Goal: Find contact information: Find contact information

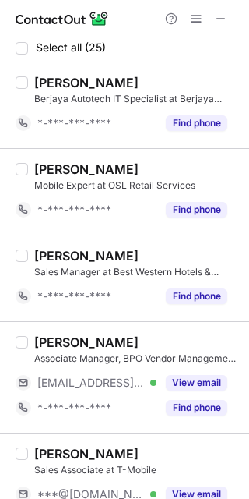
scroll to position [104, 0]
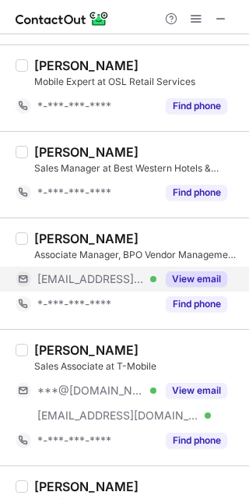
click at [192, 277] on button "View email" at bounding box center [197, 279] width 62 height 16
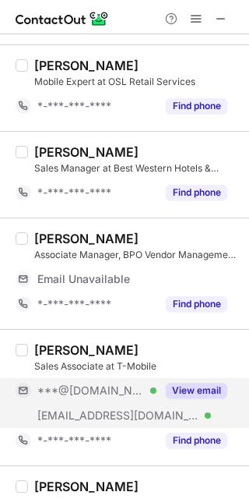
click at [214, 379] on div "View email" at bounding box center [192, 390] width 71 height 25
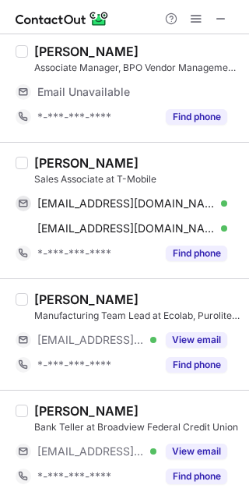
scroll to position [312, 0]
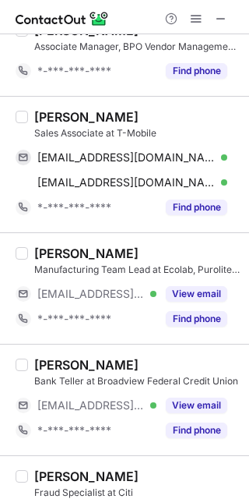
click at [54, 116] on div "[PERSON_NAME]" at bounding box center [86, 117] width 104 height 16
copy div "[PERSON_NAME]"
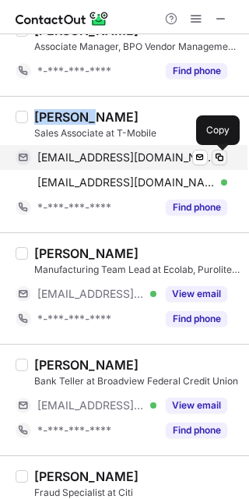
click at [218, 164] on button at bounding box center [220, 158] width 16 height 16
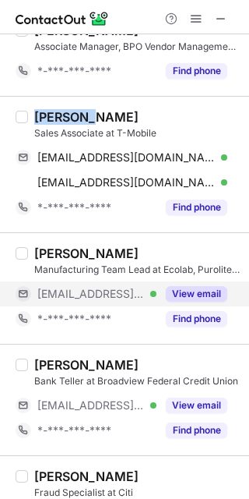
click at [209, 294] on button "View email" at bounding box center [197, 294] width 62 height 16
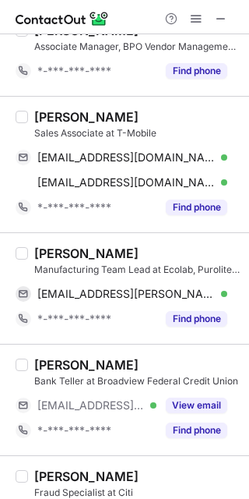
click at [50, 248] on div "Melody Simmons" at bounding box center [86, 253] width 104 height 16
copy div "Melody"
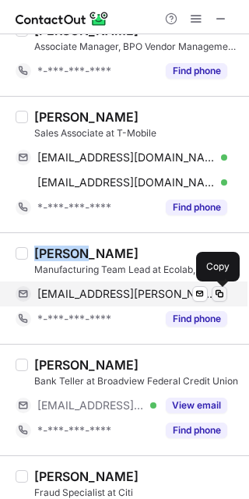
drag, startPoint x: 219, startPoint y: 295, endPoint x: 247, endPoint y: 280, distance: 31.7
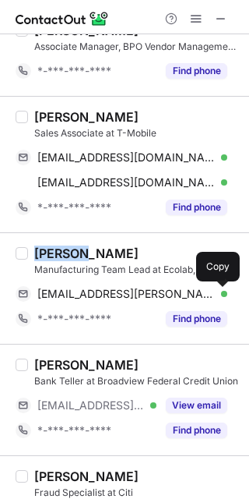
click at [219, 295] on span at bounding box center [220, 294] width 12 height 12
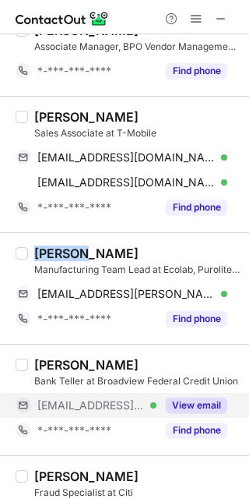
click at [192, 398] on button "View email" at bounding box center [197, 405] width 62 height 16
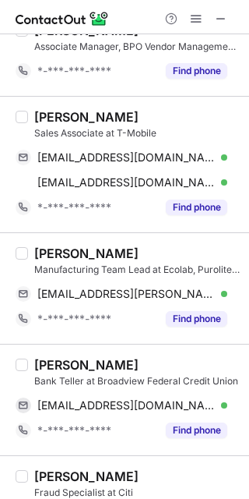
click at [56, 362] on div "Stephane Adolphe" at bounding box center [86, 365] width 104 height 16
copy div "Stephane"
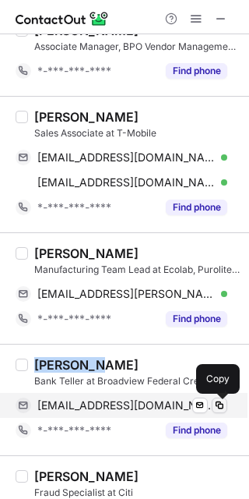
click at [221, 407] on span at bounding box center [220, 405] width 12 height 12
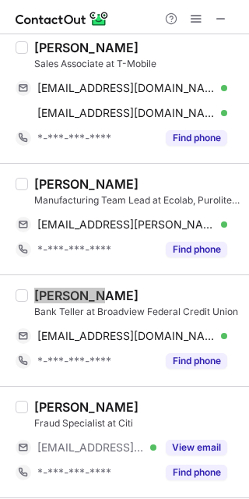
scroll to position [415, 0]
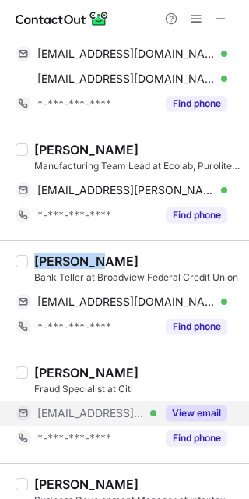
click at [189, 409] on button "View email" at bounding box center [197, 413] width 62 height 16
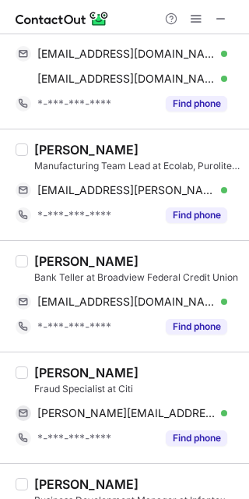
click at [68, 379] on div "Brittney Comer" at bounding box center [86, 373] width 104 height 16
copy div "Brittney"
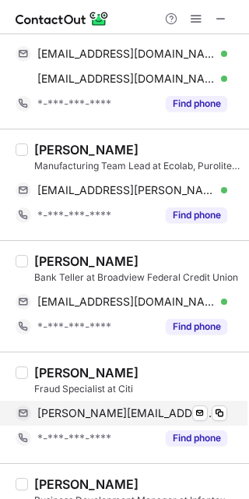
click at [227, 420] on div "brittney.comer@citi.com Verified" at bounding box center [132, 413] width 190 height 14
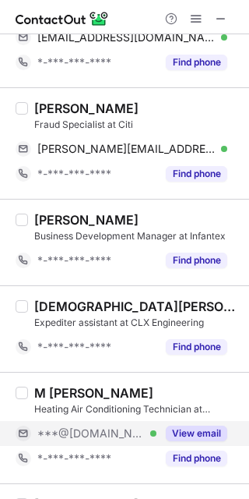
scroll to position [727, 0]
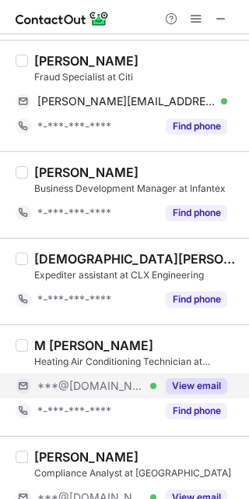
click at [189, 394] on button "View email" at bounding box center [197, 386] width 62 height 16
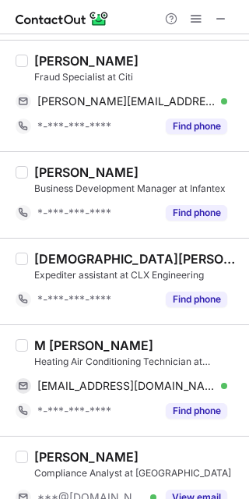
click at [51, 337] on div "M Dian Diallo Heating Air Conditioning Technician at HVAC dianlebon@gmail.com V…" at bounding box center [124, 379] width 249 height 111
click at [52, 336] on div "M Dian Diallo Heating Air Conditioning Technician at HVAC dianlebon@gmail.com V…" at bounding box center [124, 379] width 249 height 111
click at [53, 339] on div "M Dian Diallo" at bounding box center [93, 345] width 119 height 16
copy div "Dian"
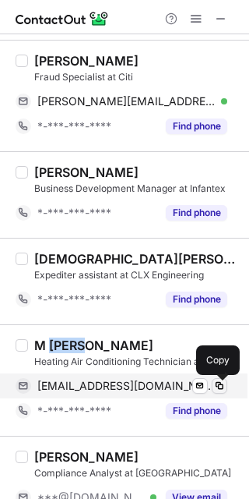
click at [215, 389] on span at bounding box center [220, 385] width 12 height 12
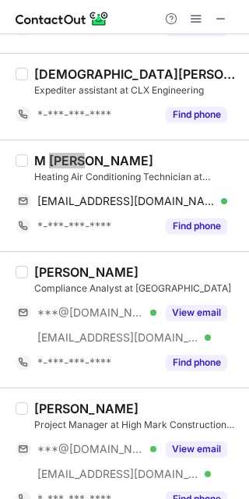
scroll to position [935, 0]
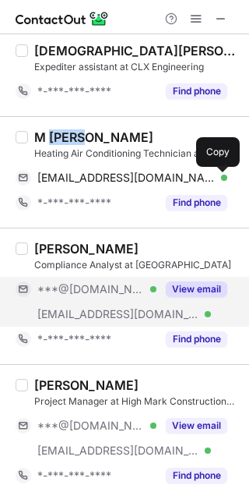
click at [198, 288] on button "View email" at bounding box center [197, 289] width 62 height 16
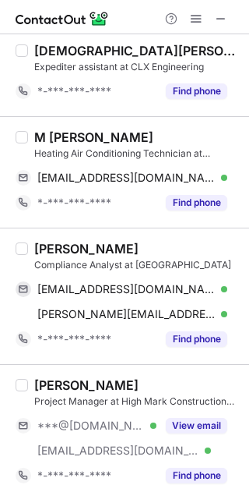
click at [58, 253] on div "Samantha Kwan" at bounding box center [86, 249] width 104 height 16
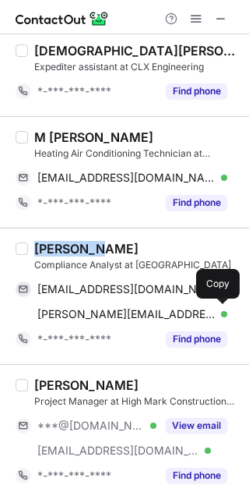
copy div "Samantha"
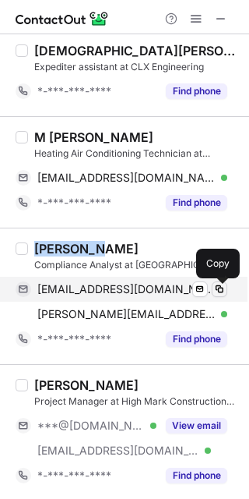
click at [216, 297] on button at bounding box center [220, 289] width 16 height 16
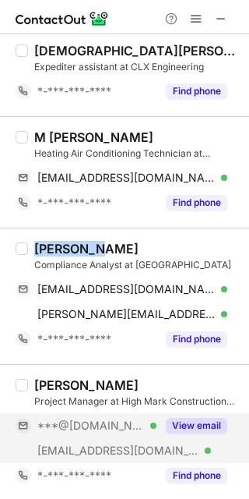
click at [177, 420] on button "View email" at bounding box center [197, 426] width 62 height 16
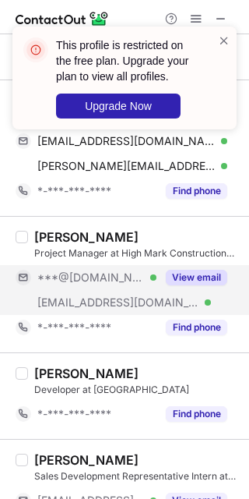
scroll to position [1142, 0]
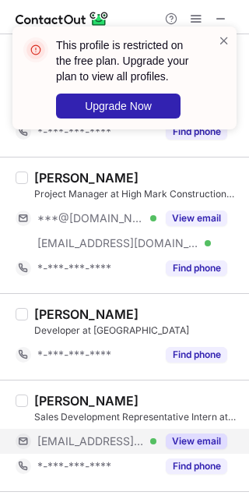
click at [185, 432] on div "View email" at bounding box center [192, 441] width 71 height 25
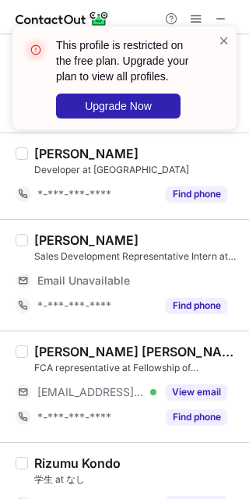
scroll to position [1350, 0]
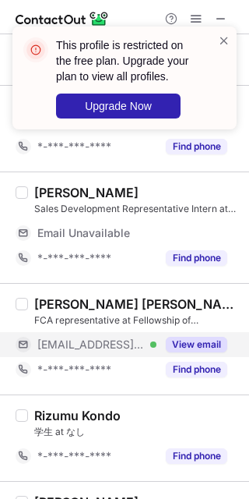
click at [196, 344] on button "View email" at bounding box center [197, 345] width 62 height 16
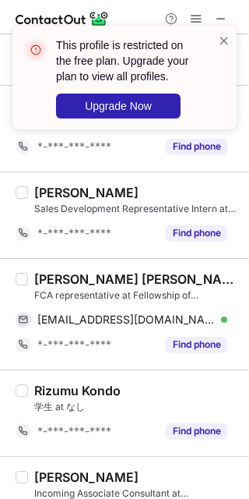
click at [52, 280] on div "John Winter Wilson" at bounding box center [137, 279] width 206 height 16
copy div "John"
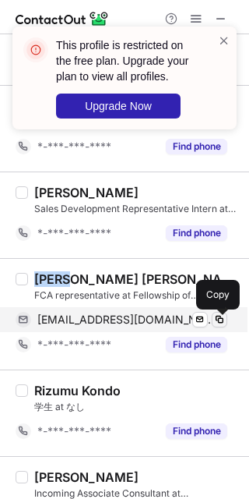
click at [215, 320] on span at bounding box center [220, 319] width 12 height 12
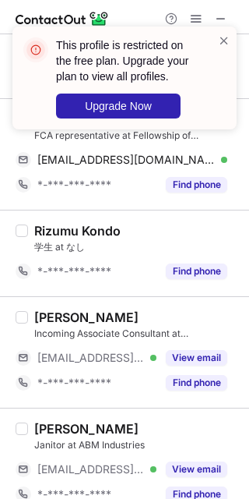
scroll to position [1558, 0]
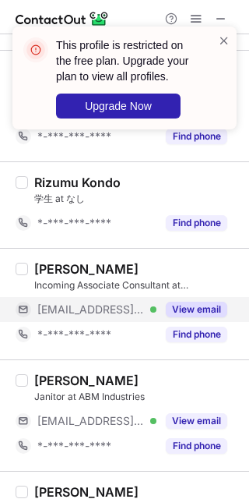
click at [207, 317] on button "View email" at bounding box center [197, 310] width 62 height 16
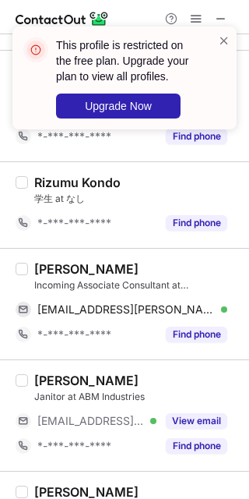
click at [52, 276] on div "Luka Sereci" at bounding box center [86, 269] width 104 height 16
copy div "Luka"
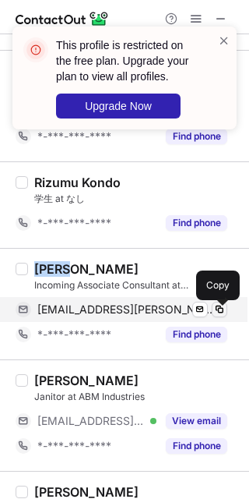
click at [222, 316] on span at bounding box center [220, 309] width 12 height 12
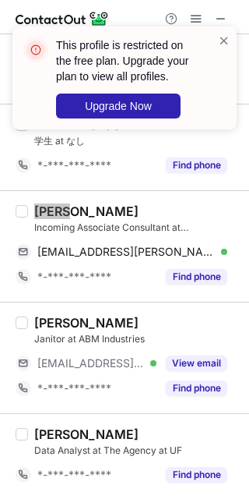
scroll to position [1662, 0]
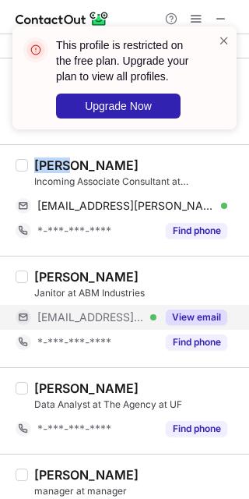
click at [191, 323] on button "View email" at bounding box center [197, 317] width 62 height 16
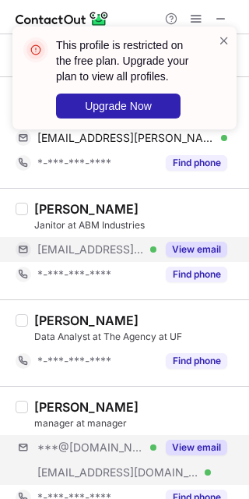
scroll to position [1766, 0]
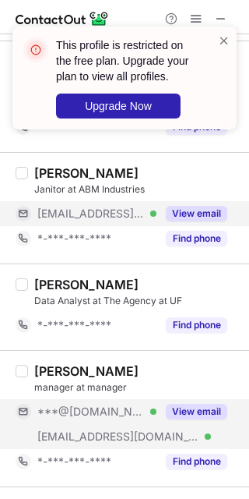
click at [188, 424] on div "View email" at bounding box center [192, 411] width 71 height 25
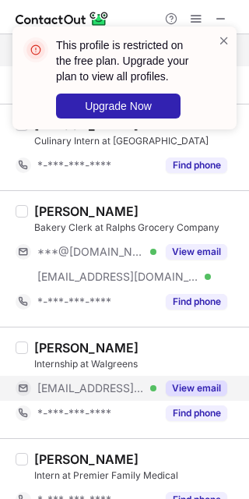
scroll to position [2180, 0]
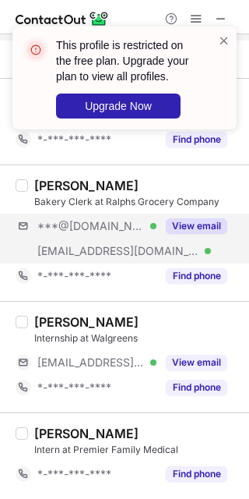
click at [191, 238] on div "***@gmail.com Verified ***@ralphs.com Verified View email" at bounding box center [128, 239] width 224 height 50
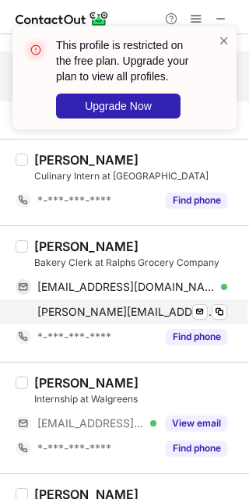
scroll to position [2077, 0]
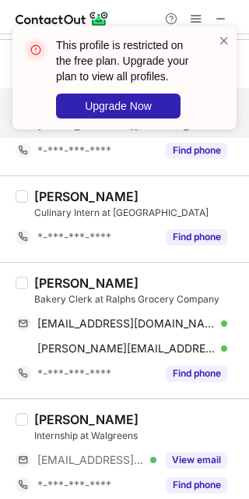
click at [62, 285] on div "Sarahi Moreno-Rodriguez" at bounding box center [86, 283] width 104 height 16
click at [62, 288] on div "Sarahi Moreno-Rodriguez" at bounding box center [86, 283] width 104 height 16
copy div "Sarahi"
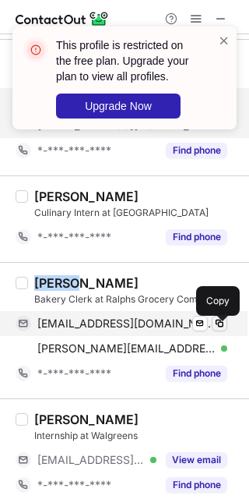
click at [221, 327] on span at bounding box center [220, 323] width 12 height 12
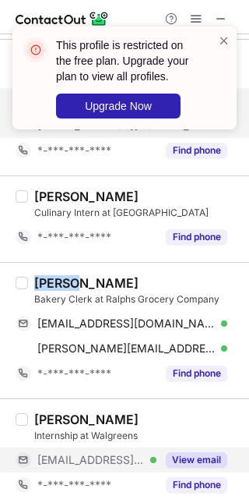
click at [178, 461] on button "View email" at bounding box center [197, 460] width 62 height 16
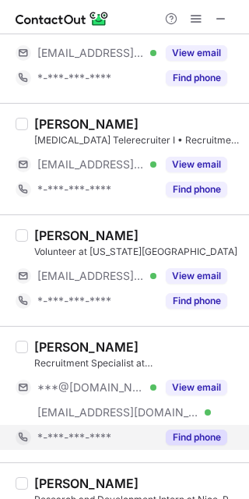
scroll to position [0, 0]
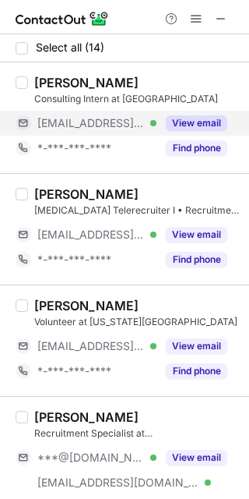
click at [184, 125] on button "View email" at bounding box center [197, 123] width 62 height 16
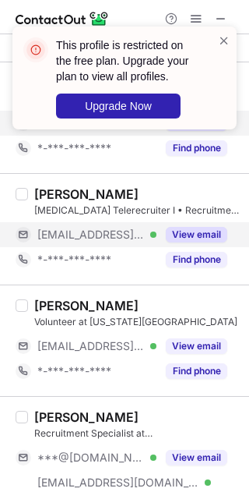
click at [188, 235] on button "View email" at bounding box center [197, 235] width 62 height 16
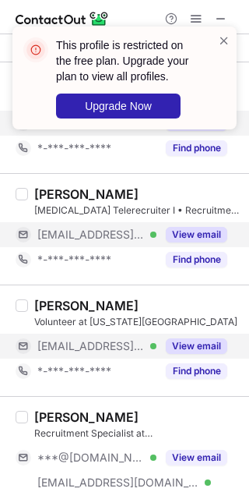
click at [180, 355] on div "View email" at bounding box center [192, 346] width 71 height 25
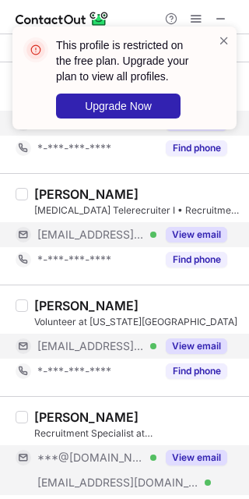
click at [188, 454] on button "View email" at bounding box center [197, 458] width 62 height 16
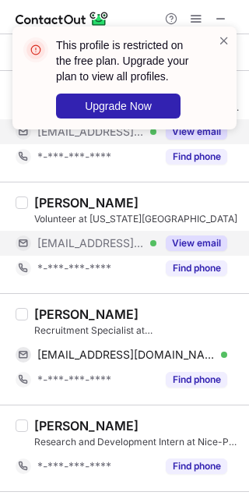
scroll to position [104, 0]
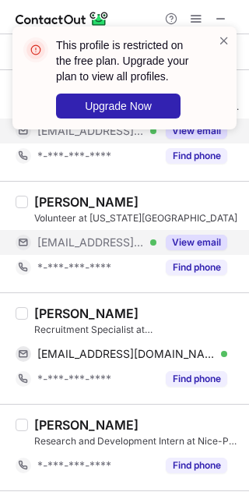
click at [51, 311] on div "Denis MashellKinyungu" at bounding box center [86, 313] width 104 height 16
copy div "Denis"
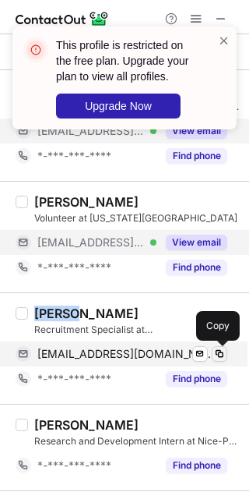
click at [225, 356] on span at bounding box center [220, 354] width 12 height 12
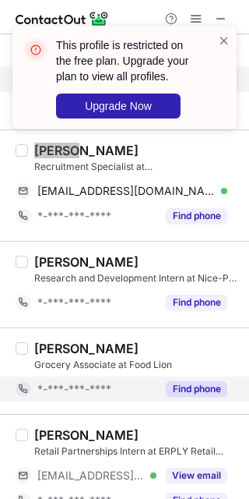
scroll to position [312, 0]
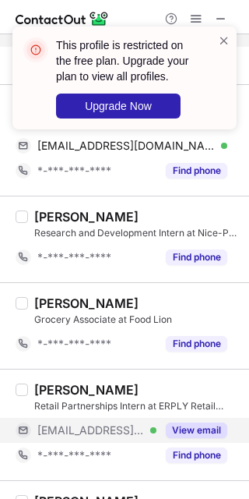
click at [197, 436] on button "View email" at bounding box center [197, 430] width 62 height 16
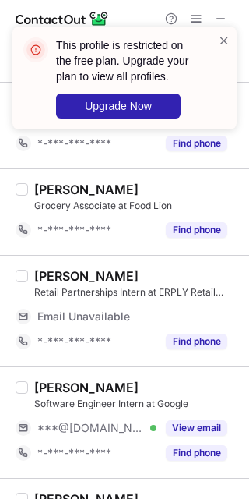
scroll to position [519, 0]
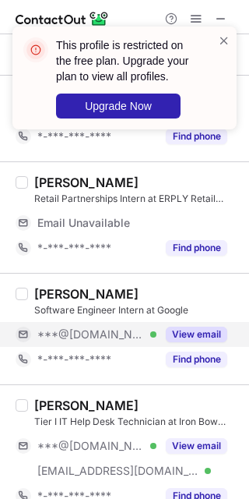
click at [185, 342] on button "View email" at bounding box center [197, 335] width 62 height 16
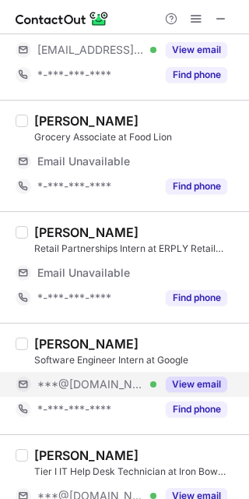
click at [178, 379] on button "View email" at bounding box center [197, 384] width 62 height 16
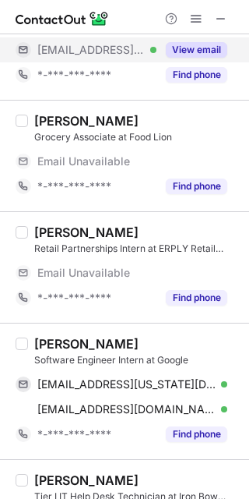
click at [175, 54] on button "View email" at bounding box center [197, 50] width 62 height 16
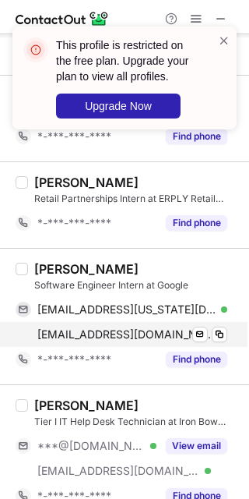
scroll to position [494, 0]
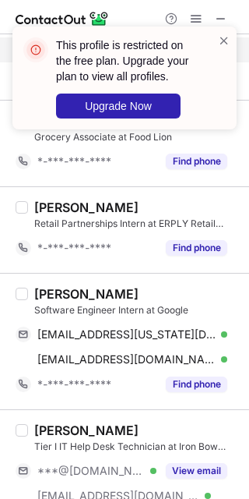
click at [57, 291] on div "Xuan Zhan" at bounding box center [86, 294] width 104 height 16
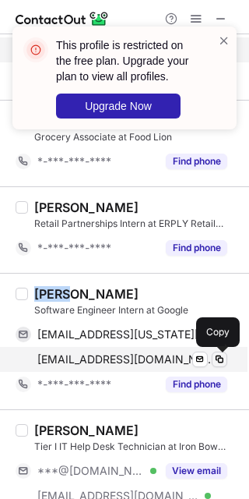
click at [221, 356] on span at bounding box center [220, 359] width 12 height 12
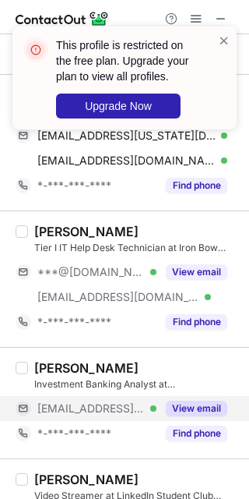
scroll to position [702, 0]
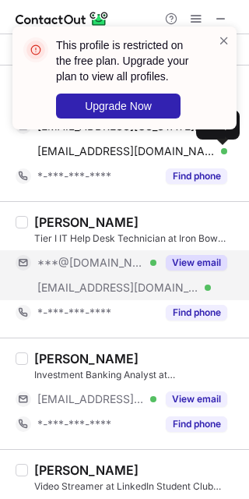
click at [187, 265] on button "View email" at bounding box center [197, 263] width 62 height 16
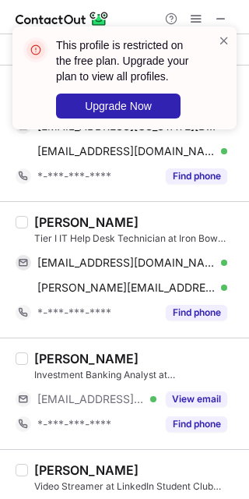
click at [58, 220] on div "Emely Martinez-Diaz" at bounding box center [86, 222] width 104 height 16
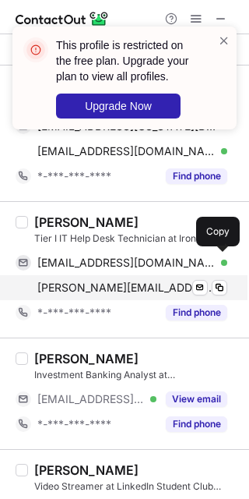
drag, startPoint x: 213, startPoint y: 272, endPoint x: 222, endPoint y: 280, distance: 12.2
click at [213, 272] on div "emelydiaz0310@gmail.com Verified Send email Copy" at bounding box center [122, 262] width 212 height 25
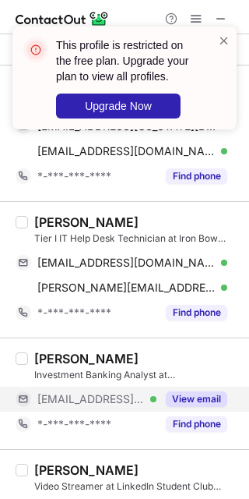
click at [207, 407] on button "View email" at bounding box center [197, 399] width 62 height 16
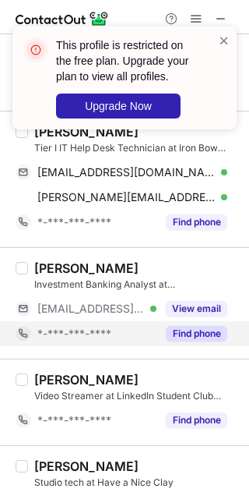
scroll to position [910, 0]
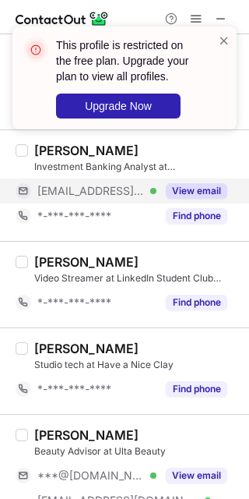
click at [169, 194] on button "View email" at bounding box center [197, 191] width 62 height 16
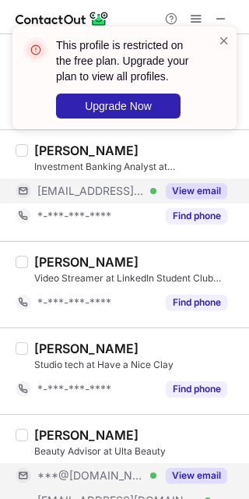
click at [185, 481] on button "View email" at bounding box center [197, 476] width 62 height 16
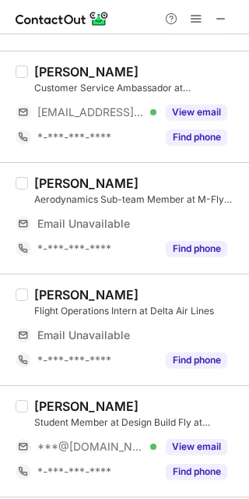
scroll to position [0, 0]
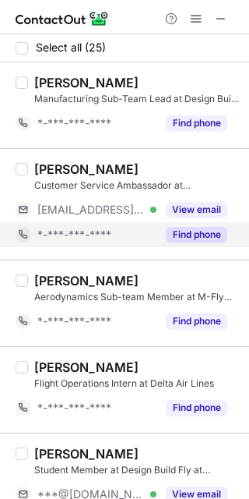
click at [213, 225] on div "Find phone" at bounding box center [192, 234] width 71 height 25
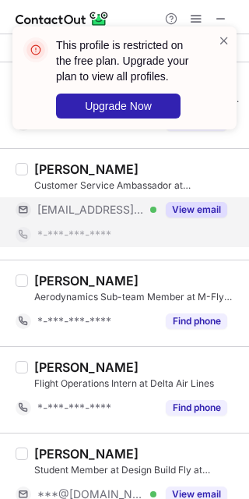
click at [211, 210] on button "View email" at bounding box center [197, 210] width 62 height 16
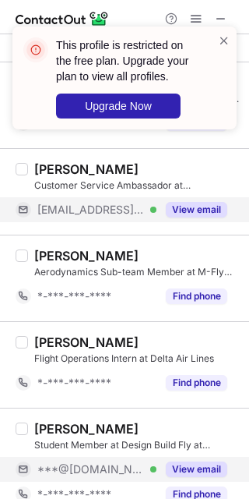
click at [210, 461] on div "View email" at bounding box center [192, 469] width 71 height 25
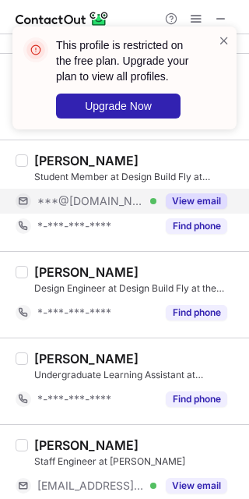
scroll to position [312, 0]
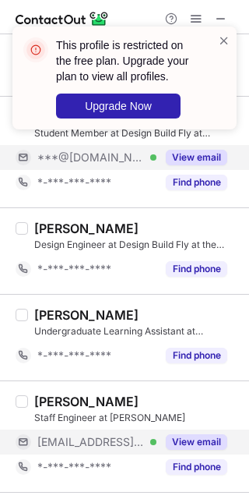
click at [199, 434] on div "View email" at bounding box center [192, 441] width 71 height 25
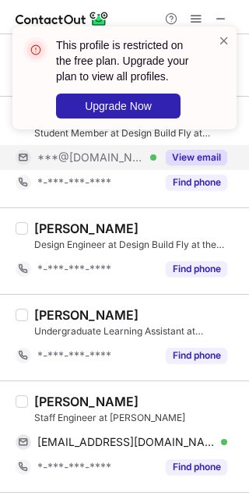
click at [62, 401] on div "Linda Giffing" at bounding box center [86, 402] width 104 height 16
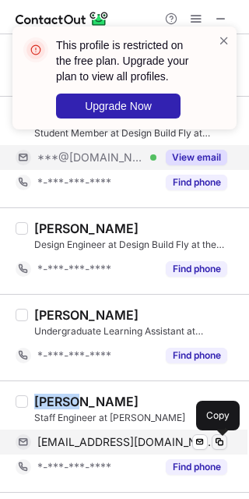
click at [227, 447] on button at bounding box center [220, 442] width 16 height 16
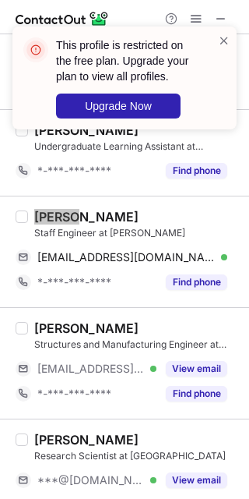
scroll to position [519, 0]
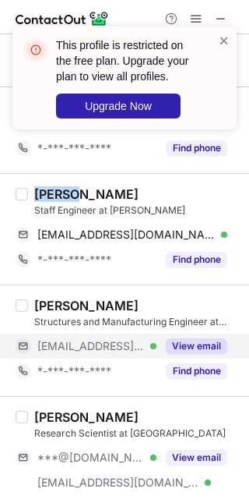
click at [190, 347] on button "View email" at bounding box center [197, 346] width 62 height 16
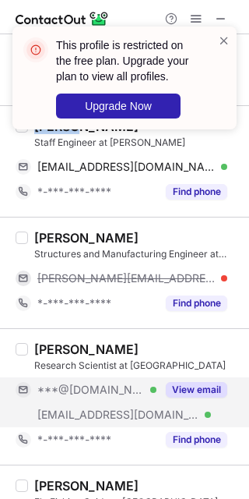
scroll to position [623, 0]
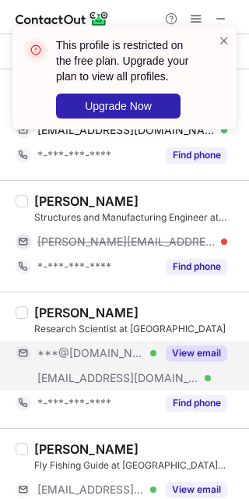
click at [180, 361] on button "View email" at bounding box center [197, 353] width 62 height 16
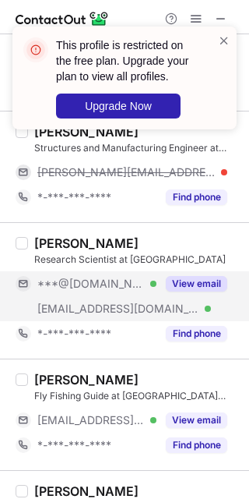
scroll to position [727, 0]
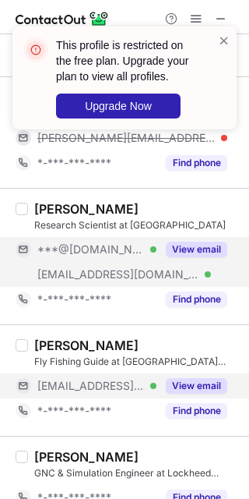
click at [188, 384] on button "View email" at bounding box center [197, 386] width 62 height 16
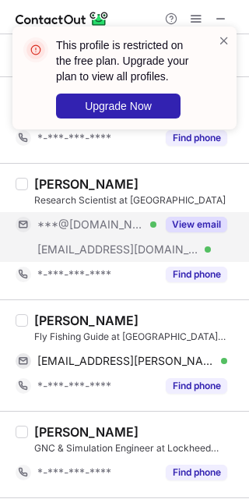
click at [49, 316] on div "Lachlan Simmers" at bounding box center [86, 320] width 104 height 16
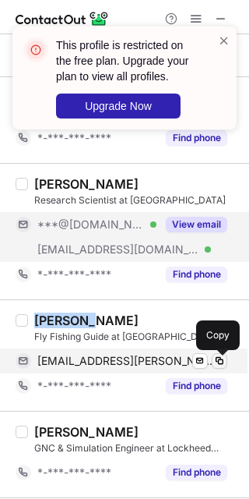
click at [212, 353] on button at bounding box center [220, 361] width 16 height 16
click at [227, 361] on button at bounding box center [220, 361] width 16 height 16
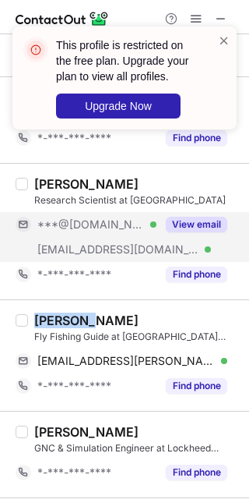
click at [212, 353] on button at bounding box center [220, 361] width 16 height 16
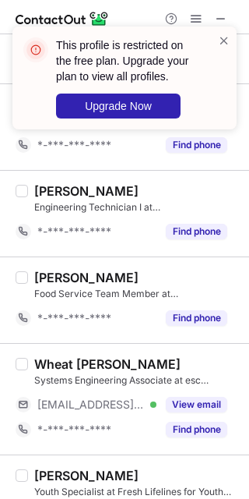
scroll to position [1142, 0]
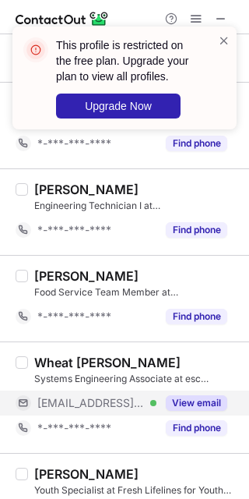
click at [178, 411] on button "View email" at bounding box center [197, 403] width 62 height 16
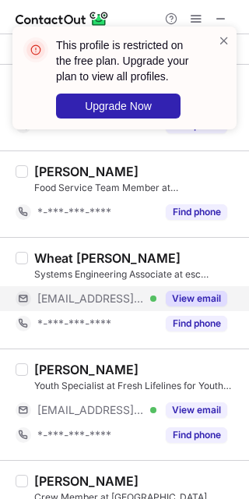
click at [178, 413] on button "View email" at bounding box center [197, 410] width 62 height 16
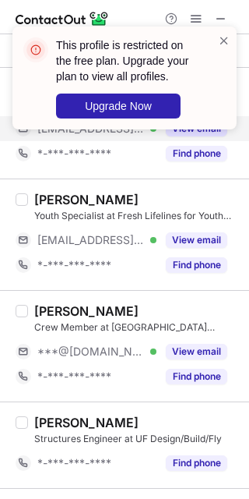
scroll to position [1454, 0]
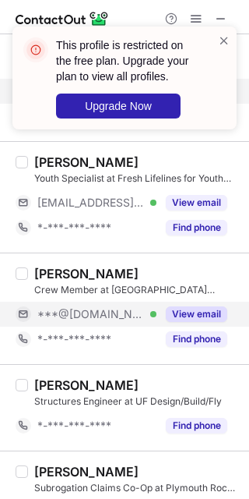
click at [185, 322] on button "View email" at bounding box center [197, 314] width 62 height 16
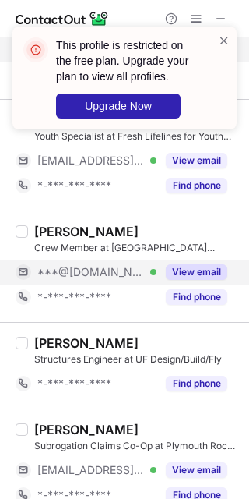
scroll to position [1558, 0]
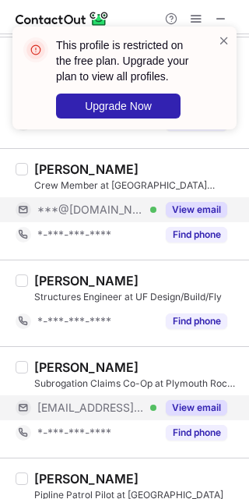
click at [194, 415] on button "View email" at bounding box center [197, 408] width 62 height 16
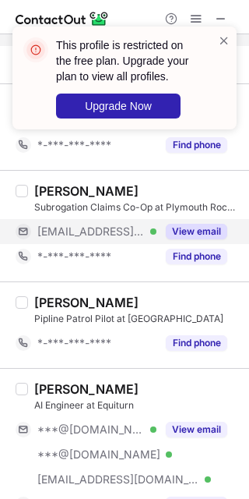
scroll to position [1766, 0]
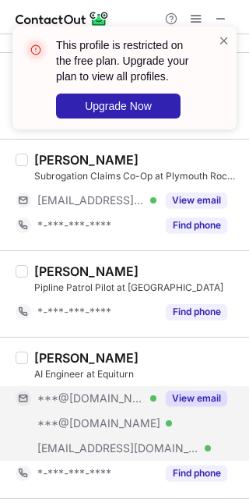
click at [186, 411] on div "View email" at bounding box center [192, 398] width 71 height 25
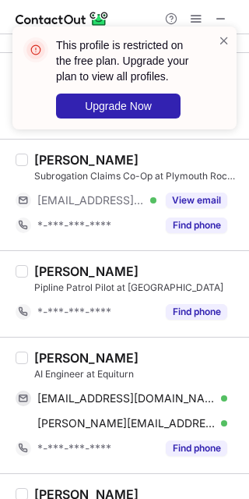
click at [53, 363] on div "Charles Chochos" at bounding box center [86, 358] width 104 height 16
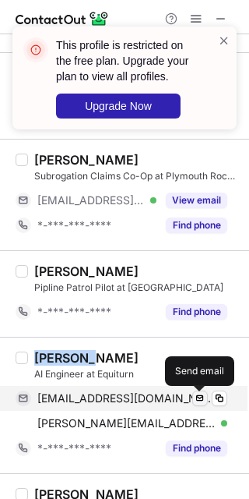
click at [203, 398] on span at bounding box center [200, 398] width 12 height 12
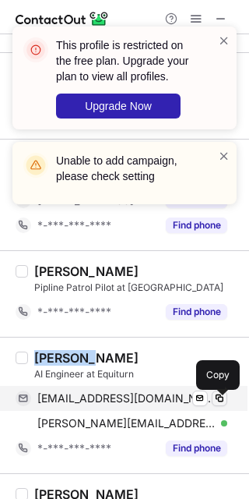
click at [224, 400] on span at bounding box center [220, 398] width 12 height 12
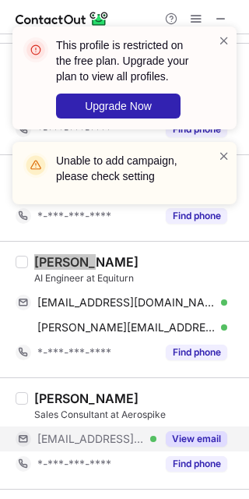
scroll to position [1870, 0]
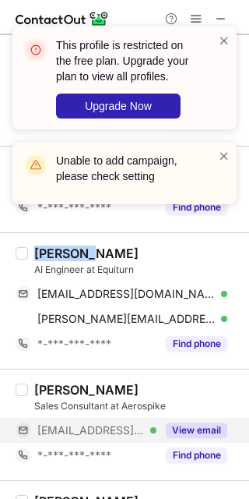
click at [193, 438] on button "View email" at bounding box center [197, 430] width 62 height 16
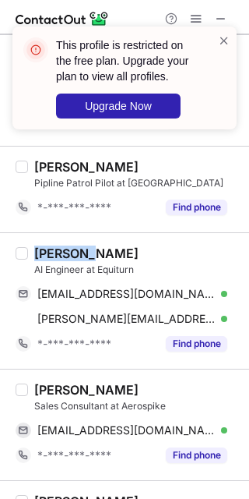
click at [46, 395] on div "Gavin Oglesby" at bounding box center [86, 390] width 104 height 16
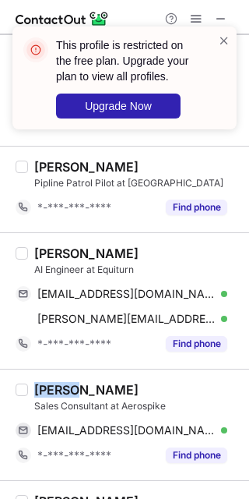
click at [46, 395] on div "Gavin Oglesby" at bounding box center [86, 390] width 104 height 16
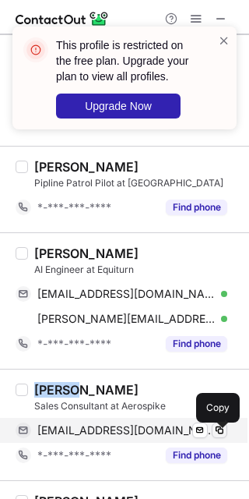
click at [215, 432] on span at bounding box center [220, 430] width 12 height 12
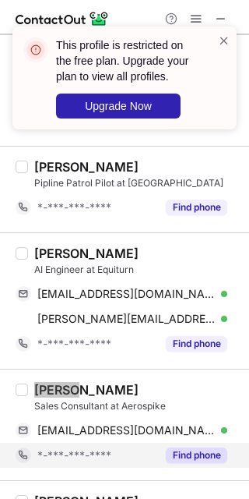
scroll to position [1974, 0]
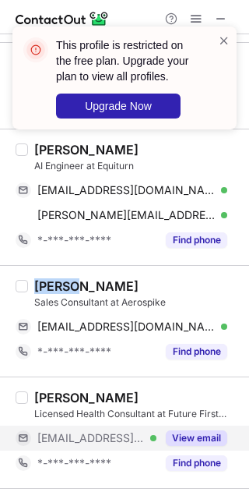
click at [212, 443] on button "View email" at bounding box center [197, 438] width 62 height 16
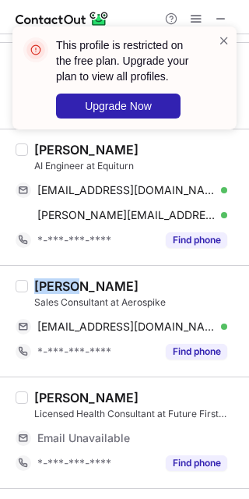
scroll to position [2077, 0]
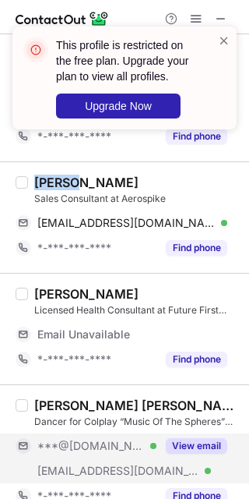
click at [210, 447] on button "View email" at bounding box center [197, 446] width 62 height 16
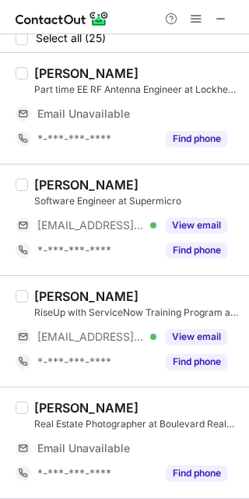
scroll to position [0, 0]
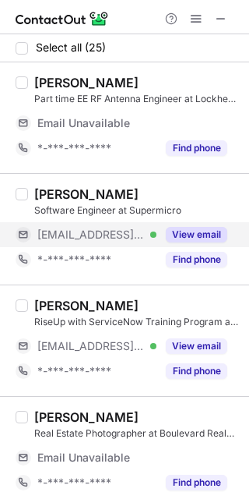
click at [215, 232] on button "View email" at bounding box center [197, 235] width 62 height 16
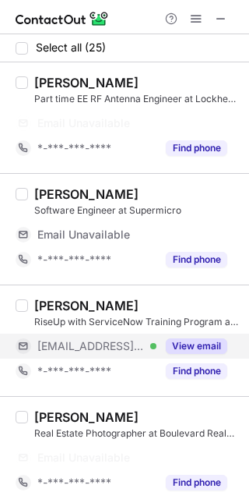
click at [203, 348] on button "View email" at bounding box center [197, 346] width 62 height 16
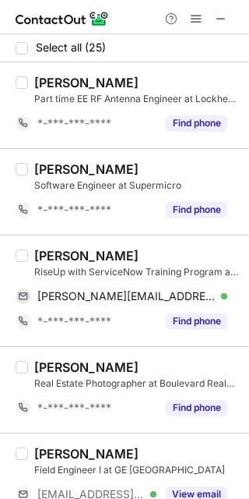
click at [59, 252] on div "Danielle Stone" at bounding box center [86, 256] width 104 height 16
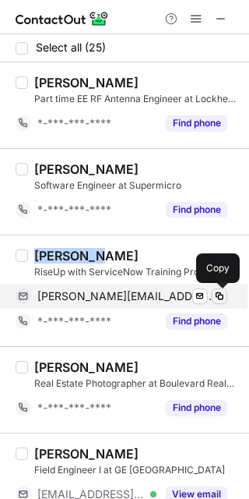
click at [225, 291] on span at bounding box center [220, 296] width 12 height 12
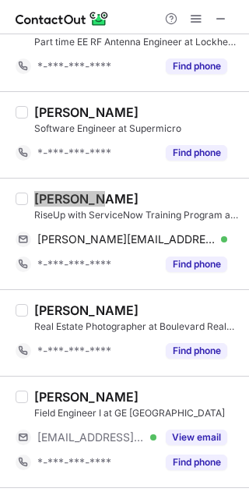
scroll to position [104, 0]
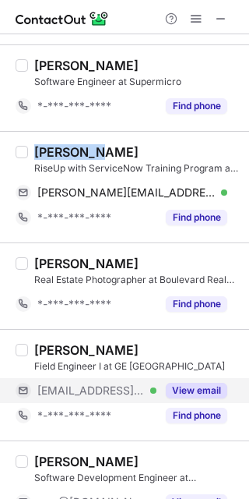
click at [190, 394] on button "View email" at bounding box center [197, 391] width 62 height 16
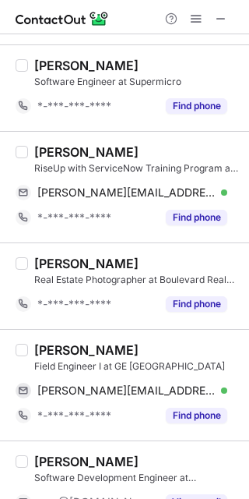
click at [62, 342] on div "Abhijeet Kulkarni" at bounding box center [86, 350] width 104 height 16
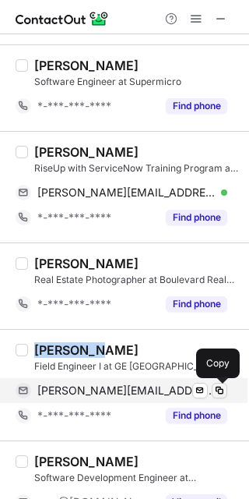
click at [222, 389] on span at bounding box center [220, 390] width 12 height 12
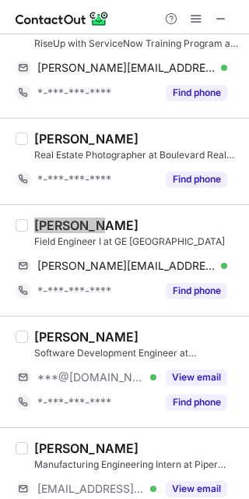
scroll to position [312, 0]
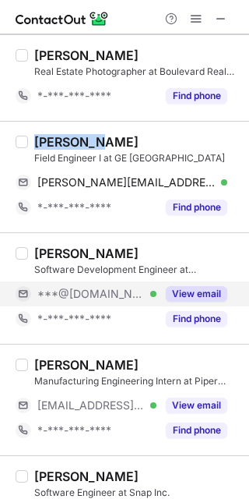
click at [188, 294] on button "View email" at bounding box center [197, 294] width 62 height 16
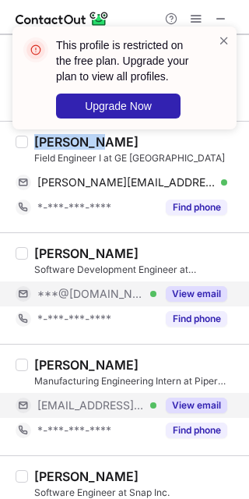
click at [211, 406] on button "View email" at bounding box center [197, 405] width 62 height 16
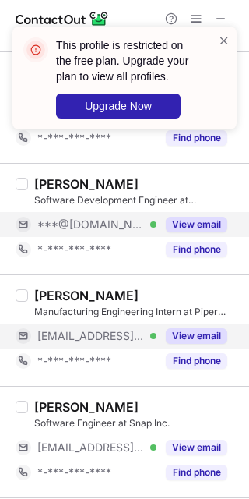
scroll to position [415, 0]
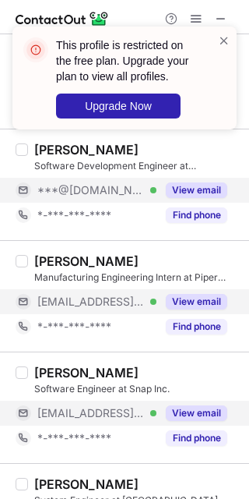
click at [211, 407] on button "View email" at bounding box center [197, 413] width 62 height 16
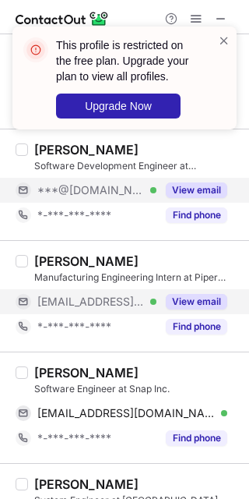
click at [53, 375] on div "Lucas Grad" at bounding box center [86, 373] width 104 height 16
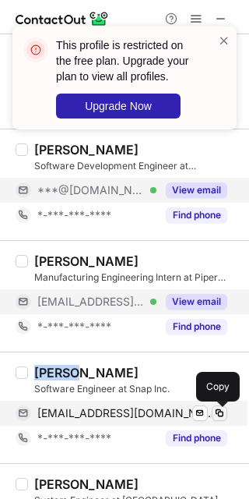
drag, startPoint x: 221, startPoint y: 411, endPoint x: 233, endPoint y: 464, distance: 54.3
click at [221, 411] on span at bounding box center [220, 413] width 12 height 12
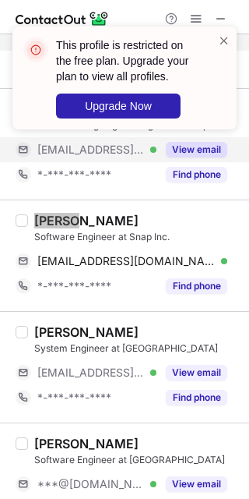
scroll to position [623, 0]
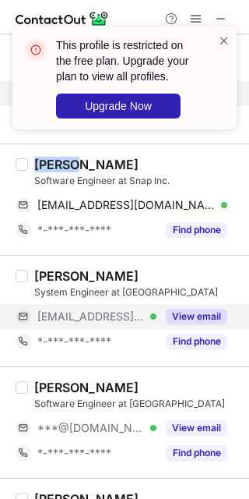
click at [185, 317] on button "View email" at bounding box center [197, 317] width 62 height 16
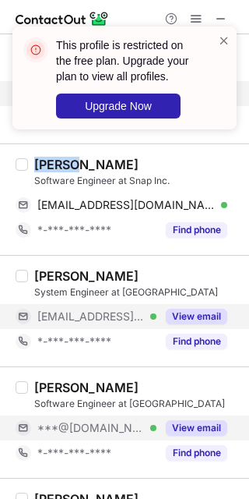
click at [193, 434] on button "View email" at bounding box center [197, 428] width 62 height 16
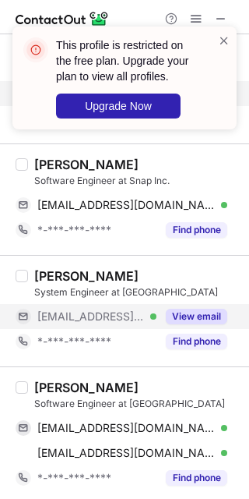
click at [62, 384] on div "Hanmin Kim" at bounding box center [86, 387] width 104 height 16
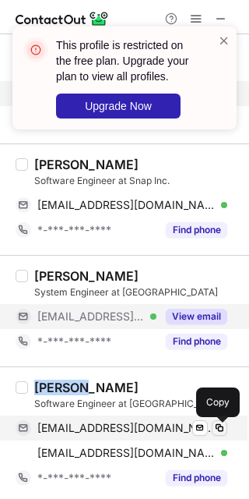
drag, startPoint x: 219, startPoint y: 436, endPoint x: 224, endPoint y: 451, distance: 16.3
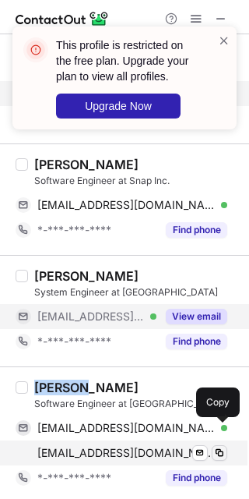
click at [219, 434] on span at bounding box center [220, 428] width 12 height 12
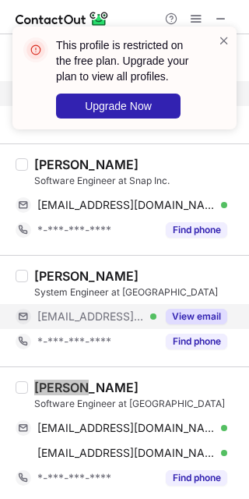
scroll to position [727, 0]
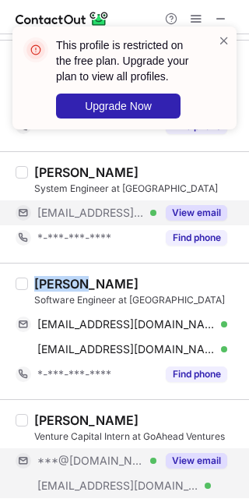
click at [196, 459] on button "View email" at bounding box center [197, 461] width 62 height 16
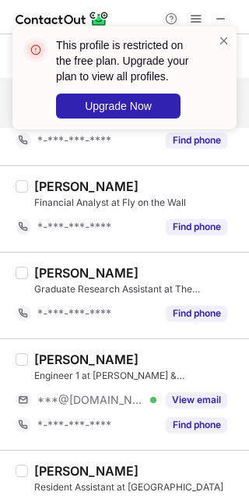
scroll to position [1142, 0]
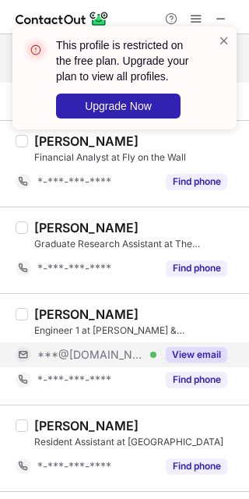
click at [188, 360] on button "View email" at bounding box center [197, 355] width 62 height 16
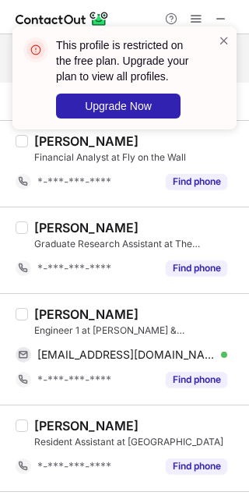
click at [53, 316] on div "Bram Wolbers" at bounding box center [86, 314] width 104 height 16
drag, startPoint x: 228, startPoint y: 355, endPoint x: 237, endPoint y: 378, distance: 24.9
click at [228, 355] on div "bramwolbers@hotmail.com Verified Send email Copy" at bounding box center [122, 354] width 212 height 25
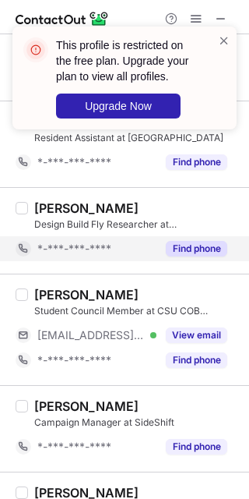
scroll to position [1454, 0]
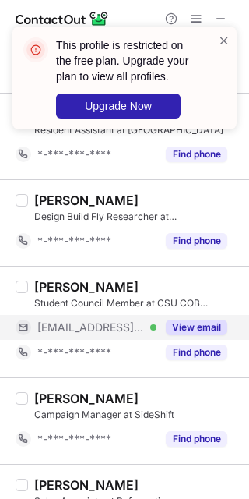
click at [199, 335] on button "View email" at bounding box center [197, 327] width 62 height 16
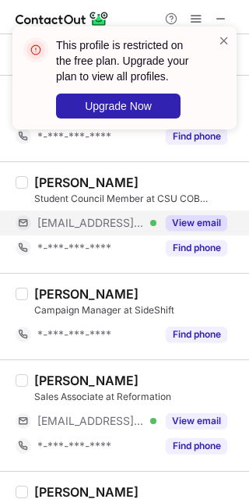
scroll to position [1662, 0]
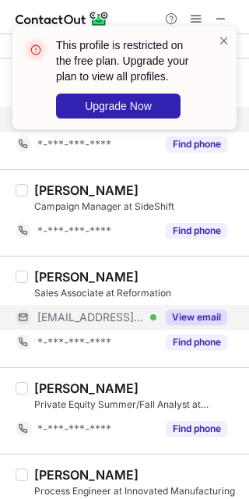
click at [189, 330] on div "View email" at bounding box center [192, 317] width 71 height 25
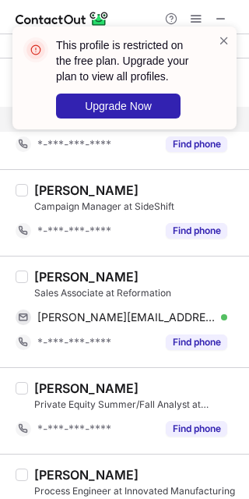
click at [54, 281] on div "Catherine Feira" at bounding box center [86, 277] width 104 height 16
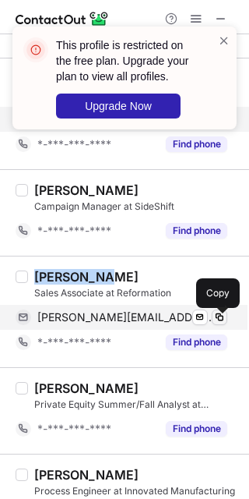
click at [225, 322] on span at bounding box center [220, 317] width 12 height 12
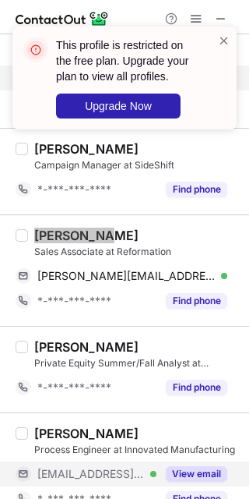
scroll to position [1766, 0]
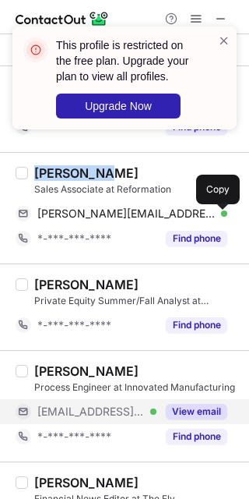
click at [199, 418] on button "View email" at bounding box center [197, 412] width 62 height 16
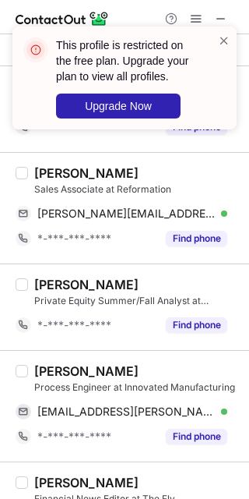
click at [55, 375] on div "Grant Kappes" at bounding box center [86, 371] width 104 height 16
click at [55, 378] on div "Grant Kappes" at bounding box center [86, 371] width 104 height 16
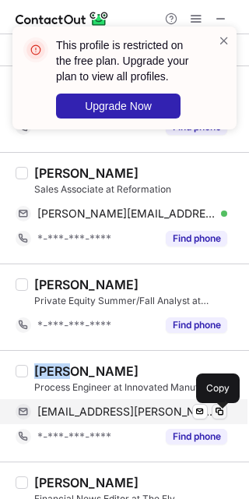
click at [224, 418] on span at bounding box center [220, 411] width 12 height 12
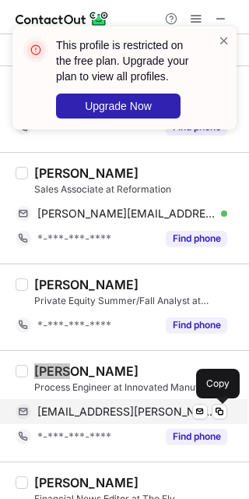
scroll to position [1870, 0]
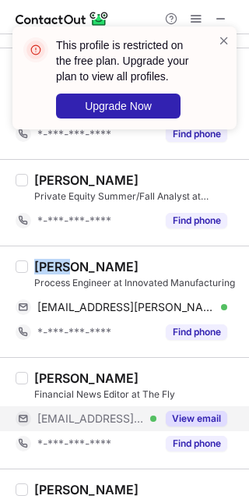
click at [189, 422] on button "View email" at bounding box center [197, 419] width 62 height 16
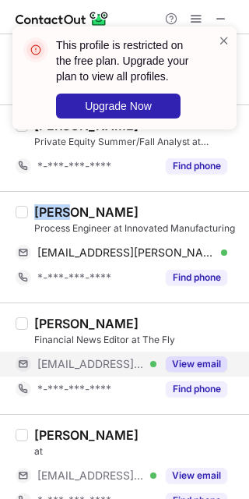
scroll to position [1974, 0]
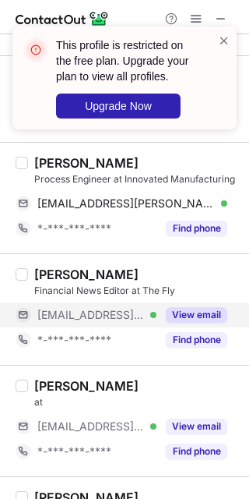
click at [189, 422] on div "View email" at bounding box center [192, 426] width 71 height 25
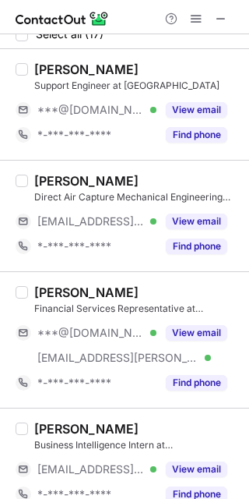
scroll to position [0, 0]
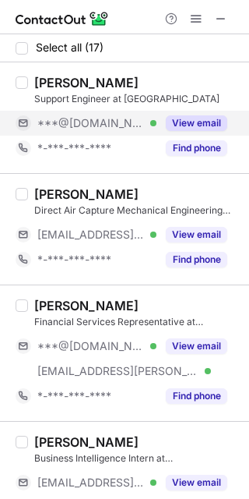
click at [181, 126] on button "View email" at bounding box center [197, 123] width 62 height 16
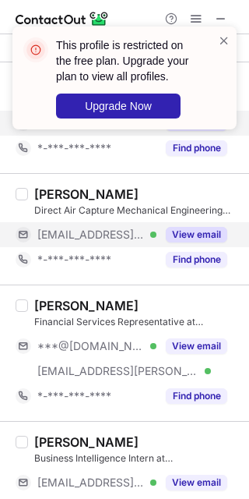
click at [208, 232] on button "View email" at bounding box center [197, 235] width 62 height 16
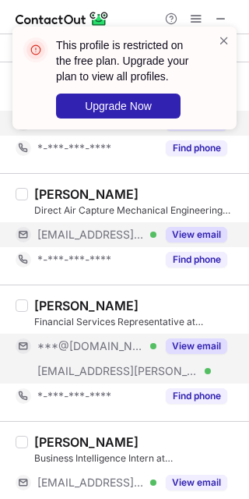
click at [190, 344] on button "View email" at bounding box center [197, 346] width 62 height 16
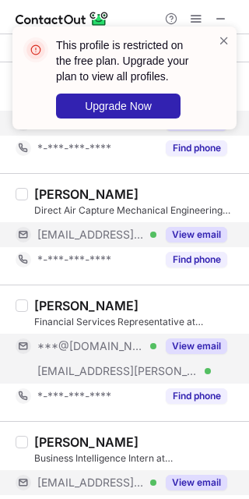
click at [207, 480] on button "View email" at bounding box center [197, 483] width 62 height 16
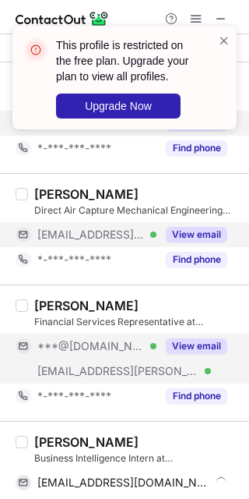
scroll to position [104, 0]
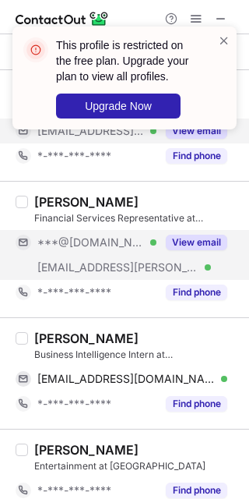
click at [51, 334] on div "Maggie Hewson" at bounding box center [86, 338] width 104 height 16
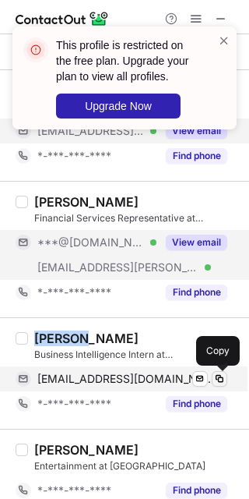
click at [221, 383] on span at bounding box center [220, 378] width 12 height 12
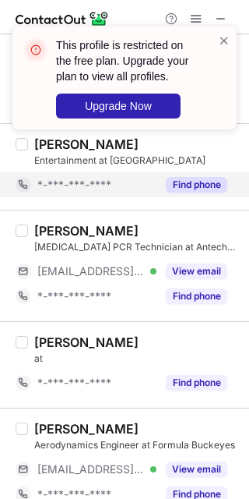
scroll to position [415, 0]
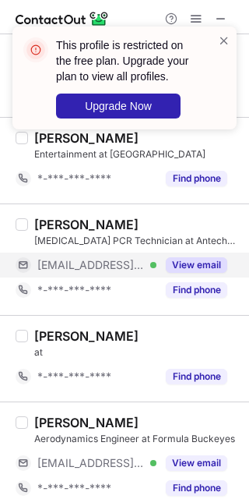
click at [197, 257] on div "View email" at bounding box center [192, 264] width 71 height 25
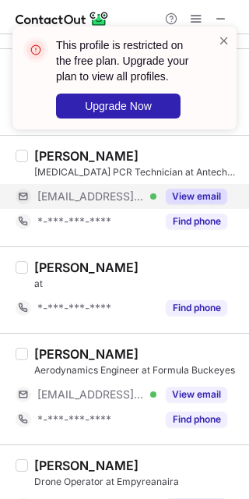
scroll to position [519, 0]
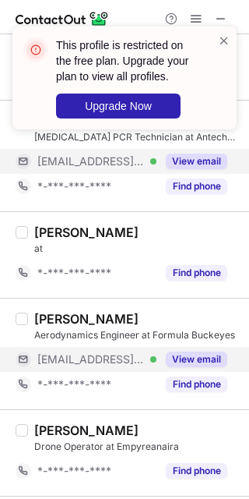
click at [196, 351] on div "View email" at bounding box center [192, 359] width 71 height 25
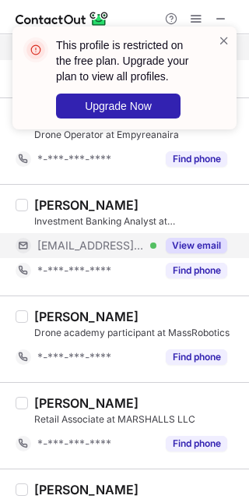
scroll to position [727, 0]
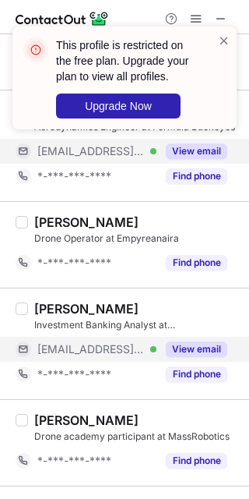
click at [203, 342] on div "View email" at bounding box center [192, 349] width 71 height 25
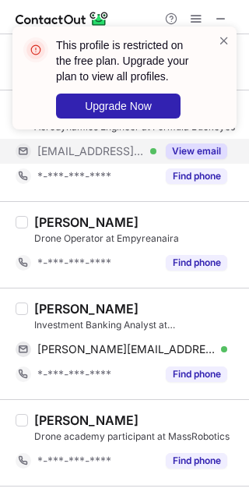
click at [49, 304] on div "Lucas LeClair" at bounding box center [86, 309] width 104 height 16
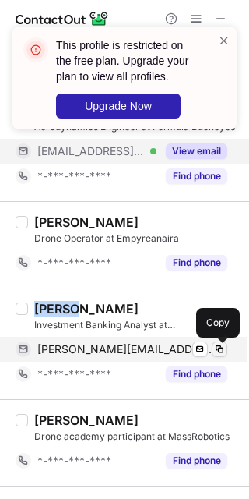
click at [224, 351] on span at bounding box center [220, 349] width 12 height 12
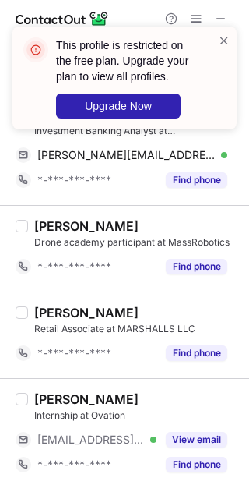
scroll to position [935, 0]
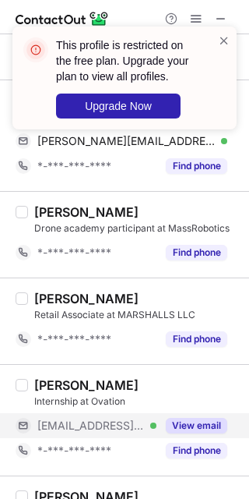
click at [190, 429] on button "View email" at bounding box center [197, 426] width 62 height 16
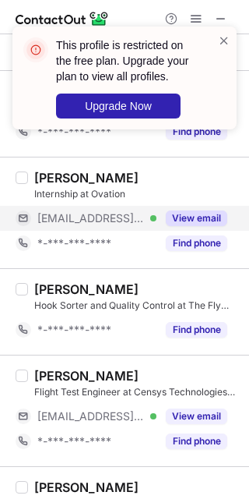
scroll to position [1247, 0]
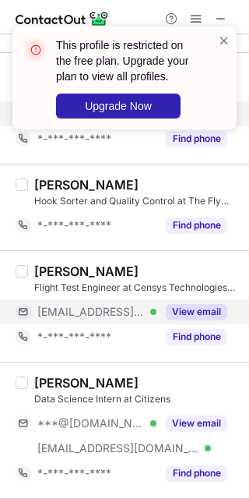
click at [196, 319] on button "View email" at bounding box center [197, 312] width 62 height 16
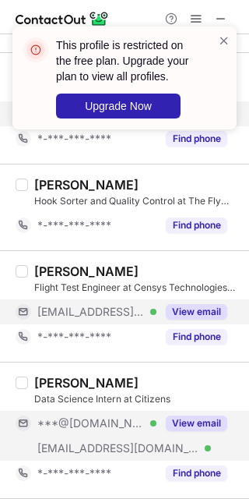
click at [203, 431] on button "View email" at bounding box center [197, 423] width 62 height 16
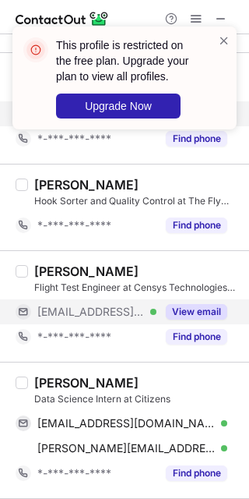
click at [69, 379] on div "Michael Long" at bounding box center [86, 383] width 104 height 16
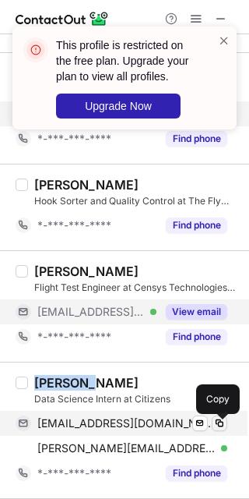
click at [214, 425] on span at bounding box center [220, 423] width 12 height 12
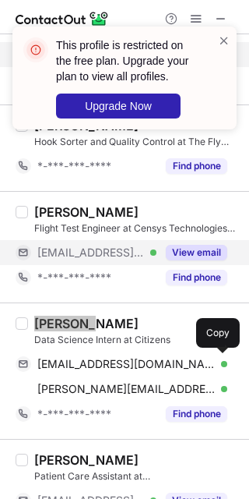
scroll to position [1362, 0]
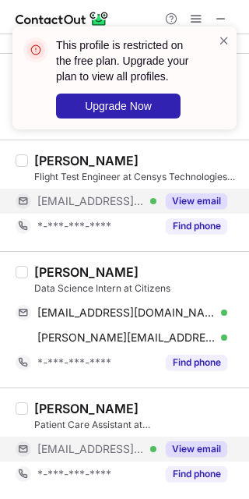
click at [196, 457] on div "View email" at bounding box center [192, 448] width 71 height 25
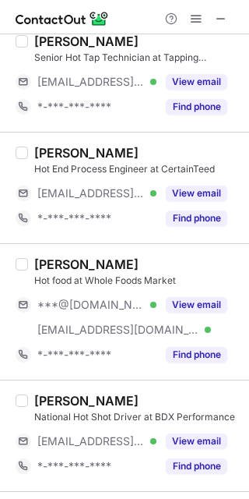
scroll to position [0, 0]
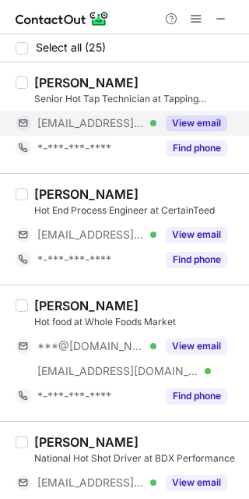
click at [168, 124] on button "View email" at bounding box center [197, 123] width 62 height 16
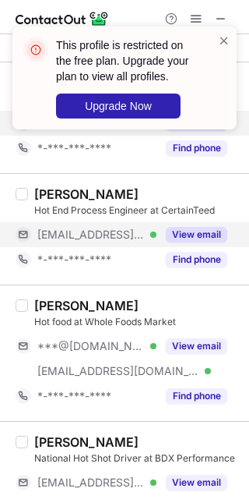
click at [182, 243] on div "View email" at bounding box center [192, 234] width 71 height 25
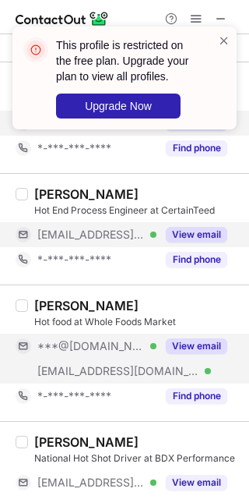
click at [191, 344] on button "View email" at bounding box center [197, 346] width 62 height 16
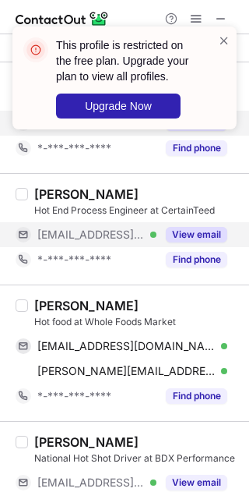
click at [56, 306] on div "Brandon Ricicar" at bounding box center [86, 306] width 104 height 16
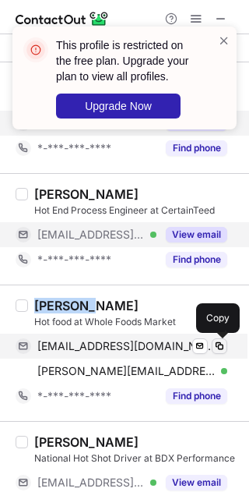
click at [217, 348] on span at bounding box center [220, 346] width 12 height 12
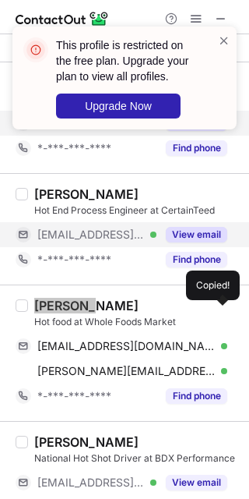
scroll to position [104, 0]
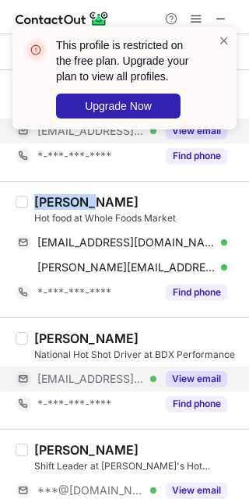
click at [194, 384] on button "View email" at bounding box center [197, 379] width 62 height 16
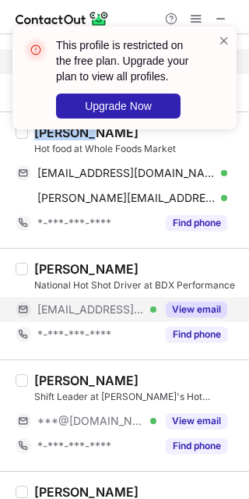
scroll to position [207, 0]
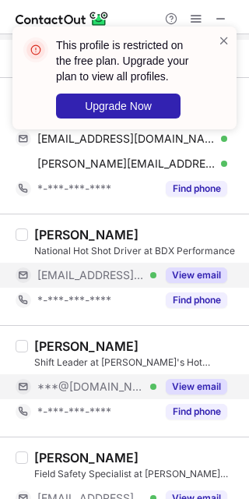
click at [196, 384] on button "View email" at bounding box center [197, 387] width 62 height 16
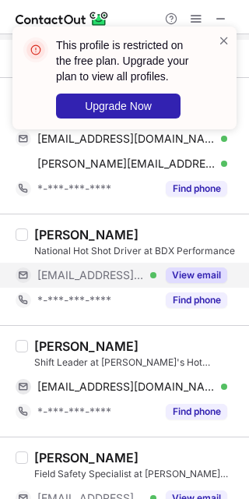
click at [53, 348] on div "Tristan Burgos" at bounding box center [86, 346] width 104 height 16
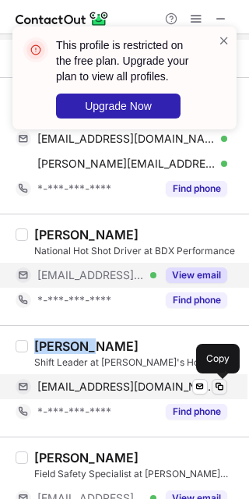
click at [218, 388] on span at bounding box center [220, 386] width 12 height 12
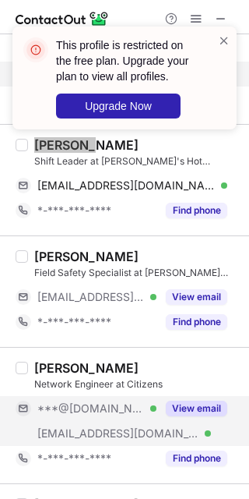
scroll to position [415, 0]
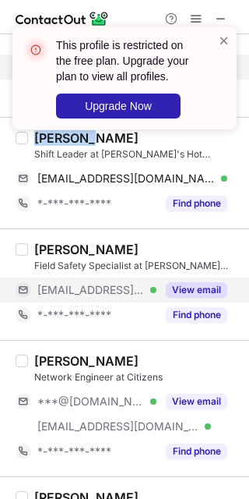
click at [212, 288] on button "View email" at bounding box center [197, 290] width 62 height 16
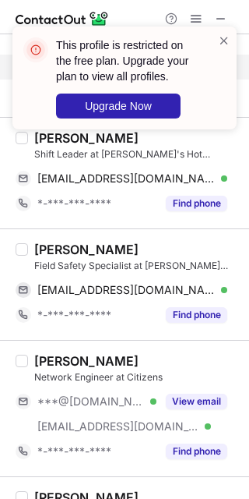
click at [51, 254] on div "Wes Stapp" at bounding box center [86, 250] width 104 height 16
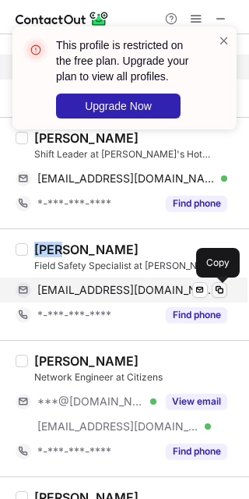
click at [217, 294] on span at bounding box center [220, 290] width 12 height 12
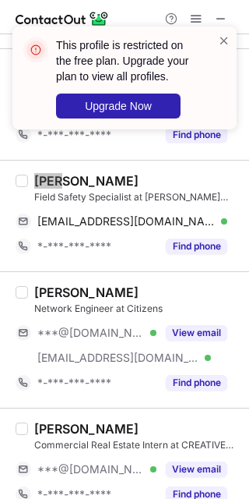
scroll to position [519, 0]
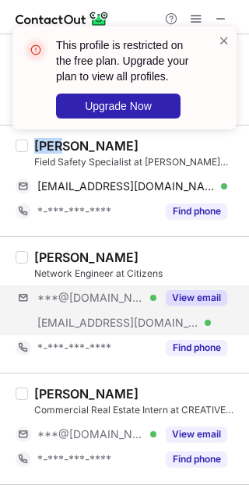
click at [200, 316] on div "***@outlook.com Verified ***@citizensbank.com Verified View email" at bounding box center [128, 310] width 224 height 50
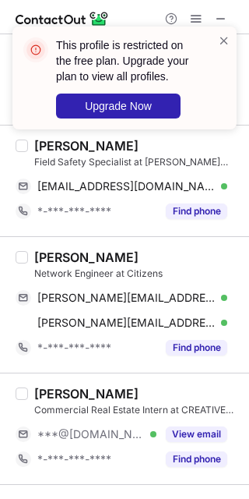
click at [49, 258] on div "Nipun Priyadarshan" at bounding box center [86, 257] width 104 height 16
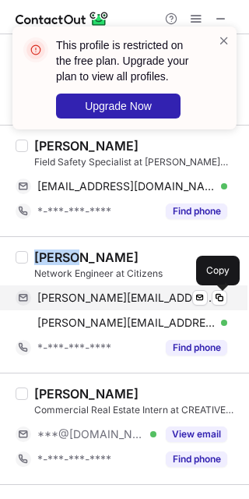
click at [225, 301] on span at bounding box center [220, 297] width 12 height 12
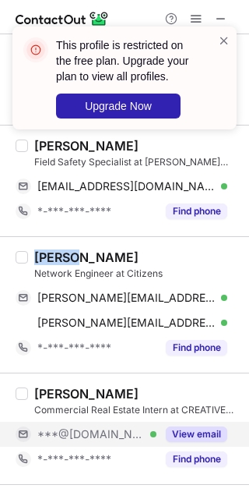
click at [194, 429] on button "View email" at bounding box center [197, 434] width 62 height 16
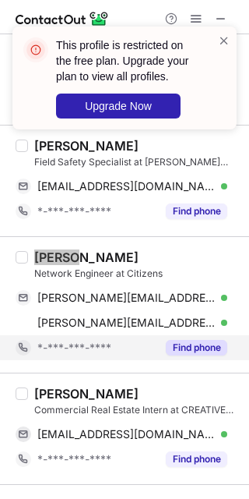
scroll to position [623, 0]
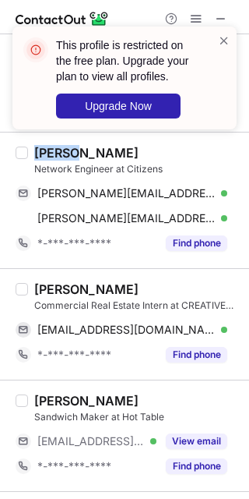
click at [54, 291] on div "Annie Reets" at bounding box center [86, 289] width 104 height 16
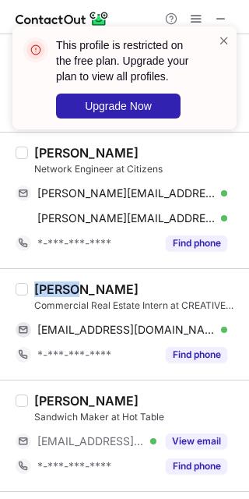
click at [54, 291] on div "Annie Reets" at bounding box center [86, 289] width 104 height 16
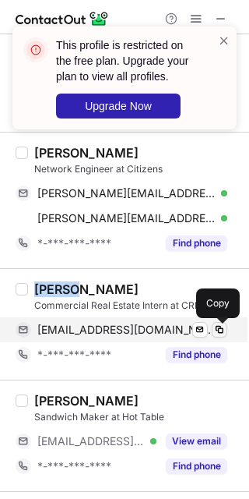
click at [214, 332] on span at bounding box center [220, 329] width 12 height 12
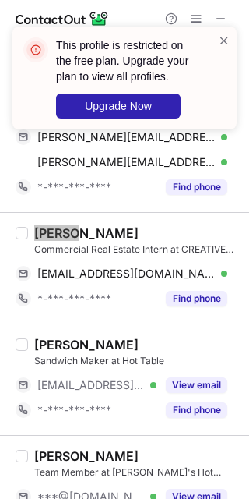
scroll to position [727, 0]
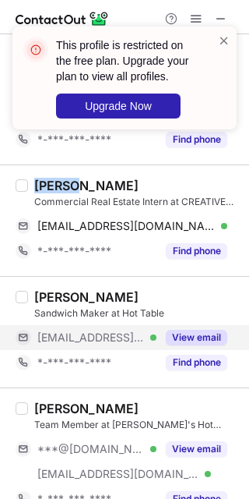
click at [207, 334] on button "View email" at bounding box center [197, 338] width 62 height 16
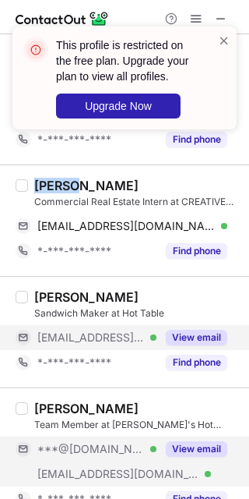
scroll to position [831, 0]
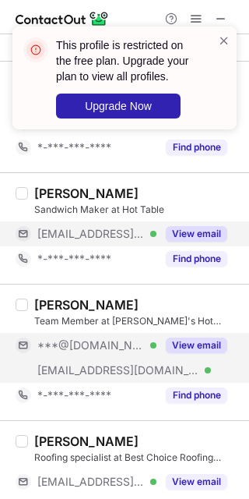
click at [196, 348] on button "View email" at bounding box center [197, 345] width 62 height 16
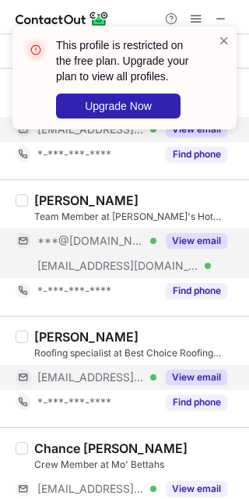
click at [199, 376] on button "View email" at bounding box center [197, 377] width 62 height 16
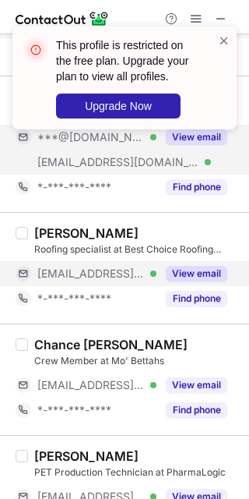
click at [199, 376] on div "View email" at bounding box center [192, 384] width 71 height 25
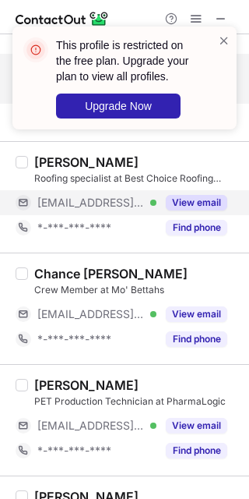
scroll to position [1142, 0]
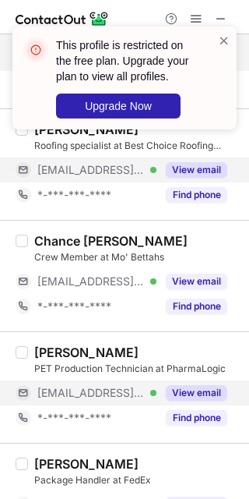
click at [199, 389] on button "View email" at bounding box center [197, 393] width 62 height 16
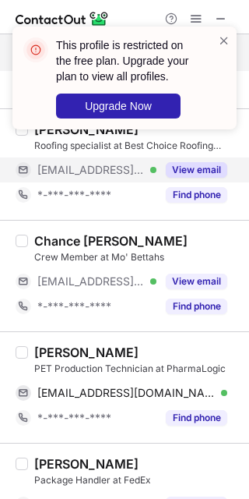
click at [71, 348] on div "Johnmartin Rebolloso" at bounding box center [86, 352] width 104 height 16
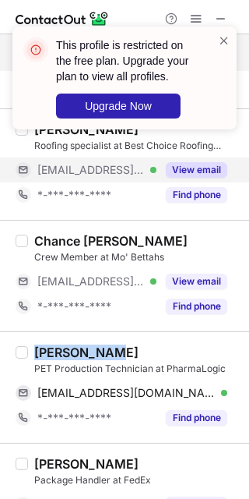
click at [71, 348] on div "Johnmartin Rebolloso" at bounding box center [86, 352] width 104 height 16
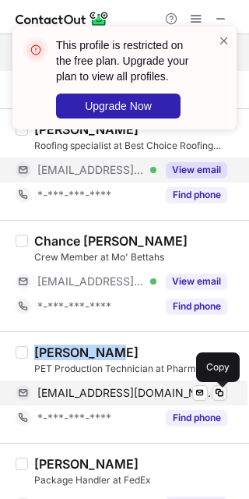
click at [212, 385] on button at bounding box center [220, 393] width 16 height 16
click at [219, 399] on span at bounding box center [220, 393] width 12 height 12
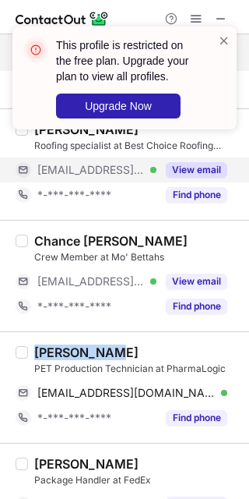
click at [212, 385] on button at bounding box center [220, 393] width 16 height 16
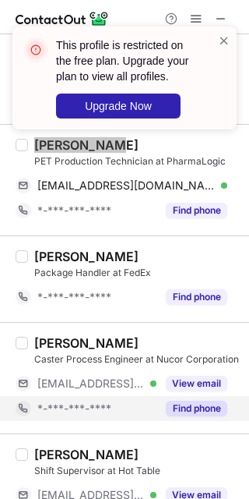
scroll to position [1350, 0]
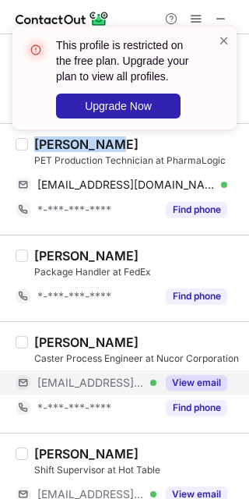
click at [203, 387] on button "View email" at bounding box center [197, 383] width 62 height 16
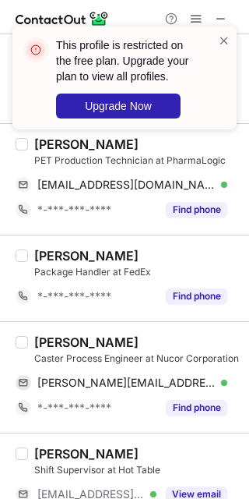
click at [58, 348] on div "Jeremy Anderson" at bounding box center [86, 342] width 104 height 16
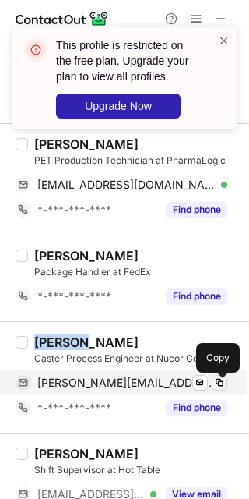
click at [221, 384] on span at bounding box center [220, 382] width 12 height 12
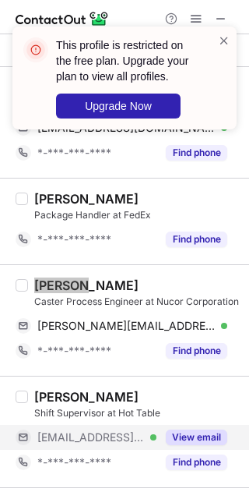
scroll to position [1454, 0]
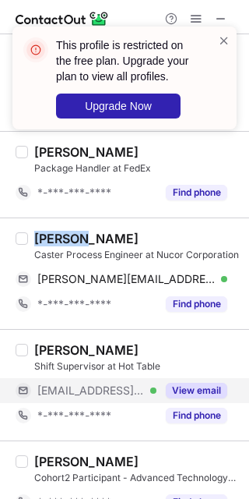
click at [199, 395] on button "View email" at bounding box center [197, 391] width 62 height 16
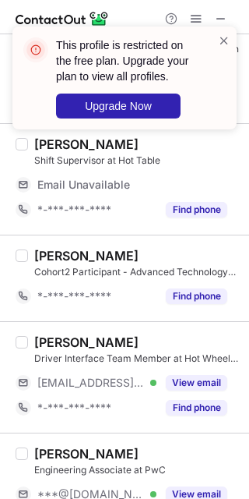
scroll to position [1662, 0]
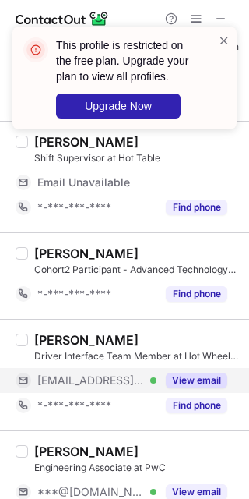
click at [200, 383] on button "View email" at bounding box center [197, 380] width 62 height 16
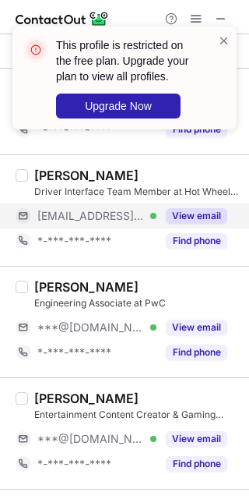
scroll to position [1870, 0]
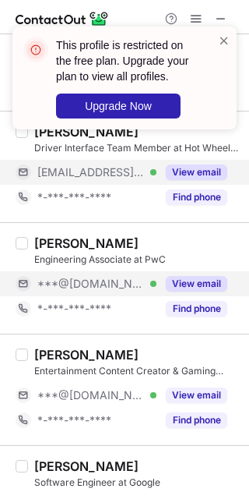
click at [193, 288] on button "View email" at bounding box center [197, 284] width 62 height 16
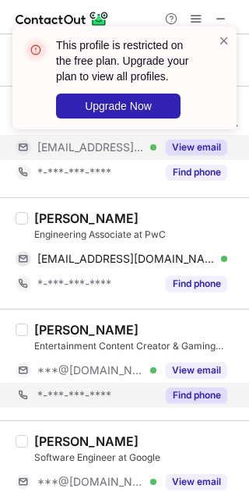
scroll to position [1845, 0]
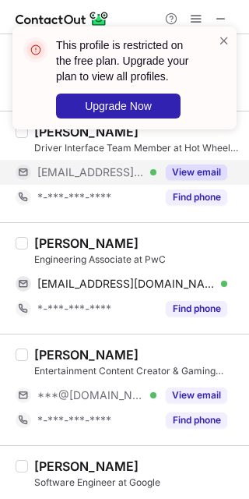
click at [55, 242] on div "Sara Amer" at bounding box center [86, 243] width 104 height 16
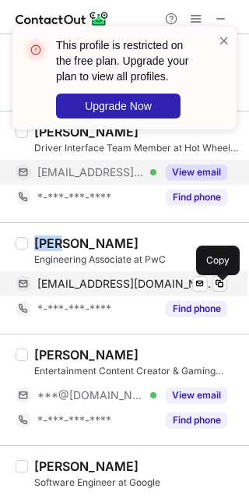
click at [221, 281] on span at bounding box center [220, 283] width 12 height 12
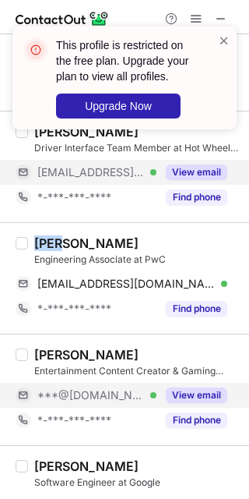
click at [196, 397] on button "View email" at bounding box center [197, 395] width 62 height 16
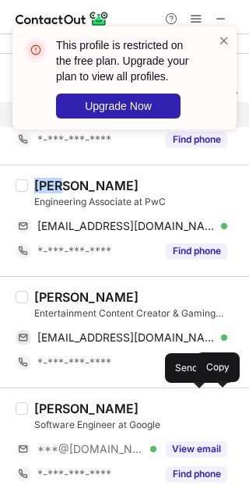
scroll to position [1949, 0]
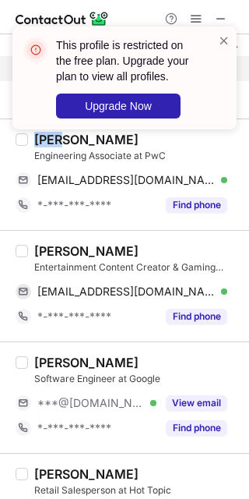
click at [44, 258] on div "Arva Denizi" at bounding box center [86, 251] width 104 height 16
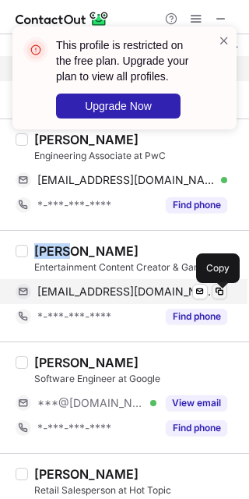
click at [224, 299] on button at bounding box center [220, 292] width 16 height 16
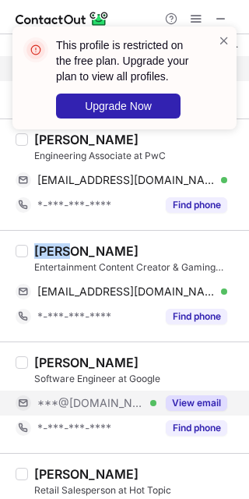
click at [199, 406] on button "View email" at bounding box center [197, 403] width 62 height 16
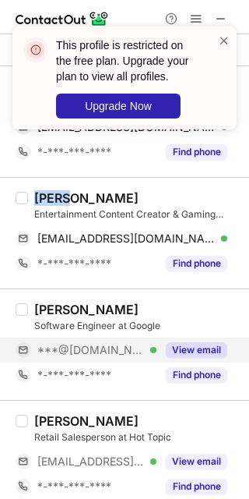
scroll to position [2053, 0]
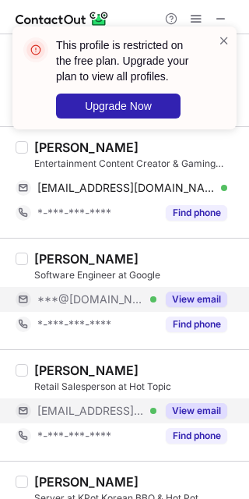
click at [199, 404] on div "View email" at bounding box center [192, 410] width 71 height 25
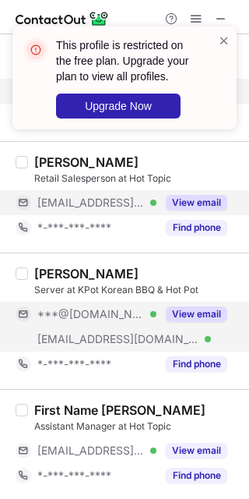
click at [199, 322] on button "View email" at bounding box center [197, 314] width 62 height 16
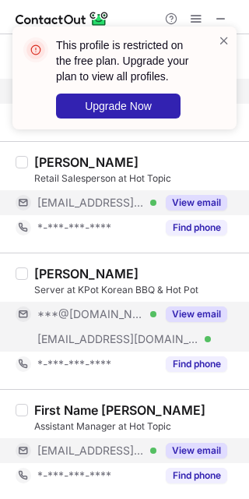
click at [199, 454] on button "View email" at bounding box center [197, 451] width 62 height 16
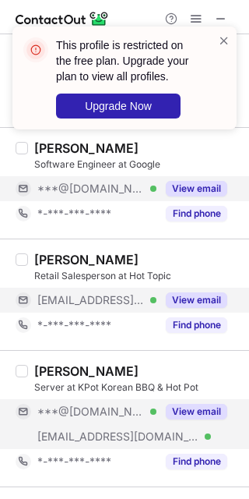
scroll to position [0, 0]
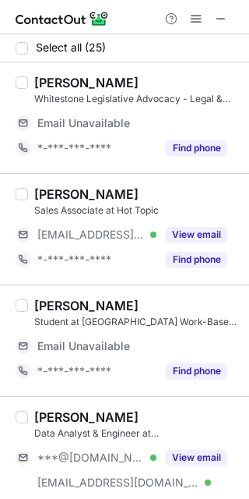
click at [199, 233] on button "View email" at bounding box center [197, 235] width 62 height 16
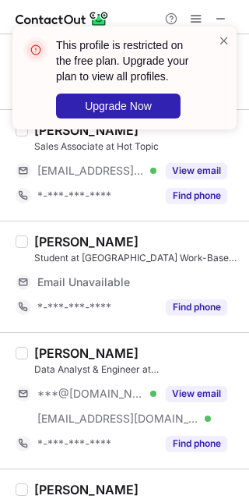
scroll to position [104, 0]
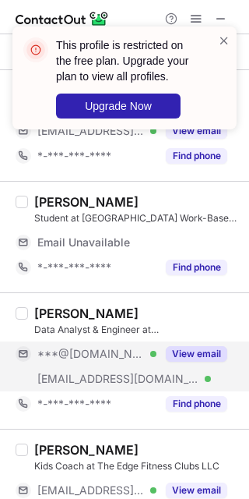
click at [190, 347] on div "View email" at bounding box center [192, 353] width 71 height 25
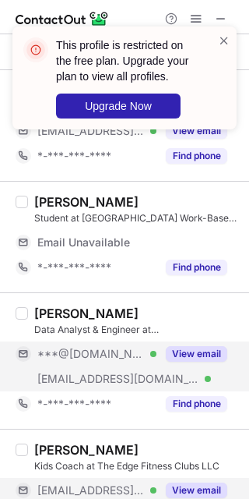
click at [192, 493] on button "View email" at bounding box center [197, 490] width 62 height 16
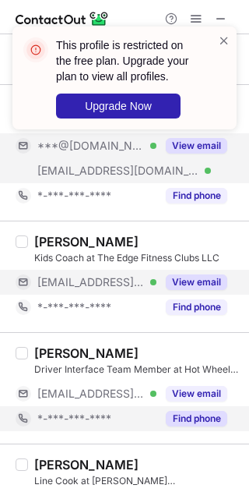
scroll to position [287, 0]
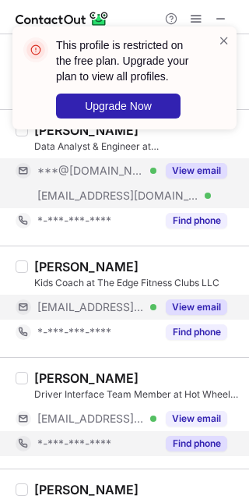
click at [187, 431] on div "Find phone" at bounding box center [192, 443] width 71 height 25
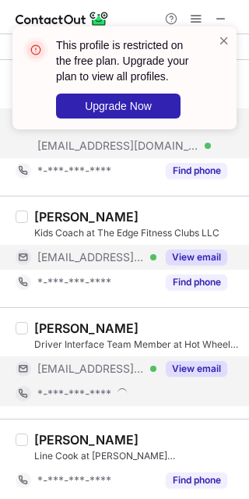
click at [187, 375] on button "View email" at bounding box center [197, 369] width 62 height 16
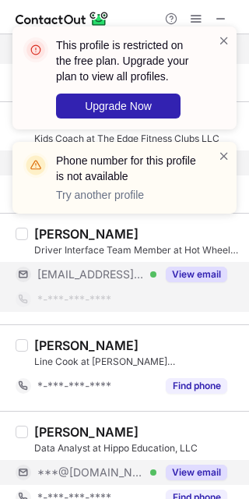
scroll to position [494, 0]
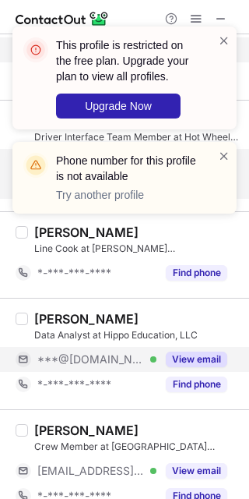
click at [185, 361] on div "Giovanni Arambula Data Analyst at Hippo Education, LLC ***@gmail.com Verified V…" at bounding box center [134, 354] width 212 height 86
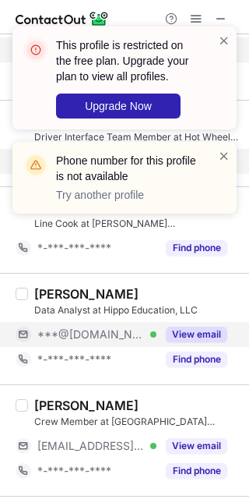
click at [183, 332] on button "View email" at bounding box center [197, 335] width 62 height 16
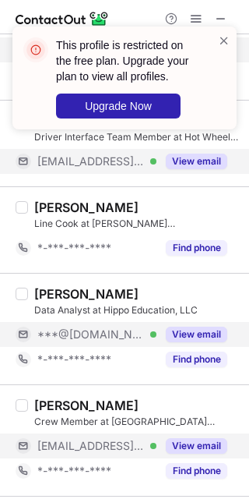
click at [196, 442] on button "View email" at bounding box center [197, 446] width 62 height 16
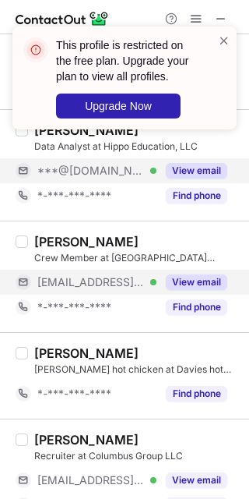
scroll to position [702, 0]
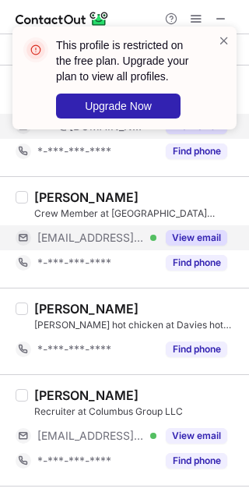
click at [196, 442] on button "View email" at bounding box center [197, 436] width 62 height 16
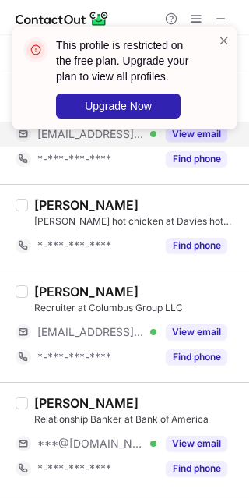
click at [196, 442] on button "View email" at bounding box center [197, 444] width 62 height 16
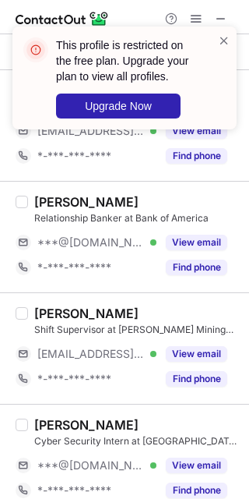
scroll to position [1014, 0]
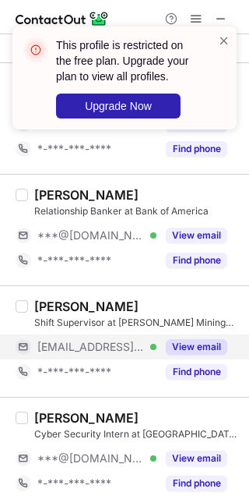
click at [197, 354] on button "View email" at bounding box center [197, 347] width 62 height 16
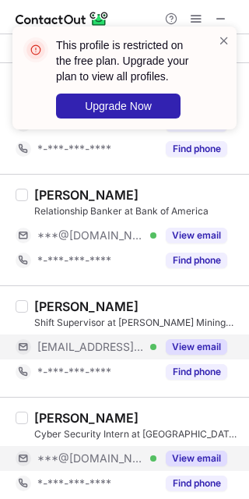
click at [210, 454] on button "View email" at bounding box center [197, 458] width 62 height 16
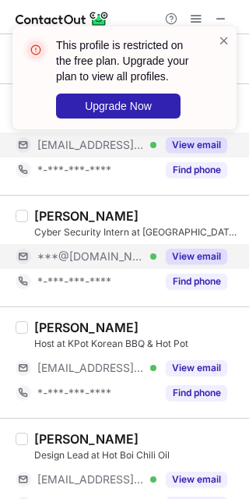
scroll to position [1222, 0]
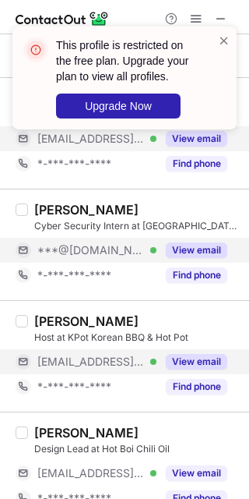
click at [197, 373] on div "View email" at bounding box center [192, 361] width 71 height 25
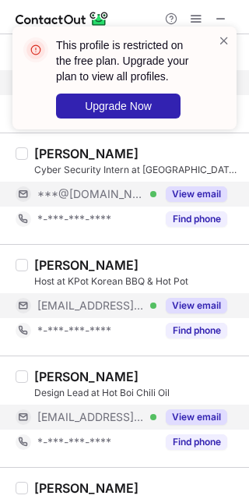
scroll to position [1326, 0]
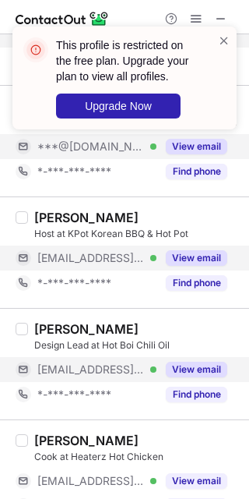
click at [196, 375] on button "View email" at bounding box center [197, 370] width 62 height 16
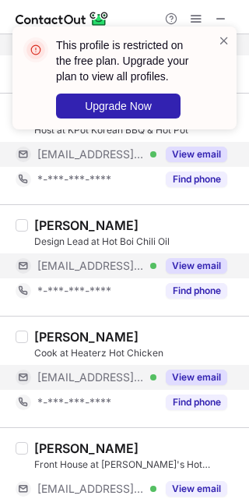
click at [193, 379] on button "View email" at bounding box center [197, 377] width 62 height 16
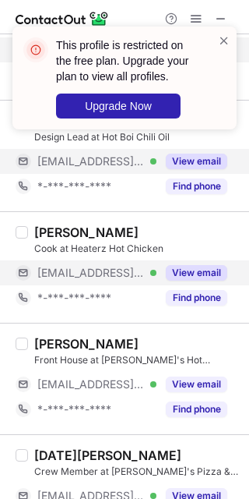
click at [192, 381] on button "View email" at bounding box center [197, 384] width 62 height 16
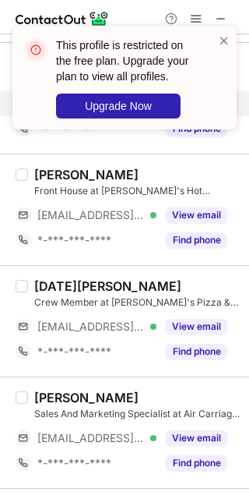
scroll to position [1741, 0]
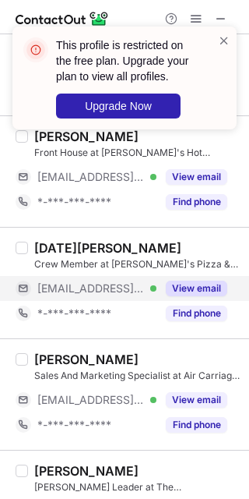
click at [191, 292] on button "View email" at bounding box center [197, 289] width 62 height 16
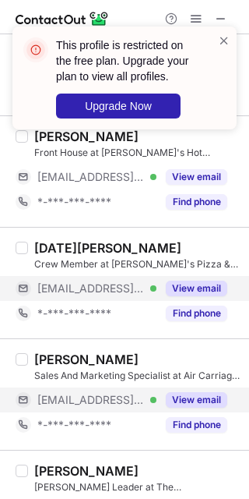
click at [197, 403] on button "View email" at bounding box center [197, 400] width 62 height 16
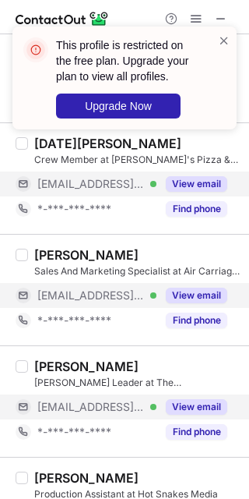
click at [197, 401] on div "View email" at bounding box center [192, 406] width 71 height 25
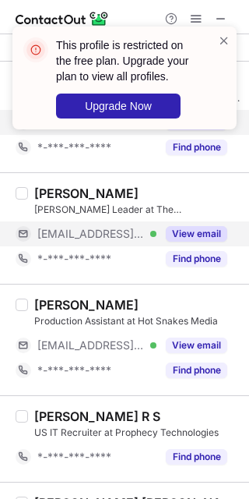
scroll to position [2053, 0]
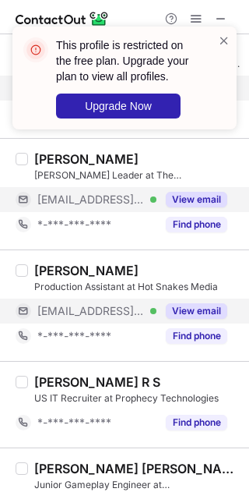
click at [192, 314] on button "View email" at bounding box center [197, 311] width 62 height 16
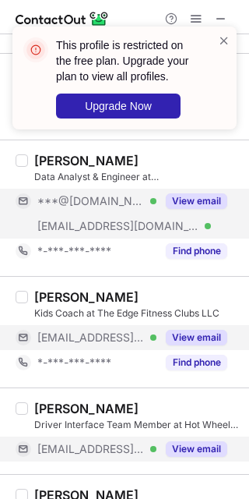
scroll to position [0, 0]
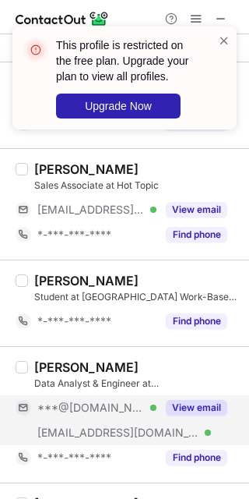
click at [216, 42] on div "This profile is restricted on the free plan. Upgrade your plan to view all prof…" at bounding box center [118, 78] width 199 height 90
click at [225, 43] on span at bounding box center [224, 41] width 12 height 16
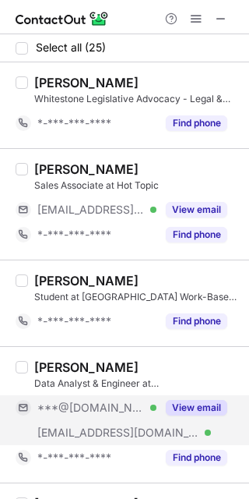
click at [196, 21] on div "This profile is restricted on the free plan. Upgrade your plan to view all prof…" at bounding box center [124, 26] width 249 height 31
click at [192, 24] on span at bounding box center [196, 18] width 12 height 12
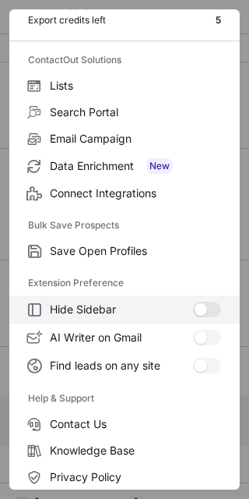
scroll to position [150, 0]
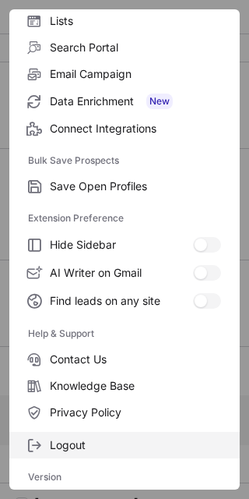
click at [105, 440] on span "Logout" at bounding box center [135, 445] width 171 height 14
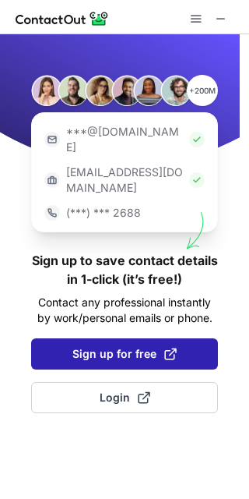
click at [155, 338] on button "Sign up for free" at bounding box center [124, 353] width 187 height 31
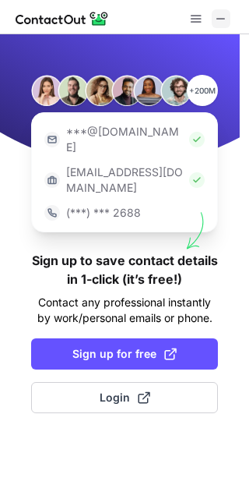
click at [222, 18] on span at bounding box center [221, 18] width 12 height 12
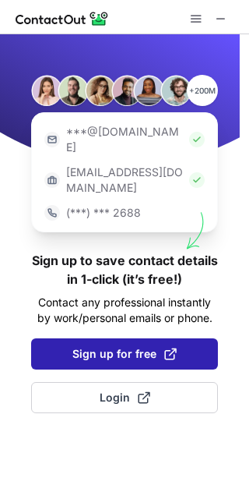
click at [154, 346] on span "Sign up for free" at bounding box center [124, 354] width 104 height 16
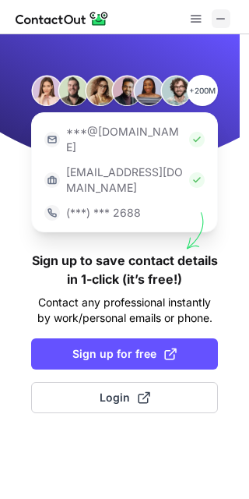
click at [213, 16] on button at bounding box center [221, 18] width 19 height 19
click at [228, 21] on button at bounding box center [221, 18] width 19 height 19
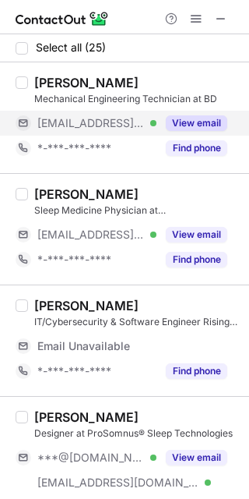
click at [178, 122] on button "View email" at bounding box center [197, 123] width 62 height 16
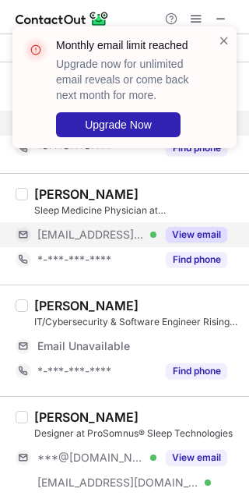
click at [200, 235] on button "View email" at bounding box center [197, 235] width 62 height 16
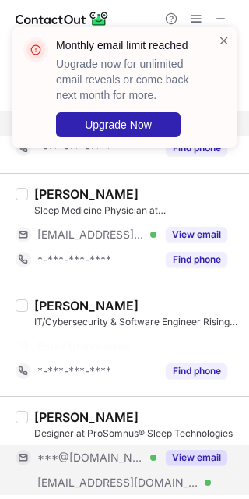
click at [199, 456] on button "View email" at bounding box center [197, 458] width 62 height 16
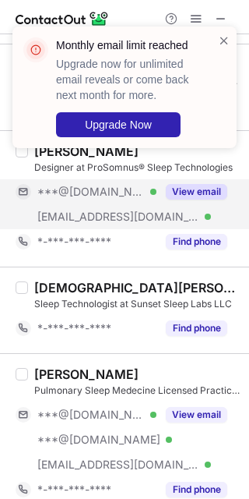
scroll to position [312, 0]
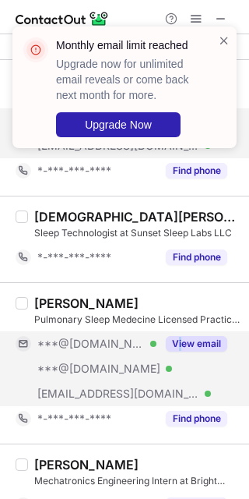
click at [181, 355] on div "View email" at bounding box center [192, 343] width 71 height 25
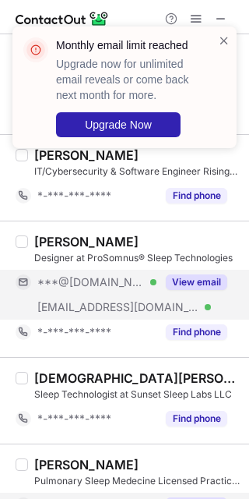
scroll to position [0, 0]
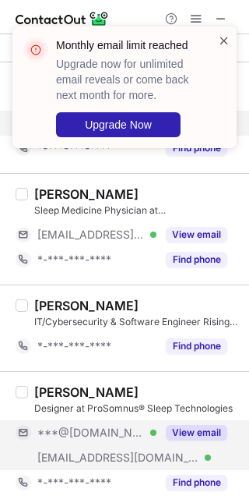
click at [225, 42] on span at bounding box center [224, 41] width 12 height 16
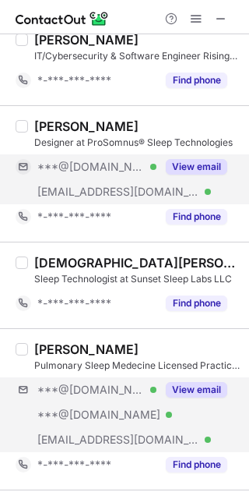
scroll to position [312, 0]
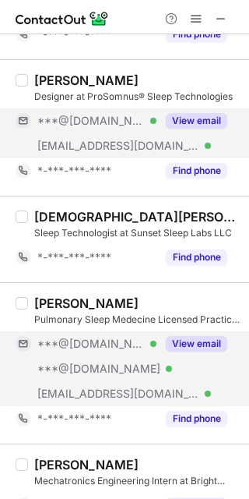
click at [193, 353] on div "View email" at bounding box center [192, 343] width 71 height 25
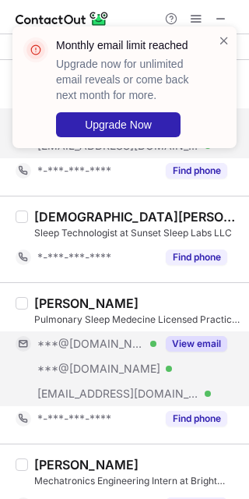
scroll to position [415, 0]
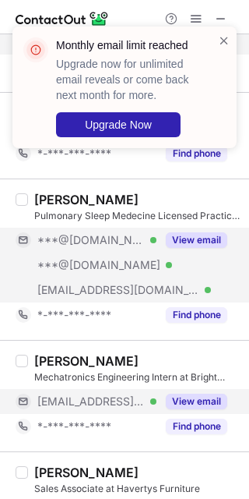
click at [192, 400] on button "View email" at bounding box center [197, 402] width 62 height 16
click at [224, 41] on span at bounding box center [224, 41] width 12 height 16
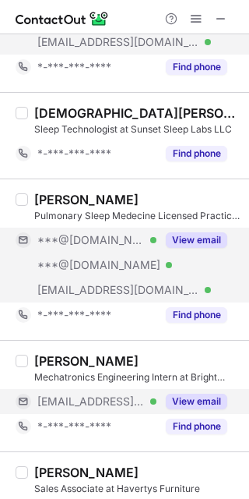
click at [196, 13] on div "Monthly email limit reached Upgrade now for unlimited email reveals or come bac…" at bounding box center [124, 26] width 249 height 31
click at [190, 20] on span at bounding box center [196, 18] width 12 height 12
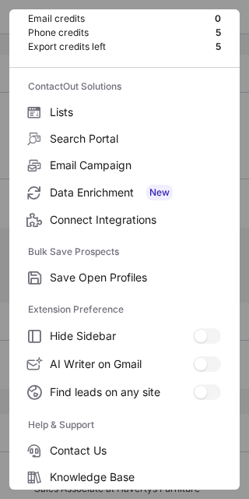
scroll to position [150, 0]
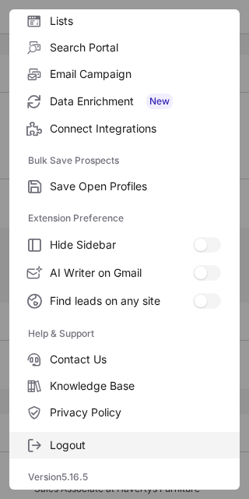
click at [115, 450] on span "Logout" at bounding box center [135, 445] width 171 height 14
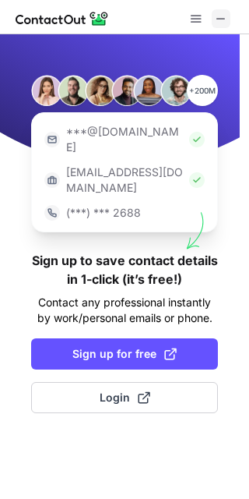
click at [225, 20] on span at bounding box center [221, 18] width 12 height 12
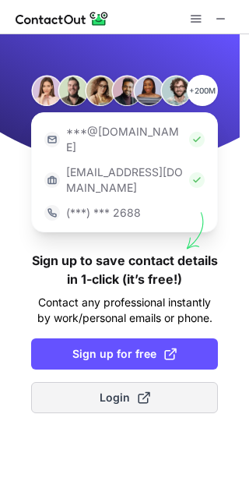
click at [100, 390] on span "Login" at bounding box center [125, 398] width 51 height 16
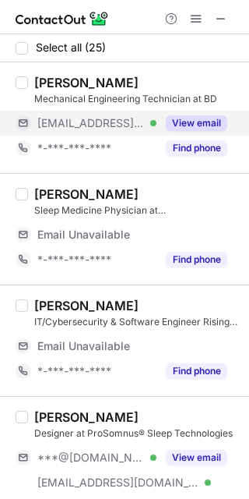
drag, startPoint x: 211, startPoint y: 125, endPoint x: 199, endPoint y: 125, distance: 11.7
click at [210, 125] on button "View email" at bounding box center [197, 123] width 62 height 16
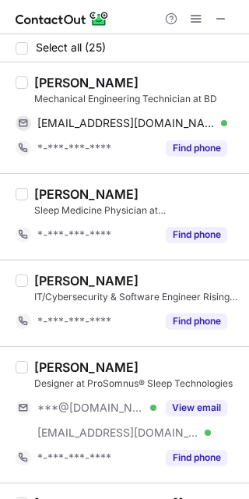
click at [41, 83] on div "Brandon Morales" at bounding box center [86, 83] width 104 height 16
copy div "Brandon"
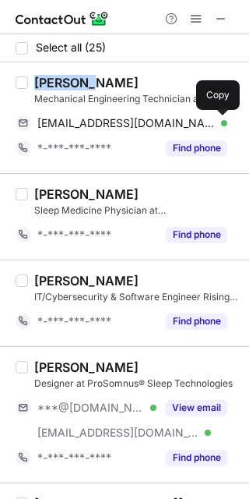
drag, startPoint x: 222, startPoint y: 124, endPoint x: 235, endPoint y: 163, distance: 40.9
click at [222, 124] on span at bounding box center [220, 123] width 12 height 12
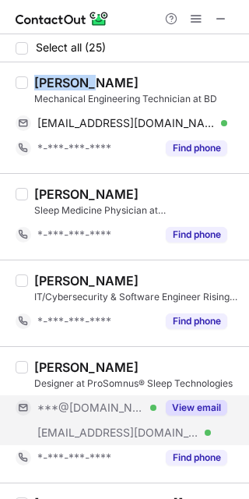
click at [194, 407] on button "View email" at bounding box center [197, 408] width 62 height 16
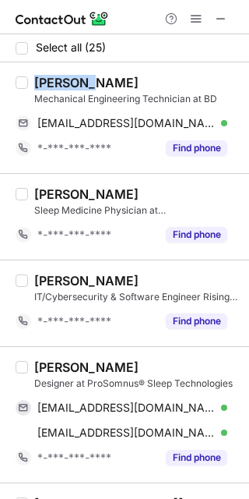
click at [53, 372] on div "Sean Dinh" at bounding box center [86, 367] width 104 height 16
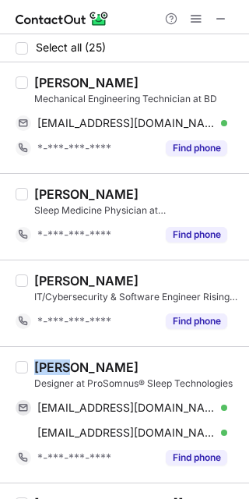
click at [53, 372] on div "Sean Dinh" at bounding box center [86, 367] width 104 height 16
copy div "Sean"
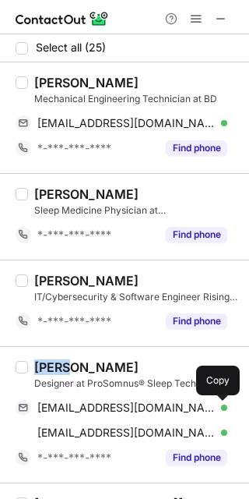
drag, startPoint x: 222, startPoint y: 409, endPoint x: 239, endPoint y: 410, distance: 17.2
click at [222, 409] on span at bounding box center [220, 407] width 12 height 12
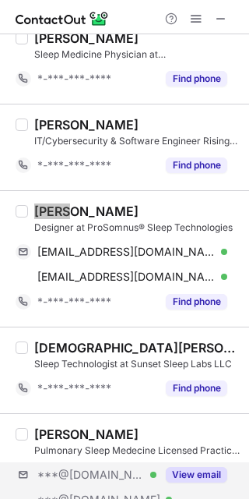
scroll to position [207, 0]
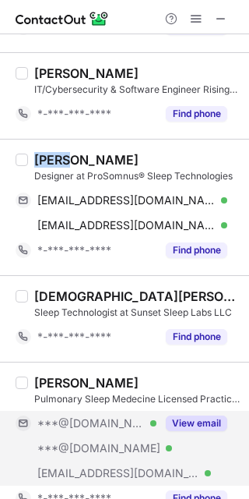
click at [182, 429] on button "View email" at bounding box center [197, 423] width 62 height 16
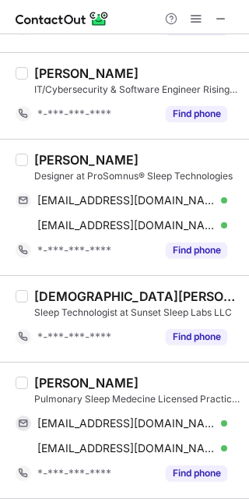
click at [40, 386] on div "Lora Moberg" at bounding box center [86, 383] width 104 height 16
copy div "Lora"
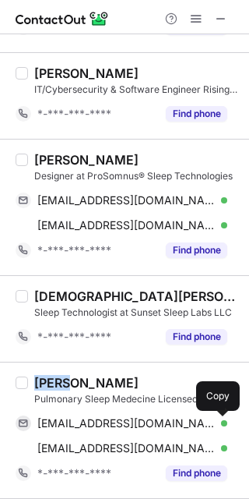
click at [224, 428] on span at bounding box center [220, 423] width 12 height 12
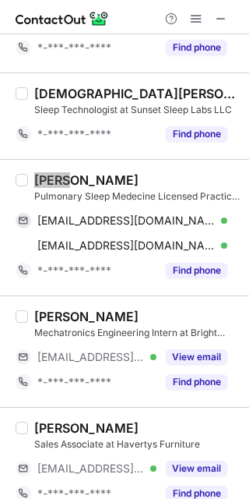
scroll to position [415, 0]
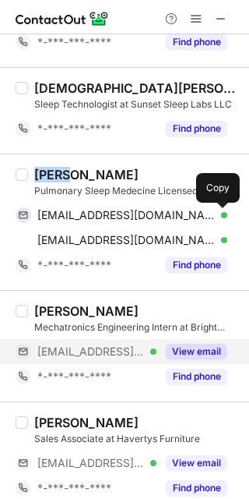
click at [192, 359] on button "View email" at bounding box center [197, 352] width 62 height 16
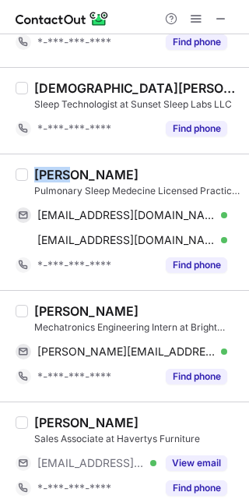
click at [50, 311] on div "James Huang" at bounding box center [86, 311] width 104 height 16
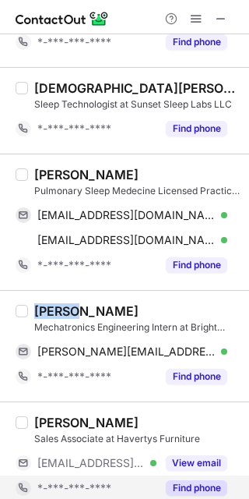
copy div "James"
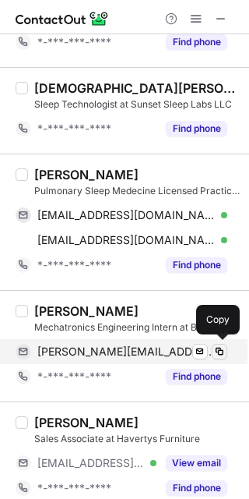
click at [225, 359] on div "james.huang@brightmachines.com Verified Send email Copy" at bounding box center [122, 351] width 212 height 25
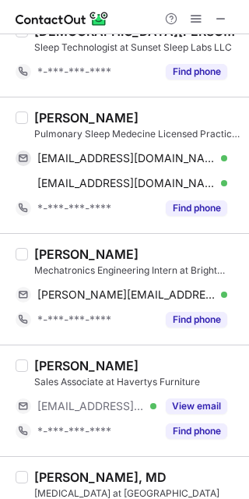
scroll to position [519, 0]
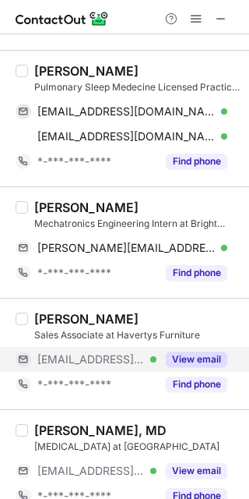
click at [193, 370] on div "View email" at bounding box center [192, 359] width 71 height 25
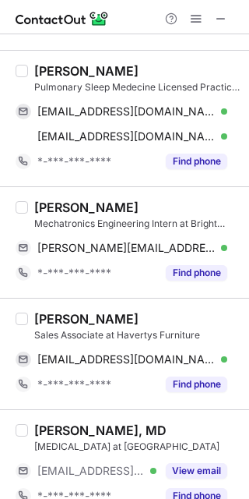
click at [47, 322] on div "Shelley Burns" at bounding box center [86, 319] width 104 height 16
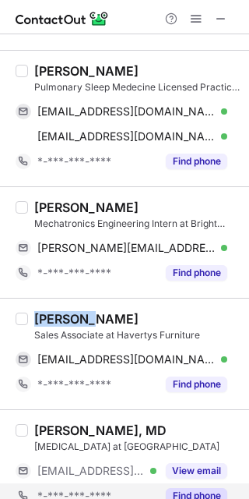
copy div "Shelley"
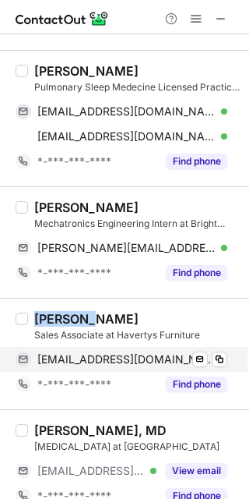
click at [228, 362] on div "sburns@havertys.com Verified Send email Copy" at bounding box center [122, 359] width 212 height 25
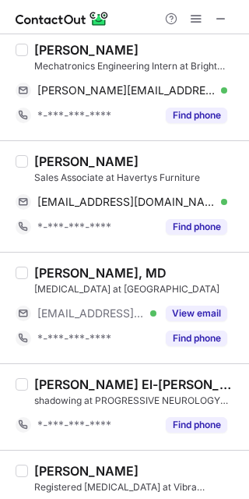
scroll to position [727, 0]
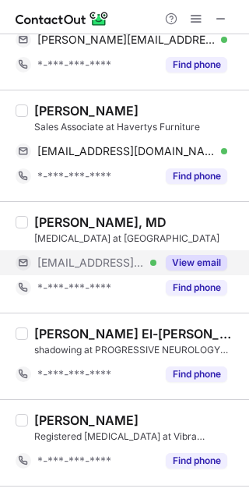
click at [207, 255] on div "View email" at bounding box center [192, 262] width 71 height 25
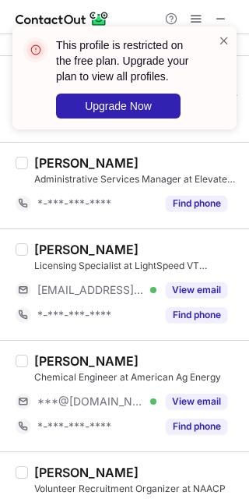
scroll to position [1247, 0]
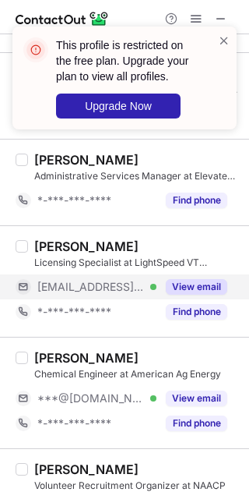
click at [198, 287] on button "View email" at bounding box center [197, 287] width 62 height 16
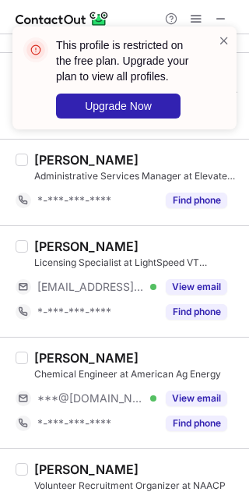
scroll to position [1350, 0]
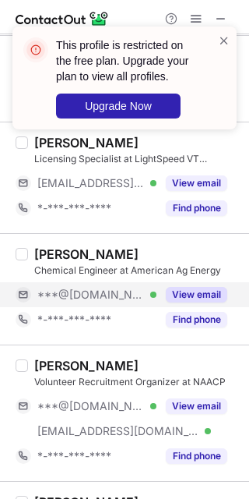
click at [190, 289] on div "View email" at bounding box center [192, 294] width 71 height 25
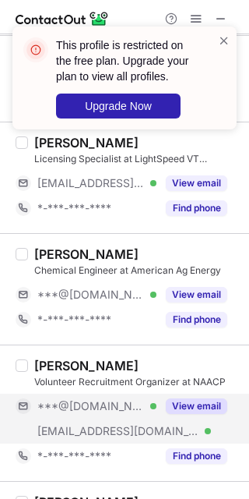
click at [212, 400] on div "View email" at bounding box center [192, 406] width 71 height 25
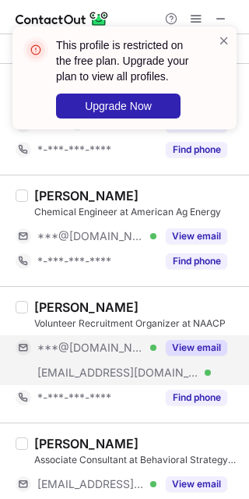
scroll to position [1454, 0]
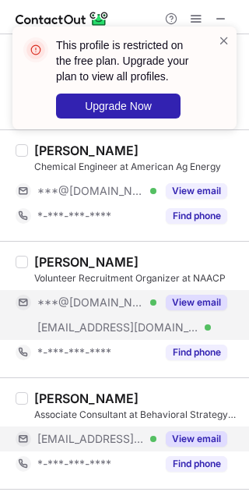
click at [199, 442] on button "View email" at bounding box center [197, 439] width 62 height 16
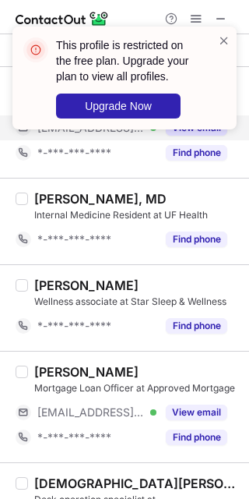
scroll to position [1766, 0]
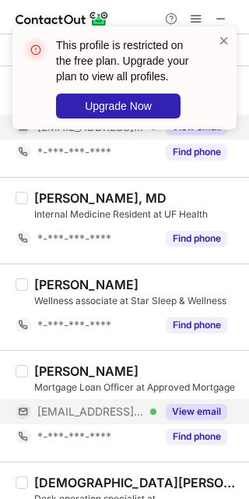
click at [206, 419] on button "View email" at bounding box center [197, 412] width 62 height 16
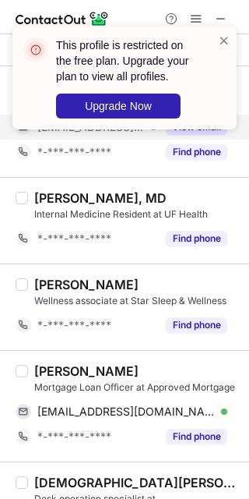
click at [65, 376] on div "Julius Adams" at bounding box center [86, 371] width 104 height 16
copy div "Julius"
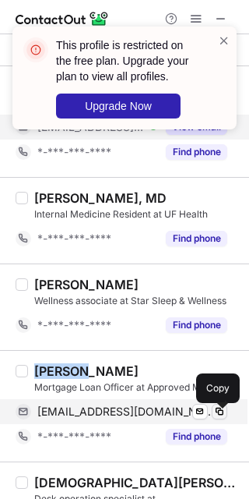
click at [215, 419] on button at bounding box center [220, 412] width 16 height 16
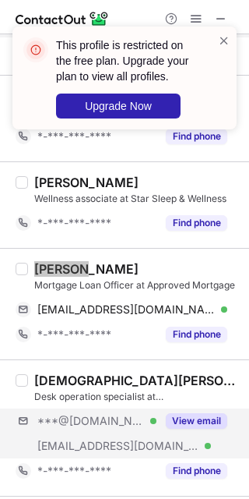
scroll to position [1870, 0]
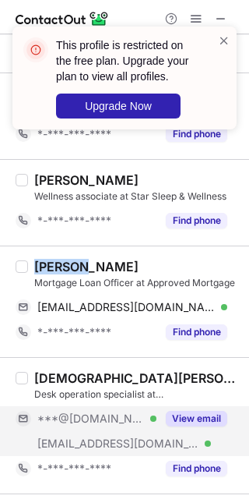
click at [202, 426] on button "View email" at bounding box center [197, 419] width 62 height 16
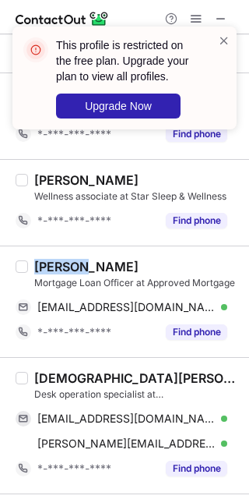
click at [50, 384] on div "Kristen Wesley" at bounding box center [137, 378] width 206 height 16
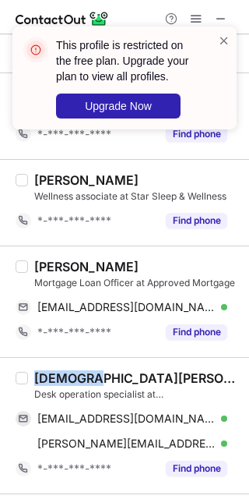
click at [50, 384] on div "Kristen Wesley" at bounding box center [137, 378] width 206 height 16
copy div "Kristen"
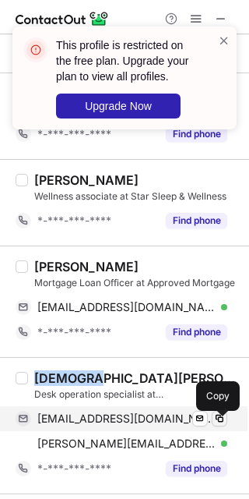
click at [219, 423] on span at bounding box center [220, 418] width 12 height 12
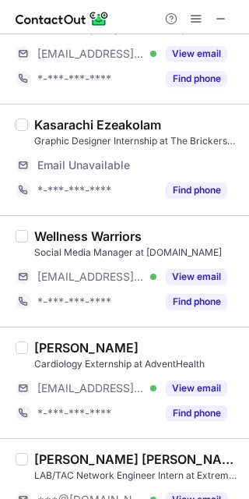
scroll to position [0, 0]
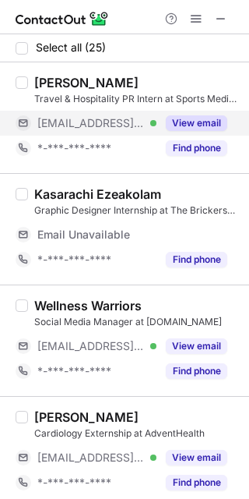
click at [183, 119] on button "View email" at bounding box center [197, 123] width 62 height 16
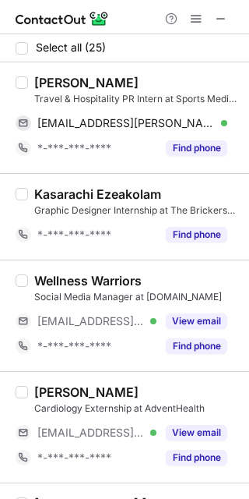
click at [51, 77] on div "Lainey Beres" at bounding box center [86, 83] width 104 height 16
copy div "Lainey"
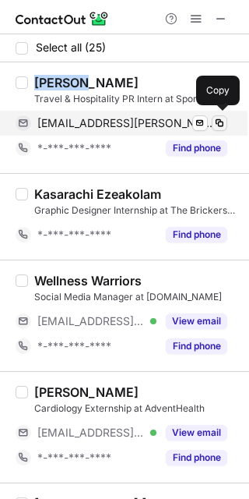
click at [221, 116] on div "lainey.beres@sportsmedia.net Verified Send email Copy" at bounding box center [122, 123] width 212 height 25
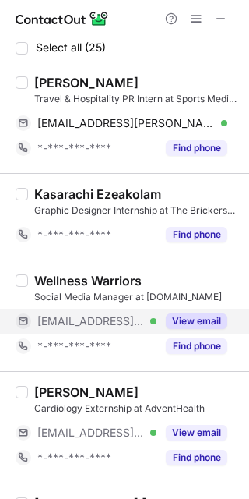
click at [207, 319] on button "View email" at bounding box center [197, 321] width 62 height 16
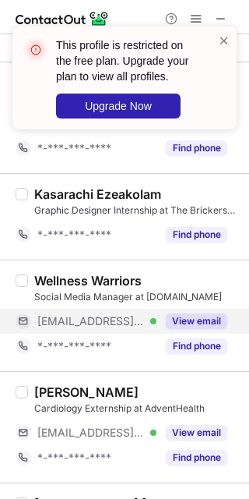
click at [197, 323] on button "View email" at bounding box center [197, 321] width 62 height 16
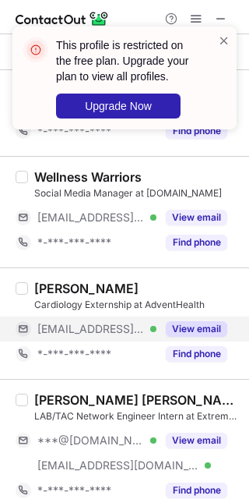
click at [185, 327] on button "View email" at bounding box center [197, 329] width 62 height 16
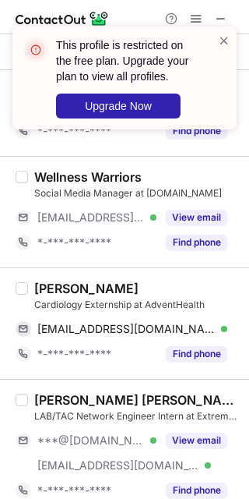
click at [47, 288] on div "Taha Nadeem" at bounding box center [86, 289] width 104 height 16
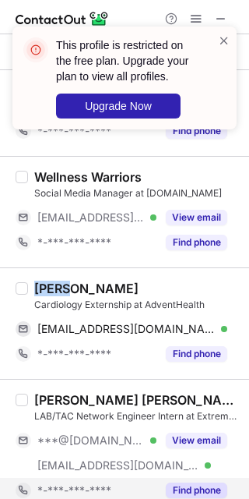
copy div "Taha"
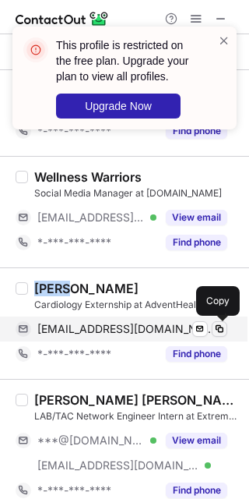
click at [218, 331] on span at bounding box center [220, 329] width 12 height 12
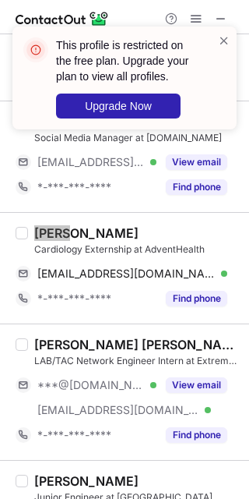
scroll to position [207, 0]
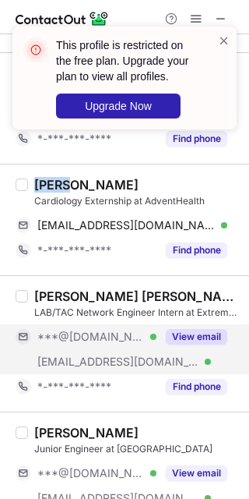
click at [207, 348] on div "View email" at bounding box center [192, 336] width 71 height 25
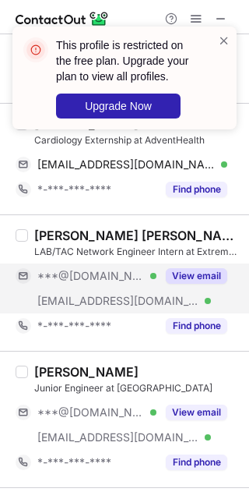
scroll to position [312, 0]
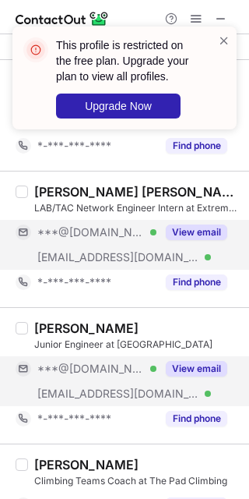
click at [210, 359] on div "Faiza Syed Junior Engineer at Adapture ***@gmail.com Verified ***@adapture.com …" at bounding box center [134, 375] width 212 height 111
click at [211, 370] on button "View email" at bounding box center [197, 369] width 62 height 16
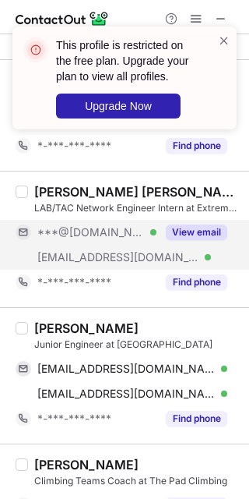
click at [50, 328] on div "Faiza Syed" at bounding box center [86, 328] width 104 height 16
copy div "Faiza"
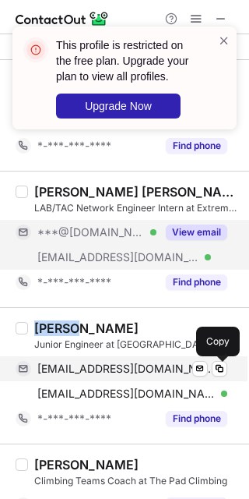
click at [216, 372] on span at bounding box center [220, 368] width 12 height 12
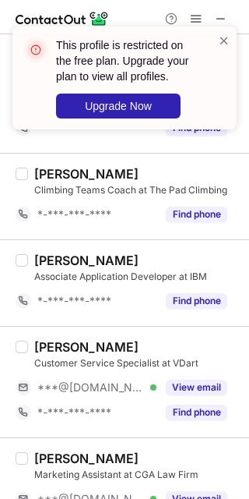
scroll to position [623, 0]
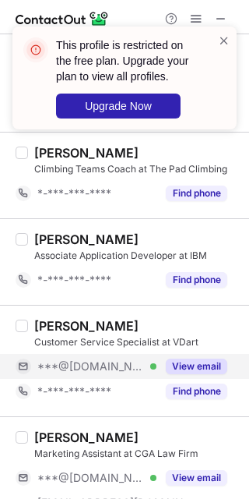
click at [188, 369] on button "View email" at bounding box center [197, 366] width 62 height 16
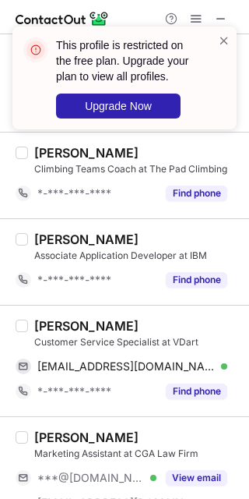
click at [54, 326] on div "Crystal Harris" at bounding box center [86, 326] width 104 height 16
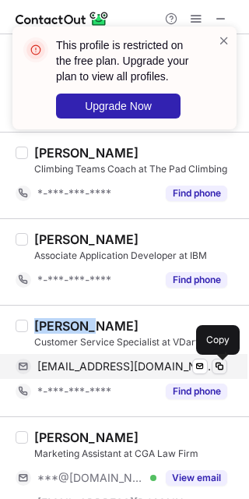
drag, startPoint x: 219, startPoint y: 369, endPoint x: 227, endPoint y: 389, distance: 21.7
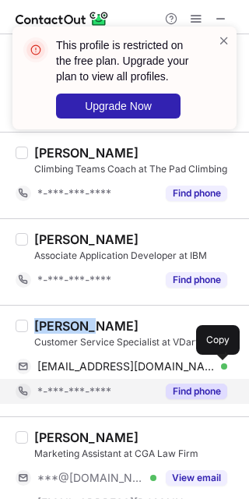
click at [220, 369] on span at bounding box center [220, 366] width 12 height 12
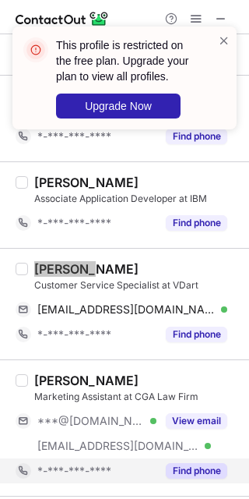
scroll to position [727, 0]
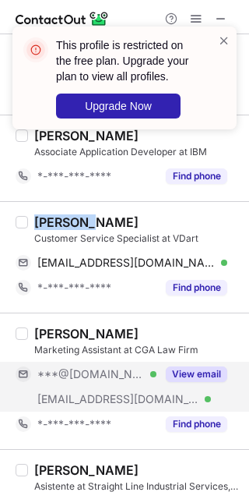
click at [175, 378] on button "View email" at bounding box center [197, 374] width 62 height 16
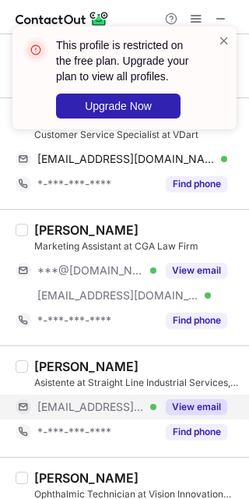
click at [199, 410] on button "View email" at bounding box center [197, 407] width 62 height 16
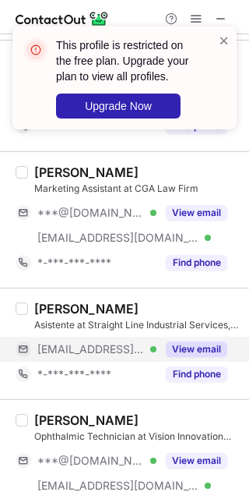
scroll to position [935, 0]
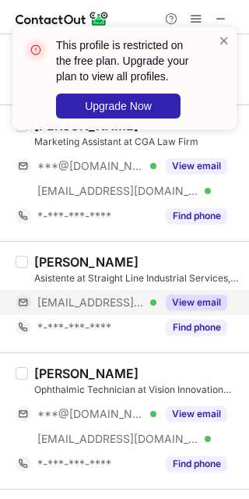
click at [199, 410] on button "View email" at bounding box center [197, 414] width 62 height 16
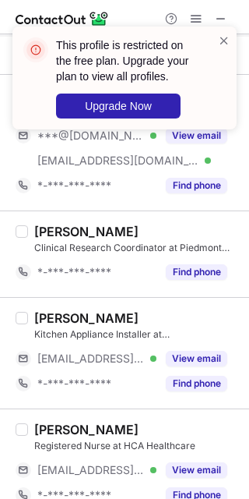
scroll to position [1247, 0]
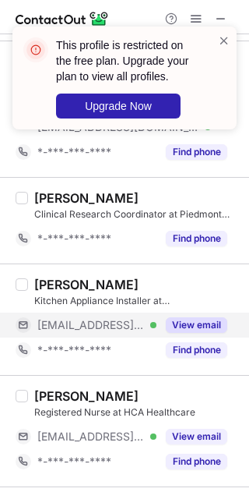
click at [189, 327] on button "View email" at bounding box center [197, 325] width 62 height 16
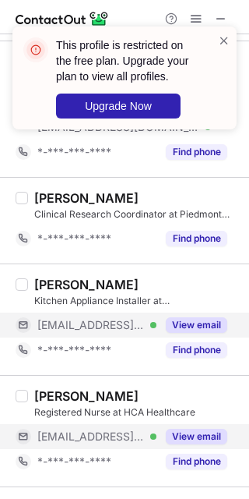
click at [202, 444] on button "View email" at bounding box center [197, 437] width 62 height 16
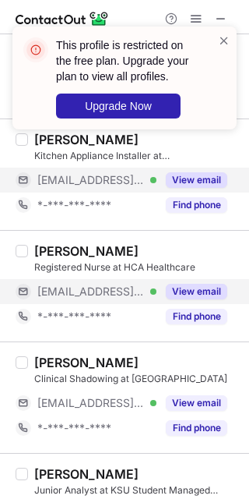
scroll to position [1454, 0]
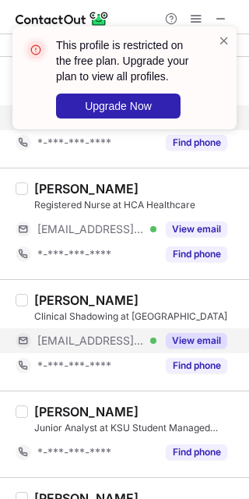
click at [186, 353] on div "View email" at bounding box center [192, 340] width 71 height 25
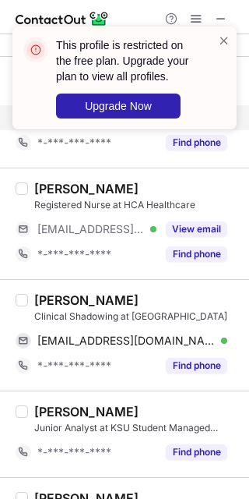
click at [53, 306] on div "Kenna Saiidi" at bounding box center [86, 300] width 104 height 16
click at [53, 305] on div "Kenna Saiidi" at bounding box center [86, 300] width 104 height 16
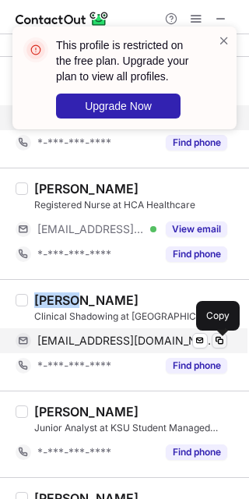
click at [221, 342] on span at bounding box center [220, 340] width 12 height 12
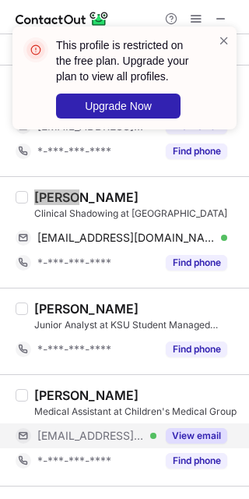
scroll to position [1558, 0]
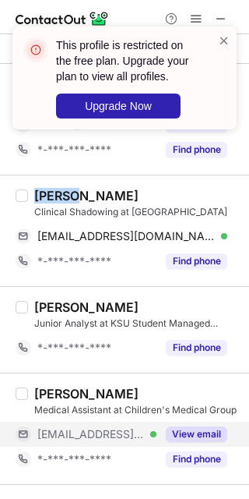
click at [194, 435] on button "View email" at bounding box center [197, 434] width 62 height 16
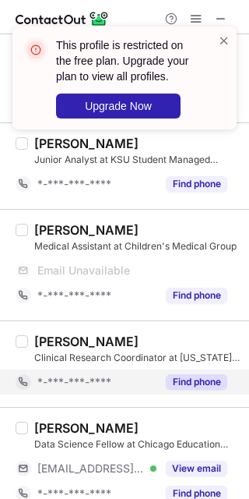
scroll to position [1766, 0]
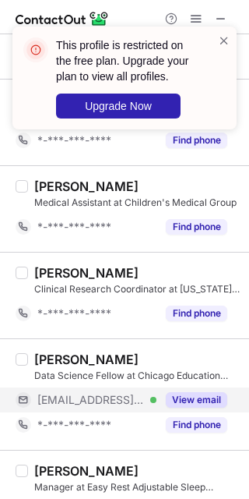
click at [196, 412] on div "View email" at bounding box center [192, 399] width 71 height 25
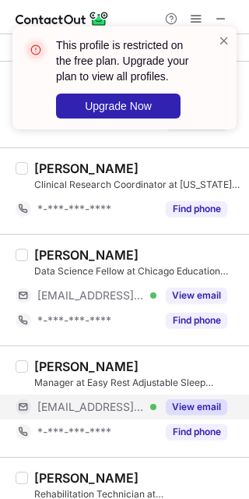
click at [185, 407] on button "View email" at bounding box center [197, 407] width 62 height 16
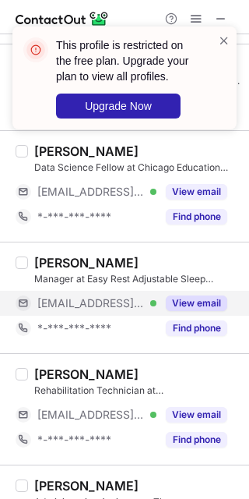
click at [187, 411] on div "View email" at bounding box center [192, 414] width 71 height 25
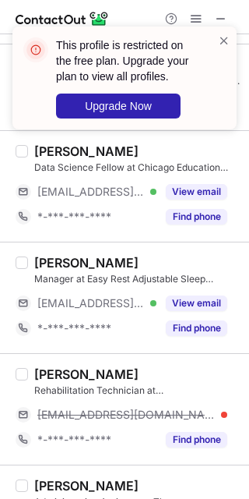
scroll to position [2077, 0]
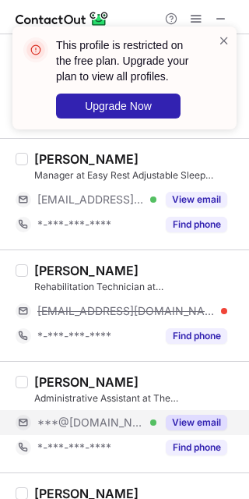
click at [171, 428] on button "View email" at bounding box center [197, 423] width 62 height 16
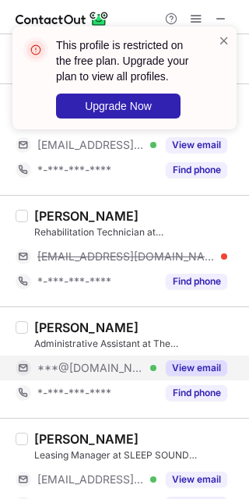
scroll to position [2182, 0]
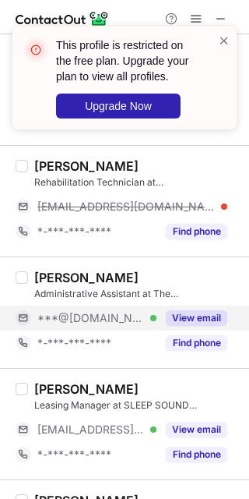
click at [171, 428] on button "View email" at bounding box center [197, 430] width 62 height 16
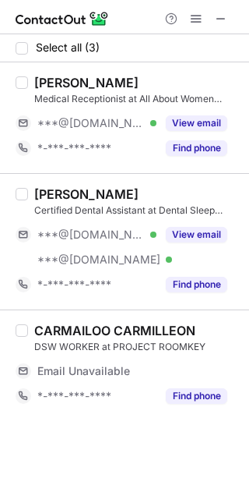
scroll to position [0, 0]
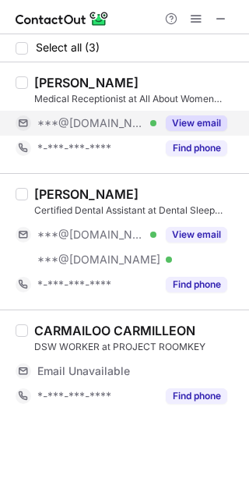
click at [193, 118] on button "View email" at bounding box center [197, 123] width 62 height 16
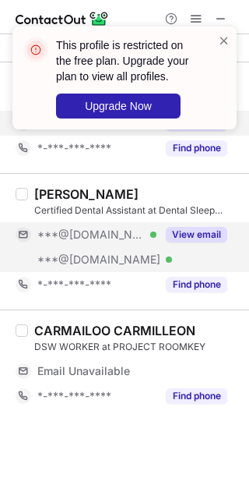
click at [213, 231] on button "View email" at bounding box center [197, 235] width 62 height 16
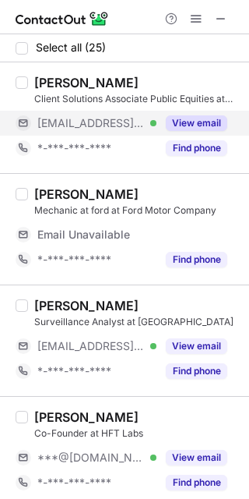
click at [186, 129] on button "View email" at bounding box center [197, 123] width 62 height 16
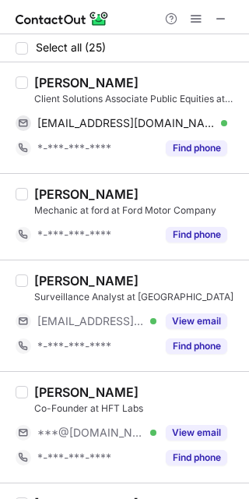
click at [50, 90] on div "Jordan Hosp" at bounding box center [86, 83] width 104 height 16
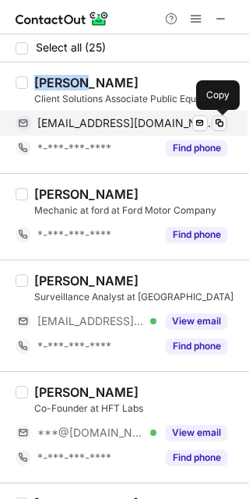
click at [219, 120] on span at bounding box center [220, 123] width 12 height 12
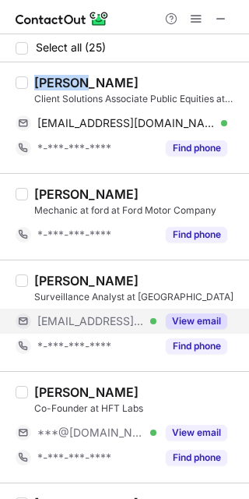
click at [214, 310] on div "View email" at bounding box center [192, 321] width 71 height 25
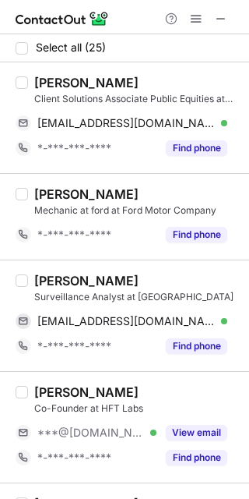
click at [58, 288] on div "Thomas Swartout" at bounding box center [86, 281] width 104 height 16
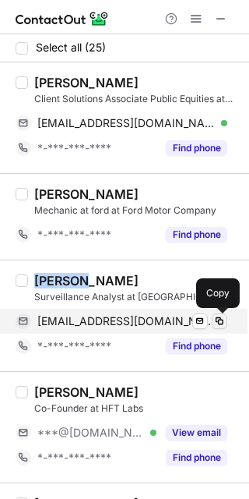
click at [216, 320] on span at bounding box center [220, 321] width 12 height 12
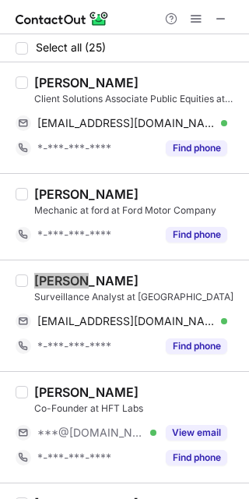
scroll to position [104, 0]
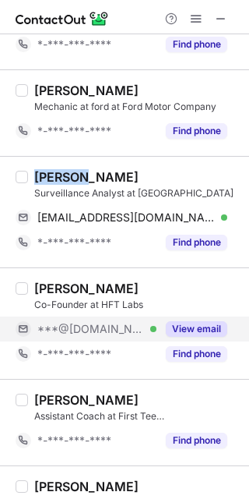
click at [197, 334] on button "View email" at bounding box center [197, 329] width 62 height 16
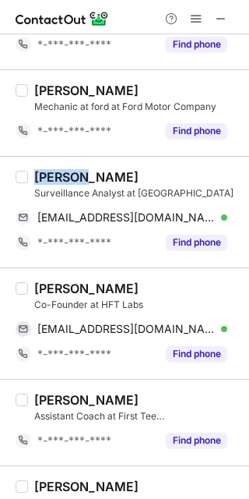
click at [44, 291] on div "Mason Ellis" at bounding box center [86, 289] width 104 height 16
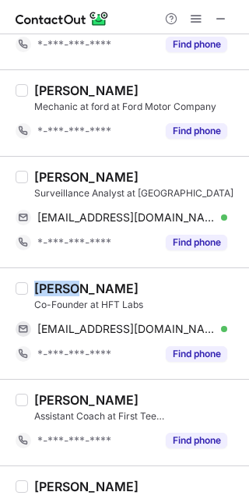
click at [44, 291] on div "Mason Ellis" at bounding box center [86, 289] width 104 height 16
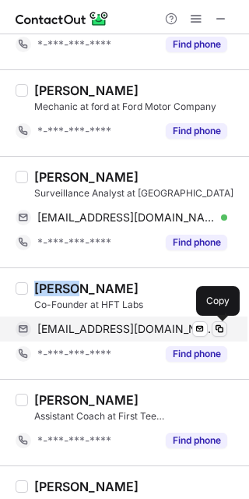
click at [224, 333] on span at bounding box center [220, 329] width 12 height 12
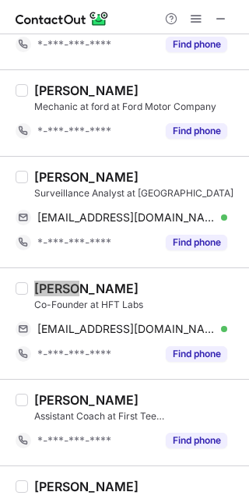
scroll to position [207, 0]
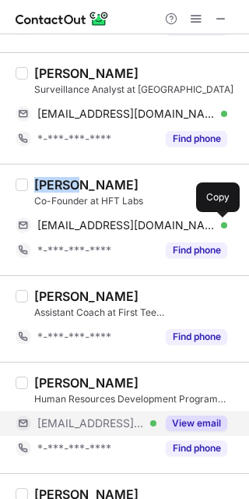
click at [200, 418] on button "View email" at bounding box center [197, 423] width 62 height 16
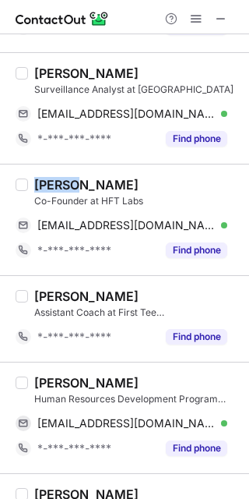
click at [57, 379] on div "Nasra D." at bounding box center [86, 383] width 104 height 16
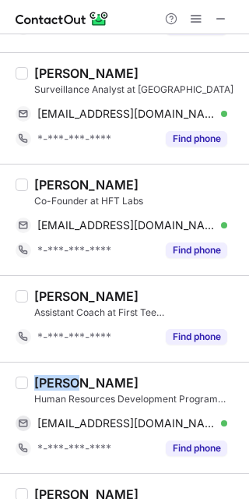
click at [57, 379] on div "Nasra D." at bounding box center [86, 383] width 104 height 16
drag, startPoint x: 228, startPoint y: 422, endPoint x: 247, endPoint y: 407, distance: 23.9
click at [228, 422] on div "derins20@wfu.edu Verified Send email Copy" at bounding box center [122, 423] width 212 height 25
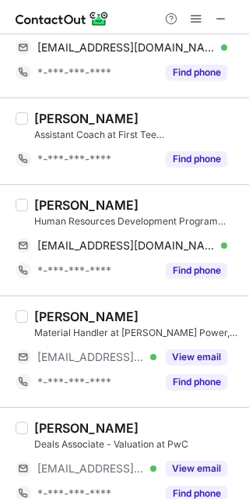
scroll to position [415, 0]
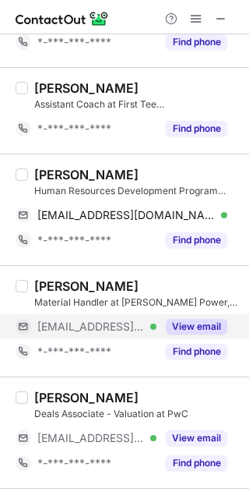
click at [210, 323] on button "View email" at bounding box center [197, 327] width 62 height 16
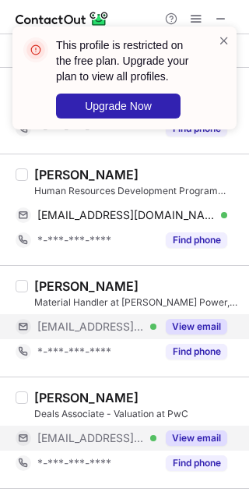
click at [178, 445] on button "View email" at bounding box center [197, 438] width 62 height 16
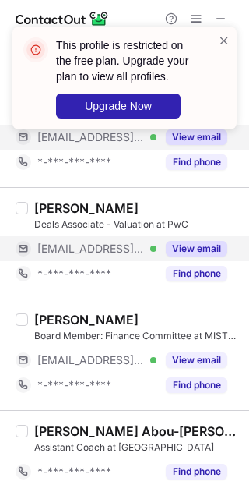
scroll to position [623, 0]
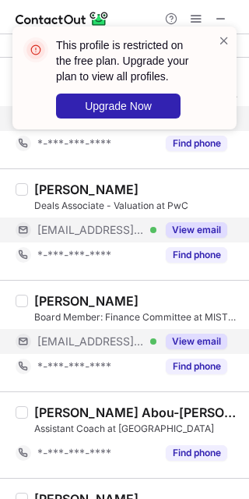
click at [192, 347] on button "View email" at bounding box center [197, 342] width 62 height 16
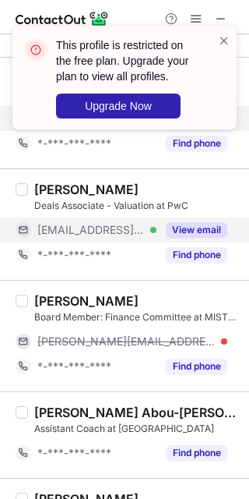
scroll to position [727, 0]
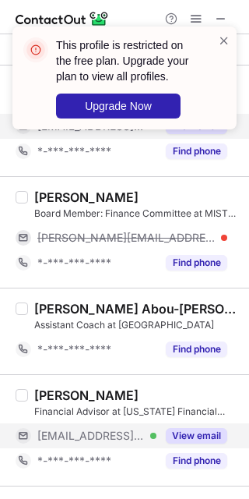
click at [187, 432] on button "View email" at bounding box center [197, 436] width 62 height 16
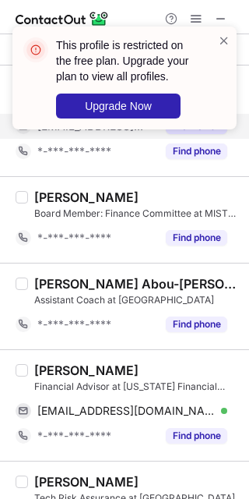
click at [47, 375] on div "Ben Vallano" at bounding box center [86, 370] width 104 height 16
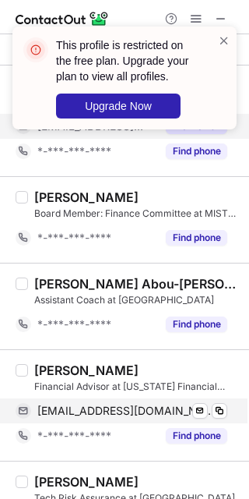
click at [228, 408] on div "ben.vallano@floridafa.com Verified Send email Copy" at bounding box center [122, 410] width 212 height 25
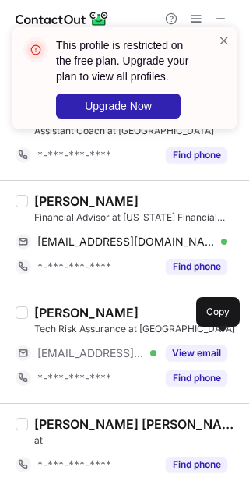
scroll to position [935, 0]
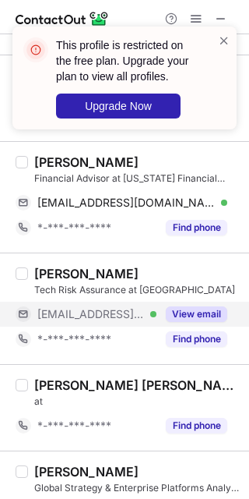
click at [192, 322] on button "View email" at bounding box center [197, 314] width 62 height 16
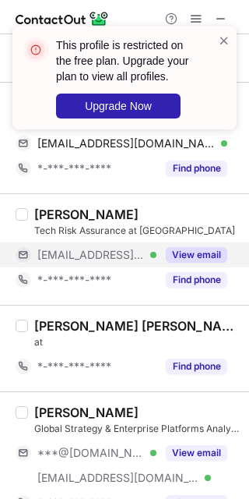
scroll to position [1039, 0]
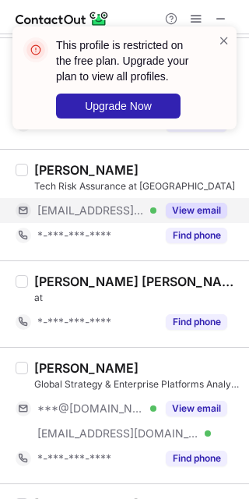
click at [193, 409] on button "View email" at bounding box center [197, 409] width 62 height 16
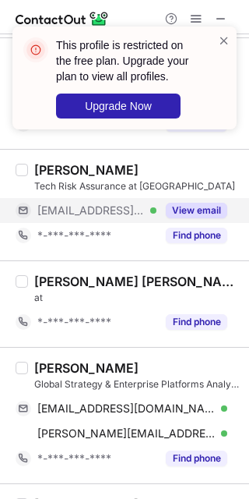
click at [59, 369] on div "Gabriel Ficklin" at bounding box center [86, 368] width 104 height 16
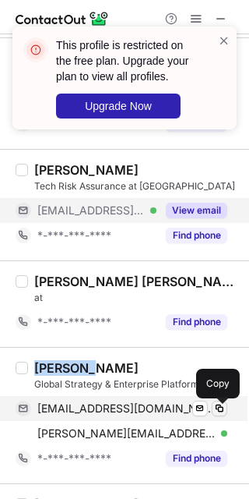
click at [224, 408] on span at bounding box center [220, 408] width 12 height 12
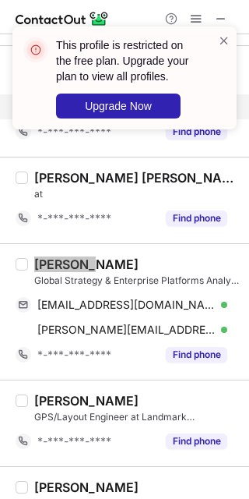
scroll to position [1247, 0]
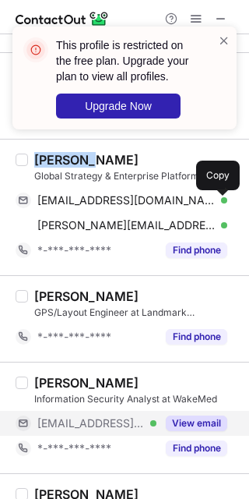
click at [185, 422] on button "View email" at bounding box center [197, 423] width 62 height 16
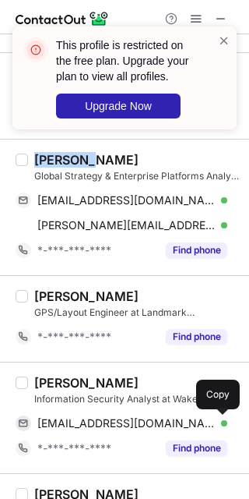
click at [62, 386] on div "David John" at bounding box center [86, 383] width 104 height 16
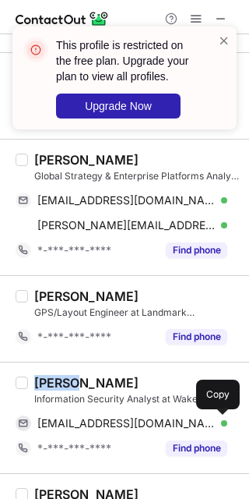
click at [62, 386] on div "David John" at bounding box center [86, 383] width 104 height 16
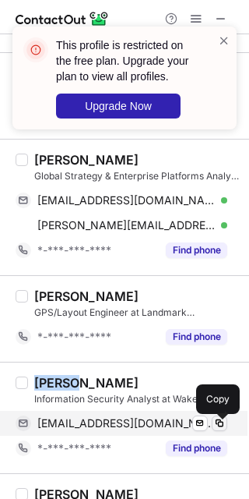
click at [217, 425] on span at bounding box center [220, 423] width 12 height 12
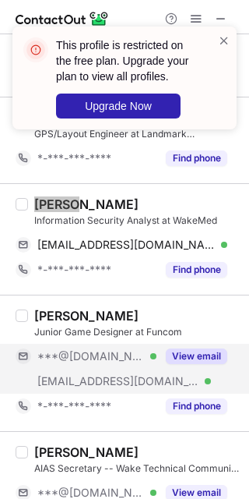
scroll to position [1454, 0]
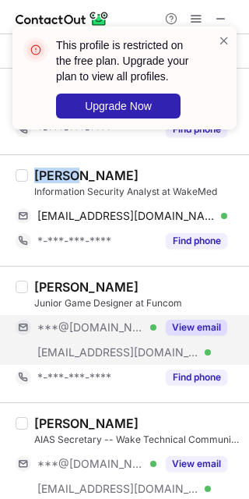
click at [196, 317] on div "View email" at bounding box center [192, 327] width 71 height 25
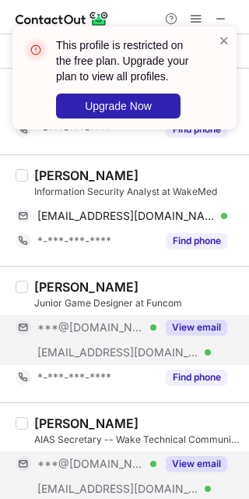
click at [203, 461] on button "View email" at bounding box center [197, 464] width 62 height 16
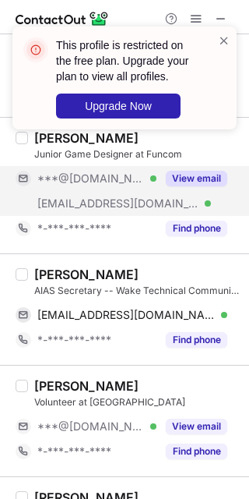
scroll to position [1558, 0]
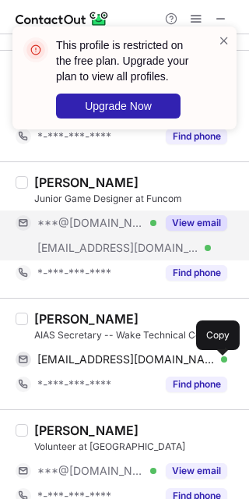
click at [49, 325] on div "Ricky Ngo" at bounding box center [86, 319] width 104 height 16
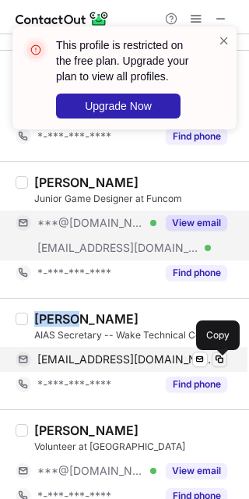
click at [224, 363] on span at bounding box center [220, 359] width 12 height 12
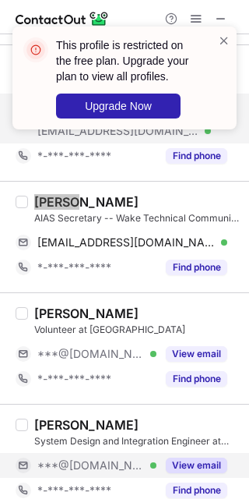
scroll to position [1766, 0]
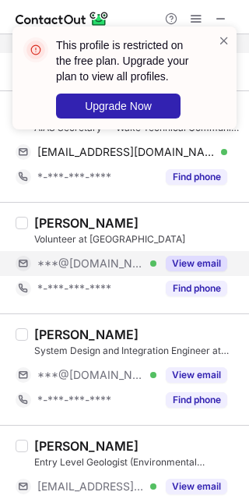
click at [207, 271] on button "View email" at bounding box center [197, 264] width 62 height 16
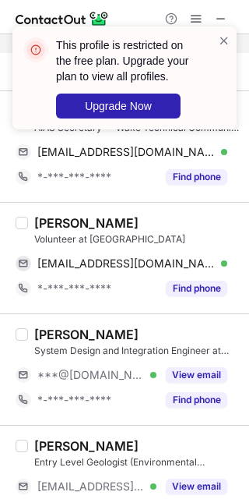
click at [54, 227] on div "Nabina Tiwari" at bounding box center [86, 223] width 104 height 16
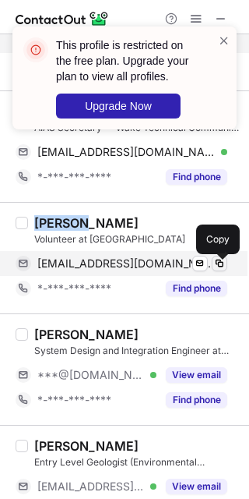
click at [221, 267] on span at bounding box center [220, 263] width 12 height 12
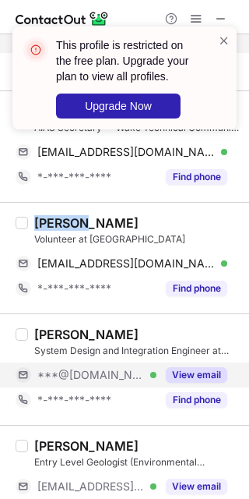
click at [184, 375] on button "View email" at bounding box center [197, 375] width 62 height 16
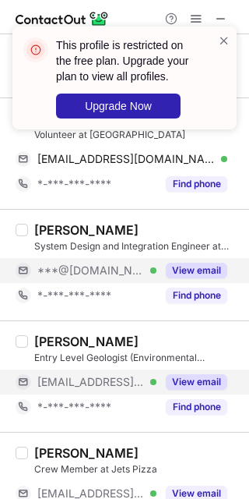
click at [184, 387] on button "View email" at bounding box center [197, 382] width 62 height 16
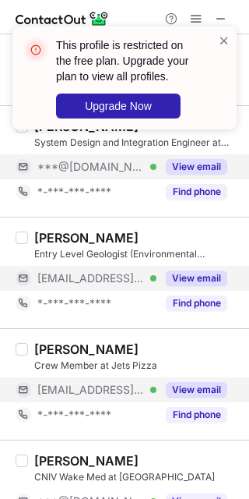
click at [186, 386] on div "View email" at bounding box center [192, 389] width 71 height 25
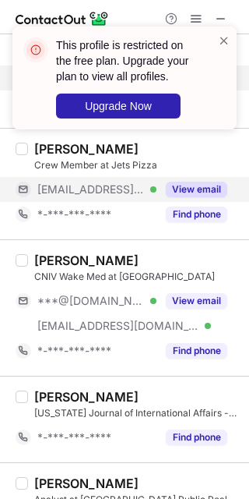
scroll to position [2182, 0]
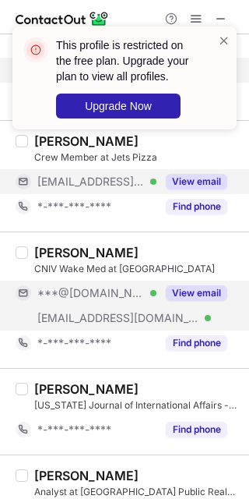
click at [194, 297] on button "View email" at bounding box center [197, 293] width 62 height 16
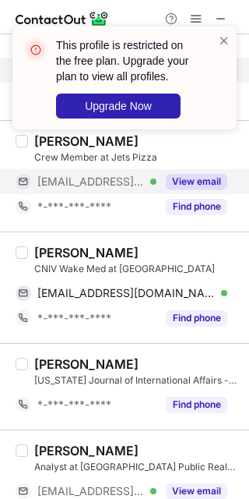
click at [58, 260] on div "maranda mason" at bounding box center [86, 253] width 104 height 16
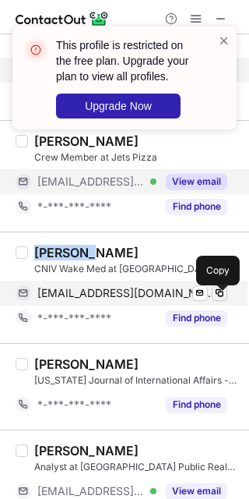
click at [215, 301] on button at bounding box center [220, 293] width 16 height 16
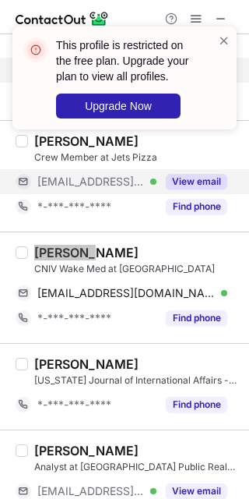
scroll to position [2230, 0]
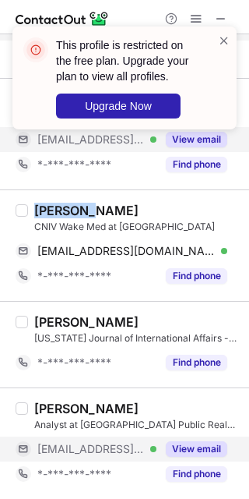
click at [191, 441] on button "View email" at bounding box center [197, 449] width 62 height 16
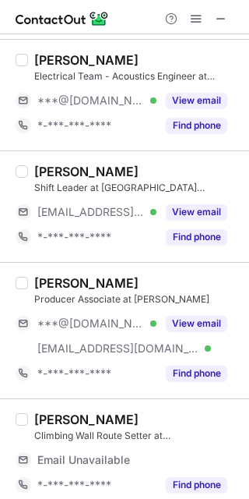
scroll to position [0, 0]
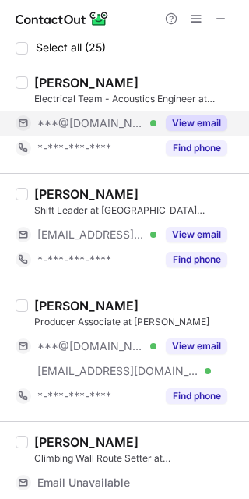
click at [206, 122] on button "View email" at bounding box center [197, 123] width 62 height 16
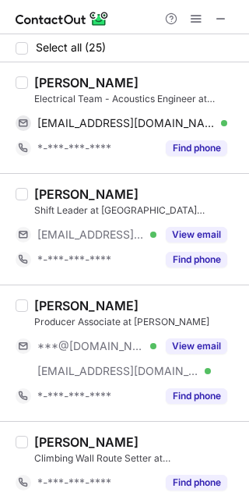
click at [46, 79] on div "Anirudh Bhaskar" at bounding box center [86, 83] width 104 height 16
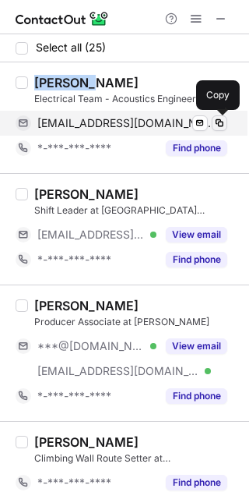
click at [224, 126] on span at bounding box center [220, 123] width 12 height 12
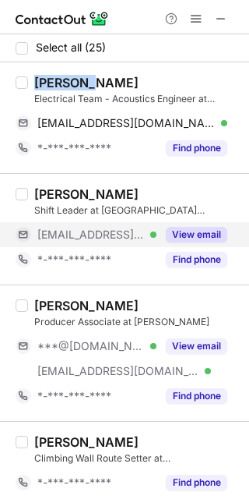
click at [210, 237] on button "View email" at bounding box center [197, 235] width 62 height 16
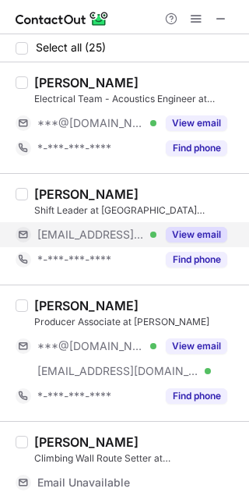
click at [188, 241] on button "View email" at bounding box center [197, 235] width 62 height 16
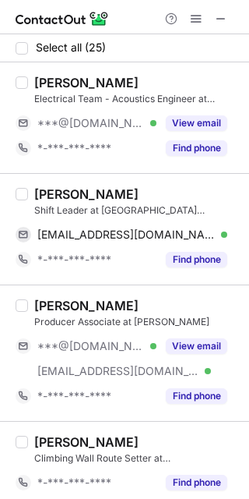
click at [62, 192] on div "Carolina Benhami" at bounding box center [86, 194] width 104 height 16
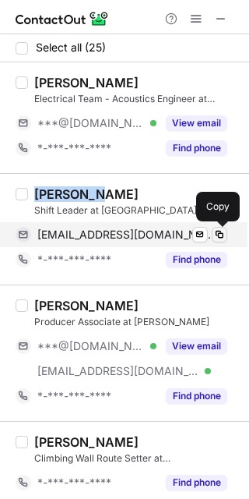
click at [221, 232] on span at bounding box center [220, 234] width 12 height 12
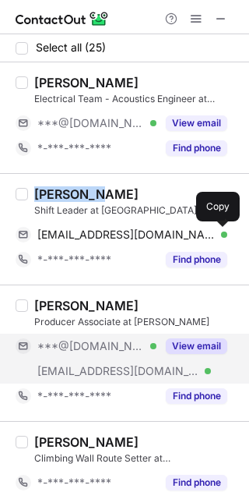
click at [184, 341] on button "View email" at bounding box center [197, 346] width 62 height 16
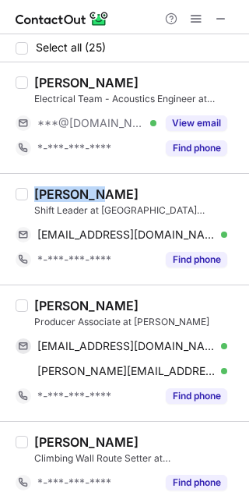
click at [56, 300] on div "Tyler Trevisan" at bounding box center [86, 306] width 104 height 16
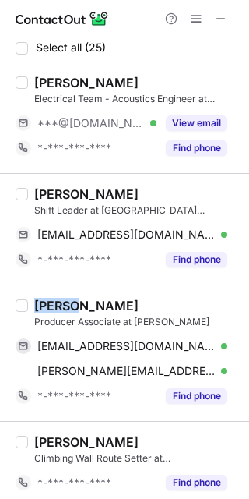
click at [56, 300] on div "Tyler Trevisan" at bounding box center [86, 306] width 104 height 16
drag, startPoint x: 218, startPoint y: 348, endPoint x: 235, endPoint y: 373, distance: 30.5
click at [218, 348] on span at bounding box center [220, 346] width 12 height 12
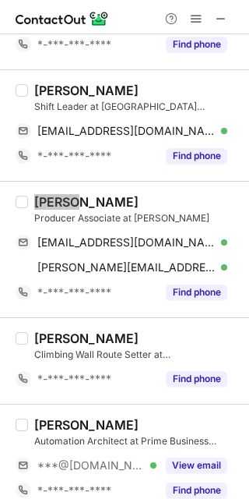
scroll to position [207, 0]
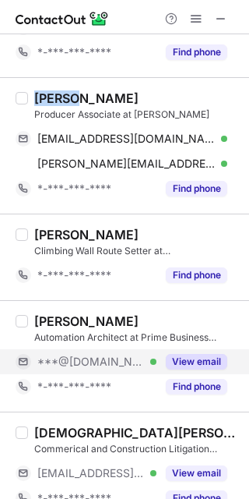
click at [192, 356] on button "View email" at bounding box center [197, 362] width 62 height 16
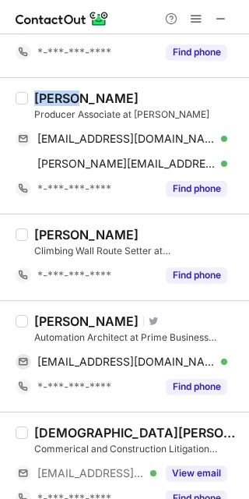
click at [69, 323] on div "Jonathan Weaver" at bounding box center [86, 321] width 104 height 16
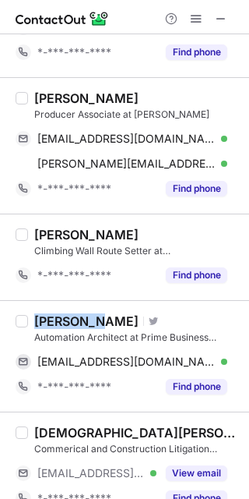
click at [69, 323] on div "Jonathan Weaver" at bounding box center [86, 321] width 104 height 16
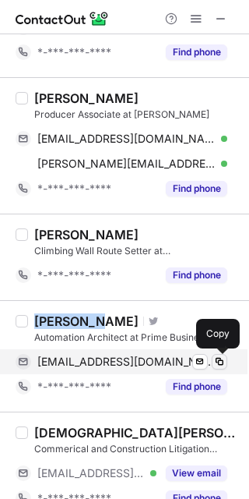
drag, startPoint x: 218, startPoint y: 362, endPoint x: 247, endPoint y: 389, distance: 39.2
click at [219, 363] on span at bounding box center [220, 361] width 12 height 12
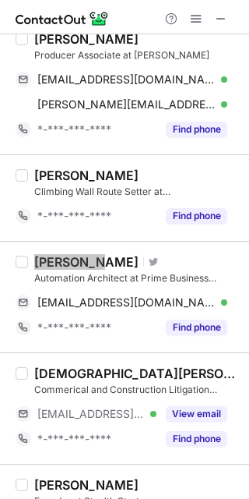
scroll to position [312, 0]
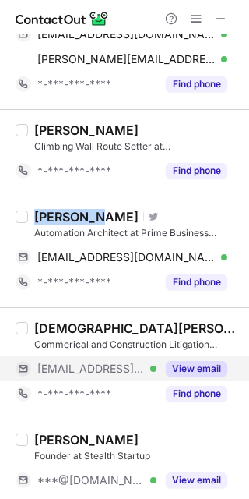
click at [172, 370] on button "View email" at bounding box center [197, 369] width 62 height 16
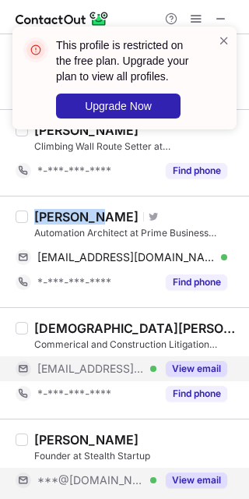
scroll to position [415, 0]
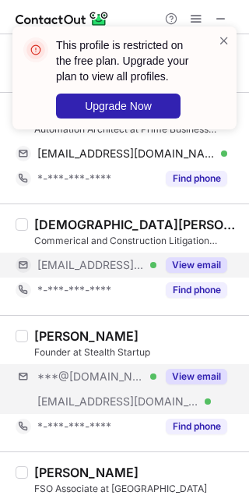
click at [184, 390] on div "***@gmail.com Verified ***@aicpa-cima.com Verified View email" at bounding box center [128, 389] width 224 height 50
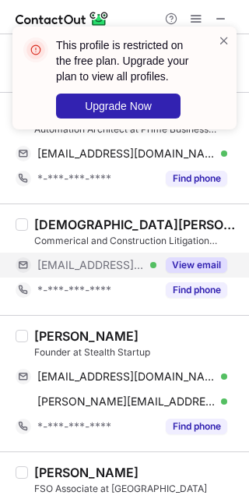
click at [48, 332] on div "Musa Bayer" at bounding box center [86, 336] width 104 height 16
click at [49, 332] on div "Musa Bayer" at bounding box center [86, 336] width 104 height 16
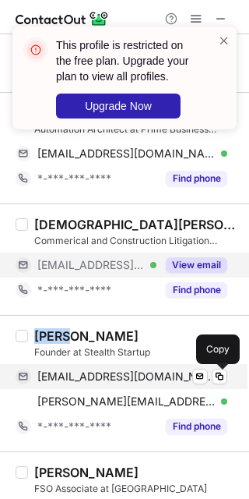
drag, startPoint x: 227, startPoint y: 375, endPoint x: 231, endPoint y: 383, distance: 9.1
click at [228, 376] on div "mbayer830@gmail.com Verified Send email Copy" at bounding box center [122, 376] width 212 height 25
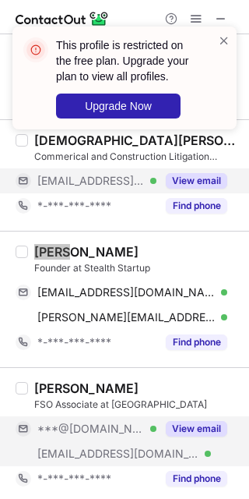
scroll to position [519, 0]
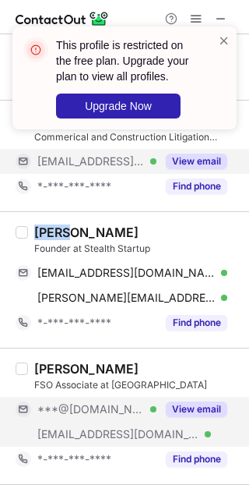
click at [207, 412] on button "View email" at bounding box center [197, 409] width 62 height 16
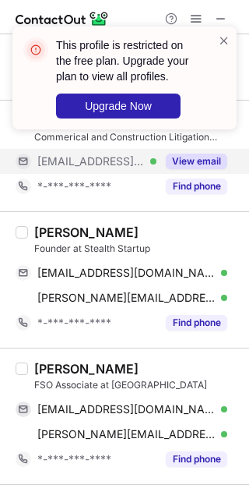
click at [48, 372] on div "Nicholas Lynch" at bounding box center [86, 369] width 104 height 16
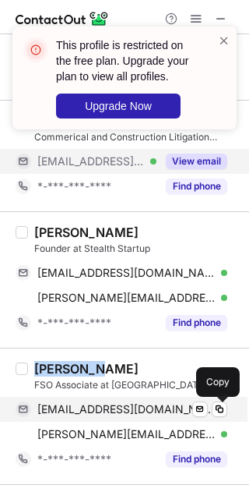
click at [219, 413] on span at bounding box center [220, 409] width 12 height 12
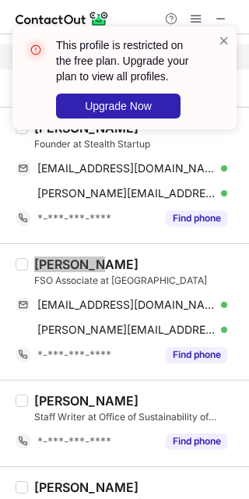
scroll to position [727, 0]
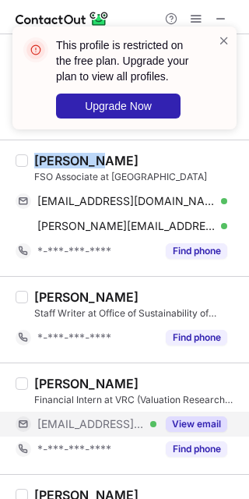
click at [196, 422] on button "View email" at bounding box center [197, 424] width 62 height 16
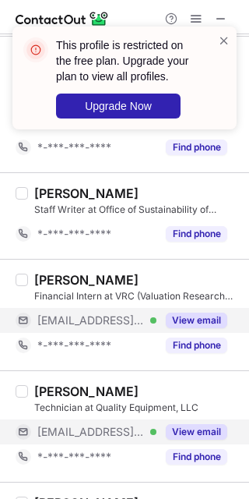
click at [196, 429] on button "View email" at bounding box center [197, 432] width 62 height 16
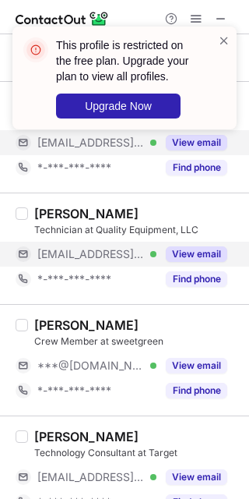
scroll to position [1039, 0]
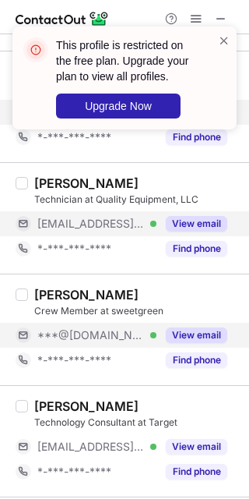
click at [177, 339] on button "View email" at bounding box center [197, 335] width 62 height 16
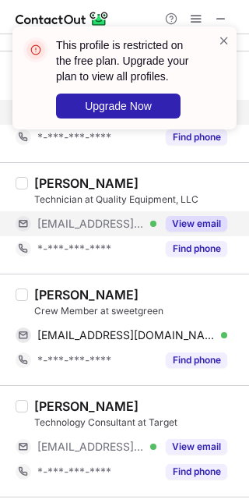
click at [46, 302] on div "Avi Srivastava" at bounding box center [86, 295] width 104 height 16
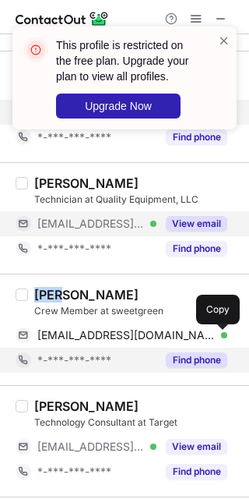
drag, startPoint x: 219, startPoint y: 342, endPoint x: 227, endPoint y: 364, distance: 23.2
click at [219, 341] on span at bounding box center [220, 335] width 12 height 12
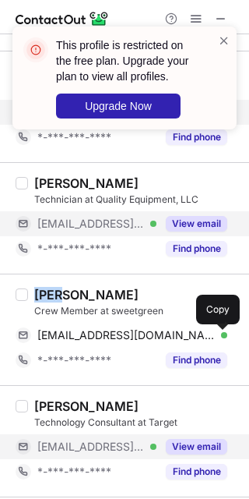
drag, startPoint x: 207, startPoint y: 450, endPoint x: 211, endPoint y: 457, distance: 8.4
click at [207, 450] on button "View email" at bounding box center [197, 447] width 62 height 16
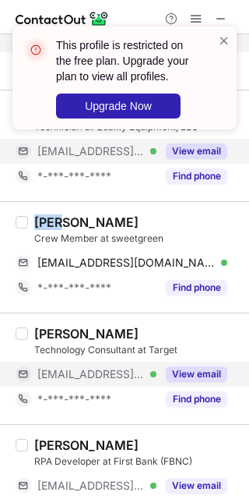
scroll to position [1142, 0]
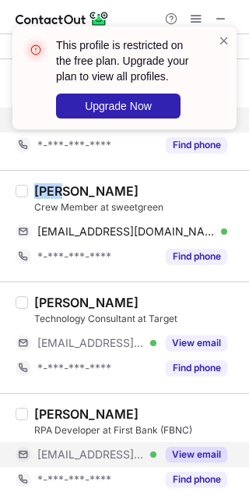
click at [207, 451] on button "View email" at bounding box center [197, 455] width 62 height 16
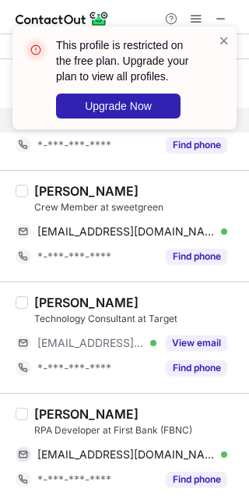
click at [74, 414] on div "Cameron Copenhaver" at bounding box center [86, 414] width 104 height 16
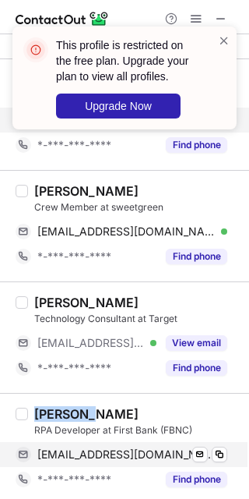
click at [228, 461] on div "ccopenhaver@localfirstbank.com Verified Send email Copy" at bounding box center [122, 454] width 212 height 25
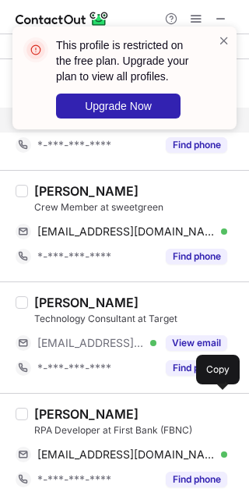
scroll to position [1247, 0]
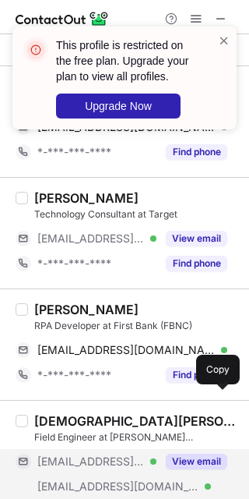
click at [212, 452] on div "Christian Williams Field Engineer at Turner Construction Company ***@lehigh.edu…" at bounding box center [134, 468] width 212 height 111
click at [213, 456] on div "View email" at bounding box center [192, 461] width 71 height 25
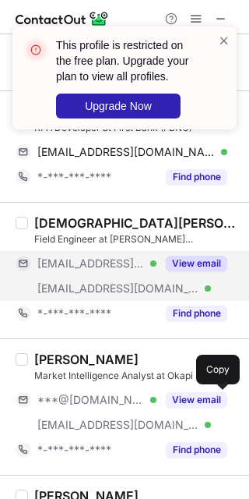
scroll to position [1454, 0]
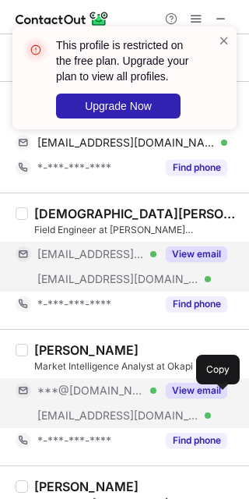
click at [199, 398] on button "View email" at bounding box center [197, 391] width 62 height 16
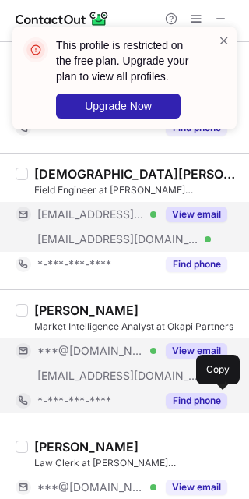
scroll to position [1558, 0]
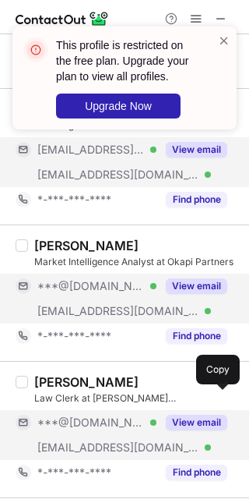
click at [184, 429] on button "View email" at bounding box center [197, 423] width 62 height 16
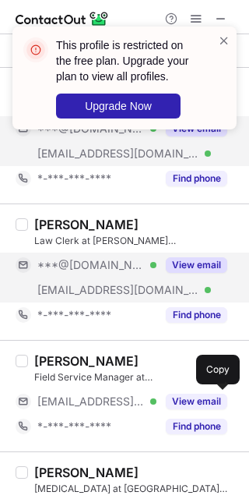
scroll to position [1766, 0]
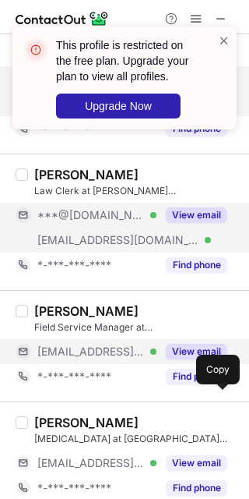
click at [196, 357] on button "View email" at bounding box center [197, 352] width 62 height 16
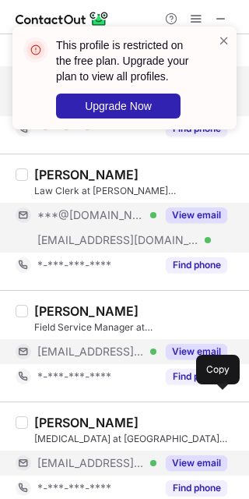
click at [200, 467] on button "View email" at bounding box center [197, 463] width 62 height 16
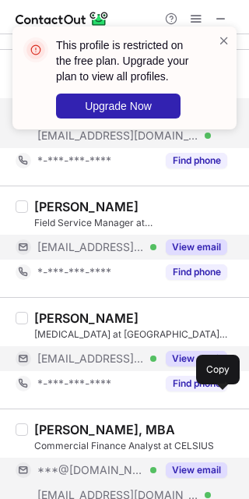
click at [199, 465] on div "View email" at bounding box center [192, 469] width 71 height 25
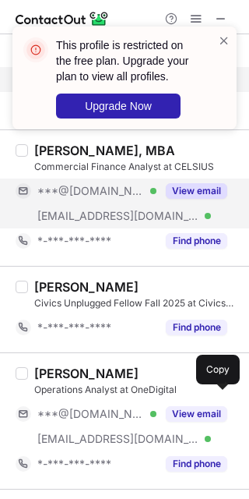
scroll to position [2182, 0]
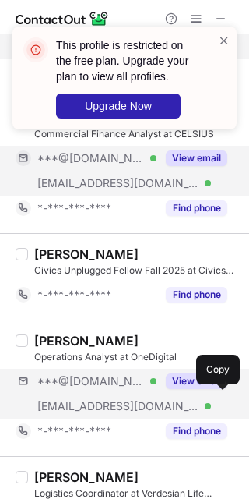
click at [180, 400] on div "***@icloud.com Verified ***@onedigital.com Verified View email" at bounding box center [128, 394] width 224 height 50
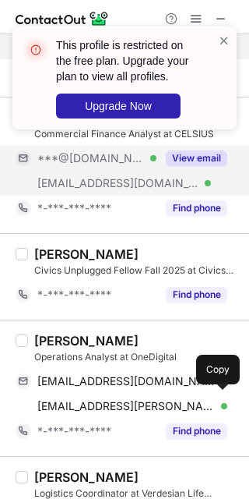
click at [60, 347] on div "Madisen Lieberman" at bounding box center [86, 341] width 104 height 16
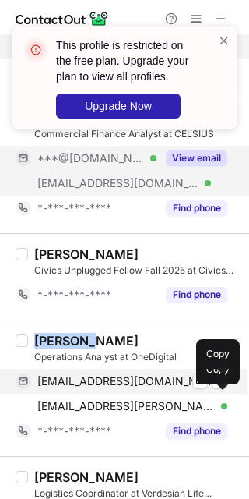
click at [215, 394] on div "madisenklieberman@icloud.com Verified Send email Copy" at bounding box center [122, 381] width 212 height 25
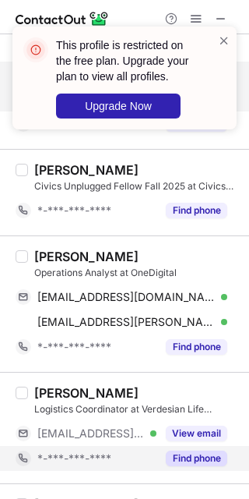
scroll to position [2286, 0]
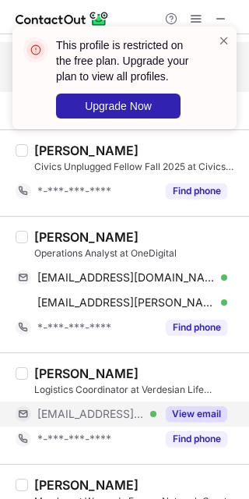
click at [187, 413] on button "View email" at bounding box center [197, 414] width 62 height 16
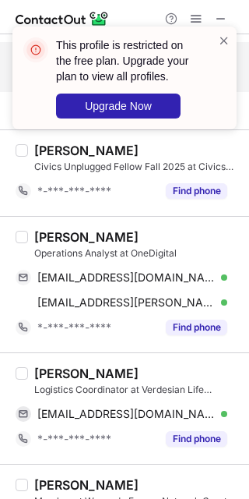
click at [47, 381] on div "Dibas Adhikari" at bounding box center [86, 373] width 104 height 16
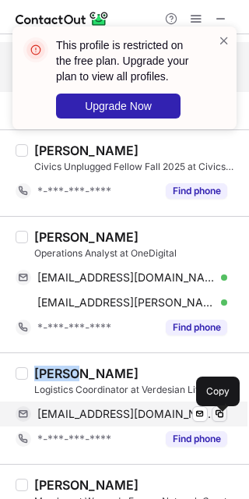
click at [219, 420] on span at bounding box center [220, 414] width 12 height 12
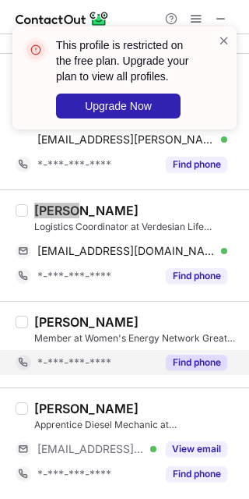
scroll to position [2455, 0]
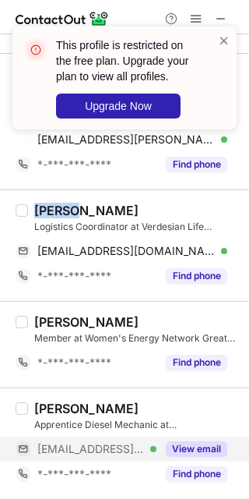
click at [205, 448] on button "View email" at bounding box center [197, 449] width 62 height 16
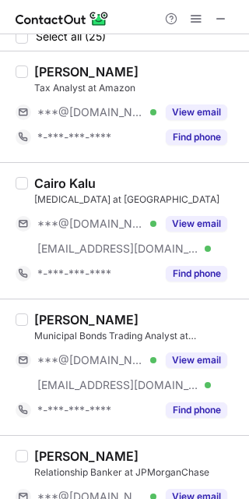
scroll to position [0, 0]
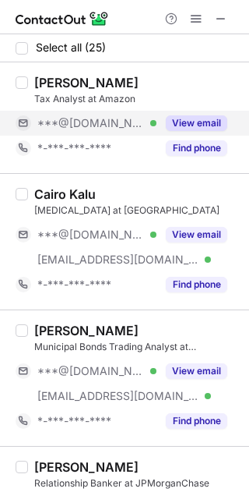
click at [184, 126] on button "View email" at bounding box center [197, 123] width 62 height 16
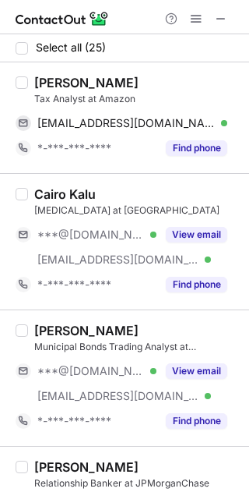
click at [50, 90] on div "Henry Hu" at bounding box center [86, 83] width 104 height 16
click at [48, 88] on div "Henry Hu" at bounding box center [86, 83] width 104 height 16
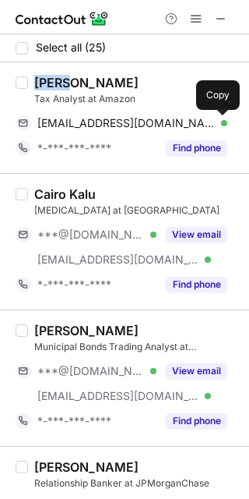
drag, startPoint x: 217, startPoint y: 127, endPoint x: 247, endPoint y: 207, distance: 84.8
click at [218, 129] on button at bounding box center [220, 123] width 16 height 16
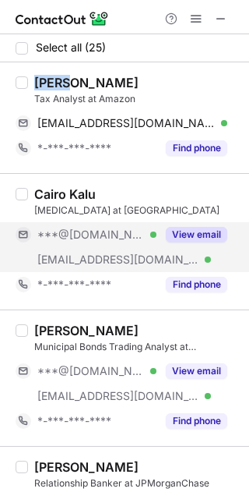
click at [217, 228] on button "View email" at bounding box center [197, 235] width 62 height 16
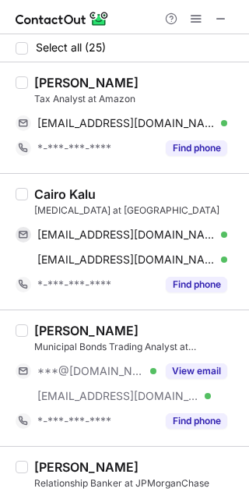
click at [52, 196] on div "Cairo Kalu" at bounding box center [65, 194] width 62 height 16
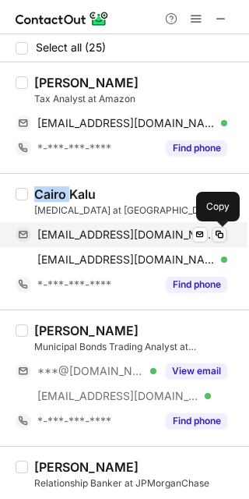
click at [222, 237] on span at bounding box center [220, 234] width 12 height 12
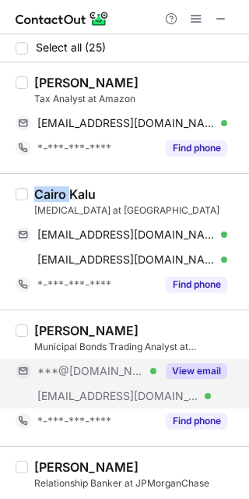
click at [210, 369] on button "View email" at bounding box center [197, 371] width 62 height 16
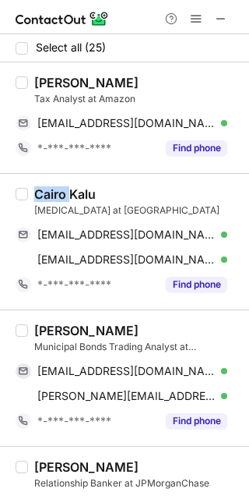
click at [65, 323] on div "Robert Hughes Municipal Bonds Trading Analyst at Wells Fargo rhughes26@hotmail.…" at bounding box center [124, 377] width 249 height 136
click at [63, 323] on div "Robert Hughes" at bounding box center [86, 331] width 104 height 16
click at [62, 334] on div "Robert Hughes" at bounding box center [86, 331] width 104 height 16
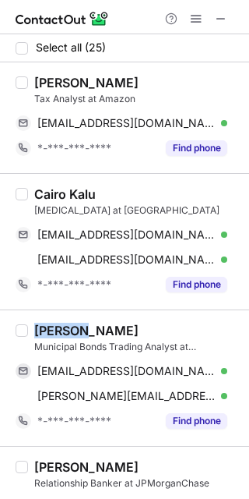
click at [62, 334] on div "Robert Hughes" at bounding box center [86, 331] width 104 height 16
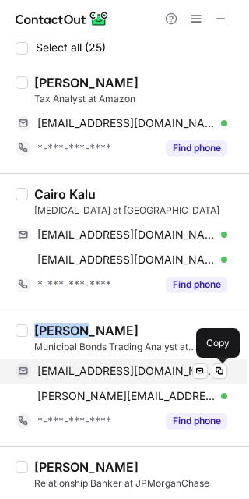
drag, startPoint x: 218, startPoint y: 369, endPoint x: 224, endPoint y: 359, distance: 11.5
click at [218, 369] on span at bounding box center [220, 371] width 12 height 12
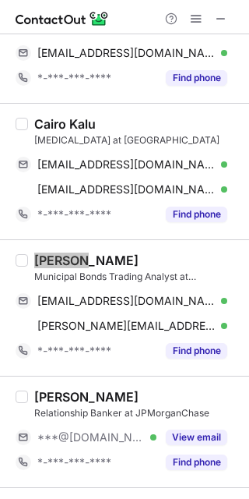
scroll to position [104, 0]
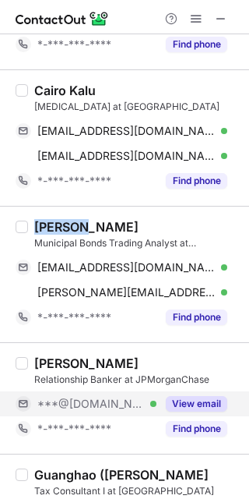
click at [185, 394] on div "View email" at bounding box center [192, 403] width 71 height 25
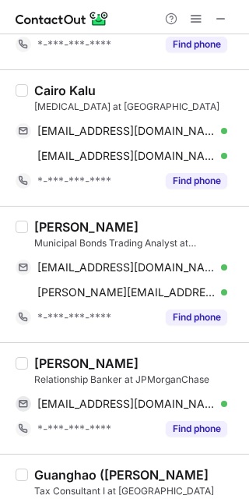
click at [65, 362] on div "Richard Sydnor IV" at bounding box center [86, 363] width 104 height 16
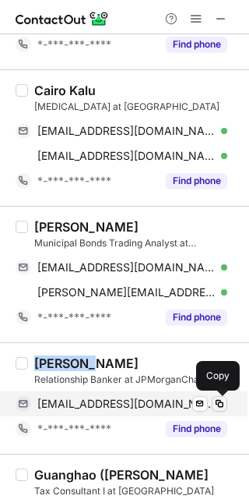
click at [218, 401] on span at bounding box center [220, 403] width 12 height 12
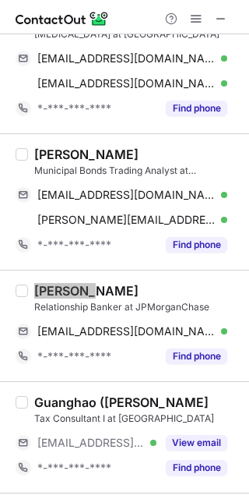
scroll to position [207, 0]
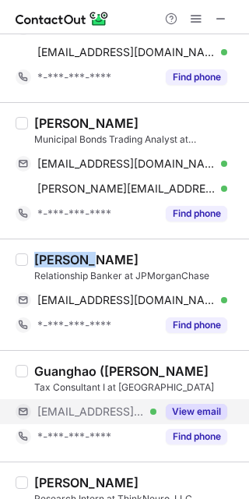
click at [187, 418] on button "View email" at bounding box center [197, 412] width 62 height 16
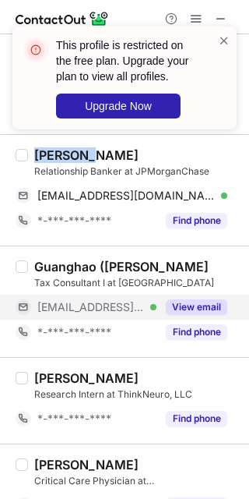
scroll to position [415, 0]
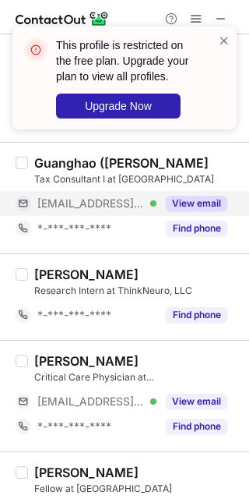
click at [177, 409] on button "View email" at bounding box center [197, 402] width 62 height 16
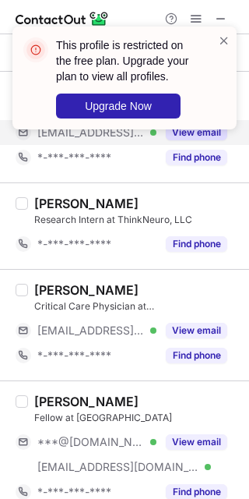
scroll to position [519, 0]
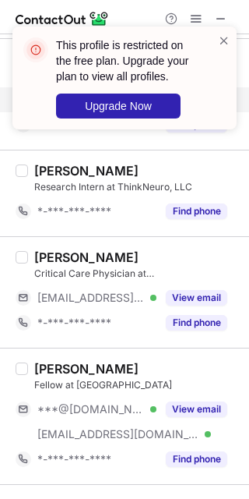
click at [177, 410] on button "View email" at bounding box center [197, 409] width 62 height 16
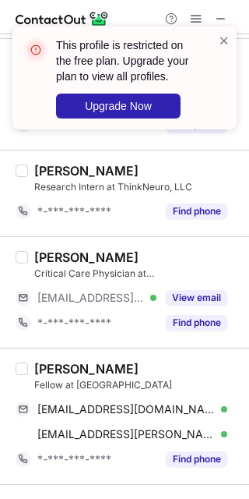
click at [47, 365] on div "Conor McKenna" at bounding box center [86, 369] width 104 height 16
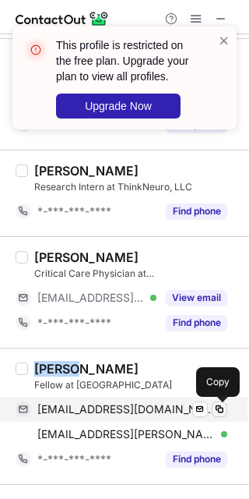
click at [219, 417] on button at bounding box center [220, 409] width 16 height 16
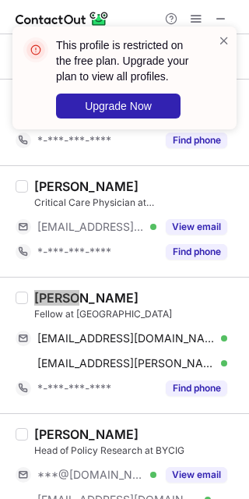
scroll to position [623, 0]
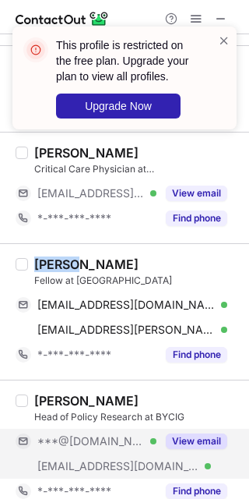
click at [196, 436] on button "View email" at bounding box center [197, 441] width 62 height 16
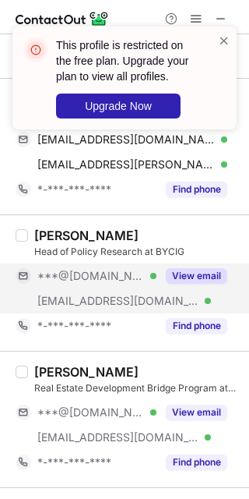
scroll to position [831, 0]
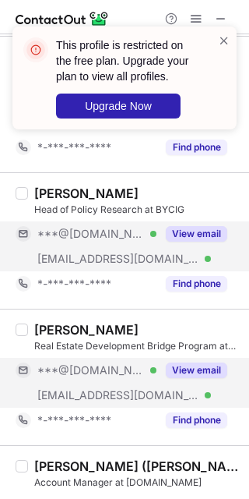
click at [187, 366] on button "View email" at bounding box center [197, 370] width 62 height 16
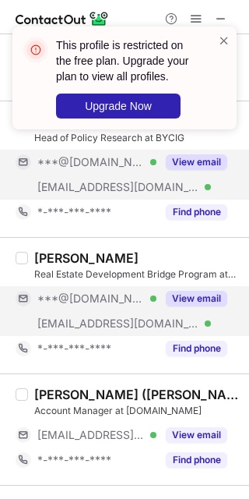
scroll to position [935, 0]
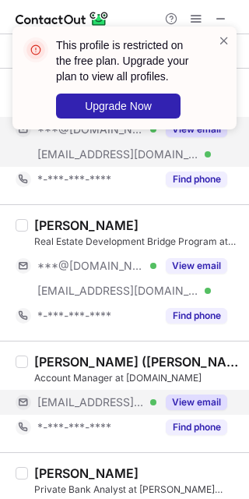
click at [197, 395] on div "View email" at bounding box center [192, 402] width 71 height 25
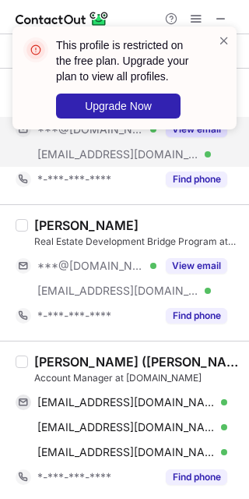
click at [51, 361] on div "Caroline (Lina) Mueller" at bounding box center [137, 362] width 206 height 16
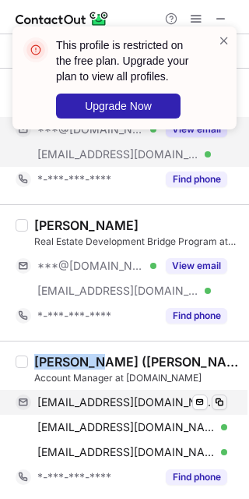
drag, startPoint x: 224, startPoint y: 394, endPoint x: 221, endPoint y: 403, distance: 8.9
click at [221, 403] on div "muelce21@wfu.edu Verified Send email Copy" at bounding box center [122, 402] width 212 height 25
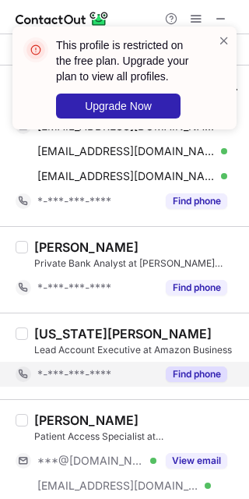
scroll to position [1247, 0]
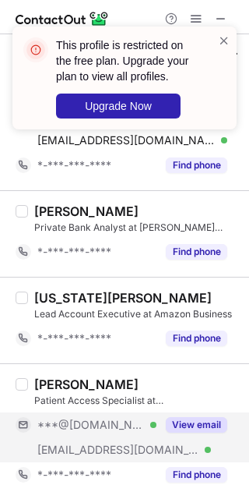
click at [196, 429] on button "View email" at bounding box center [197, 425] width 62 height 16
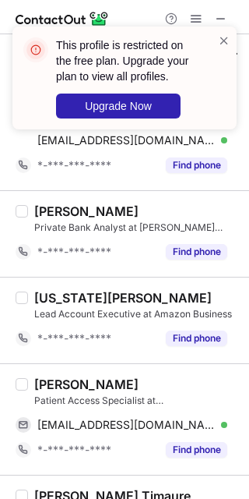
click at [53, 392] on div "Gianna Hrapchak" at bounding box center [86, 384] width 104 height 16
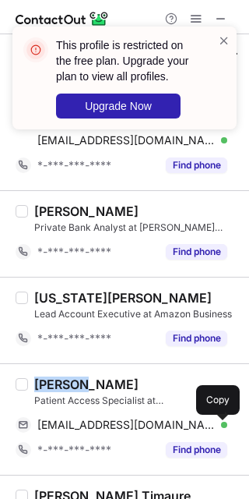
drag, startPoint x: 216, startPoint y: 428, endPoint x: 243, endPoint y: 417, distance: 29.4
click at [217, 428] on span at bounding box center [220, 424] width 12 height 12
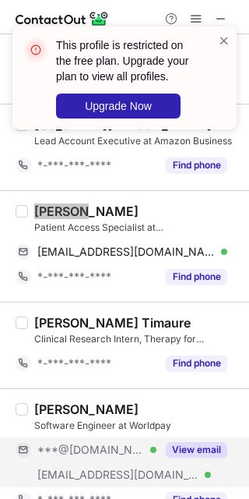
scroll to position [1454, 0]
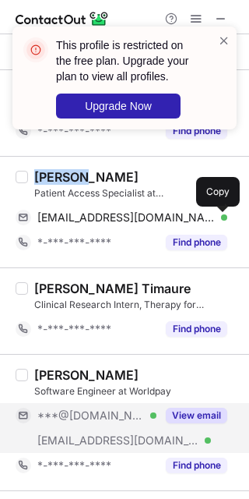
click at [211, 422] on button "View email" at bounding box center [197, 416] width 62 height 16
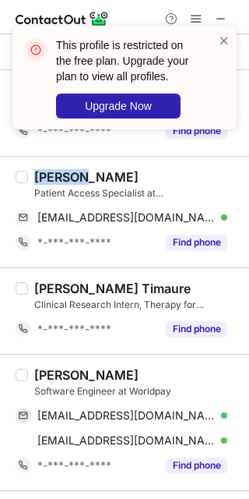
click at [56, 381] on div "Adnane El Hachami" at bounding box center [86, 375] width 104 height 16
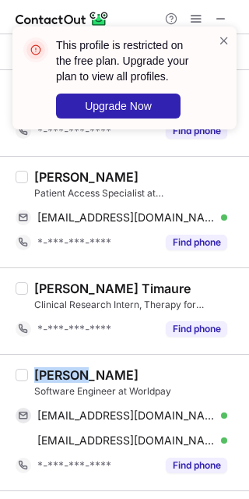
click at [56, 381] on div "Adnane El Hachami" at bounding box center [86, 375] width 104 height 16
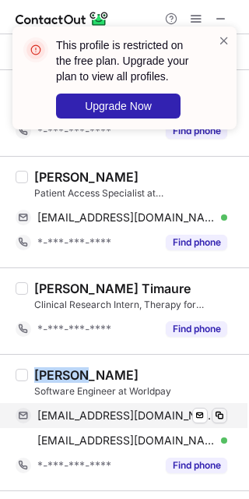
click at [223, 422] on span at bounding box center [220, 415] width 12 height 12
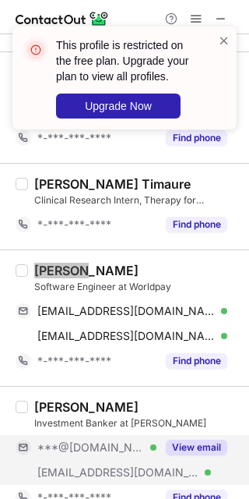
scroll to position [1662, 0]
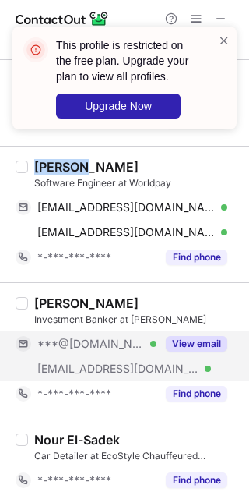
click at [200, 344] on button "View email" at bounding box center [197, 344] width 62 height 16
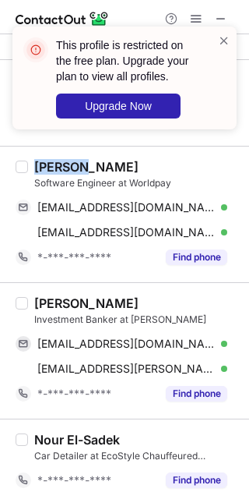
click at [53, 311] on div "Arden Anderson" at bounding box center [86, 303] width 104 height 16
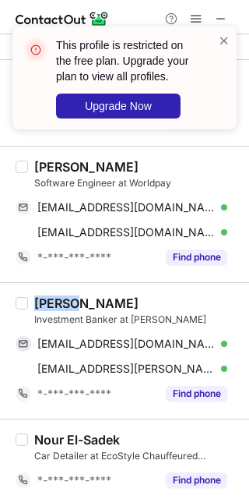
click at [52, 311] on div "Arden Anderson" at bounding box center [86, 303] width 104 height 16
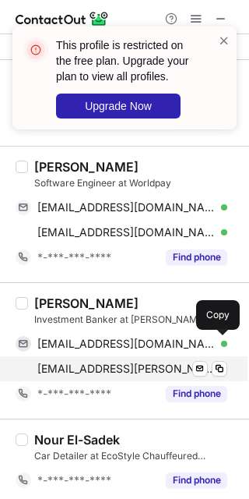
drag, startPoint x: 219, startPoint y: 358, endPoint x: 227, endPoint y: 360, distance: 8.1
click at [219, 356] on div "ardencady@gmail.com Verified Send email Copy" at bounding box center [122, 343] width 212 height 25
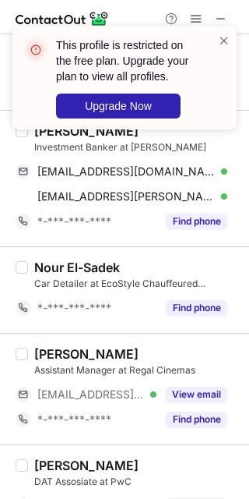
scroll to position [1870, 0]
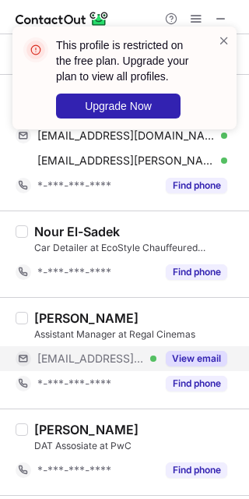
click at [193, 351] on div "View email" at bounding box center [192, 358] width 71 height 25
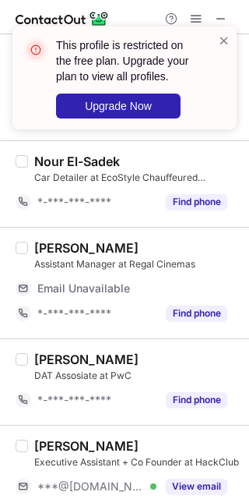
scroll to position [1974, 0]
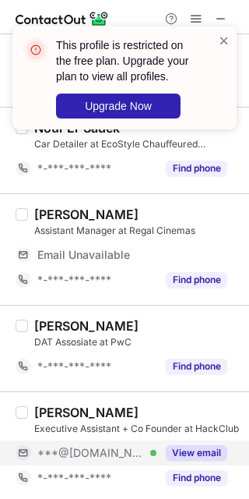
click at [210, 450] on button "View email" at bounding box center [197, 453] width 62 height 16
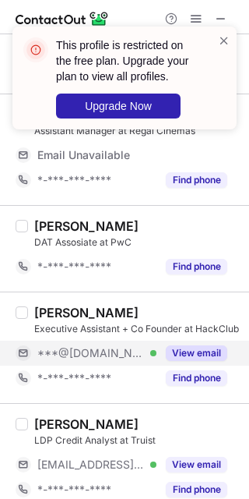
scroll to position [2077, 0]
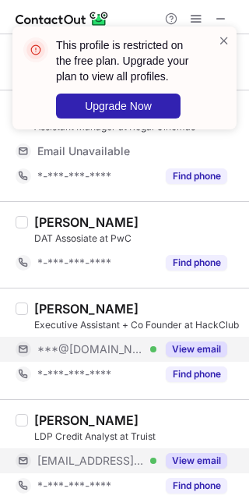
click at [206, 466] on button "View email" at bounding box center [197, 461] width 62 height 16
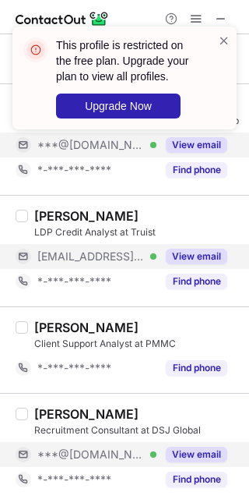
scroll to position [2286, 0]
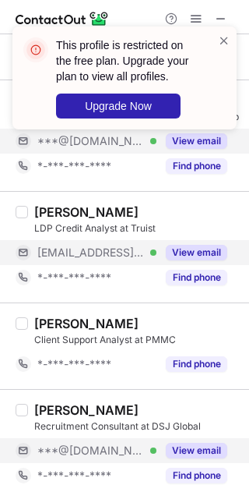
click at [213, 458] on button "View email" at bounding box center [197, 451] width 62 height 16
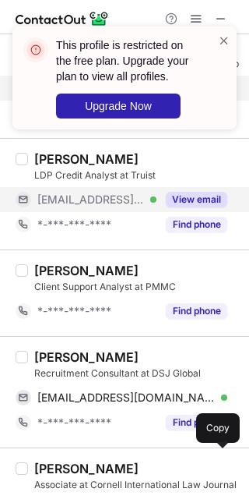
scroll to position [2355, 0]
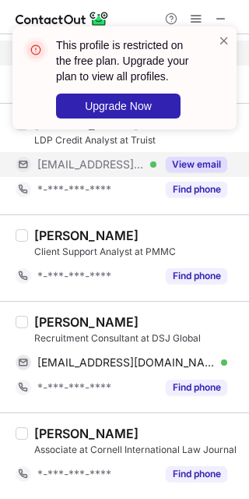
click at [56, 327] on div "Jacob Burley" at bounding box center [86, 322] width 104 height 16
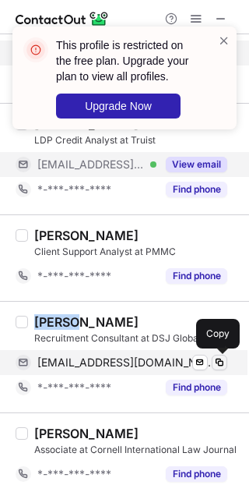
drag, startPoint x: 214, startPoint y: 362, endPoint x: 225, endPoint y: 370, distance: 13.4
click at [216, 363] on span at bounding box center [220, 362] width 12 height 12
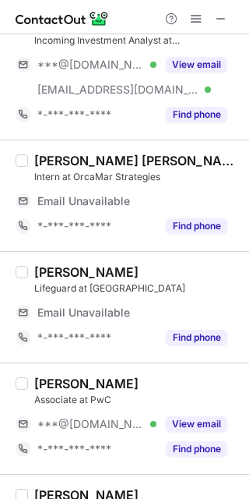
scroll to position [0, 0]
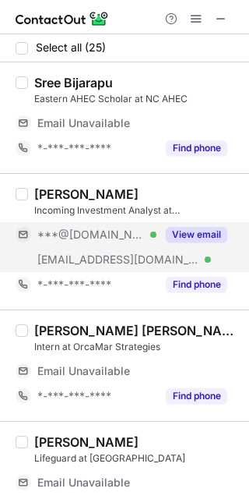
click at [171, 227] on button "View email" at bounding box center [197, 235] width 62 height 16
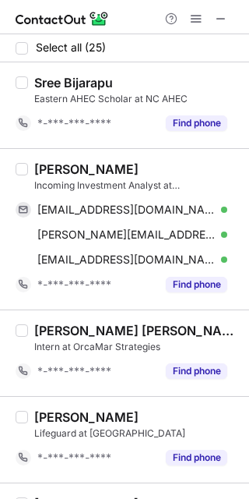
click at [44, 164] on div "Maclean Hadden" at bounding box center [86, 169] width 104 height 16
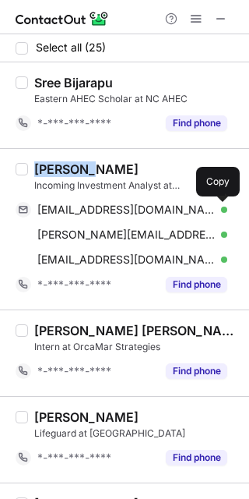
drag, startPoint x: 221, startPoint y: 214, endPoint x: 246, endPoint y: 239, distance: 35.8
click at [221, 214] on span at bounding box center [220, 209] width 12 height 12
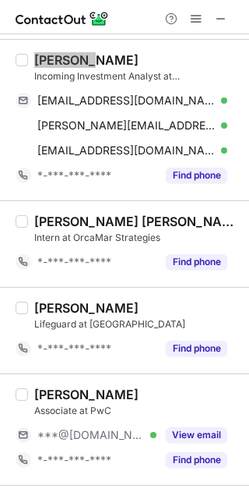
scroll to position [207, 0]
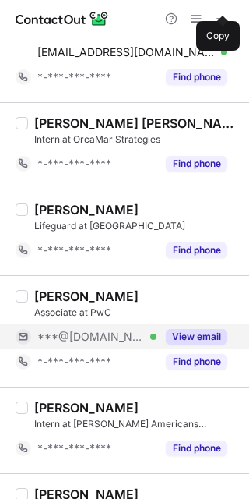
click at [190, 341] on button "View email" at bounding box center [197, 337] width 62 height 16
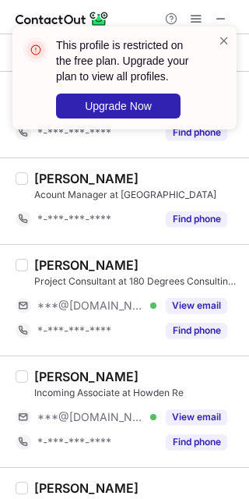
scroll to position [623, 0]
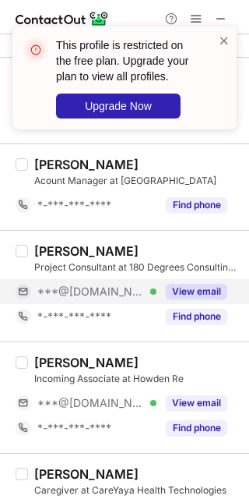
click at [196, 297] on button "View email" at bounding box center [197, 292] width 62 height 16
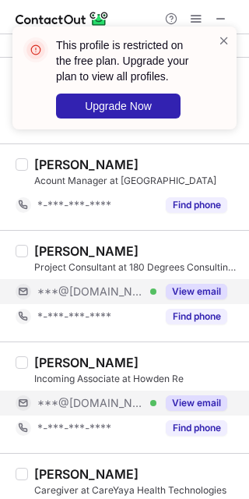
click at [203, 406] on button "View email" at bounding box center [197, 403] width 62 height 16
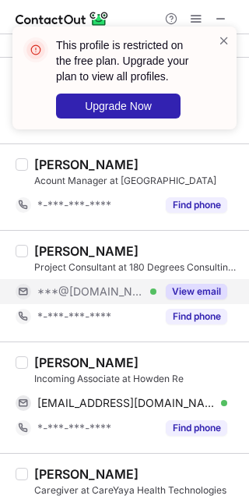
click at [54, 363] on div "Liam Merrill" at bounding box center [86, 363] width 104 height 16
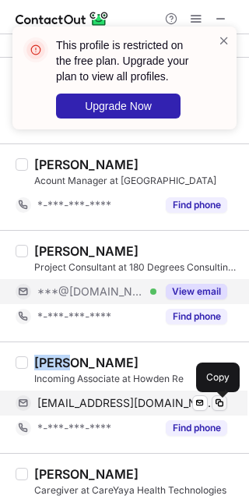
click at [218, 409] on span at bounding box center [220, 403] width 12 height 12
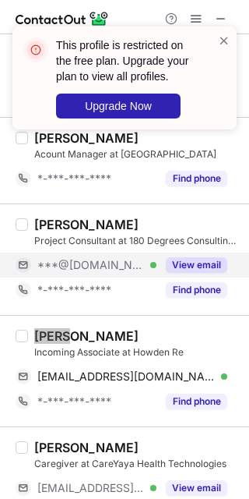
scroll to position [727, 0]
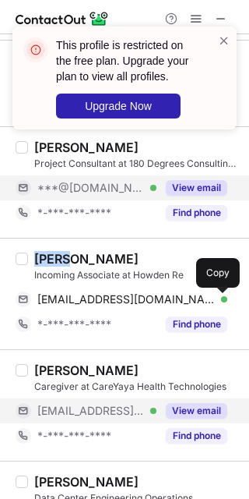
click at [178, 407] on button "View email" at bounding box center [197, 411] width 62 height 16
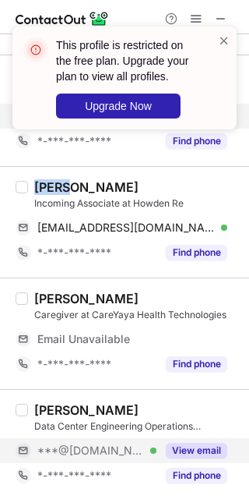
scroll to position [831, 0]
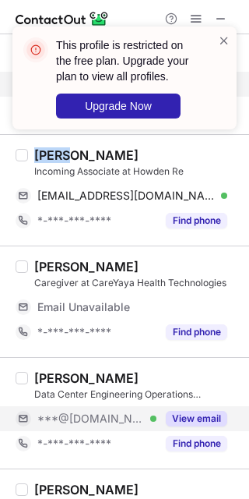
click at [196, 417] on button "View email" at bounding box center [197, 419] width 62 height 16
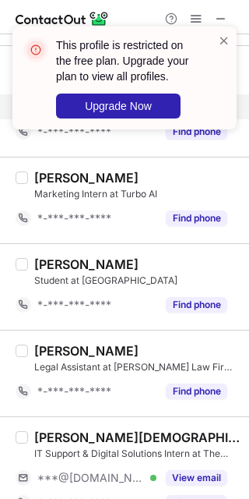
scroll to position [1247, 0]
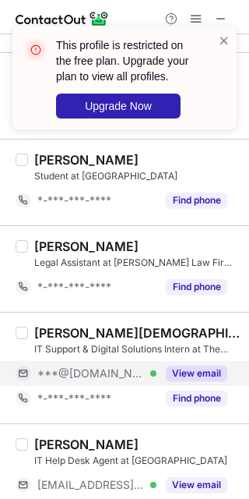
click at [188, 381] on button "View email" at bounding box center [197, 373] width 62 height 16
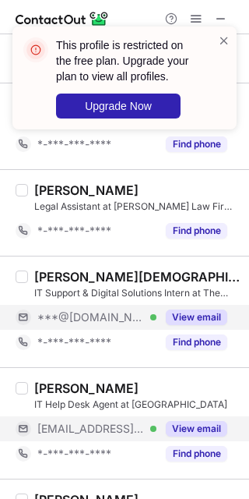
scroll to position [1326, 0]
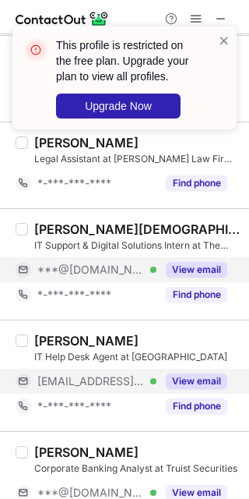
click at [188, 385] on button "View email" at bounding box center [197, 381] width 62 height 16
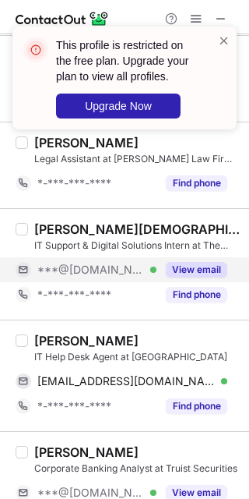
click at [44, 341] on div "Ayesha Gohar" at bounding box center [86, 341] width 104 height 16
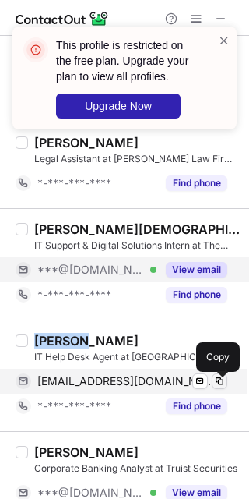
click at [214, 387] on span at bounding box center [220, 381] width 12 height 12
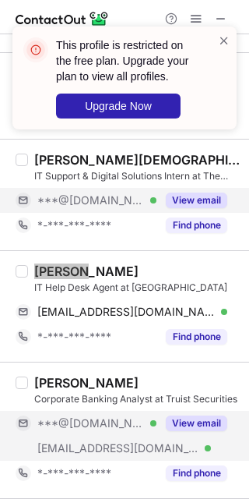
scroll to position [1429, 0]
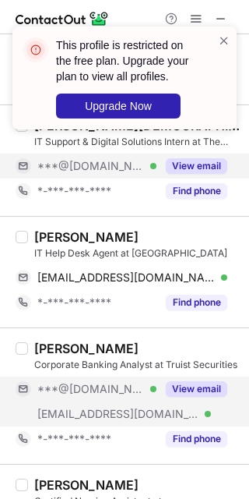
click at [207, 381] on div "View email" at bounding box center [192, 388] width 71 height 25
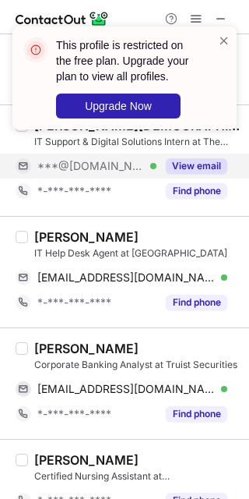
click at [50, 347] on div "Jack McGinn" at bounding box center [86, 349] width 104 height 16
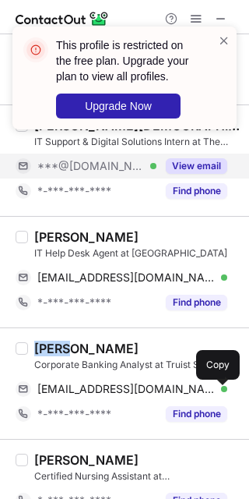
drag, startPoint x: 219, startPoint y: 395, endPoint x: 247, endPoint y: 419, distance: 37.0
click at [221, 395] on span at bounding box center [220, 389] width 12 height 12
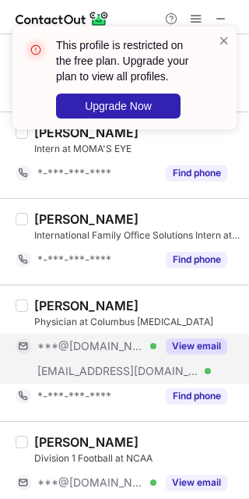
scroll to position [1845, 0]
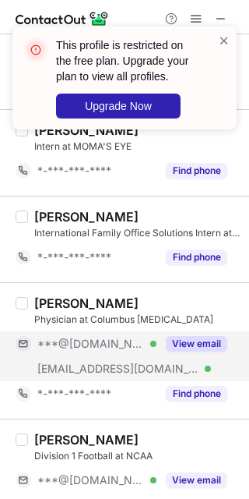
click at [192, 356] on div "View email" at bounding box center [192, 343] width 71 height 25
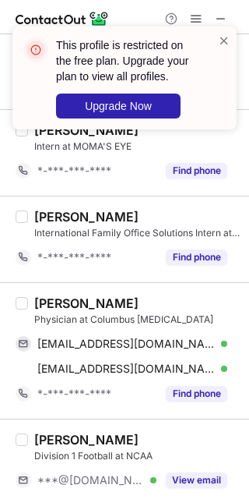
click at [41, 311] on div "Greg Hinn" at bounding box center [86, 303] width 104 height 16
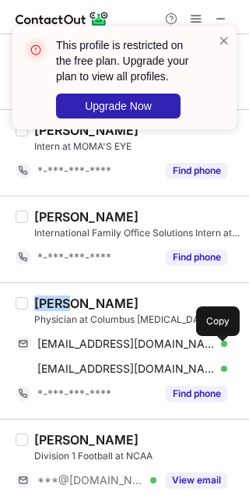
drag, startPoint x: 221, startPoint y: 353, endPoint x: 237, endPoint y: 373, distance: 26.0
click at [221, 350] on span at bounding box center [220, 343] width 12 height 12
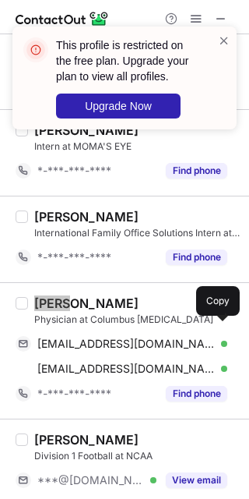
scroll to position [1949, 0]
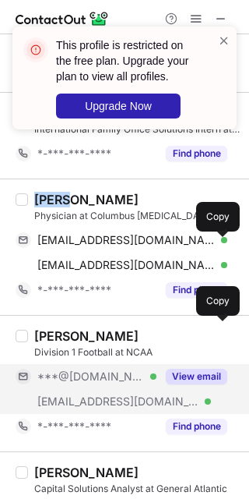
click at [185, 369] on div "Luca Strazzini Division 1 Football at NCAA ***@gmail.com Verified ***@ncaa.org …" at bounding box center [134, 383] width 212 height 111
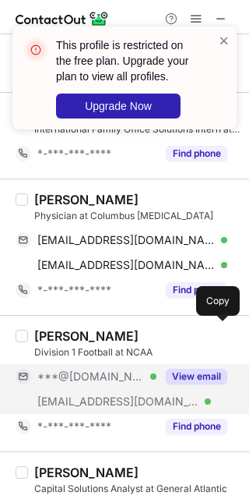
click at [188, 372] on div "View email" at bounding box center [192, 376] width 71 height 25
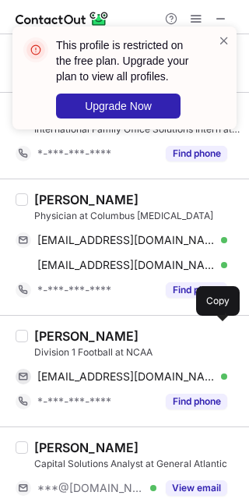
click at [51, 343] on div "Luca Strazzini" at bounding box center [86, 336] width 104 height 16
click at [51, 342] on div "Luca Strazzini" at bounding box center [86, 336] width 104 height 16
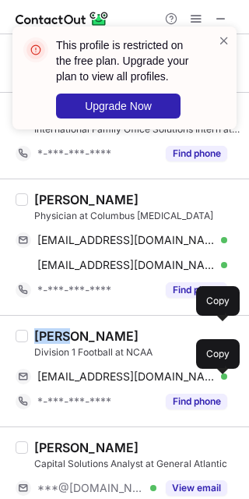
drag, startPoint x: 221, startPoint y: 388, endPoint x: 244, endPoint y: 425, distance: 43.0
click at [222, 389] on div "lucastrazz1105@gmail.com Verified Send email Copy" at bounding box center [122, 376] width 212 height 25
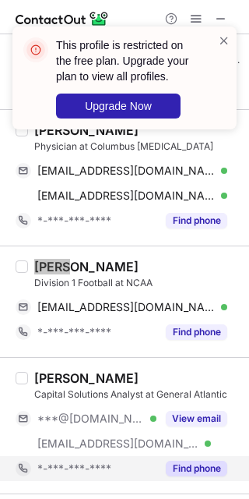
scroll to position [2053, 0]
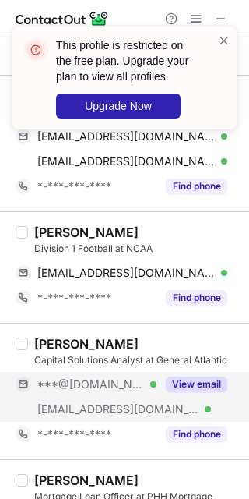
click at [192, 379] on div "View email" at bounding box center [192, 384] width 71 height 25
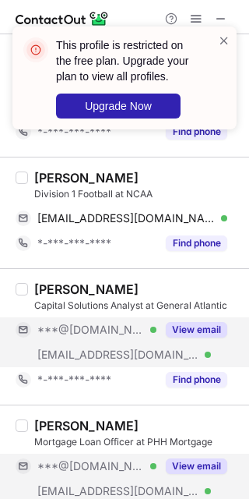
scroll to position [2155, 0]
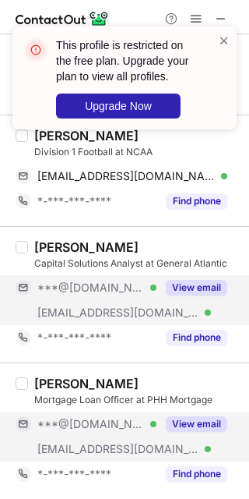
click at [210, 427] on button "View email" at bounding box center [197, 424] width 62 height 16
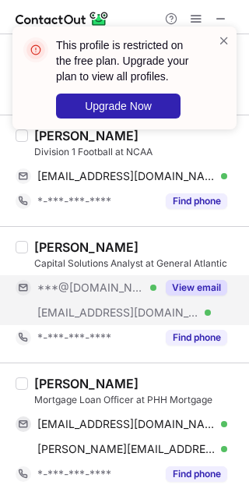
click at [51, 381] on div "Taylor Michelli" at bounding box center [86, 384] width 104 height 16
click at [53, 381] on div "Taylor Michelli" at bounding box center [86, 384] width 104 height 16
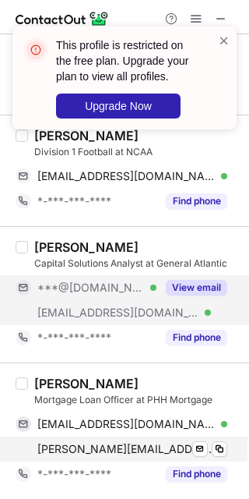
click at [222, 436] on div "taylor.michelli@phh.com Verified Send email Copy" at bounding box center [122, 448] width 212 height 25
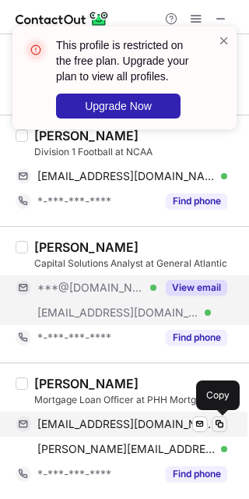
click at [221, 429] on span at bounding box center [220, 424] width 12 height 12
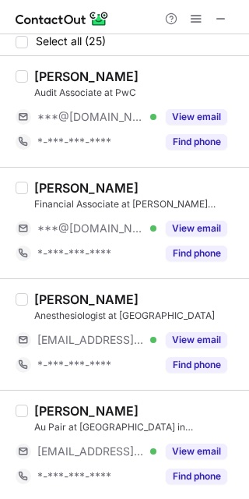
scroll to position [0, 0]
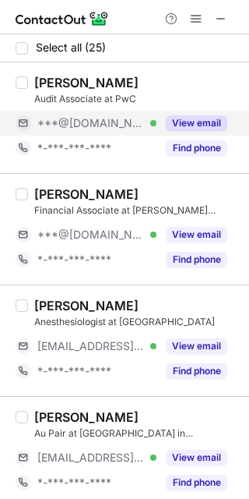
click at [195, 129] on button "View email" at bounding box center [197, 123] width 62 height 16
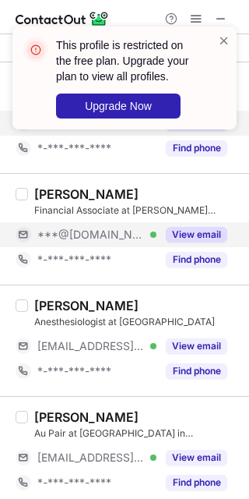
click at [190, 239] on button "View email" at bounding box center [197, 235] width 62 height 16
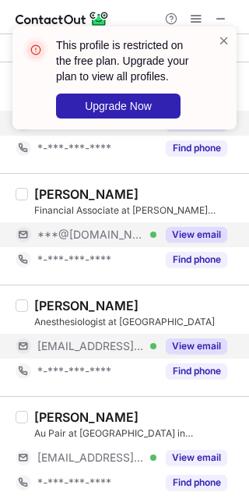
click at [203, 341] on button "View email" at bounding box center [197, 346] width 62 height 16
click at [199, 351] on button "View email" at bounding box center [197, 346] width 62 height 16
click at [190, 230] on button "View email" at bounding box center [197, 235] width 62 height 16
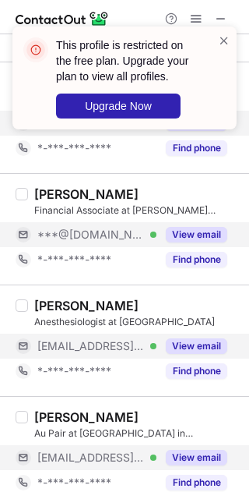
click at [209, 451] on button "View email" at bounding box center [197, 458] width 62 height 16
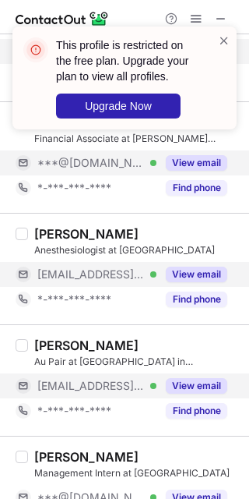
scroll to position [104, 0]
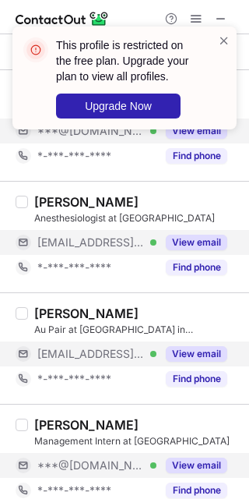
click at [193, 462] on button "View email" at bounding box center [197, 465] width 62 height 16
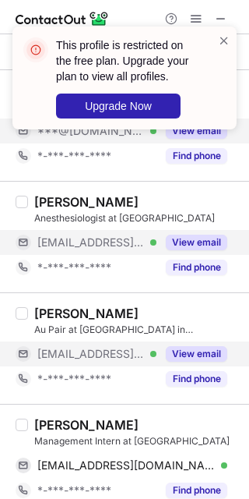
click at [62, 425] on div "Tamia Jones" at bounding box center [86, 425] width 104 height 16
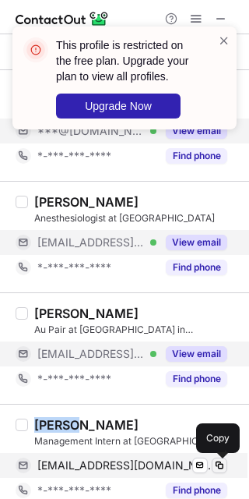
drag, startPoint x: 224, startPoint y: 470, endPoint x: 235, endPoint y: 494, distance: 26.5
click at [224, 470] on span at bounding box center [220, 465] width 12 height 12
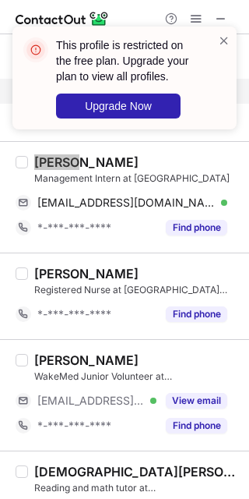
scroll to position [415, 0]
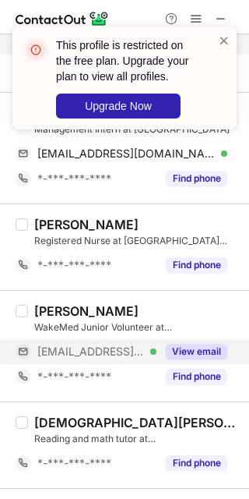
click at [185, 359] on button "View email" at bounding box center [197, 352] width 62 height 16
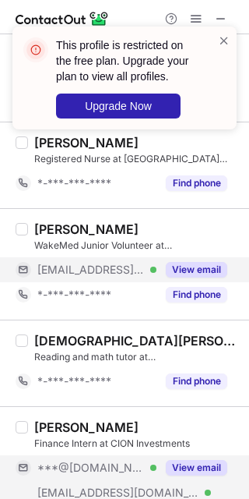
scroll to position [519, 0]
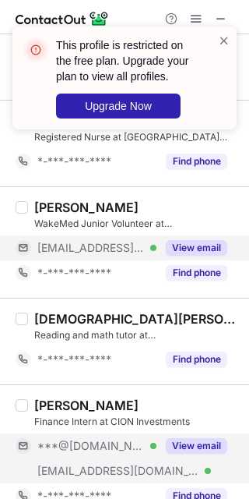
click at [207, 450] on button "View email" at bounding box center [197, 446] width 62 height 16
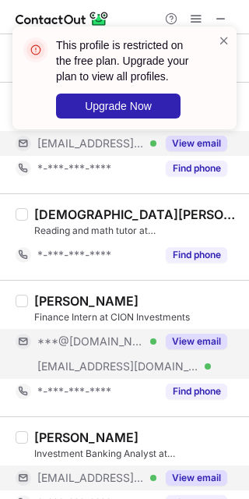
click at [205, 471] on div "View email" at bounding box center [192, 477] width 71 height 25
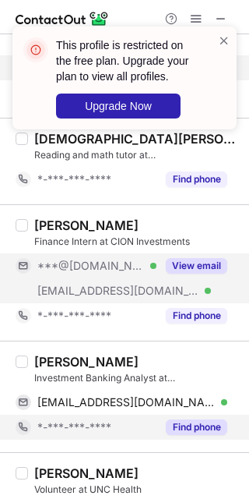
scroll to position [727, 0]
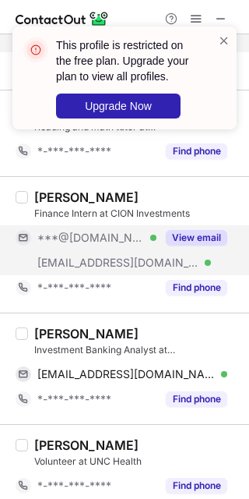
click at [46, 335] on div "Alexander Chen" at bounding box center [86, 334] width 104 height 16
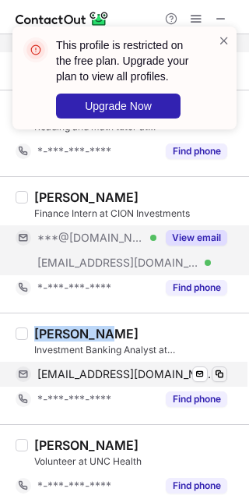
click at [217, 376] on span at bounding box center [220, 374] width 12 height 12
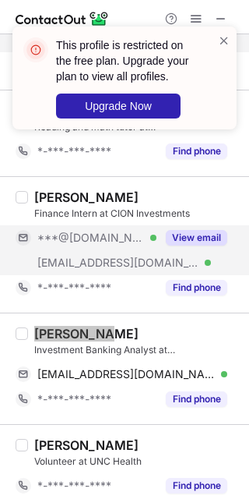
scroll to position [831, 0]
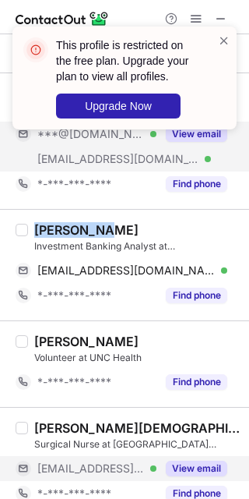
click at [203, 474] on button "View email" at bounding box center [197, 469] width 62 height 16
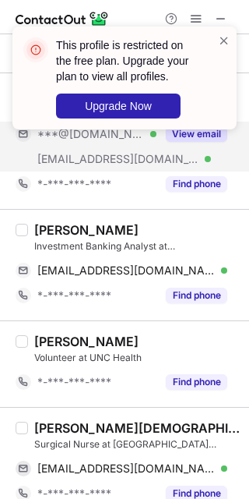
click at [52, 423] on div "Kobe Christian" at bounding box center [137, 428] width 206 height 16
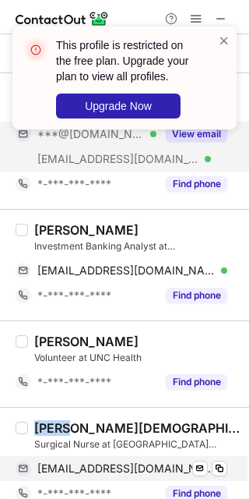
click at [221, 480] on div "kchristian@wfubmc.edu Verified Send email Copy" at bounding box center [122, 468] width 212 height 25
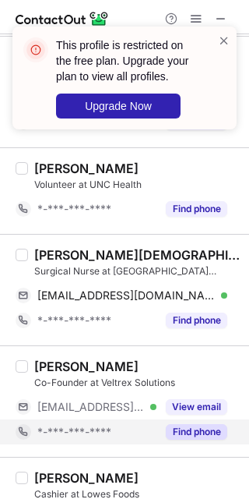
scroll to position [1039, 0]
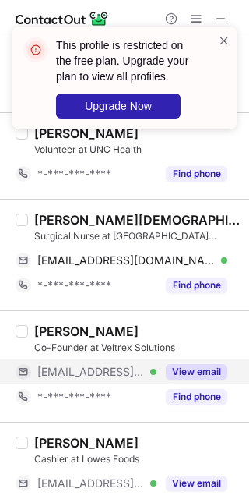
click at [189, 378] on button "View email" at bounding box center [197, 372] width 62 height 16
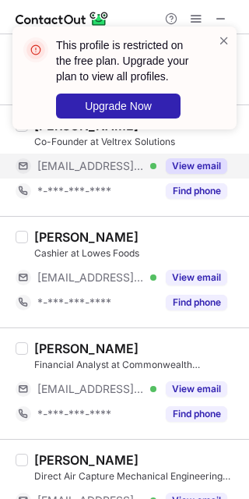
scroll to position [1247, 0]
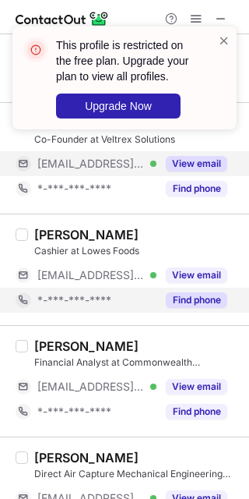
click at [178, 292] on div "Find phone" at bounding box center [192, 300] width 71 height 25
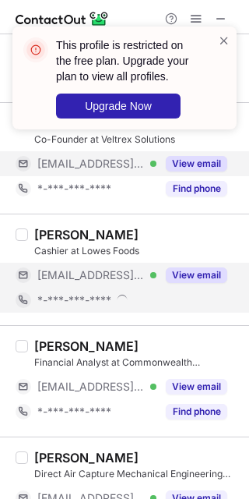
click at [178, 283] on button "View email" at bounding box center [197, 275] width 62 height 16
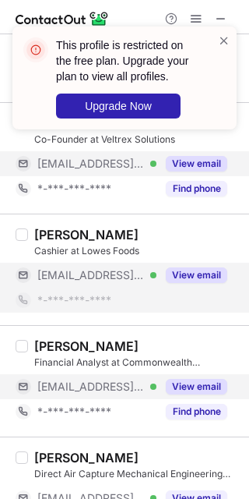
click at [200, 394] on button "View email" at bounding box center [197, 387] width 62 height 16
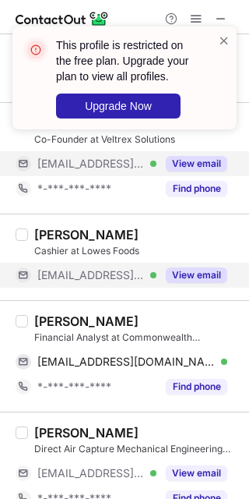
click at [49, 326] on div "George Smith" at bounding box center [86, 321] width 104 height 16
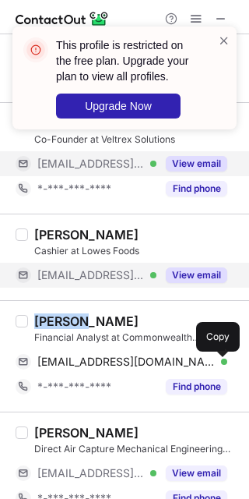
drag, startPoint x: 224, startPoint y: 369, endPoint x: 247, endPoint y: 404, distance: 41.1
click at [226, 372] on div "gsmith@commonwealthcommercial.com Verified Send email Copy" at bounding box center [122, 361] width 212 height 25
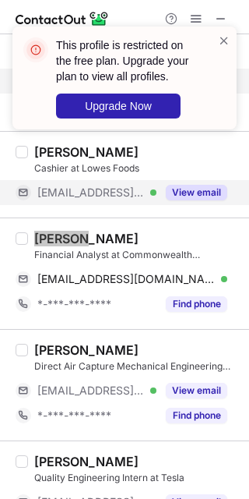
scroll to position [1350, 0]
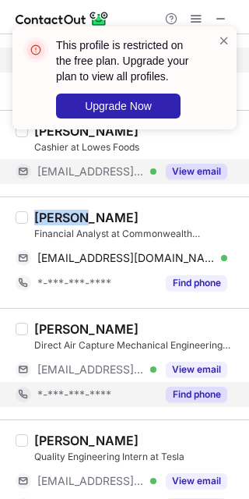
drag, startPoint x: 206, startPoint y: 369, endPoint x: 210, endPoint y: 394, distance: 24.5
click at [207, 382] on div "View email" at bounding box center [192, 369] width 71 height 25
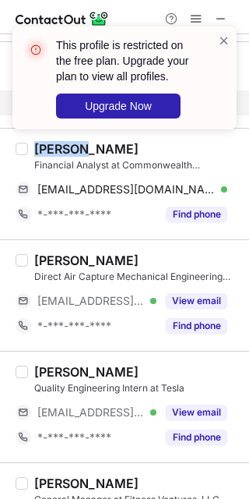
scroll to position [1454, 0]
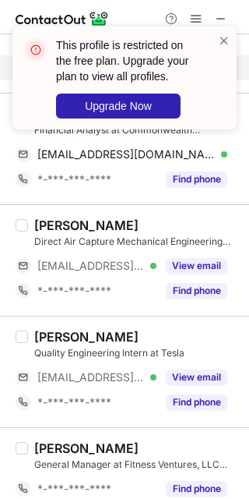
click at [200, 385] on button "View email" at bounding box center [197, 377] width 62 height 16
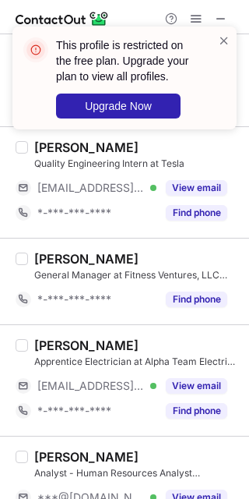
scroll to position [1662, 0]
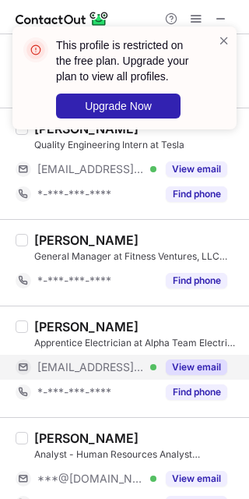
click at [200, 375] on button "View email" at bounding box center [197, 367] width 62 height 16
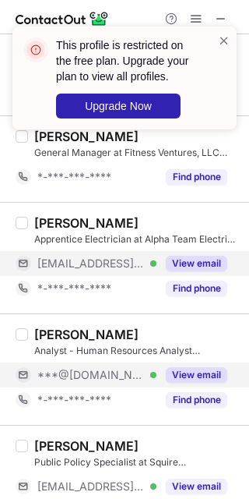
click at [200, 378] on button "View email" at bounding box center [197, 375] width 62 height 16
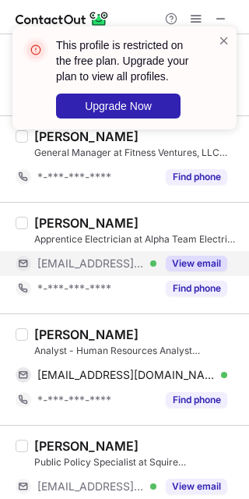
drag, startPoint x: 44, startPoint y: 326, endPoint x: 49, endPoint y: 338, distance: 13.3
click at [49, 338] on div "Abigail O'Neill" at bounding box center [86, 335] width 104 height 16
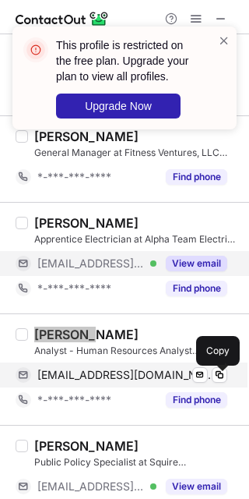
click at [228, 385] on div "asoneill08@gmail.com Verified Send email Copy" at bounding box center [122, 374] width 212 height 25
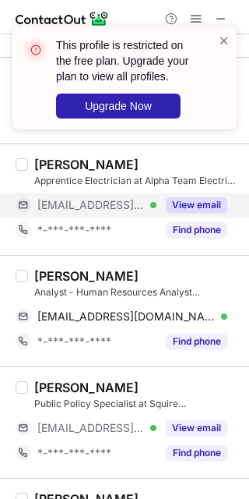
scroll to position [1870, 0]
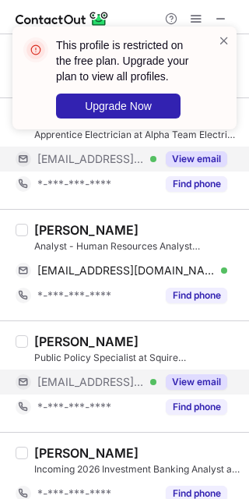
click at [206, 378] on div "View email" at bounding box center [192, 381] width 71 height 25
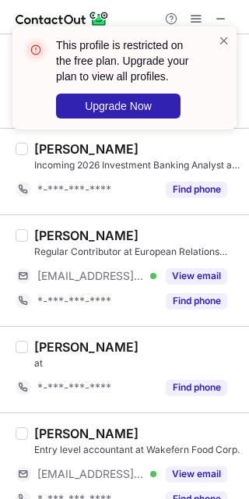
scroll to position [2182, 0]
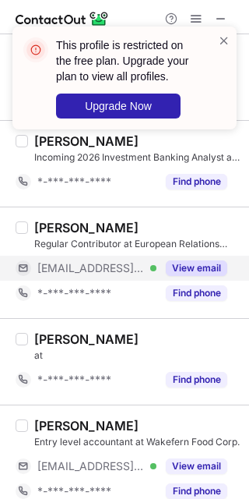
click at [199, 270] on button "View email" at bounding box center [197, 268] width 62 height 16
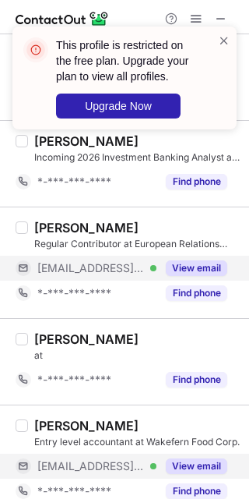
click at [209, 474] on button "View email" at bounding box center [197, 466] width 62 height 16
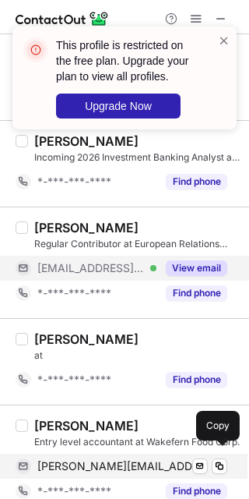
scroll to position [2205, 0]
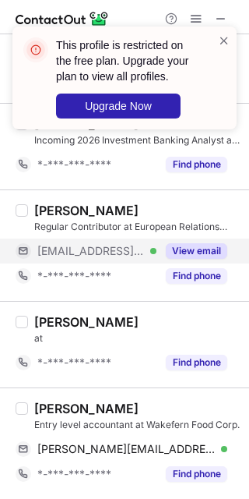
click at [62, 410] on div "Zachary Clausen" at bounding box center [86, 409] width 104 height 16
click at [61, 412] on div "Zachary Clausen" at bounding box center [86, 409] width 104 height 16
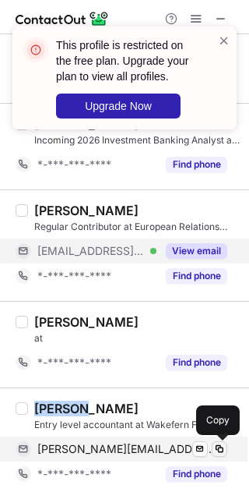
click at [221, 447] on span at bounding box center [220, 449] width 12 height 12
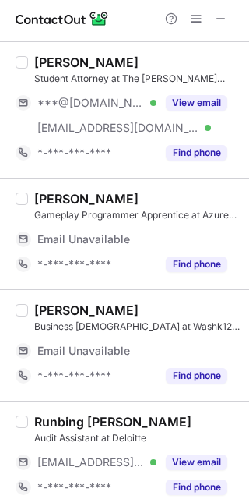
scroll to position [0, 0]
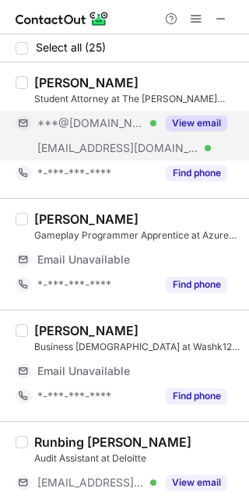
click at [197, 130] on button "View email" at bounding box center [197, 123] width 62 height 16
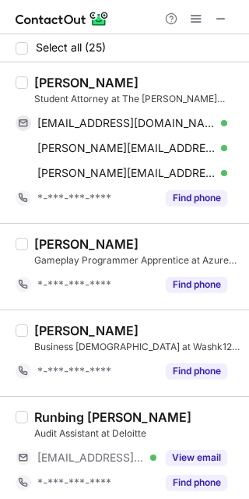
click at [44, 80] on div "Kevin Martin" at bounding box center [86, 83] width 104 height 16
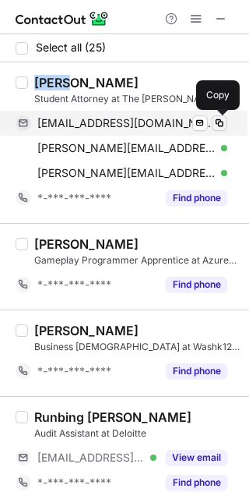
click at [222, 126] on span at bounding box center [220, 123] width 12 height 12
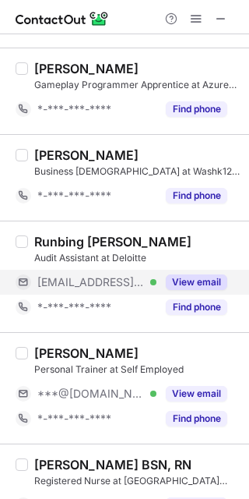
scroll to position [207, 0]
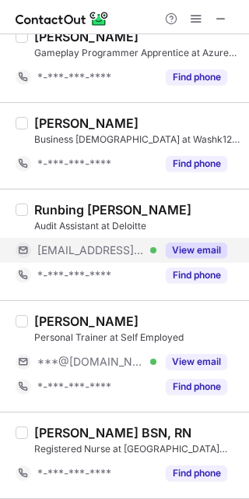
click at [196, 257] on button "View email" at bounding box center [197, 250] width 62 height 16
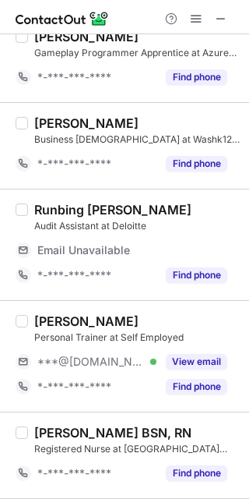
click at [203, 344] on div "Tyler Hoye Personal Trainer at Self Employed ***@gmail.com Verified View email …" at bounding box center [134, 356] width 212 height 86
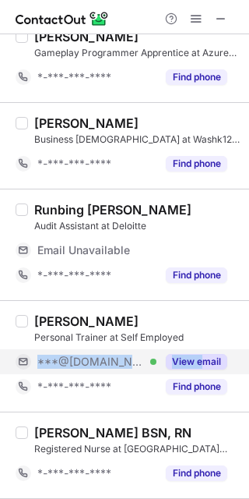
click at [203, 349] on div "View email" at bounding box center [192, 361] width 71 height 25
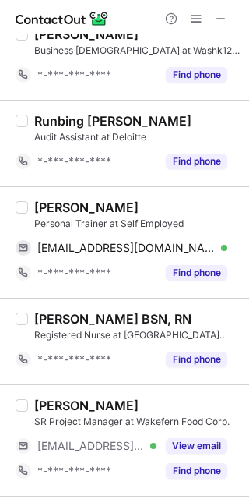
scroll to position [312, 0]
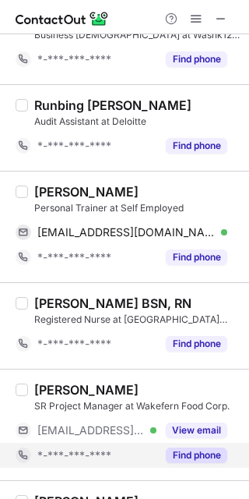
click at [215, 443] on div "Find phone" at bounding box center [192, 455] width 71 height 25
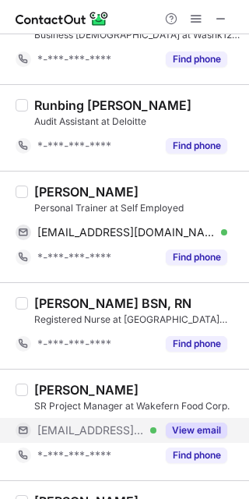
click at [215, 437] on button "View email" at bounding box center [197, 430] width 62 height 16
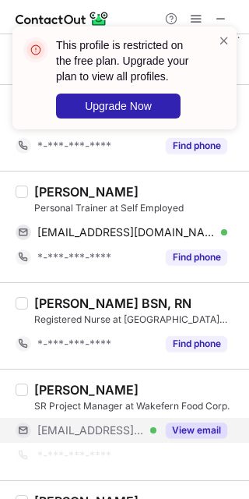
click at [212, 435] on button "View email" at bounding box center [197, 430] width 62 height 16
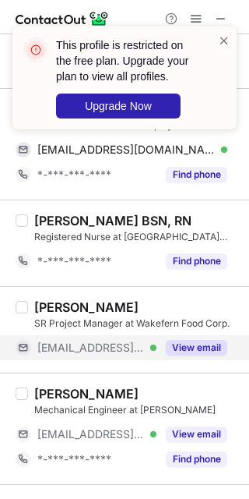
scroll to position [415, 0]
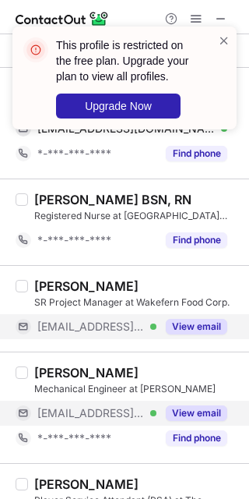
click at [192, 419] on button "View email" at bounding box center [197, 413] width 62 height 16
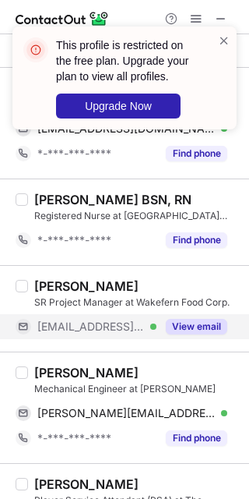
click at [58, 370] on div "Miroslav Rad" at bounding box center [86, 373] width 104 height 16
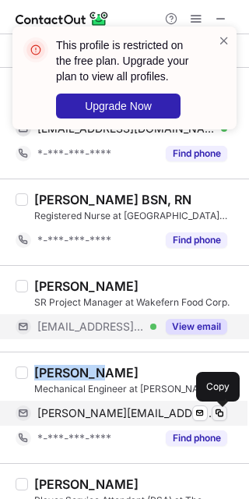
click at [215, 412] on span at bounding box center [220, 413] width 12 height 12
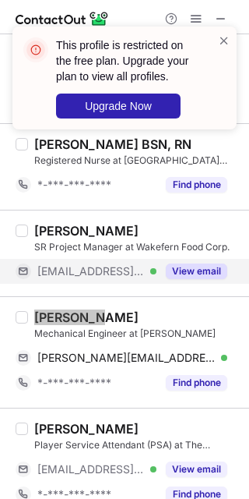
scroll to position [519, 0]
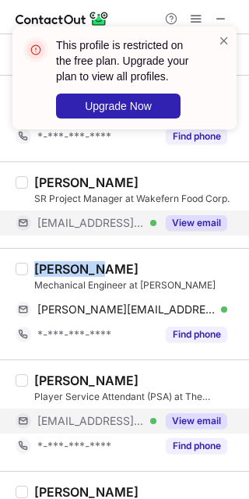
click at [182, 426] on button "View email" at bounding box center [197, 421] width 62 height 16
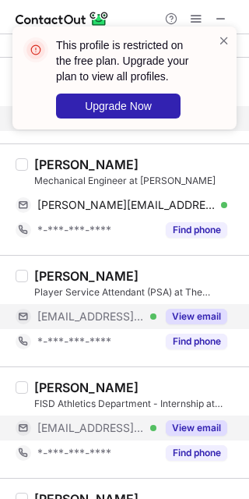
drag, startPoint x: 199, startPoint y: 420, endPoint x: 202, endPoint y: 428, distance: 8.4
click at [201, 428] on div "View email" at bounding box center [192, 427] width 71 height 25
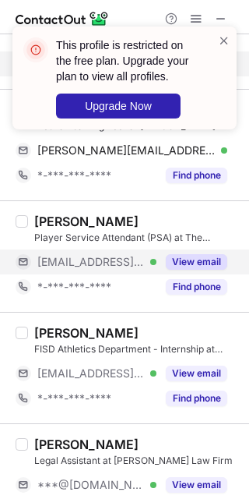
scroll to position [727, 0]
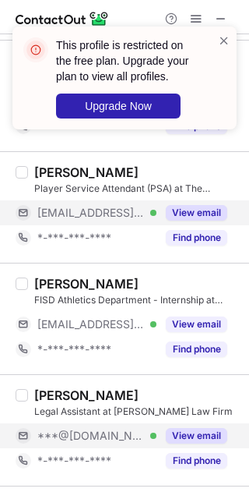
click at [199, 439] on button "View email" at bounding box center [197, 436] width 62 height 16
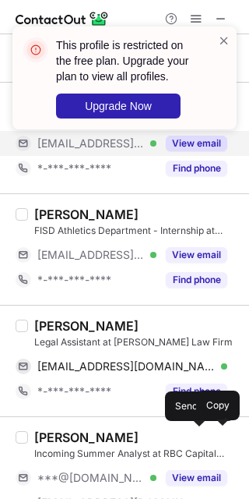
scroll to position [831, 0]
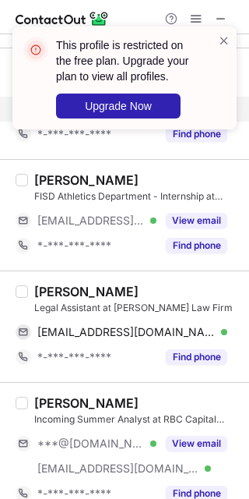
click at [49, 289] on div "Natasha Morris" at bounding box center [86, 292] width 104 height 16
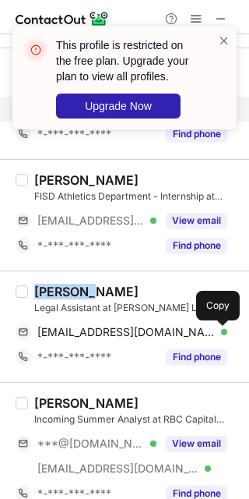
drag, startPoint x: 221, startPoint y: 341, endPoint x: 249, endPoint y: 325, distance: 31.4
click at [221, 340] on button at bounding box center [220, 332] width 16 height 16
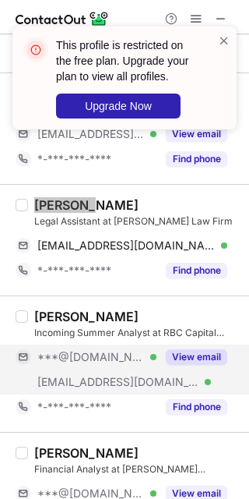
scroll to position [935, 0]
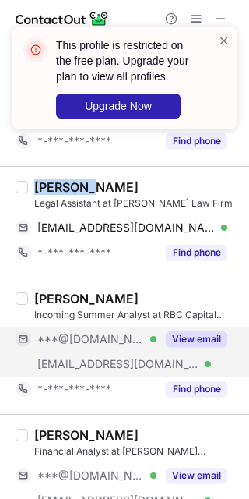
click at [197, 347] on button "View email" at bounding box center [197, 339] width 62 height 16
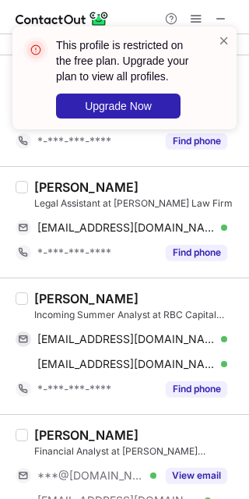
click at [50, 297] on div "Cole Oglesbee" at bounding box center [86, 299] width 104 height 16
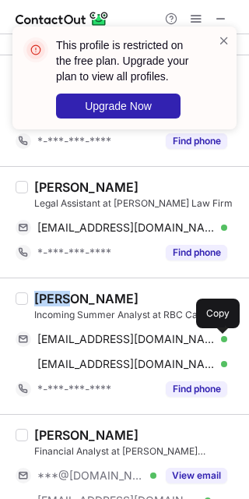
drag, startPoint x: 221, startPoint y: 338, endPoint x: 244, endPoint y: 330, distance: 24.2
click at [221, 338] on span at bounding box center [220, 339] width 12 height 12
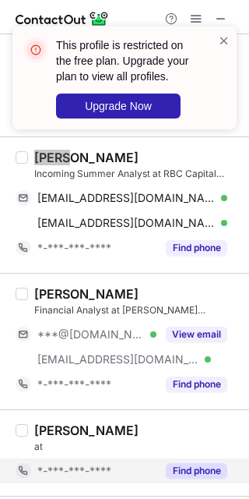
scroll to position [1142, 0]
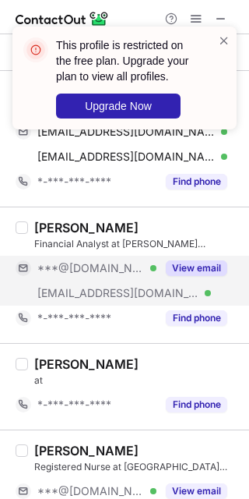
click at [200, 279] on div "View email" at bounding box center [192, 268] width 71 height 25
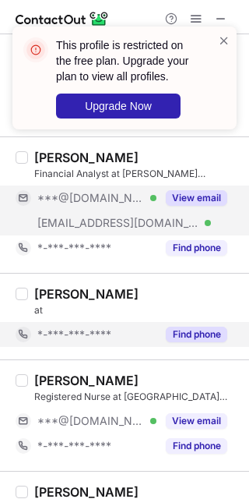
scroll to position [1247, 0]
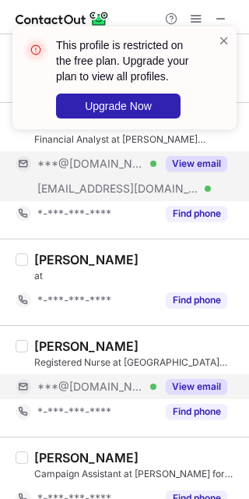
click at [187, 384] on button "View email" at bounding box center [197, 387] width 62 height 16
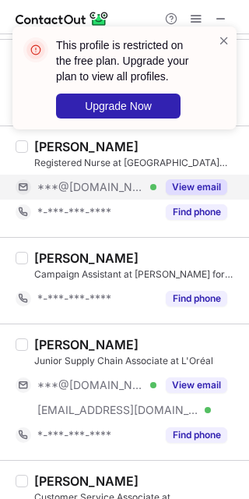
scroll to position [1454, 0]
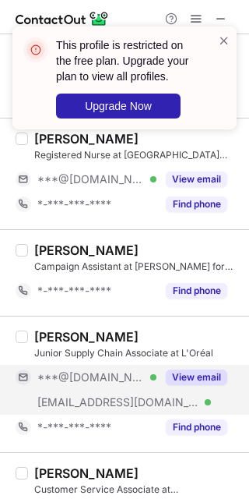
click at [196, 381] on button "View email" at bounding box center [197, 377] width 62 height 16
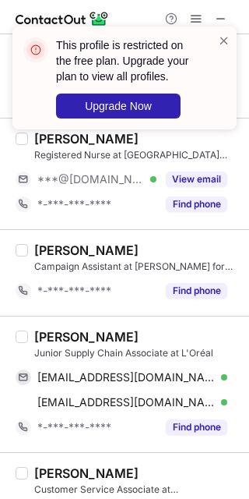
click at [52, 338] on div "Nicholas Monty" at bounding box center [86, 337] width 104 height 16
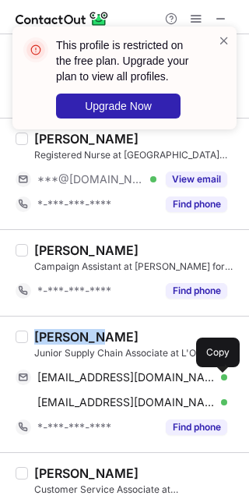
drag, startPoint x: 227, startPoint y: 382, endPoint x: 245, endPoint y: 376, distance: 19.5
click at [228, 384] on div "nicholasmonty1@gmail.com Verified Send email Copy" at bounding box center [122, 377] width 212 height 25
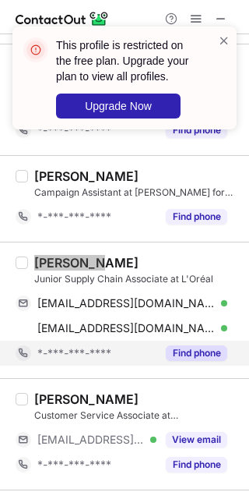
scroll to position [1558, 0]
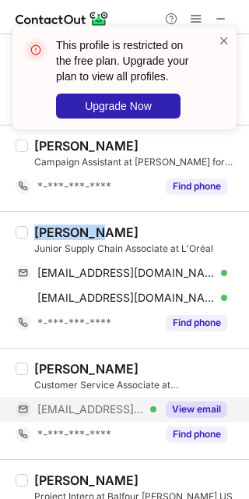
click at [207, 406] on button "View email" at bounding box center [197, 409] width 62 height 16
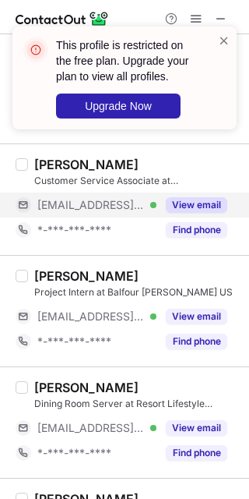
scroll to position [1766, 0]
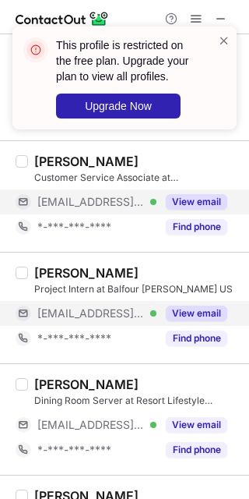
click at [203, 316] on button "View email" at bounding box center [197, 313] width 62 height 16
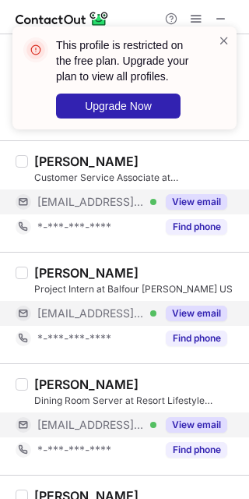
click at [207, 425] on button "View email" at bounding box center [197, 425] width 62 height 16
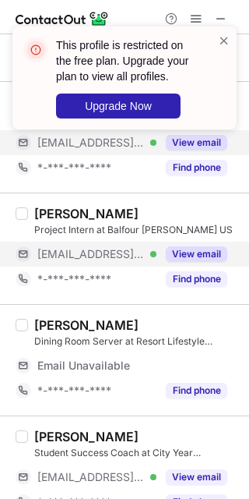
scroll to position [1870, 0]
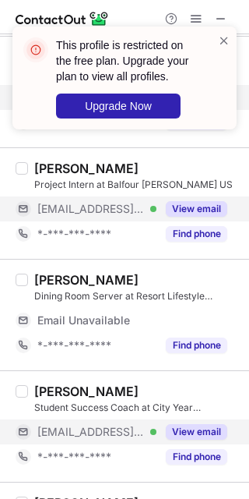
click at [206, 425] on div "View email" at bounding box center [192, 431] width 71 height 25
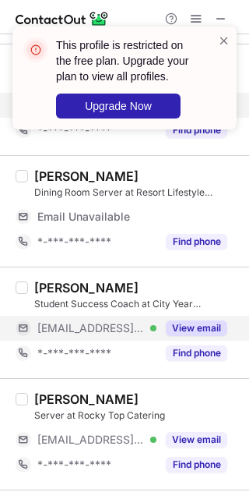
click at [205, 431] on div "Apollo Zapata Server at Rocky Top Catering ***@rockytopcatering.com Verified Vi…" at bounding box center [134, 434] width 212 height 86
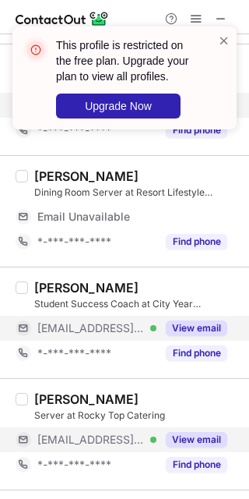
click at [206, 436] on div "View email" at bounding box center [192, 439] width 71 height 25
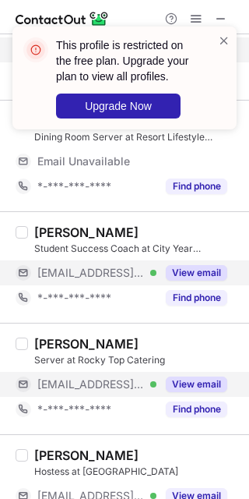
scroll to position [2077, 0]
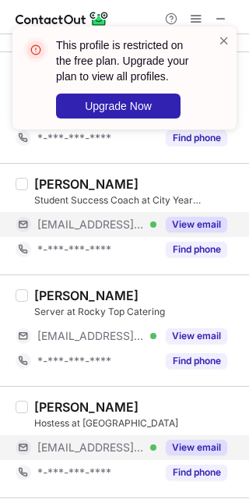
click at [205, 442] on div "View email" at bounding box center [192, 447] width 71 height 25
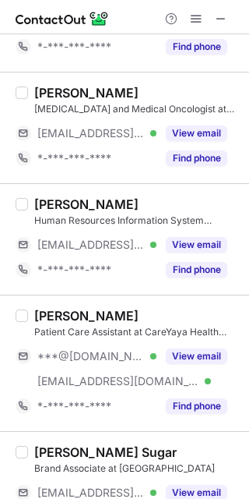
scroll to position [0, 0]
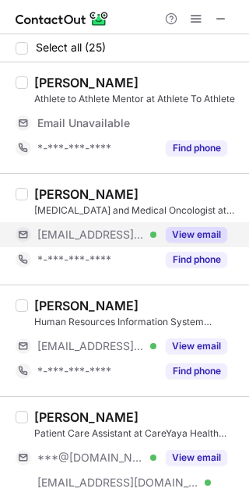
click at [224, 242] on button "View email" at bounding box center [197, 235] width 62 height 16
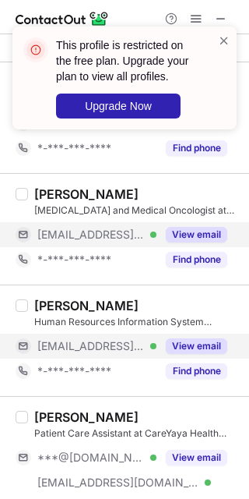
drag, startPoint x: 182, startPoint y: 337, endPoint x: 190, endPoint y: 336, distance: 7.8
click at [188, 337] on div "View email" at bounding box center [192, 346] width 71 height 25
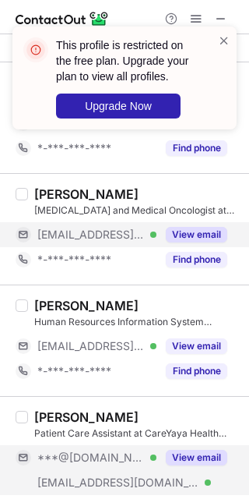
click at [206, 451] on button "View email" at bounding box center [197, 458] width 62 height 16
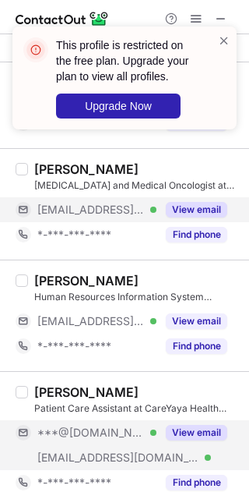
scroll to position [207, 0]
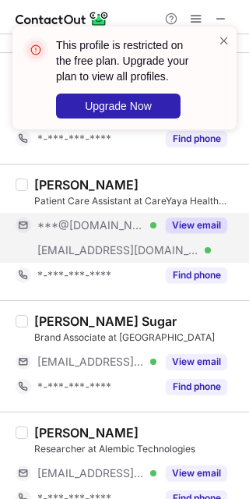
click at [203, 461] on div "View email" at bounding box center [192, 473] width 71 height 25
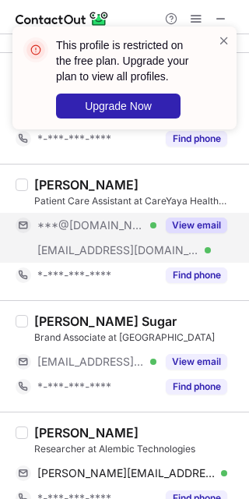
click at [55, 429] on div "Jake Nicoll" at bounding box center [86, 433] width 104 height 16
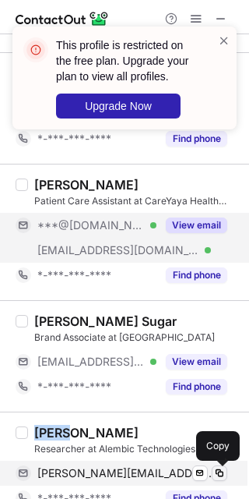
click at [222, 475] on span at bounding box center [220, 473] width 12 height 12
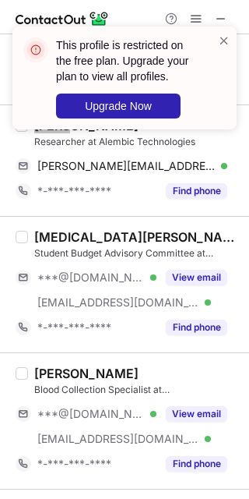
scroll to position [519, 0]
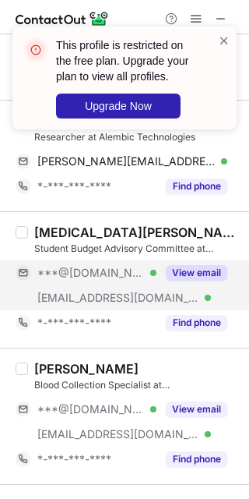
click at [203, 280] on button "View email" at bounding box center [197, 273] width 62 height 16
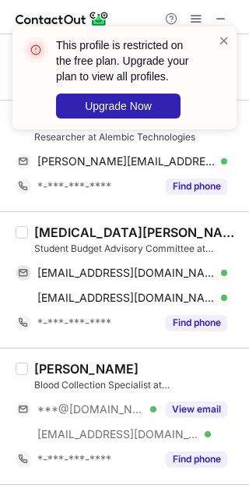
click at [58, 238] on div "Alexia Pritsch" at bounding box center [137, 232] width 206 height 16
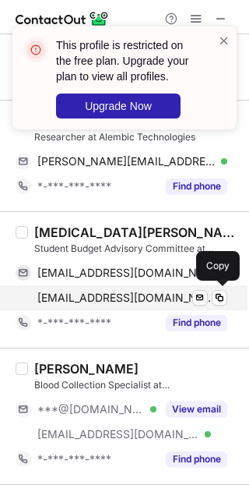
click at [219, 285] on div "apritsch@cmequity.com Verified Send email Copy" at bounding box center [122, 297] width 212 height 25
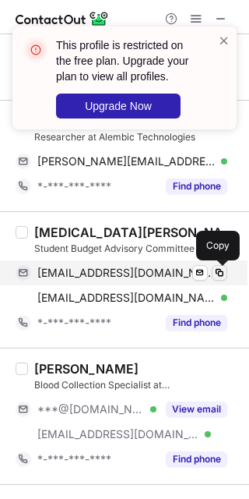
click at [219, 273] on span at bounding box center [220, 273] width 12 height 12
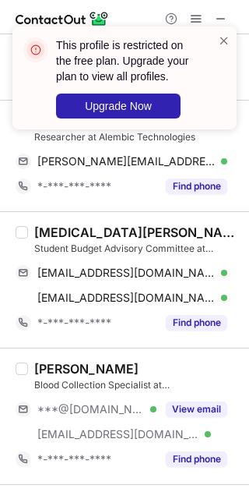
scroll to position [623, 0]
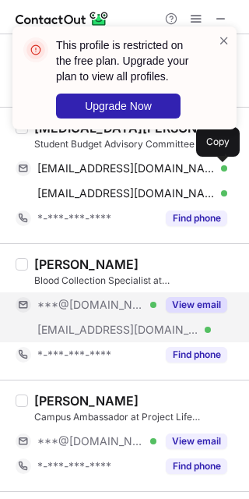
click at [214, 308] on button "View email" at bounding box center [197, 305] width 62 height 16
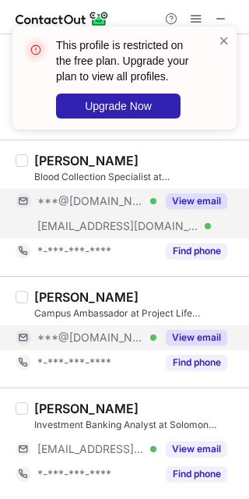
click at [210, 329] on div "View email" at bounding box center [192, 337] width 71 height 25
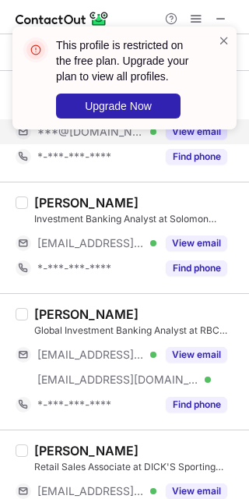
scroll to position [935, 0]
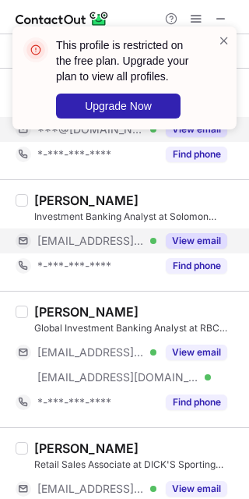
click at [196, 253] on div "View email" at bounding box center [192, 240] width 71 height 25
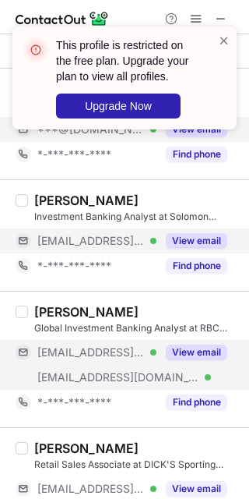
click at [196, 351] on button "View email" at bounding box center [197, 352] width 62 height 16
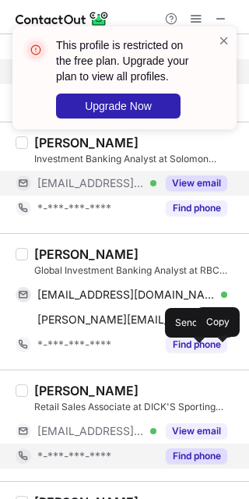
scroll to position [1039, 0]
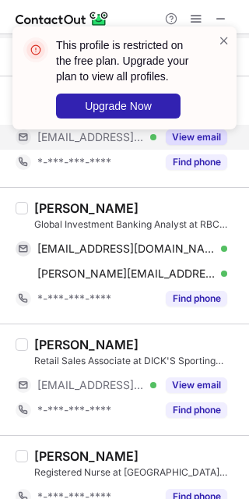
click at [54, 207] on div "Oliver Sharpe" at bounding box center [86, 208] width 104 height 16
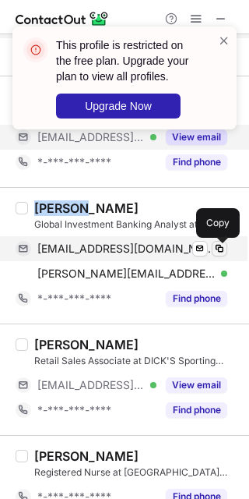
click at [219, 252] on span at bounding box center [220, 248] width 12 height 12
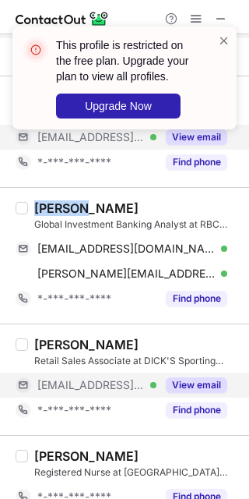
click at [222, 382] on button "View email" at bounding box center [197, 385] width 62 height 16
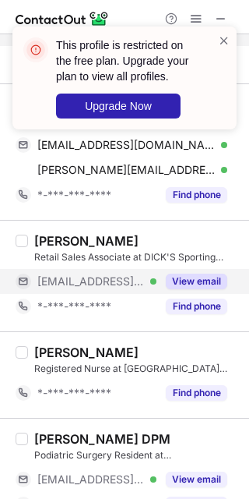
scroll to position [1247, 0]
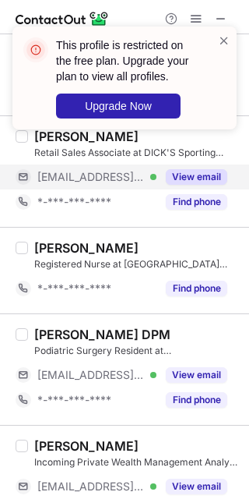
click at [183, 379] on button "View email" at bounding box center [197, 375] width 62 height 16
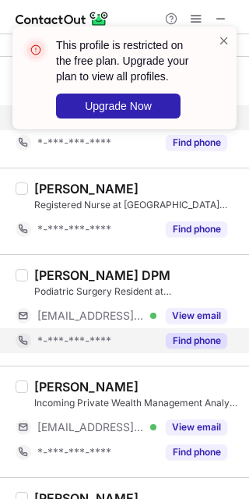
scroll to position [1350, 0]
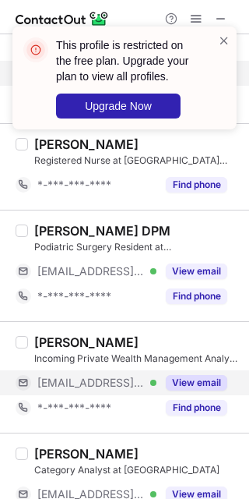
click at [199, 390] on button "View email" at bounding box center [197, 383] width 62 height 16
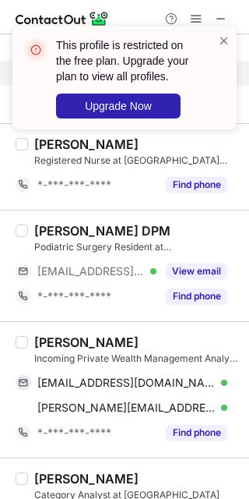
click at [54, 342] on div "Sarah Steele" at bounding box center [86, 342] width 104 height 16
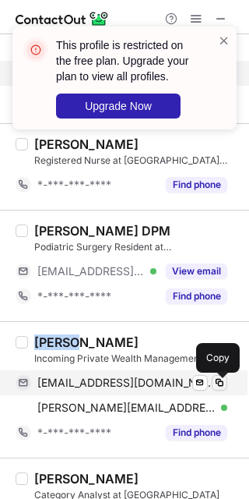
click at [224, 389] on span at bounding box center [220, 382] width 12 height 12
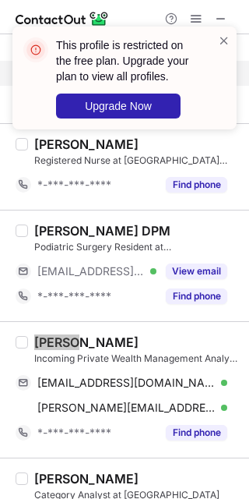
scroll to position [1454, 0]
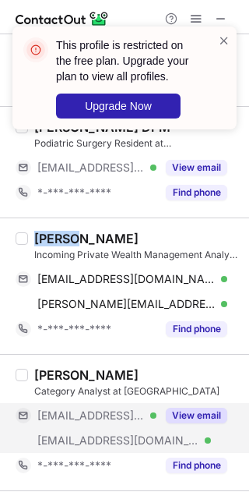
click at [207, 419] on button "View email" at bounding box center [197, 416] width 62 height 16
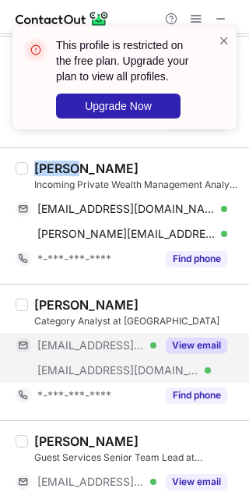
scroll to position [1558, 0]
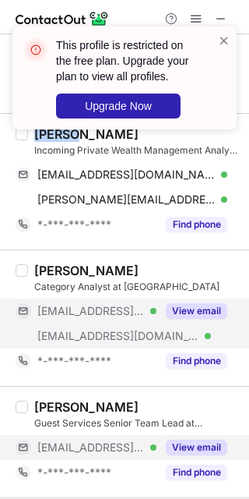
click at [210, 450] on button "View email" at bounding box center [197, 447] width 62 height 16
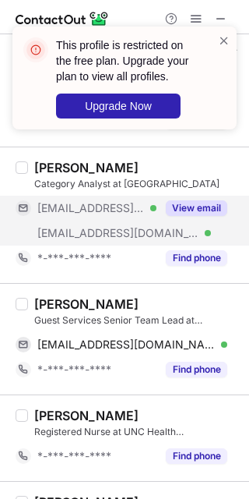
scroll to position [1662, 0]
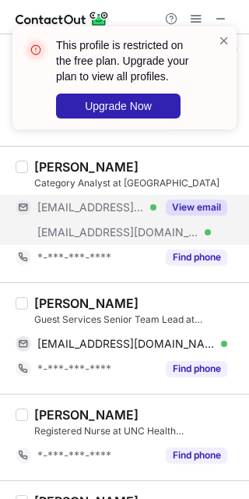
click at [43, 307] on div "Savannah Thornton" at bounding box center [86, 303] width 104 height 16
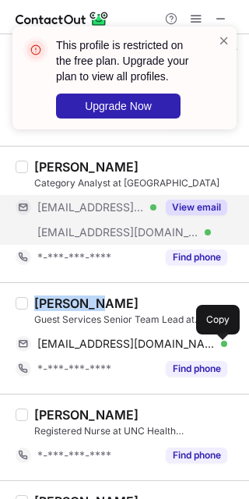
drag, startPoint x: 218, startPoint y: 344, endPoint x: 244, endPoint y: 355, distance: 27.9
click at [218, 344] on span at bounding box center [220, 343] width 12 height 12
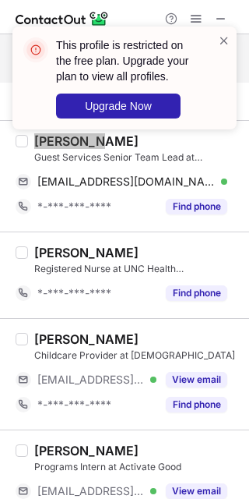
scroll to position [1870, 0]
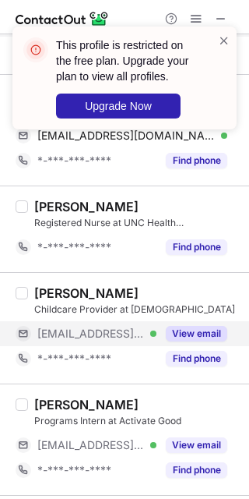
click at [199, 341] on button "View email" at bounding box center [197, 334] width 62 height 16
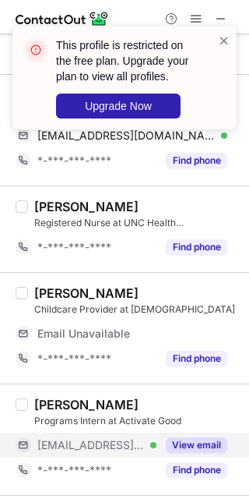
click at [199, 453] on button "View email" at bounding box center [197, 445] width 62 height 16
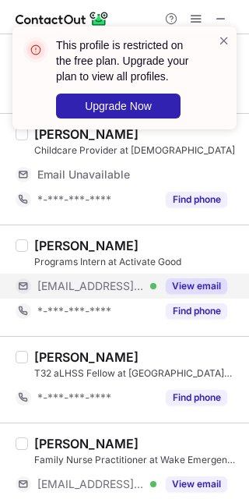
scroll to position [2077, 0]
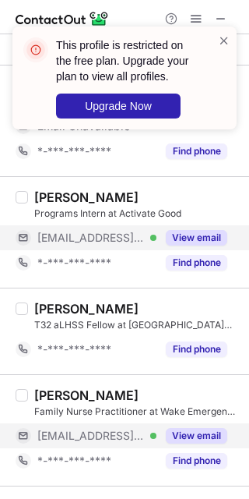
click at [194, 436] on button "View email" at bounding box center [197, 436] width 62 height 16
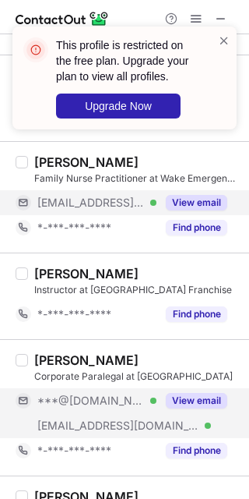
scroll to position [2261, 0]
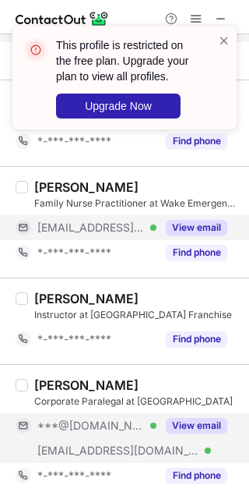
click at [196, 419] on div "View email" at bounding box center [192, 425] width 71 height 25
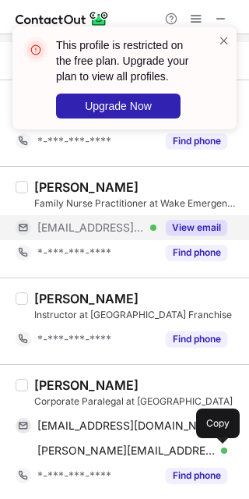
click at [55, 393] on div "Kate Miles" at bounding box center [86, 385] width 104 height 16
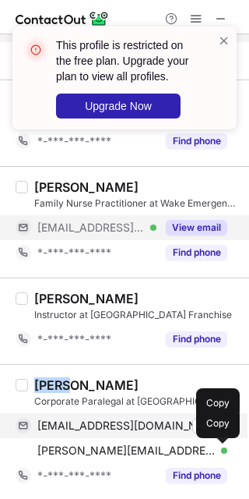
click at [224, 429] on span at bounding box center [220, 425] width 12 height 12
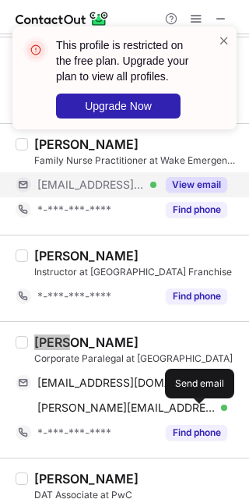
scroll to position [2380, 0]
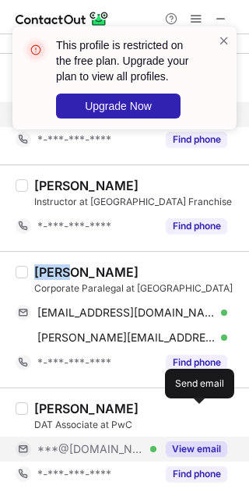
click at [200, 444] on button "View email" at bounding box center [197, 449] width 62 height 16
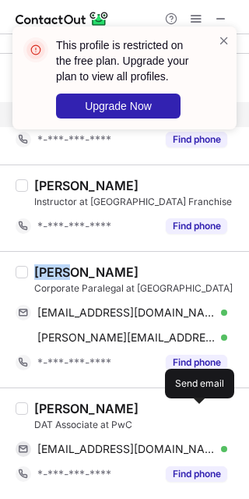
click at [54, 408] on div "David Dickey Jr" at bounding box center [86, 409] width 104 height 16
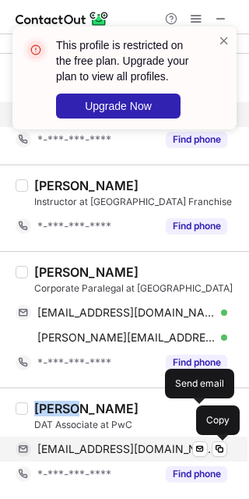
click at [225, 450] on span at bounding box center [220, 449] width 12 height 12
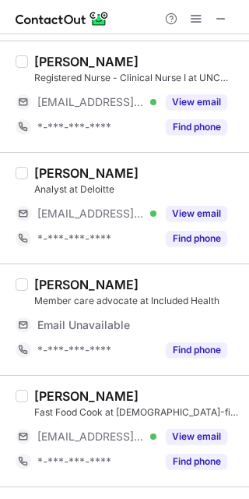
scroll to position [0, 0]
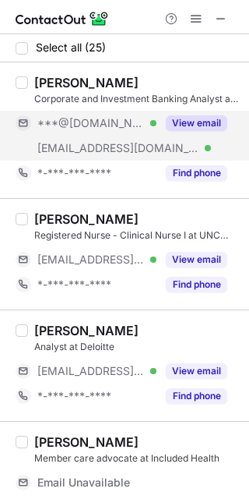
click at [191, 129] on button "View email" at bounding box center [197, 123] width 62 height 16
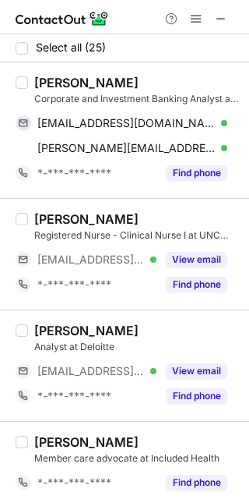
click at [41, 82] on div "Tom Liu" at bounding box center [86, 83] width 104 height 16
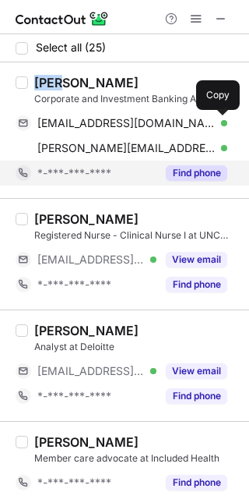
drag, startPoint x: 213, startPoint y: 127, endPoint x: 227, endPoint y: 161, distance: 36.3
click at [214, 127] on span at bounding box center [220, 123] width 12 height 12
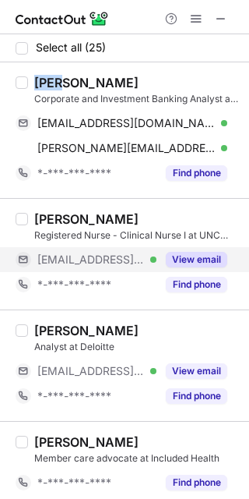
click at [215, 256] on button "View email" at bounding box center [197, 260] width 62 height 16
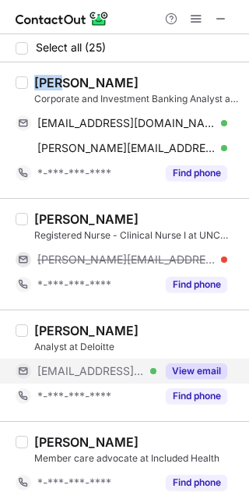
click at [209, 365] on button "View email" at bounding box center [197, 371] width 62 height 16
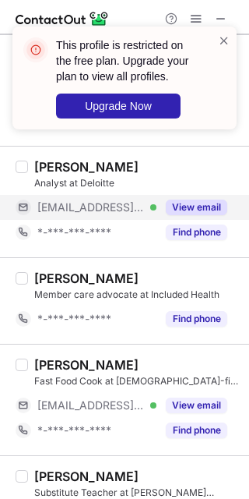
scroll to position [207, 0]
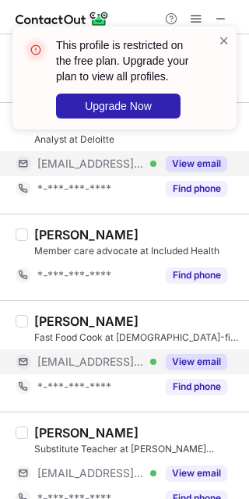
click at [197, 349] on div "View email" at bounding box center [192, 361] width 71 height 25
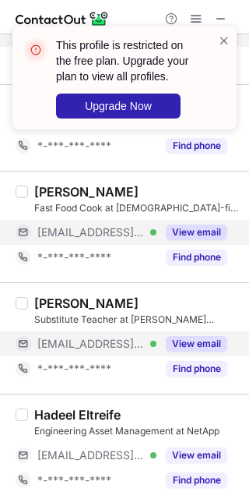
scroll to position [287, 0]
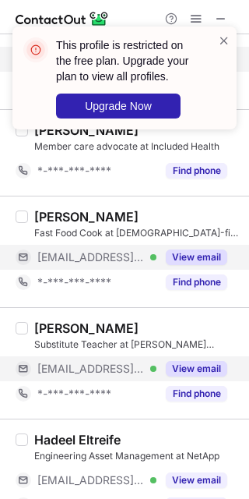
click at [197, 372] on button "View email" at bounding box center [197, 369] width 62 height 16
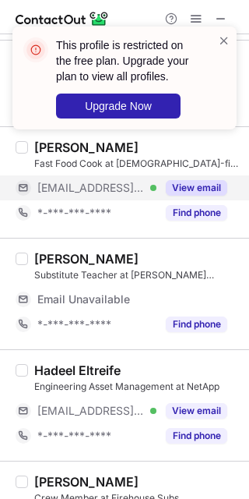
scroll to position [390, 0]
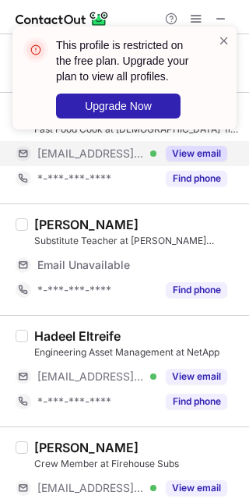
click at [197, 372] on button "View email" at bounding box center [197, 377] width 62 height 16
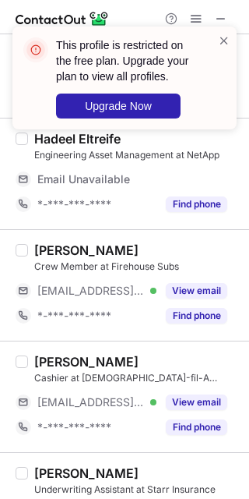
scroll to position [598, 0]
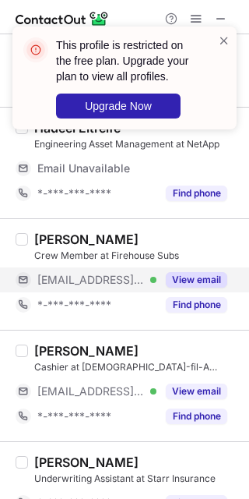
click at [199, 282] on button "View email" at bounding box center [197, 280] width 62 height 16
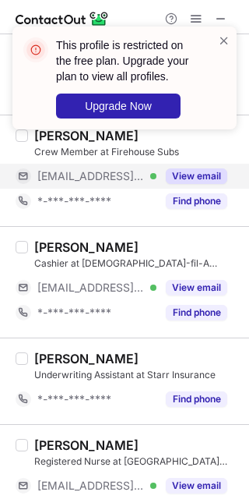
click at [200, 294] on button "View email" at bounding box center [197, 288] width 62 height 16
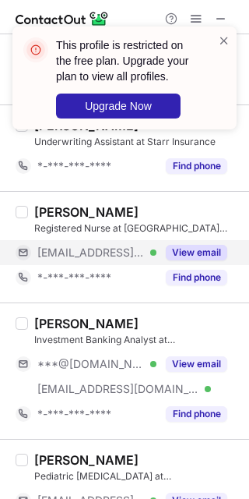
scroll to position [885, 0]
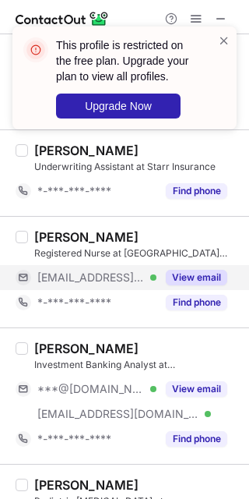
click at [203, 285] on button "View email" at bounding box center [197, 278] width 62 height 16
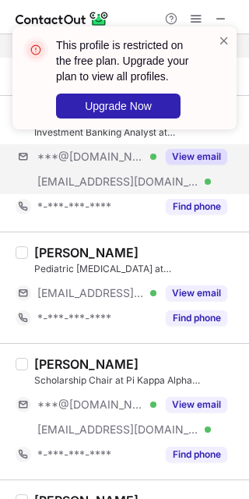
scroll to position [1068, 0]
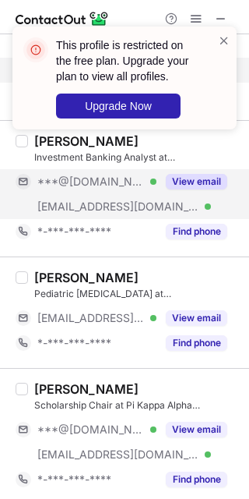
click at [200, 186] on button "View email" at bounding box center [197, 182] width 62 height 16
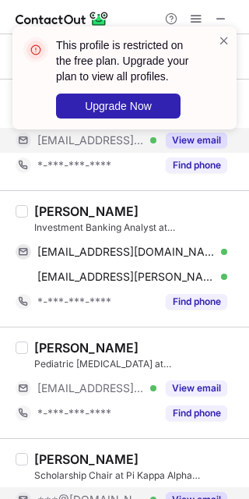
scroll to position [964, 0]
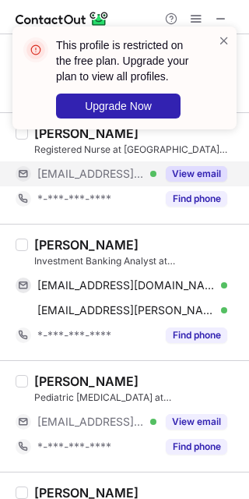
click at [47, 256] on div "Investment Banking Analyst at Goldman Sachs" at bounding box center [137, 261] width 206 height 14
click at [44, 244] on div "Lily Farris" at bounding box center [86, 245] width 104 height 16
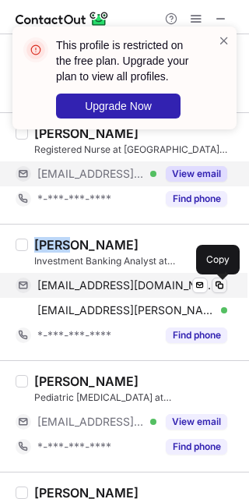
click at [219, 289] on span at bounding box center [220, 285] width 12 height 12
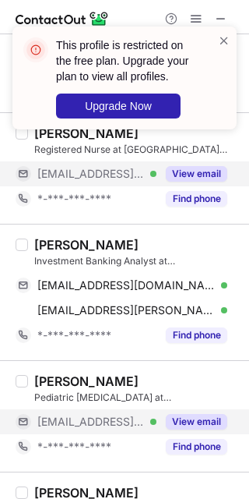
click at [197, 415] on div "View email" at bounding box center [192, 421] width 71 height 25
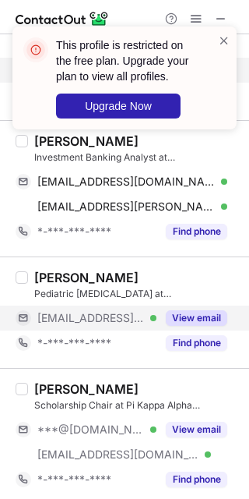
scroll to position [1172, 0]
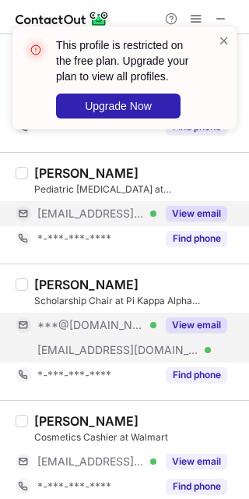
click at [203, 322] on button "View email" at bounding box center [197, 325] width 62 height 16
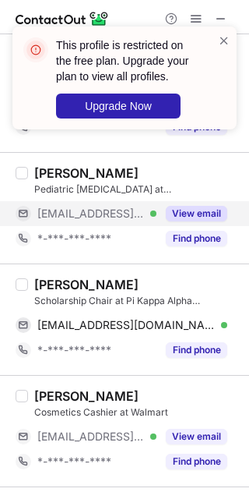
click at [43, 291] on div "Vivek Chaganty" at bounding box center [86, 285] width 104 height 16
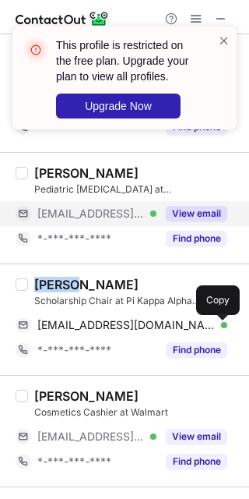
drag, startPoint x: 217, startPoint y: 331, endPoint x: 241, endPoint y: 369, distance: 44.8
click at [219, 331] on span at bounding box center [220, 325] width 12 height 12
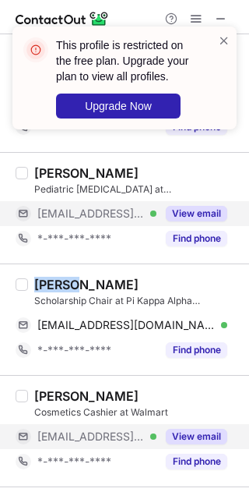
click at [203, 443] on button "View email" at bounding box center [197, 437] width 62 height 16
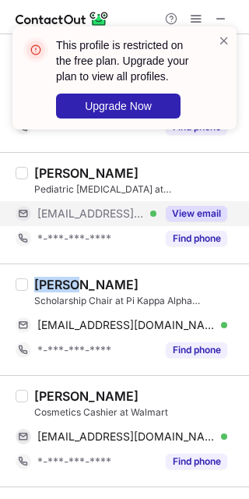
click at [46, 403] on div "Adaku Kalu" at bounding box center [86, 396] width 104 height 16
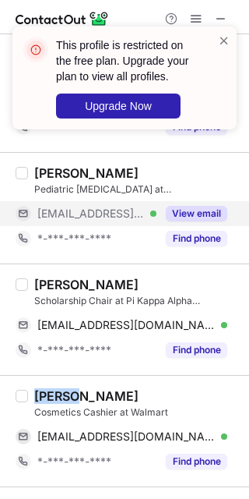
click at [46, 403] on div "Adaku Kalu" at bounding box center [86, 396] width 104 height 16
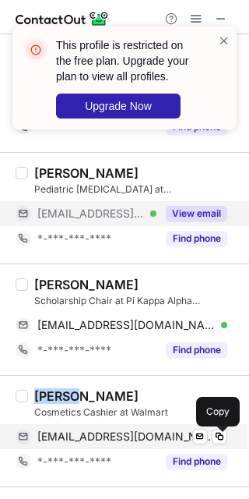
click at [225, 444] on button at bounding box center [220, 437] width 16 height 16
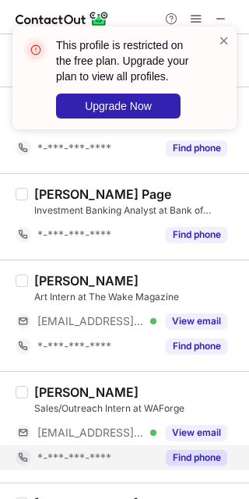
scroll to position [1587, 0]
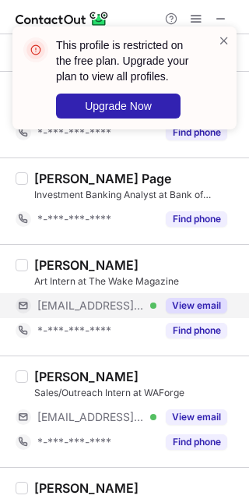
click at [221, 303] on button "View email" at bounding box center [197, 306] width 62 height 16
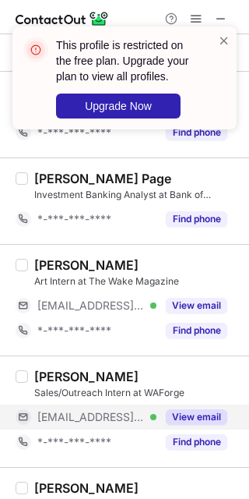
click at [192, 425] on button "View email" at bounding box center [197, 417] width 62 height 16
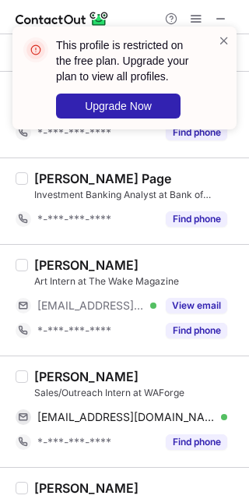
click at [65, 376] on div "Akshara Koppula" at bounding box center [86, 377] width 104 height 16
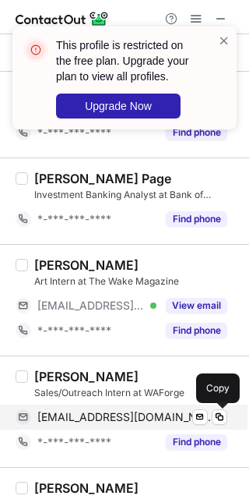
click at [210, 424] on div "aksharakoppula@waforge.org Verified" at bounding box center [132, 417] width 190 height 14
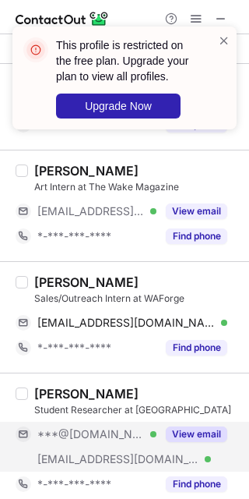
scroll to position [1691, 0]
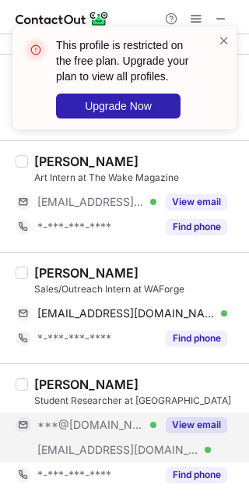
click at [186, 432] on button "View email" at bounding box center [197, 425] width 62 height 16
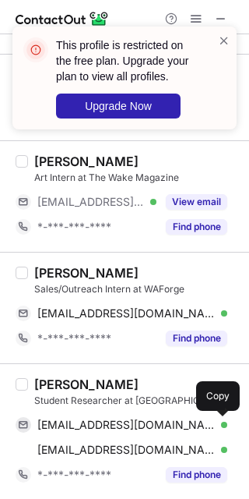
click at [47, 388] on div "Rishi Kumar" at bounding box center [86, 384] width 104 height 16
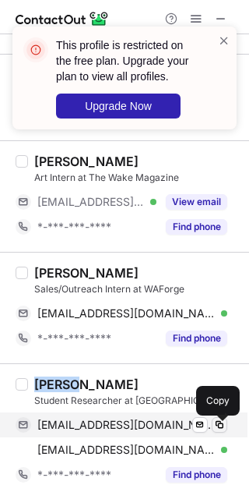
click at [221, 429] on span at bounding box center [220, 424] width 12 height 12
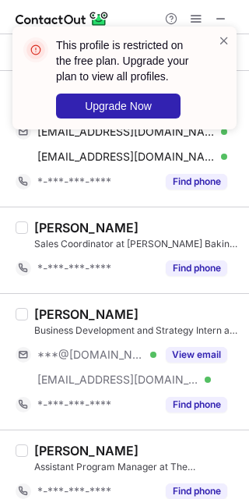
scroll to position [2003, 0]
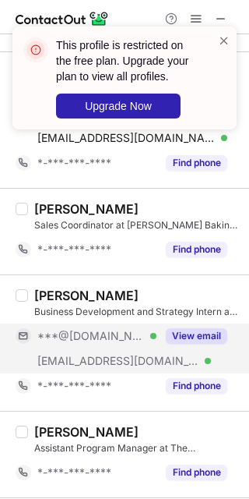
click at [211, 348] on div "View email" at bounding box center [192, 335] width 71 height 25
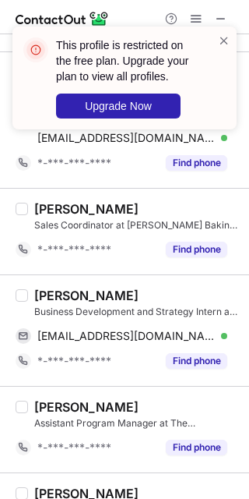
click at [47, 302] on div "Audrey Hurd" at bounding box center [86, 296] width 104 height 16
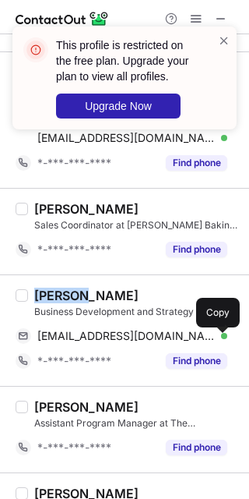
drag, startPoint x: 222, startPoint y: 342, endPoint x: 240, endPoint y: 372, distance: 34.6
click at [224, 342] on span at bounding box center [220, 336] width 12 height 12
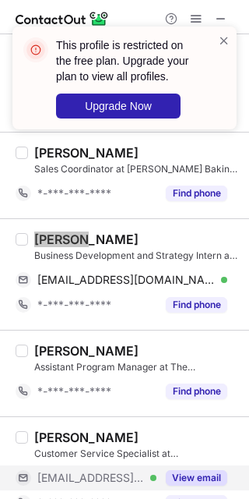
scroll to position [2107, 0]
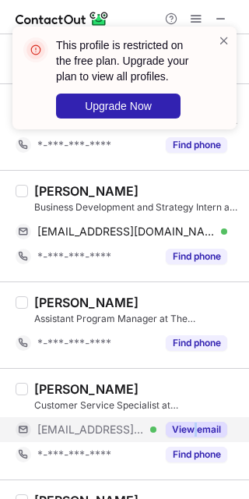
click at [196, 427] on div "View email" at bounding box center [192, 429] width 71 height 25
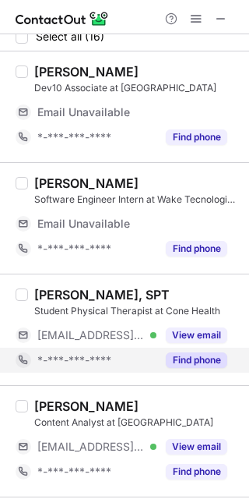
scroll to position [0, 0]
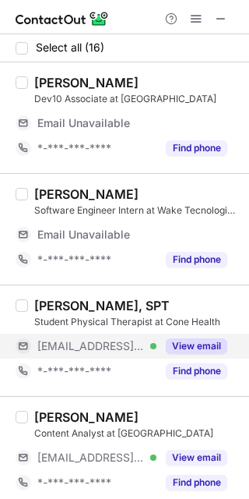
click at [203, 348] on button "View email" at bounding box center [197, 346] width 62 height 16
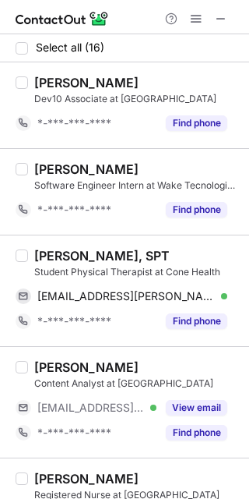
click at [55, 255] on div "Kailey Walker, SPT" at bounding box center [102, 256] width 136 height 16
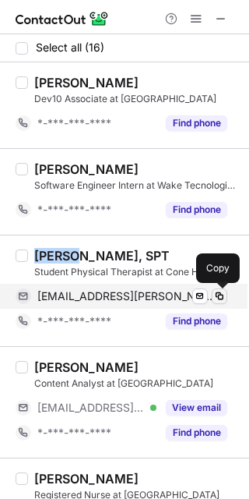
click at [214, 300] on span at bounding box center [220, 296] width 12 height 12
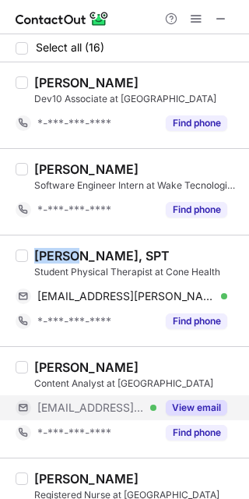
click at [216, 406] on button "View email" at bounding box center [197, 408] width 62 height 16
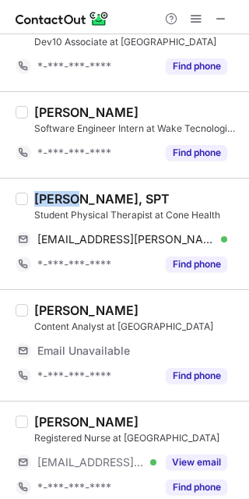
scroll to position [104, 0]
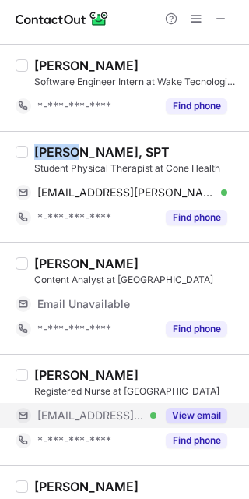
click at [206, 413] on button "View email" at bounding box center [197, 416] width 62 height 16
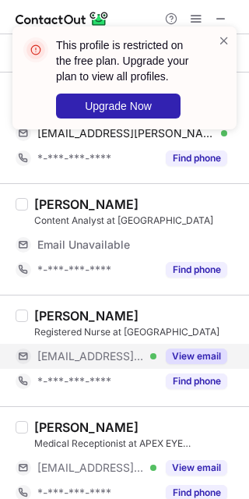
scroll to position [207, 0]
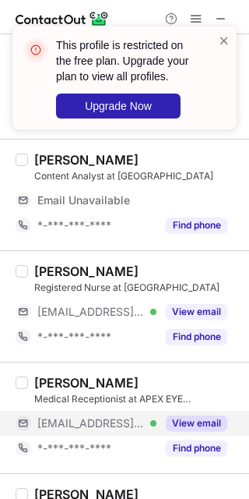
click at [216, 418] on button "View email" at bounding box center [197, 423] width 62 height 16
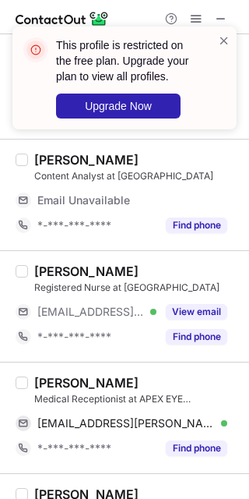
scroll to position [312, 0]
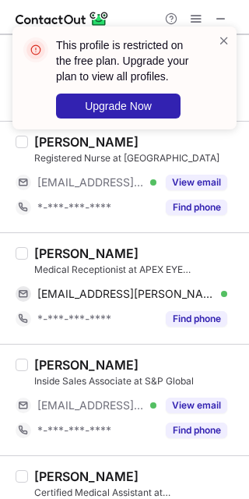
click at [52, 250] on div "Siena Saunders" at bounding box center [86, 253] width 104 height 16
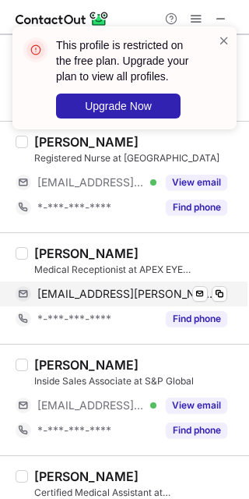
click at [228, 291] on div "siena.saunders@kellyeyecenter.com Verified Send email Copy" at bounding box center [122, 293] width 212 height 25
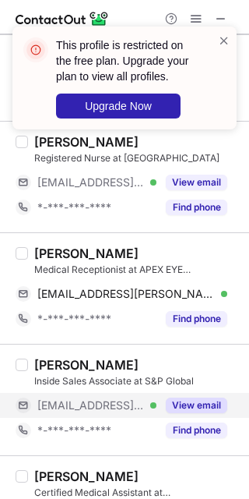
click at [208, 408] on button "View email" at bounding box center [197, 405] width 62 height 16
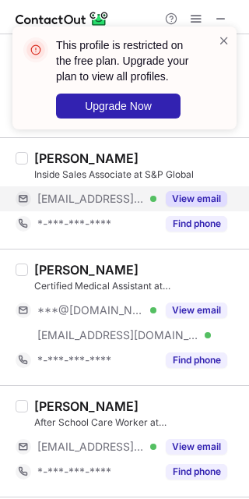
scroll to position [519, 0]
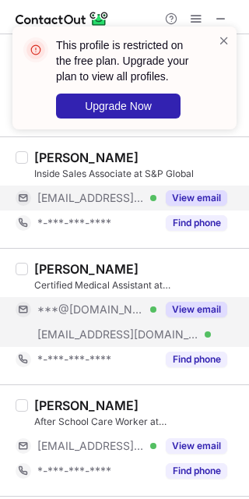
click at [185, 316] on button "View email" at bounding box center [197, 310] width 62 height 16
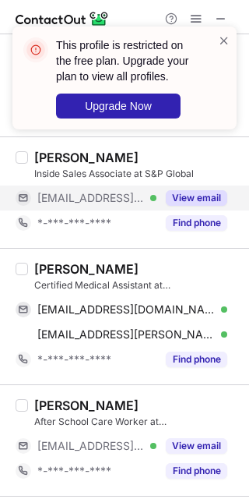
click at [52, 269] on div "Kyla Sessoms" at bounding box center [86, 269] width 104 height 16
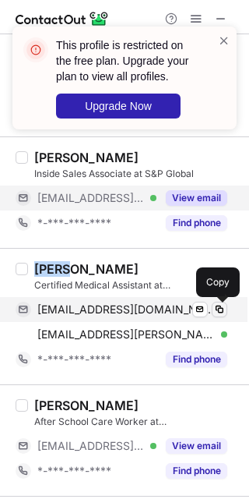
click at [218, 312] on span at bounding box center [220, 309] width 12 height 12
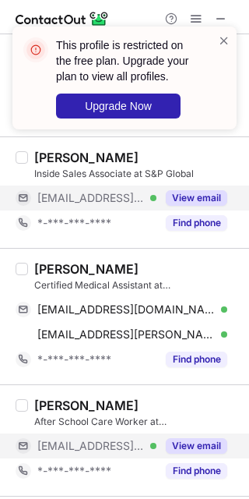
click at [199, 436] on div "View email" at bounding box center [192, 445] width 71 height 25
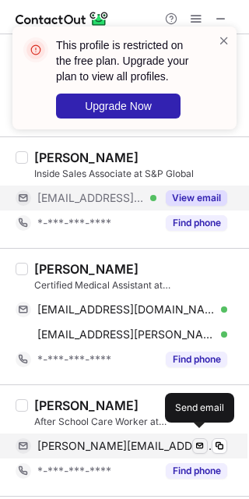
scroll to position [623, 0]
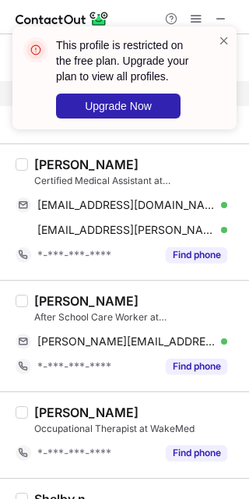
click at [69, 302] on div "Fulton Bryant" at bounding box center [86, 301] width 104 height 16
click at [51, 300] on div "Fulton Bryant" at bounding box center [86, 301] width 104 height 16
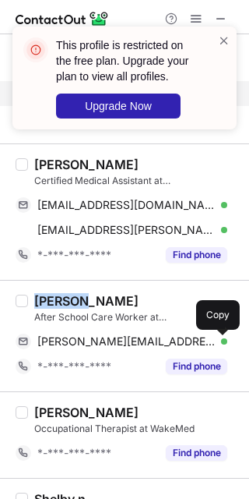
click at [218, 341] on span at bounding box center [220, 341] width 12 height 12
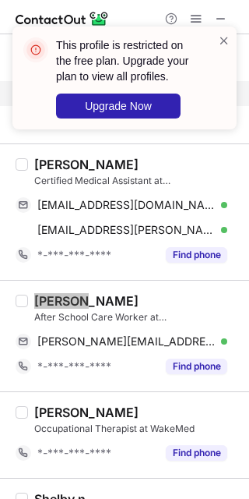
scroll to position [727, 0]
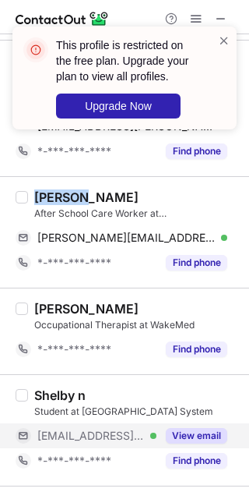
click at [188, 435] on button "View email" at bounding box center [197, 436] width 62 height 16
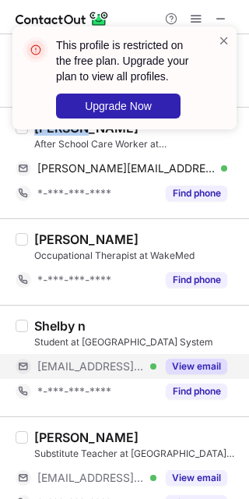
scroll to position [831, 0]
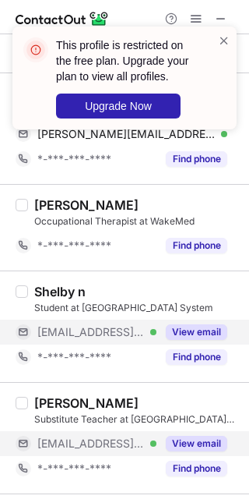
click at [196, 438] on button "View email" at bounding box center [197, 444] width 62 height 16
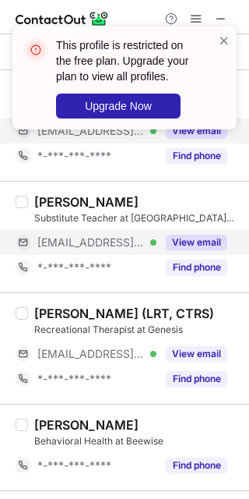
scroll to position [1039, 0]
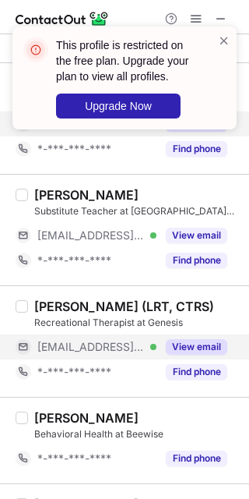
click at [221, 350] on button "View email" at bounding box center [197, 347] width 62 height 16
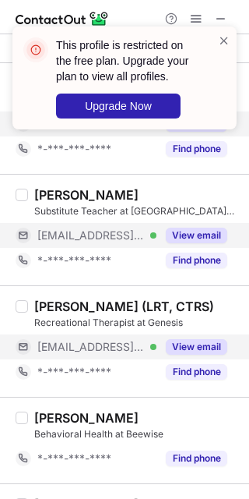
click at [215, 247] on div "View email" at bounding box center [192, 235] width 71 height 25
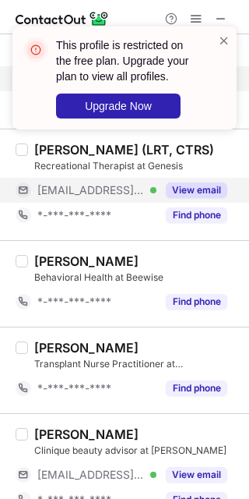
scroll to position [1225, 0]
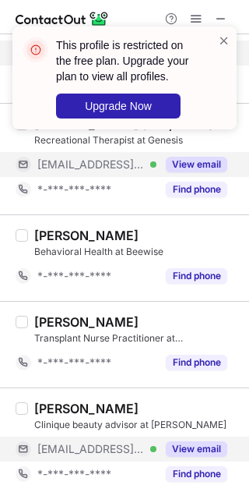
click at [186, 445] on button "View email" at bounding box center [197, 449] width 62 height 16
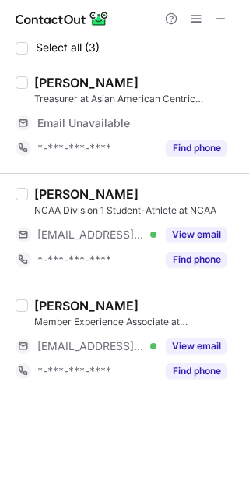
scroll to position [0, 0]
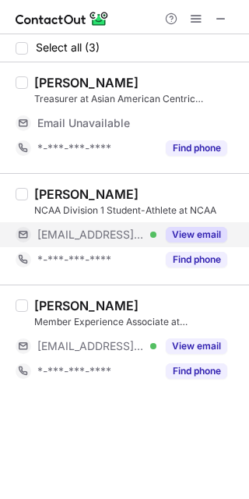
click at [210, 233] on button "View email" at bounding box center [197, 235] width 62 height 16
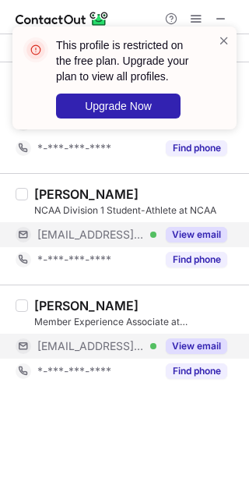
click at [213, 337] on div "View email" at bounding box center [192, 346] width 71 height 25
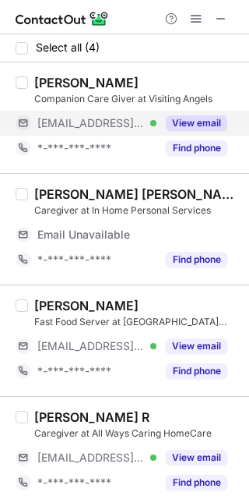
click at [224, 115] on button "View email" at bounding box center [197, 123] width 62 height 16
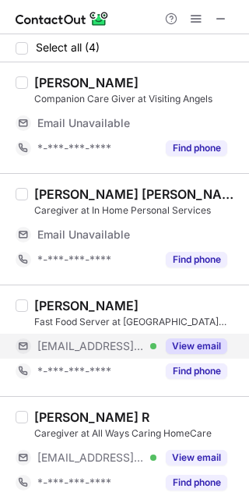
click at [212, 341] on button "View email" at bounding box center [197, 346] width 62 height 16
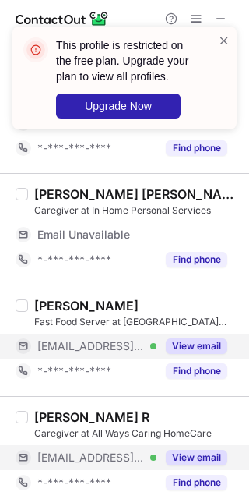
click at [209, 461] on button "View email" at bounding box center [197, 458] width 62 height 16
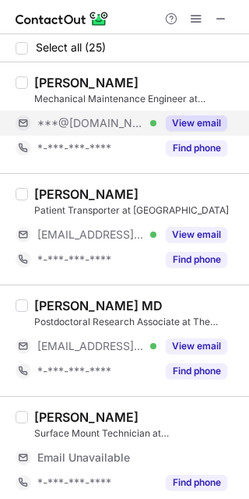
click at [196, 116] on button "View email" at bounding box center [197, 123] width 62 height 16
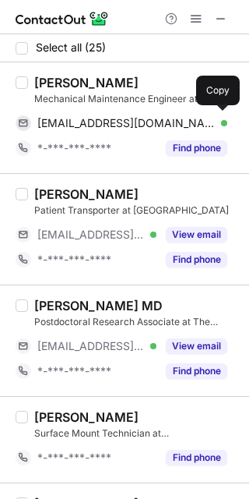
click at [53, 83] on div "John Lander" at bounding box center [86, 83] width 104 height 16
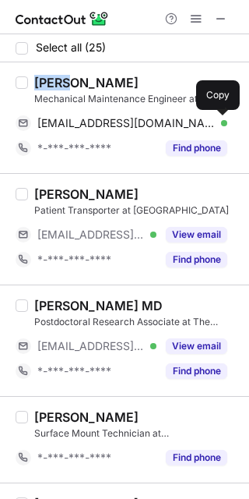
drag, startPoint x: 225, startPoint y: 125, endPoint x: 247, endPoint y: 126, distance: 21.8
click at [226, 125] on button at bounding box center [220, 123] width 16 height 16
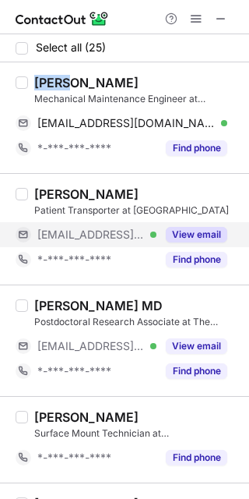
click at [191, 231] on button "View email" at bounding box center [197, 235] width 62 height 16
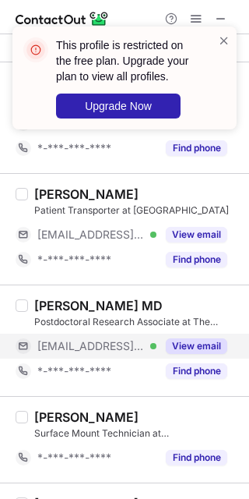
click at [205, 337] on div "View email" at bounding box center [192, 346] width 71 height 25
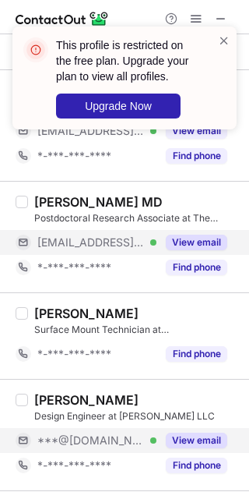
scroll to position [207, 0]
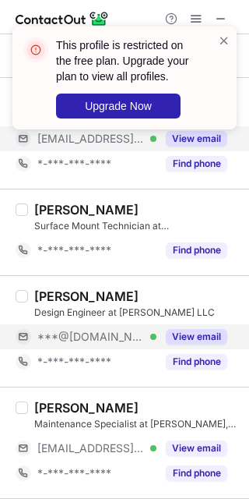
click at [206, 338] on button "View email" at bounding box center [197, 337] width 62 height 16
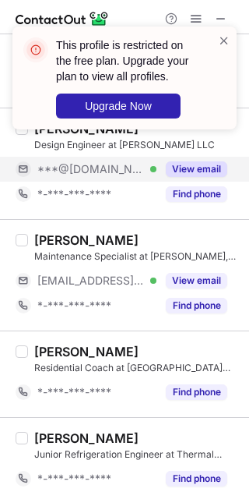
scroll to position [415, 0]
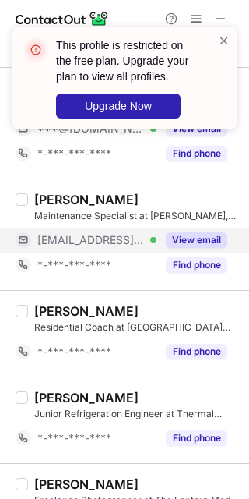
click at [196, 245] on button "View email" at bounding box center [197, 240] width 62 height 16
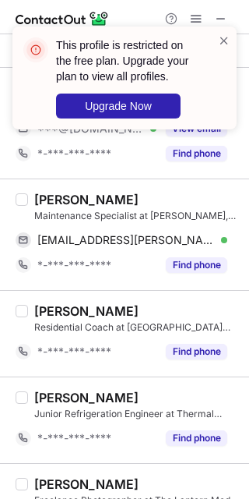
click at [44, 205] on div "Andrew Gosnell" at bounding box center [86, 200] width 104 height 16
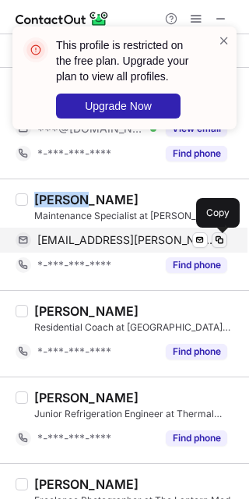
click at [221, 244] on span at bounding box center [220, 240] width 12 height 12
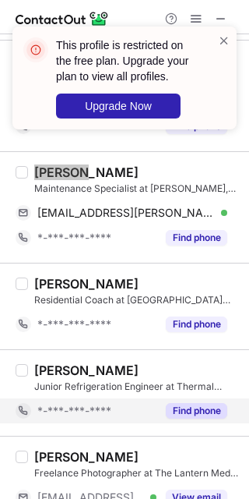
scroll to position [519, 0]
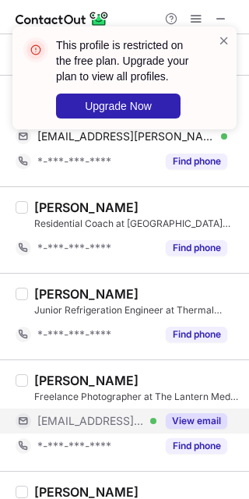
click at [192, 418] on button "View email" at bounding box center [197, 421] width 62 height 16
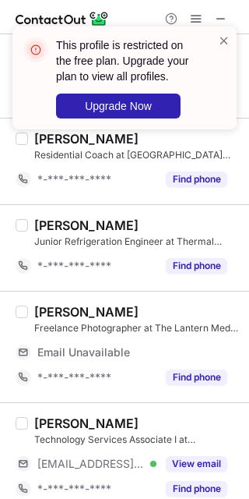
scroll to position [623, 0]
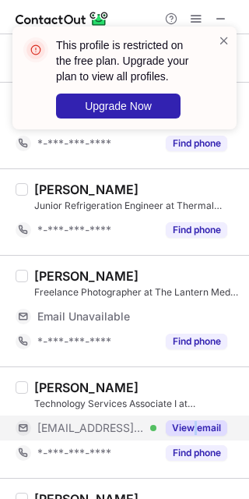
click at [196, 421] on div "View email" at bounding box center [192, 427] width 71 height 25
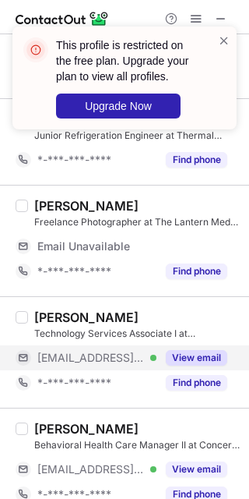
scroll to position [727, 0]
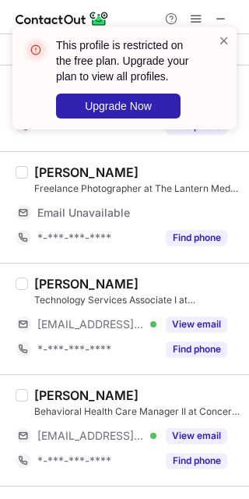
click at [199, 422] on div "Sandra Marquez Behavioral Health Care Manager II at Concert Health ***@concerth…" at bounding box center [134, 430] width 212 height 86
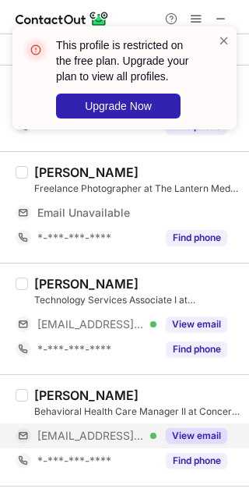
click at [199, 434] on button "View email" at bounding box center [197, 436] width 62 height 16
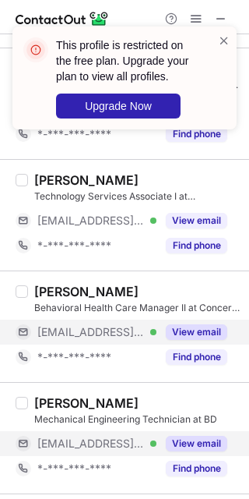
click at [199, 443] on button "View email" at bounding box center [197, 444] width 62 height 16
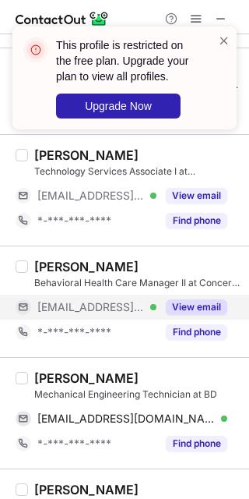
click at [62, 369] on div "Brandon Morales Mechanical Engineering Technician at BD brandon_morales@bd.com …" at bounding box center [124, 412] width 249 height 111
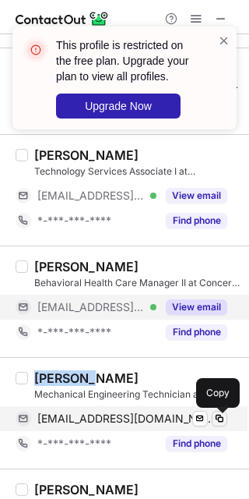
click at [219, 418] on span at bounding box center [220, 418] width 12 height 12
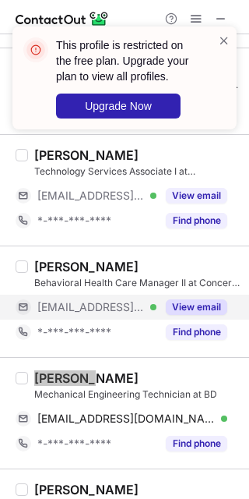
scroll to position [935, 0]
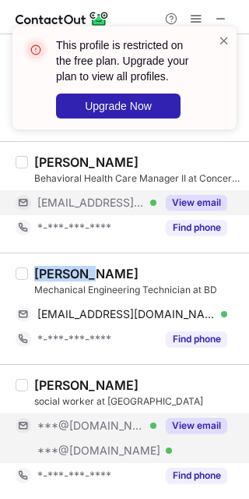
click at [196, 431] on button "View email" at bounding box center [197, 426] width 62 height 16
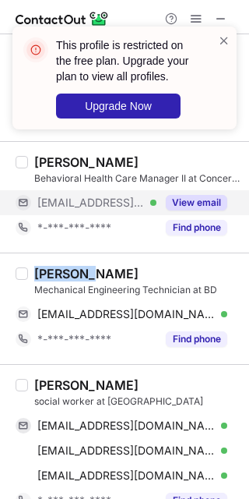
click at [53, 387] on div "Elsa Torres-Lepe" at bounding box center [86, 385] width 104 height 16
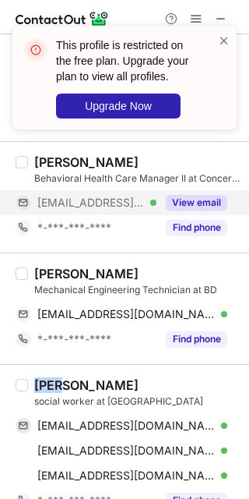
click at [54, 387] on div "Elsa Torres-Lepe" at bounding box center [86, 385] width 104 height 16
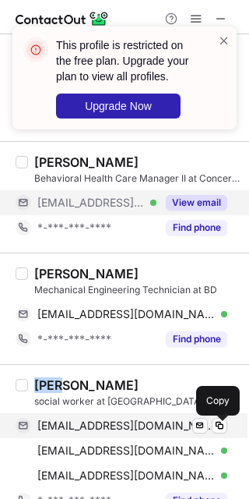
drag, startPoint x: 218, startPoint y: 423, endPoint x: 233, endPoint y: 417, distance: 16.1
click at [218, 423] on span at bounding box center [220, 425] width 12 height 12
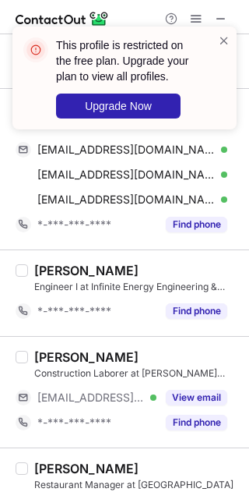
scroll to position [1247, 0]
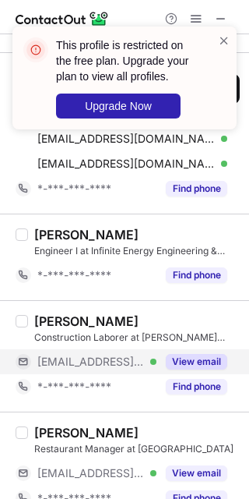
click at [199, 369] on button "View email" at bounding box center [197, 362] width 62 height 16
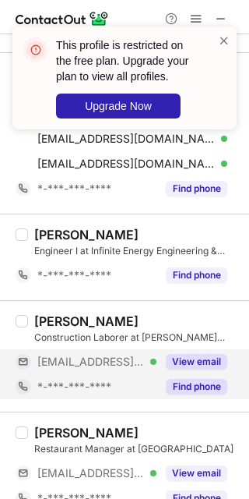
scroll to position [1350, 0]
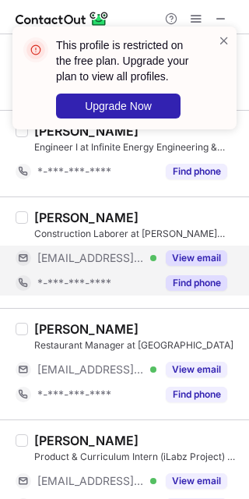
click at [199, 377] on button "View email" at bounding box center [197, 370] width 62 height 16
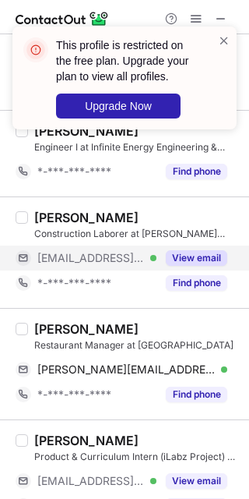
click at [52, 330] on div "Avery Jacobs" at bounding box center [86, 329] width 104 height 16
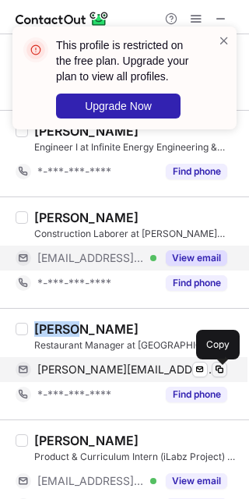
drag, startPoint x: 222, startPoint y: 372, endPoint x: 242, endPoint y: 366, distance: 21.0
click at [225, 372] on span at bounding box center [220, 369] width 12 height 12
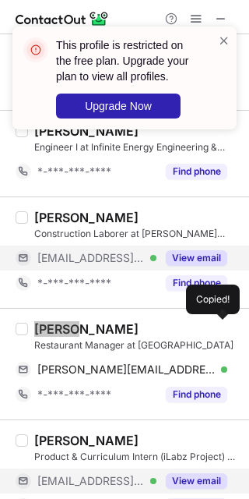
scroll to position [1454, 0]
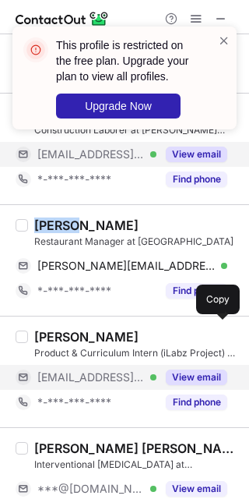
click at [186, 378] on button "View email" at bounding box center [197, 377] width 62 height 16
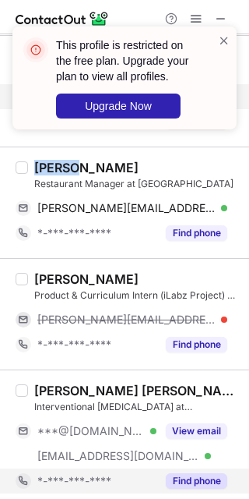
scroll to position [1558, 0]
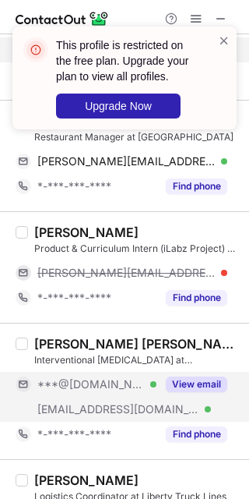
click at [186, 392] on button "View email" at bounding box center [197, 384] width 62 height 16
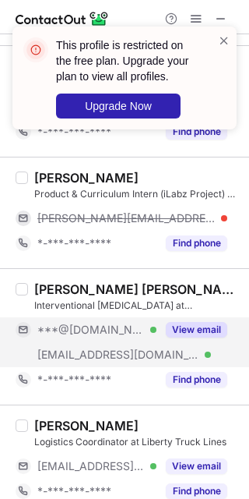
scroll to position [1662, 0]
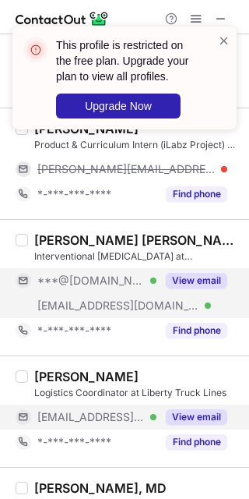
click at [191, 412] on div "View email" at bounding box center [192, 416] width 71 height 25
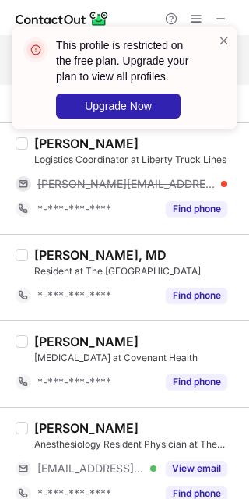
scroll to position [1974, 0]
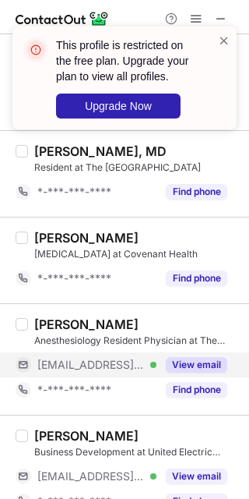
click at [196, 372] on button "View email" at bounding box center [197, 365] width 62 height 16
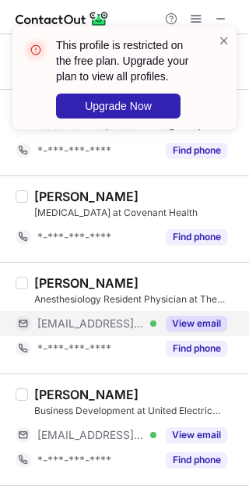
scroll to position [2077, 0]
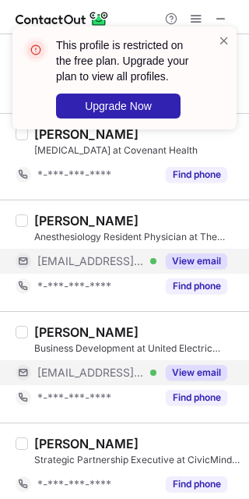
click at [194, 378] on button "View email" at bounding box center [197, 373] width 62 height 16
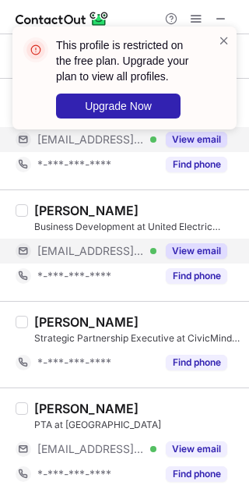
scroll to position [2180, 0]
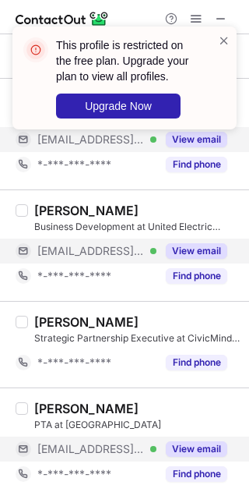
click at [199, 438] on div "View email" at bounding box center [192, 448] width 71 height 25
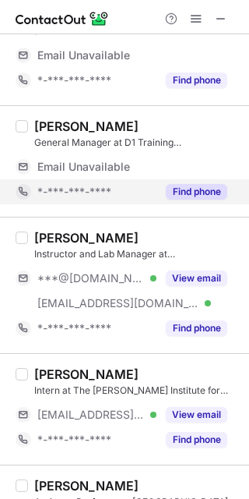
scroll to position [207, 0]
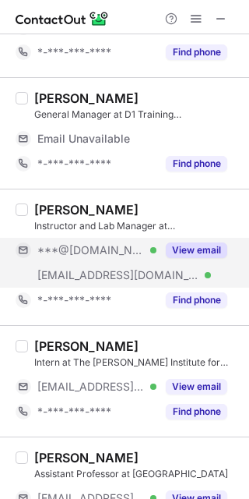
click at [190, 259] on div "View email" at bounding box center [192, 250] width 71 height 25
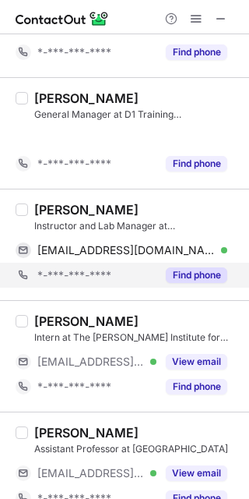
scroll to position [182, 0]
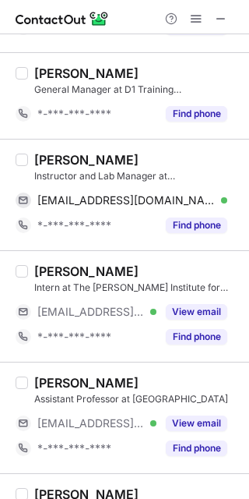
click at [48, 163] on div "Kailyn Schueller" at bounding box center [86, 160] width 104 height 16
click at [49, 163] on div "Kailyn Schueller" at bounding box center [86, 160] width 104 height 16
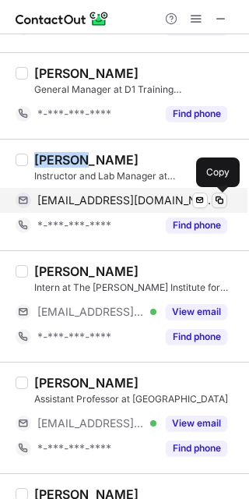
click at [221, 201] on span at bounding box center [220, 200] width 12 height 12
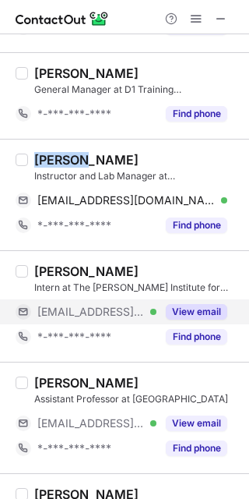
click at [175, 304] on button "View email" at bounding box center [197, 312] width 62 height 16
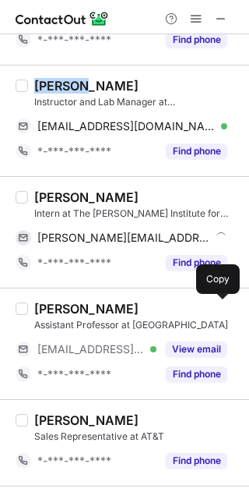
scroll to position [287, 0]
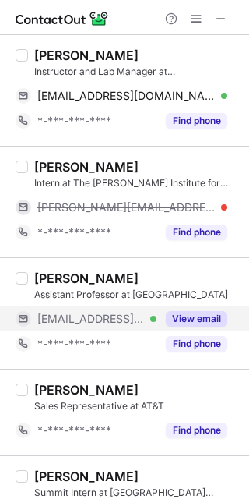
click at [165, 328] on div "View email" at bounding box center [192, 318] width 71 height 25
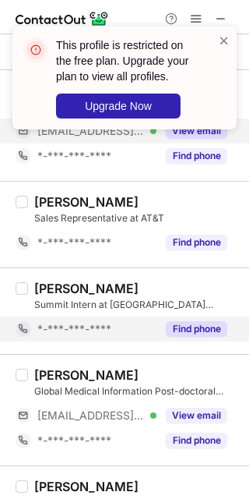
scroll to position [494, 0]
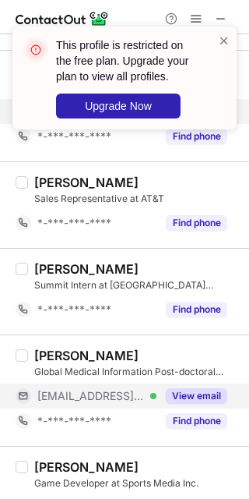
click at [182, 401] on button "View email" at bounding box center [197, 396] width 62 height 16
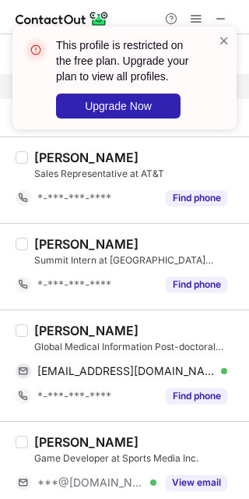
click at [47, 338] on div "Nasr Issa" at bounding box center [86, 331] width 104 height 16
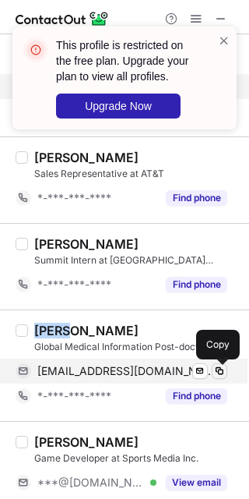
click at [217, 365] on span at bounding box center [220, 371] width 12 height 12
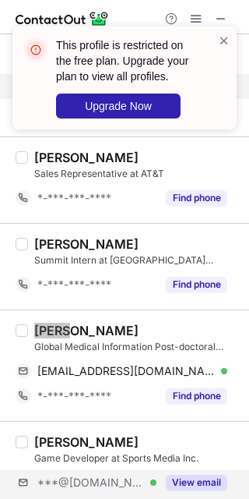
scroll to position [598, 0]
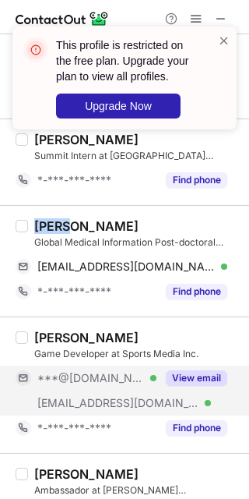
click at [178, 390] on div "View email" at bounding box center [192, 377] width 71 height 25
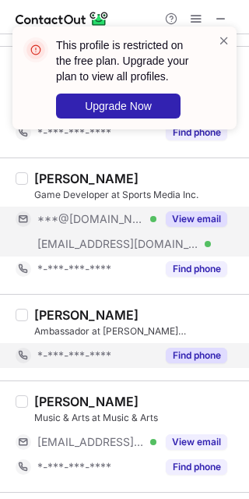
scroll to position [806, 0]
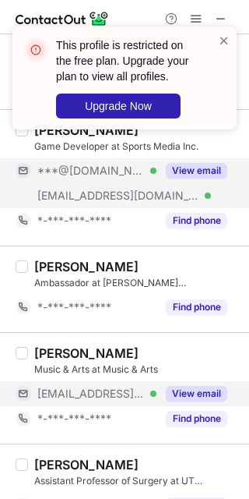
click at [202, 400] on button "View email" at bounding box center [197, 394] width 62 height 16
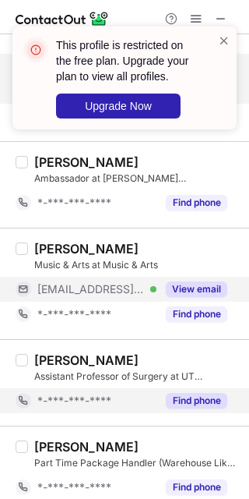
scroll to position [1117, 0]
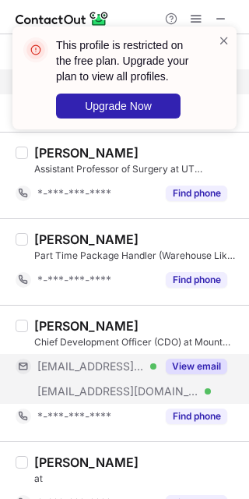
click at [185, 365] on button "View email" at bounding box center [197, 366] width 62 height 16
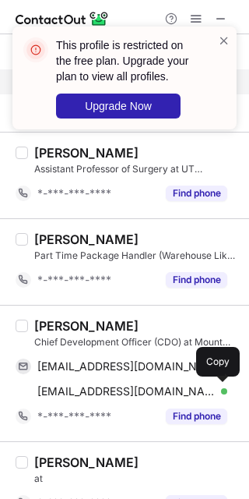
click at [66, 328] on div "Dominic Ragozzino" at bounding box center [86, 326] width 104 height 16
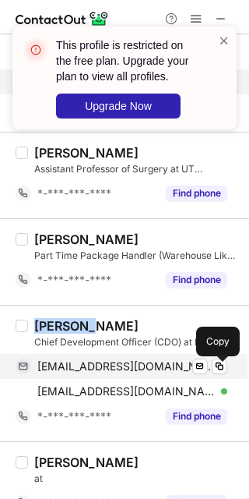
click at [224, 374] on button at bounding box center [220, 366] width 16 height 16
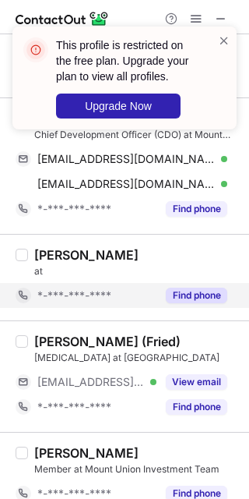
scroll to position [1326, 0]
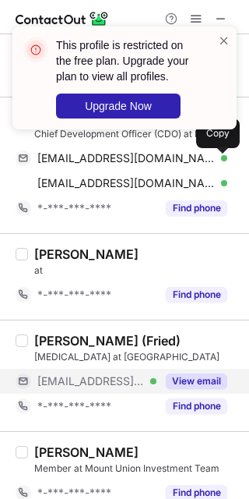
click at [193, 394] on div "View email" at bounding box center [192, 381] width 71 height 25
click at [157, 388] on div "***@med.nyu.edu Verified" at bounding box center [96, 381] width 119 height 14
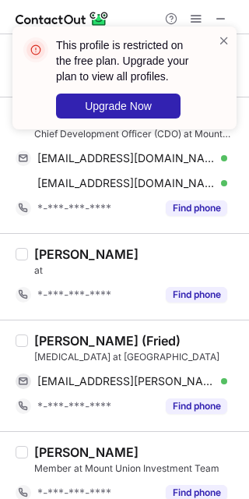
click at [46, 348] on div "Lauren Lenz (Fried)" at bounding box center [107, 341] width 146 height 16
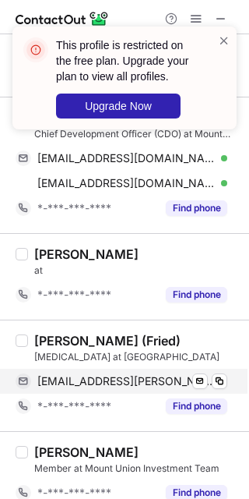
click at [228, 384] on div "lauren.lenz@med.nyu.edu Verified Send email Copy" at bounding box center [122, 381] width 212 height 25
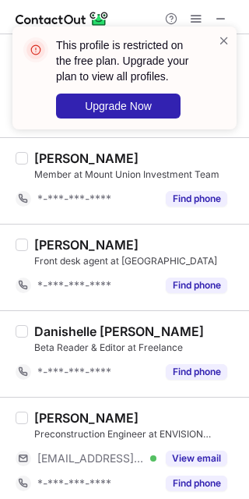
scroll to position [1637, 0]
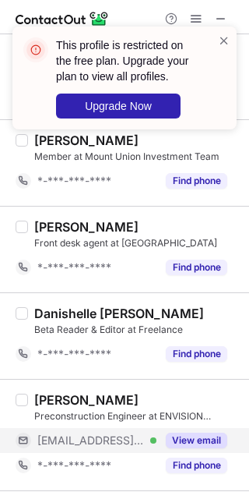
click at [214, 435] on div "View email" at bounding box center [192, 440] width 71 height 25
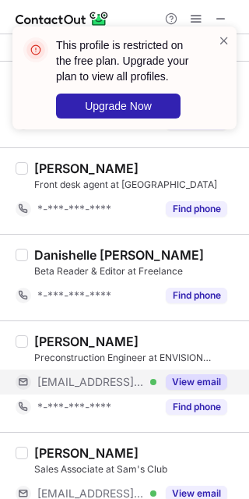
scroll to position [1741, 0]
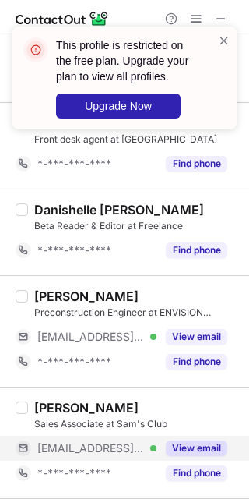
click at [205, 448] on button "View email" at bounding box center [197, 448] width 62 height 16
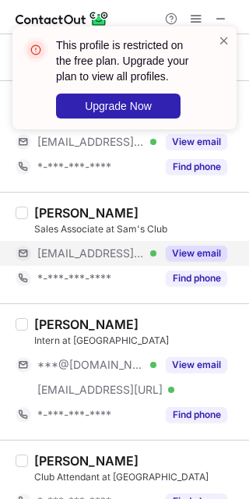
scroll to position [1949, 0]
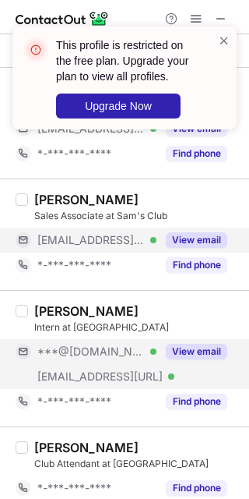
click at [199, 364] on div "View email" at bounding box center [192, 351] width 71 height 25
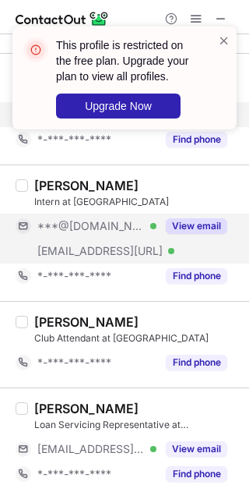
scroll to position [2081, 0]
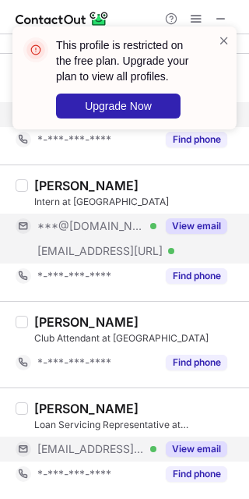
click at [206, 444] on button "View email" at bounding box center [197, 449] width 62 height 16
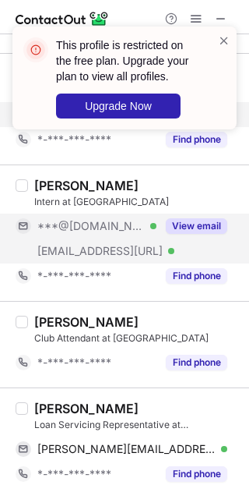
click at [65, 411] on div "Owen Brauch" at bounding box center [86, 409] width 104 height 16
click at [56, 404] on div "Owen Brauch" at bounding box center [86, 409] width 104 height 16
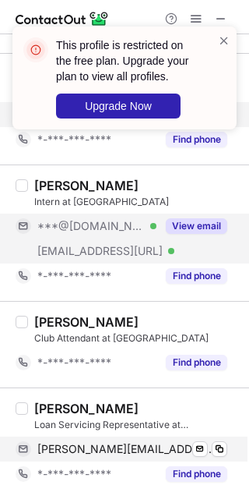
click at [228, 454] on div "owen.brauch@wellsfargo.com Verified Send email Copy" at bounding box center [122, 448] width 212 height 25
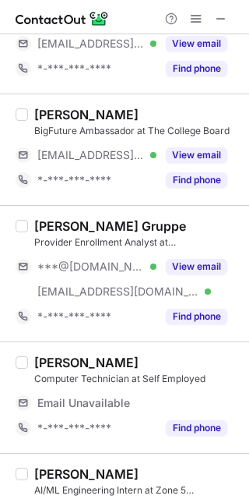
scroll to position [0, 0]
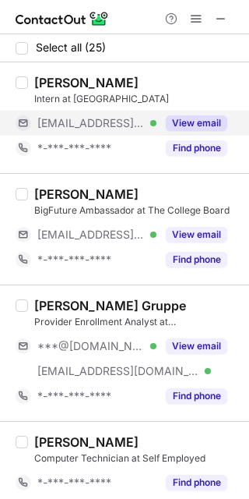
click at [221, 121] on button "View email" at bounding box center [197, 123] width 62 height 16
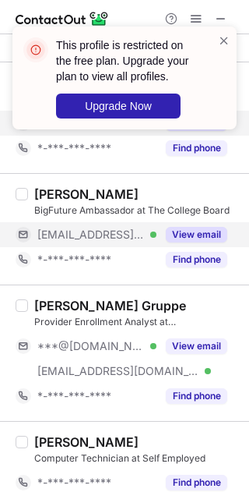
click at [193, 245] on div "View email" at bounding box center [192, 234] width 71 height 25
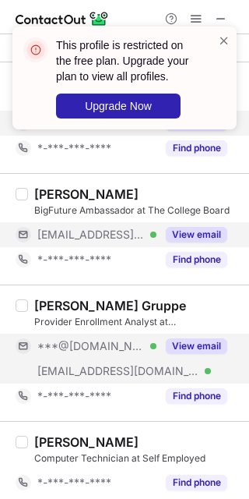
click at [191, 342] on button "View email" at bounding box center [197, 346] width 62 height 16
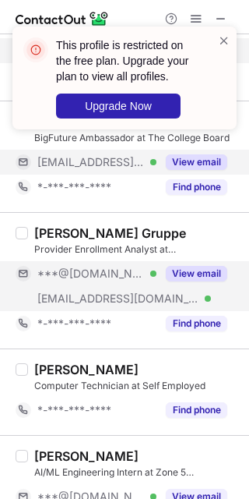
scroll to position [207, 0]
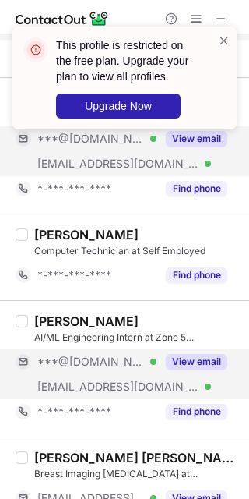
click at [199, 353] on div "View email" at bounding box center [192, 361] width 71 height 25
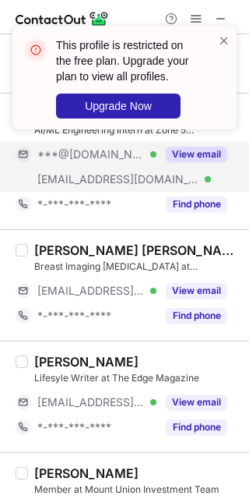
scroll to position [312, 0]
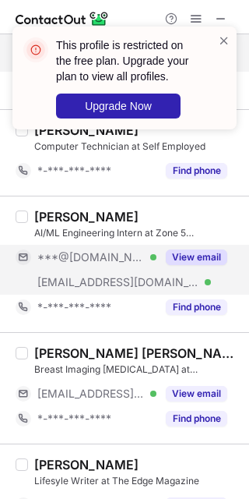
click at [212, 276] on div "***@gmail.com Verified ***@zone5tech.com Verified View email" at bounding box center [128, 270] width 224 height 50
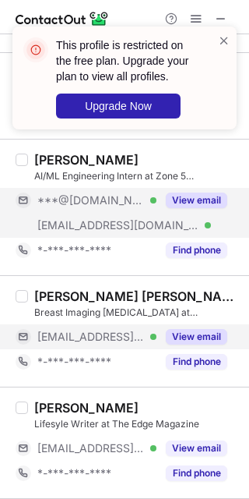
scroll to position [415, 0]
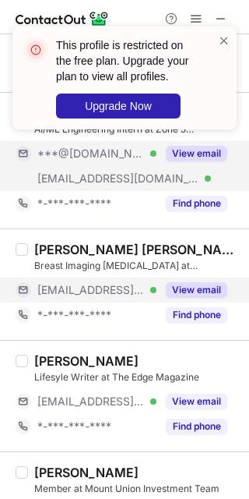
click at [210, 295] on button "View email" at bounding box center [197, 290] width 62 height 16
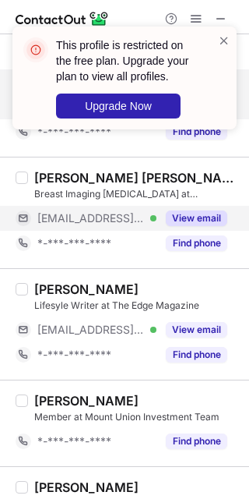
scroll to position [519, 0]
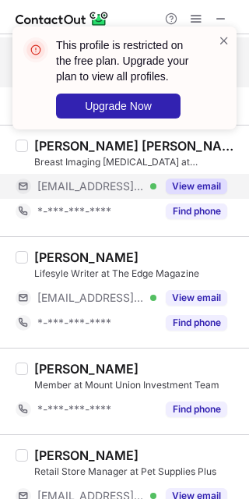
click at [210, 295] on button "View email" at bounding box center [197, 298] width 62 height 16
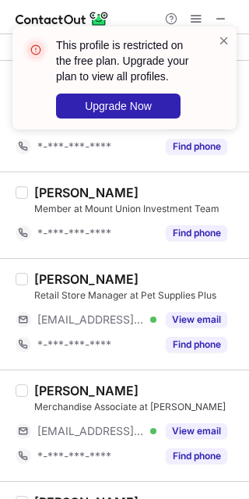
scroll to position [727, 0]
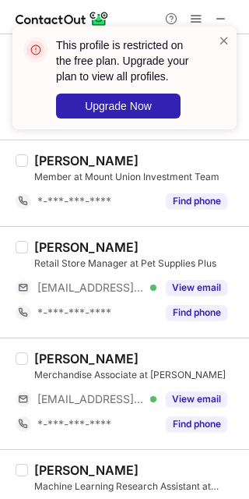
click at [210, 295] on button "View email" at bounding box center [197, 288] width 62 height 16
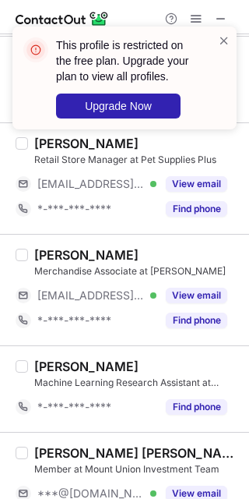
click at [210, 295] on button "View email" at bounding box center [197, 296] width 62 height 16
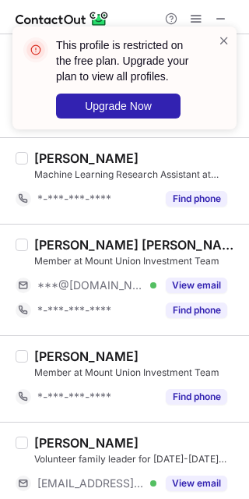
scroll to position [935, 0]
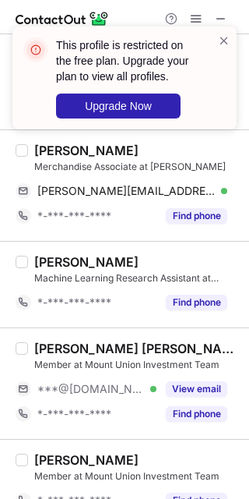
click at [60, 155] on div "This profile is restricted on the free plan. Upgrade your plan to view all prof…" at bounding box center [124, 84] width 249 height 146
click at [60, 154] on div "This profile is restricted on the free plan. Upgrade your plan to view all prof…" at bounding box center [124, 84] width 249 height 146
click at [231, 36] on div "This profile is restricted on the free plan. Upgrade your plan to view all prof…" at bounding box center [124, 77] width 224 height 103
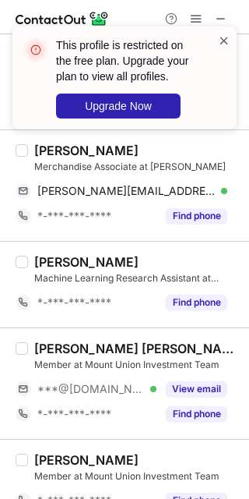
click at [221, 41] on span at bounding box center [224, 41] width 12 height 16
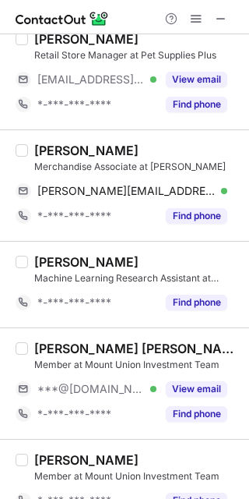
click at [57, 145] on div "Julianna Yang" at bounding box center [86, 151] width 104 height 16
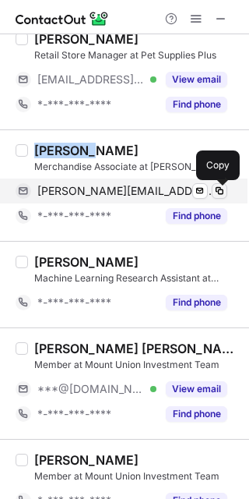
click at [217, 189] on span at bounding box center [220, 191] width 12 height 12
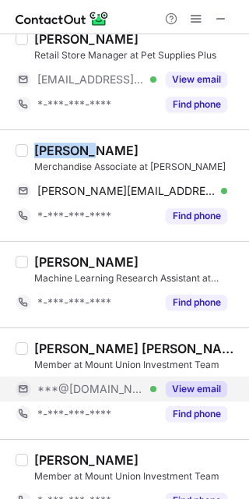
click at [178, 400] on div "View email" at bounding box center [192, 388] width 71 height 25
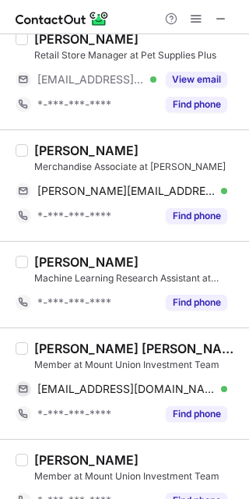
click at [50, 345] on div "Jackson Ray Harris" at bounding box center [137, 349] width 206 height 16
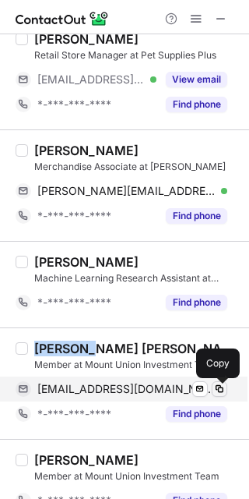
click at [219, 392] on span at bounding box center [220, 389] width 12 height 12
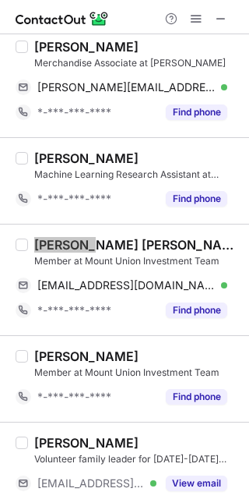
scroll to position [1142, 0]
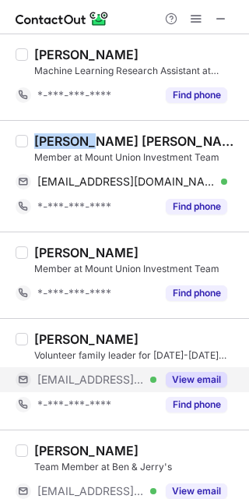
click at [197, 379] on button "View email" at bounding box center [197, 380] width 62 height 16
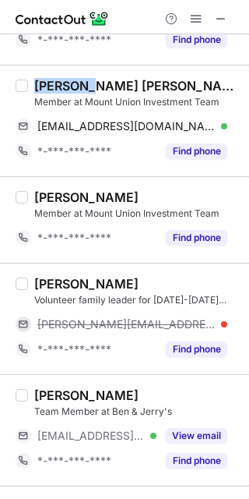
scroll to position [1247, 0]
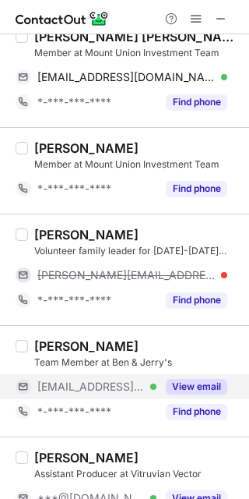
click at [199, 381] on div "View email" at bounding box center [192, 386] width 71 height 25
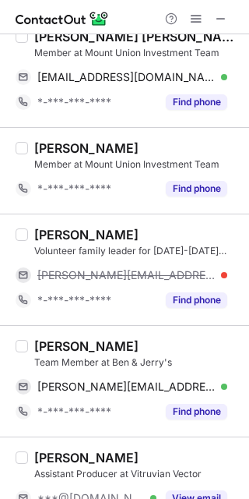
scroll to position [1350, 0]
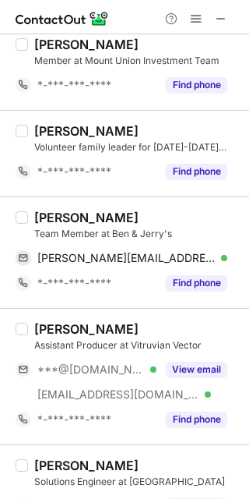
click at [58, 216] on div "Dewey Roark" at bounding box center [86, 218] width 104 height 16
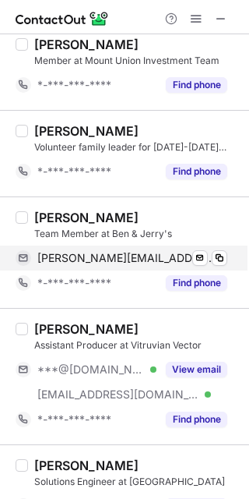
click at [228, 258] on div "dewey.roark@benjerry.com Verified Send email Copy" at bounding box center [122, 257] width 212 height 25
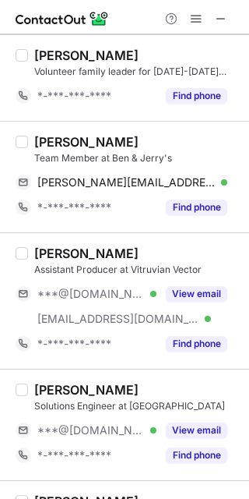
scroll to position [1454, 0]
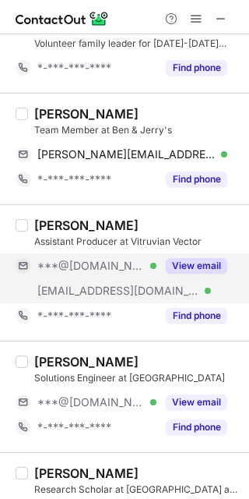
click at [211, 277] on div "View email" at bounding box center [192, 265] width 71 height 25
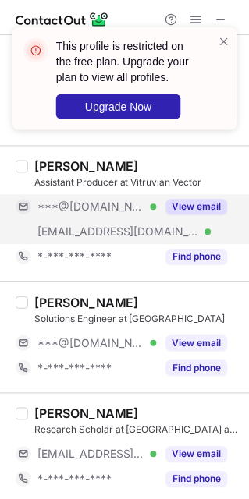
scroll to position [1558, 0]
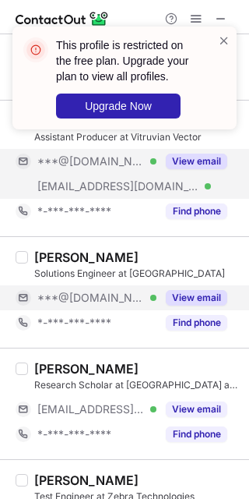
click at [211, 298] on button "View email" at bounding box center [197, 298] width 62 height 16
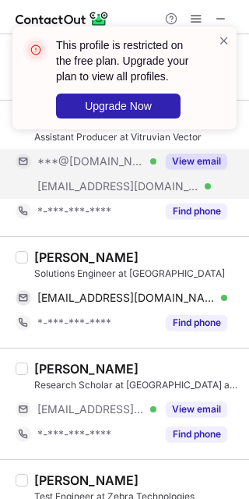
click at [65, 263] on div "Sashita Subburaj" at bounding box center [86, 257] width 104 height 16
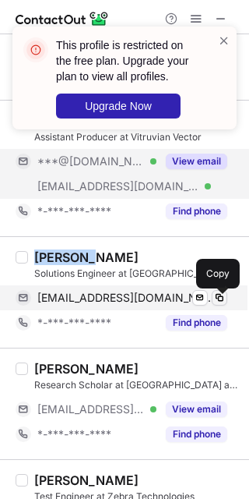
click at [215, 305] on button at bounding box center [220, 298] width 16 height 16
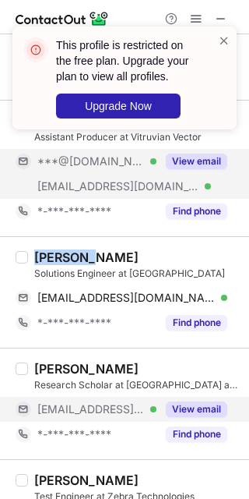
click at [197, 404] on div "View email" at bounding box center [192, 409] width 71 height 25
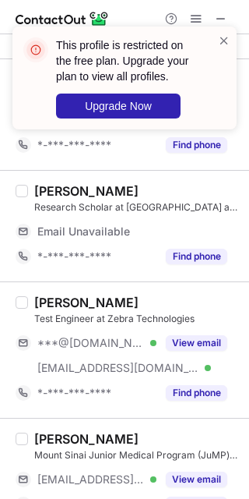
scroll to position [1766, 0]
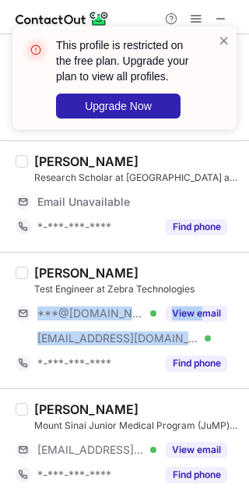
click at [200, 300] on div "Nehal Kabir Test Engineer at Zebra Technologies ***@gmail.com Verified ***@zebr…" at bounding box center [134, 320] width 212 height 111
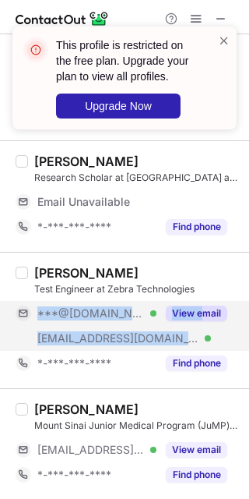
click at [203, 314] on button "View email" at bounding box center [197, 313] width 62 height 16
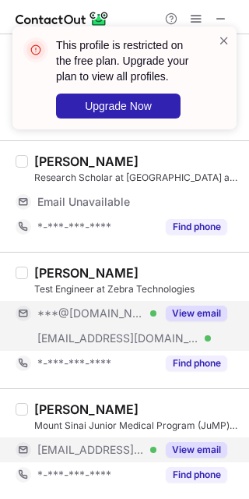
click at [207, 441] on div "View email" at bounding box center [192, 449] width 71 height 25
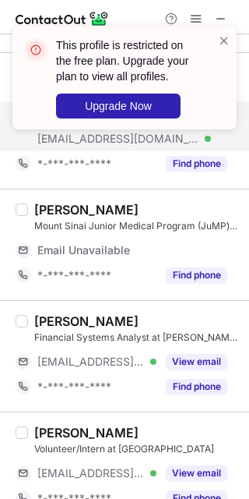
scroll to position [1974, 0]
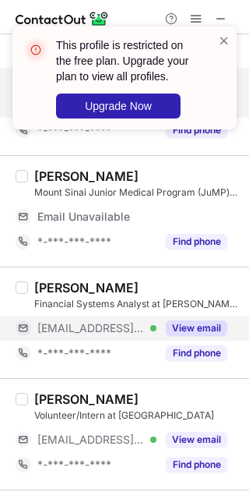
click at [205, 360] on div "Trevor Weiner Financial Systems Analyst at T. Rowe Price ***@troweprice.com Ver…" at bounding box center [134, 323] width 212 height 86
click at [205, 329] on button "View email" at bounding box center [197, 328] width 62 height 16
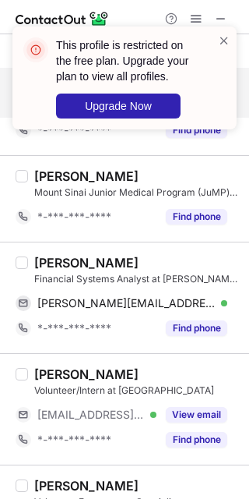
click at [53, 270] on div "Trevor Weiner" at bounding box center [86, 263] width 104 height 16
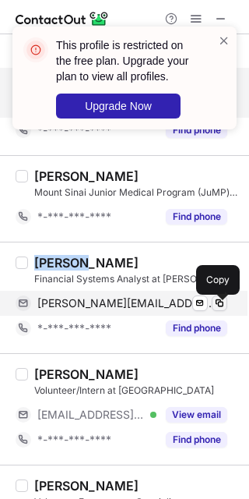
click at [222, 307] on span at bounding box center [220, 303] width 12 height 12
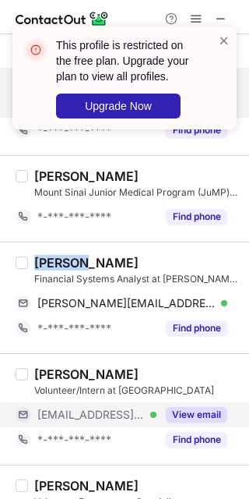
click at [203, 421] on button "View email" at bounding box center [197, 415] width 62 height 16
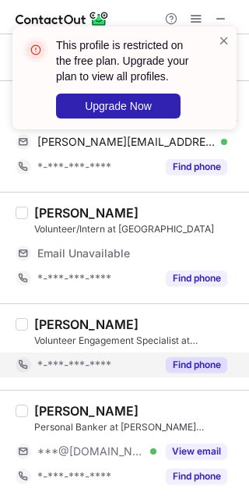
scroll to position [2182, 0]
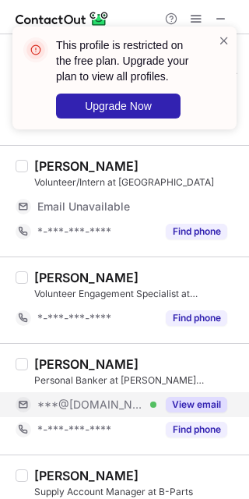
click at [202, 412] on button "View email" at bounding box center [197, 405] width 62 height 16
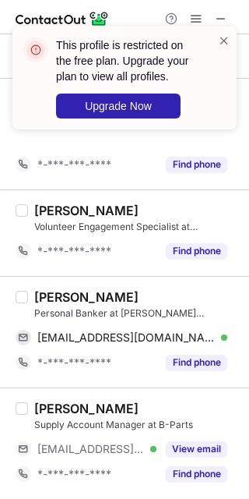
scroll to position [2230, 0]
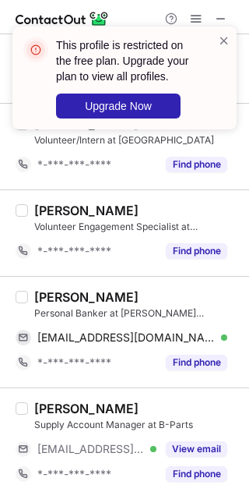
click at [57, 297] on div "Dallas Bush" at bounding box center [86, 297] width 104 height 16
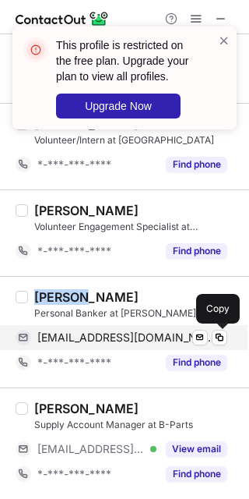
drag, startPoint x: 224, startPoint y: 336, endPoint x: 234, endPoint y: 333, distance: 9.9
click at [225, 337] on span at bounding box center [220, 337] width 12 height 12
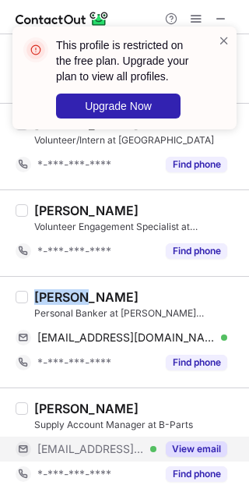
click at [184, 449] on button "View email" at bounding box center [197, 449] width 62 height 16
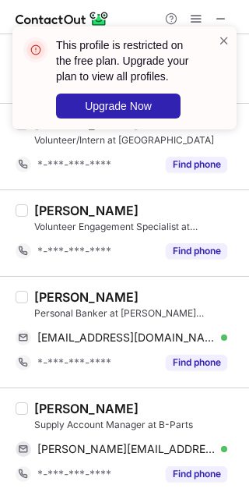
click at [52, 410] on div "Tomás Rodrigues" at bounding box center [86, 409] width 104 height 16
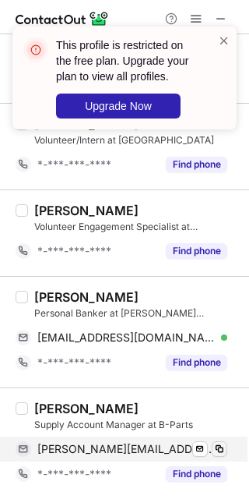
click at [212, 450] on div "tomas.rodrigues@b-parts.com Verified Send email Copy" at bounding box center [122, 448] width 212 height 25
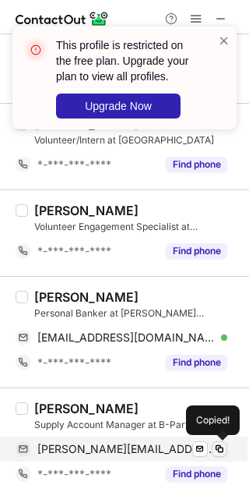
click at [216, 450] on span at bounding box center [220, 449] width 12 height 12
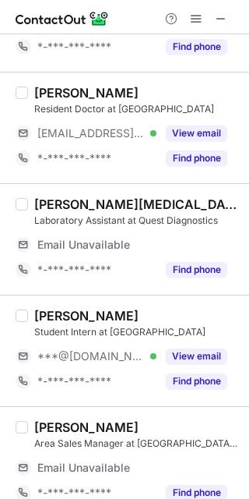
scroll to position [0, 0]
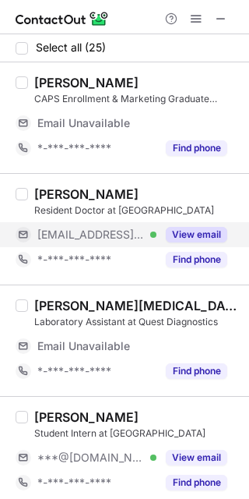
click at [186, 228] on button "View email" at bounding box center [197, 235] width 62 height 16
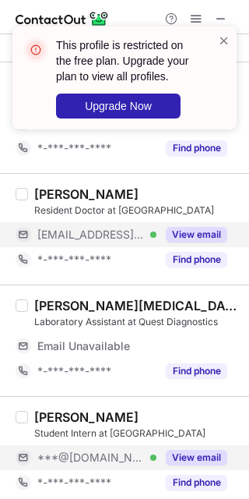
click at [213, 465] on button "View email" at bounding box center [197, 458] width 62 height 16
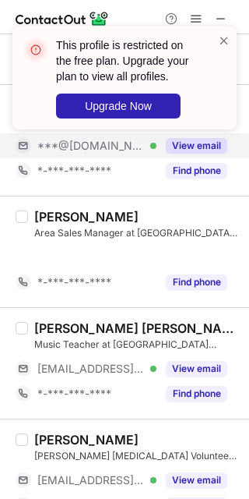
scroll to position [287, 0]
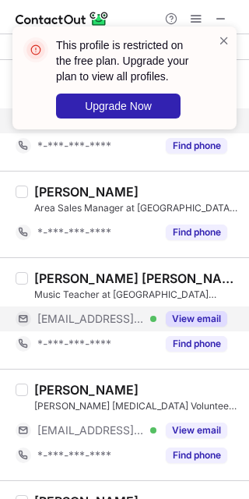
click at [196, 326] on button "View email" at bounding box center [197, 319] width 62 height 16
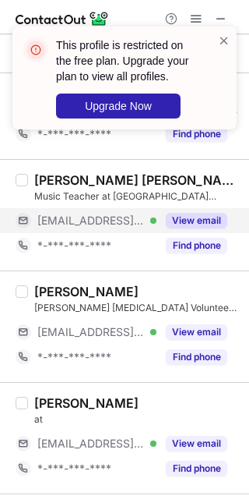
scroll to position [390, 0]
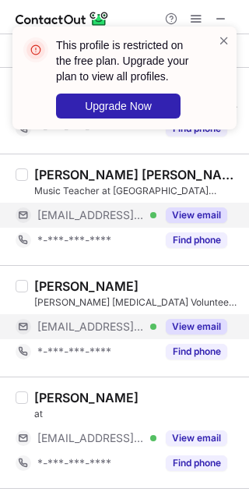
click at [184, 323] on button "View email" at bounding box center [197, 327] width 62 height 16
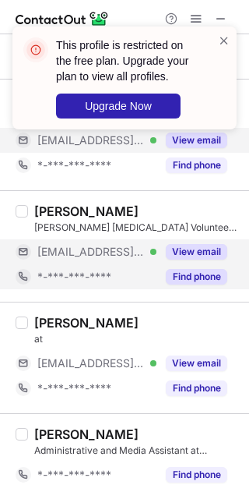
scroll to position [494, 0]
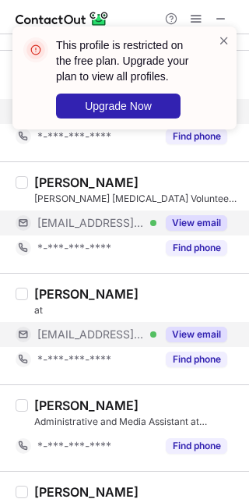
click at [190, 331] on button "View email" at bounding box center [197, 335] width 62 height 16
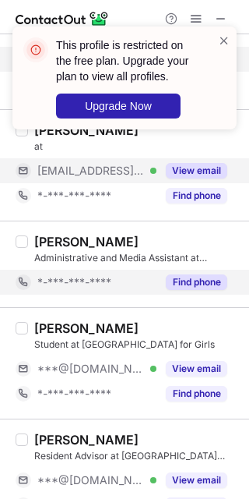
scroll to position [702, 0]
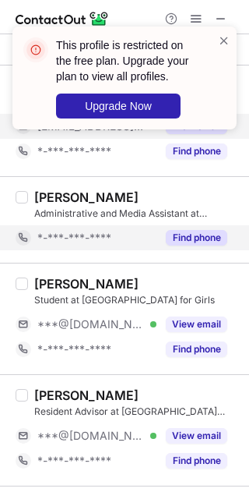
click at [196, 335] on div "View email" at bounding box center [192, 324] width 71 height 25
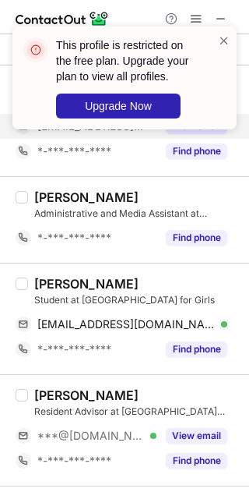
click at [62, 284] on div "Isabelle Hardman" at bounding box center [86, 284] width 104 height 16
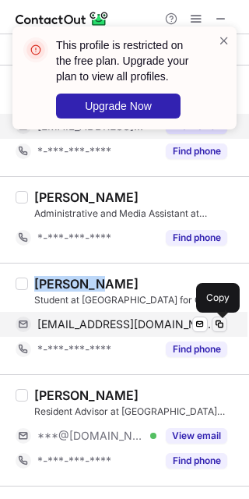
click at [221, 330] on span at bounding box center [220, 324] width 12 height 12
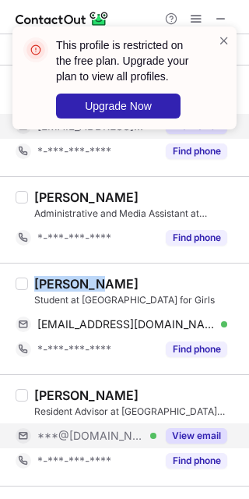
click at [177, 440] on button "View email" at bounding box center [197, 436] width 62 height 16
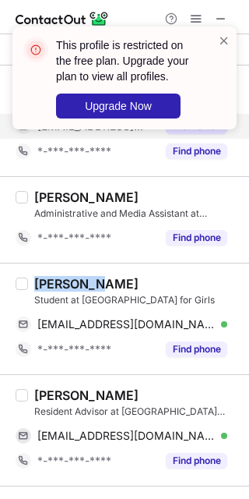
click at [57, 398] on div "Ahmad J." at bounding box center [86, 395] width 104 height 16
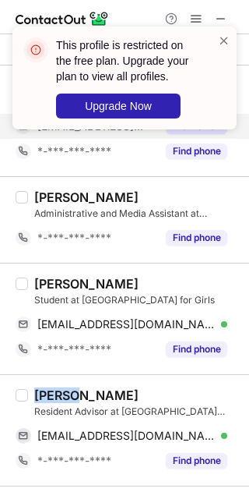
click at [57, 398] on div "Ahmad J." at bounding box center [86, 395] width 104 height 16
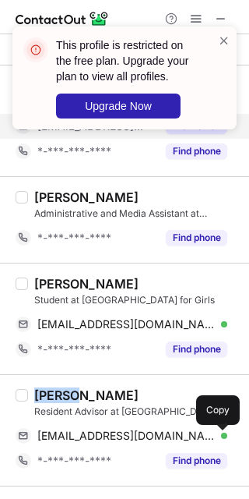
drag, startPoint x: 216, startPoint y: 444, endPoint x: 239, endPoint y: 444, distance: 23.4
click at [216, 443] on button at bounding box center [220, 436] width 16 height 16
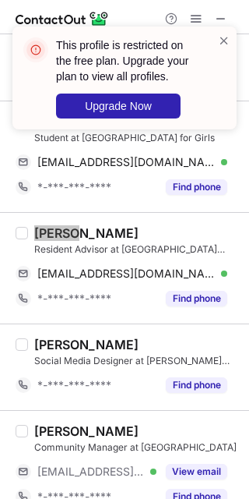
scroll to position [910, 0]
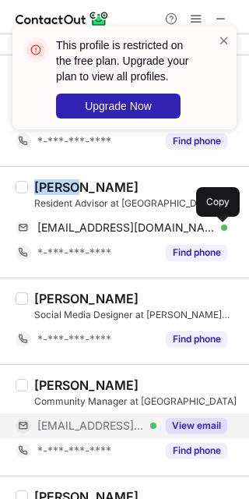
click at [190, 422] on button "View email" at bounding box center [197, 426] width 62 height 16
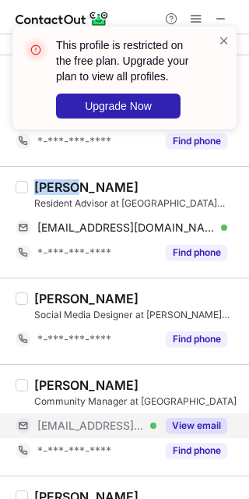
scroll to position [1014, 0]
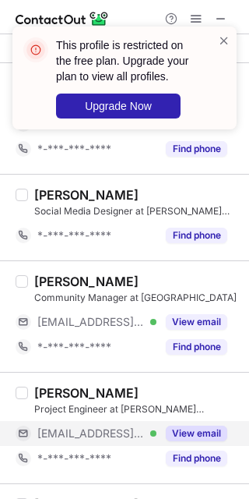
click at [199, 425] on div "View email" at bounding box center [192, 433] width 71 height 25
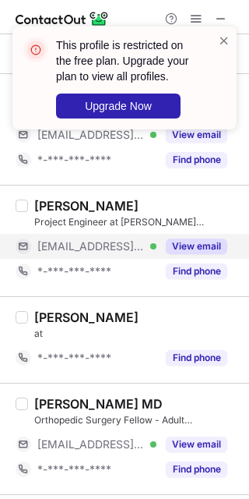
scroll to position [1222, 0]
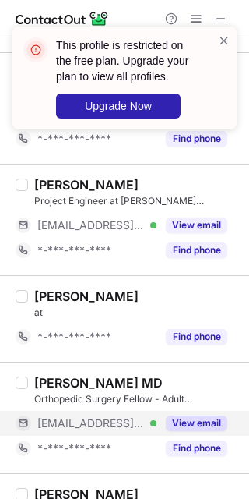
click at [194, 417] on div "View email" at bounding box center [192, 423] width 71 height 25
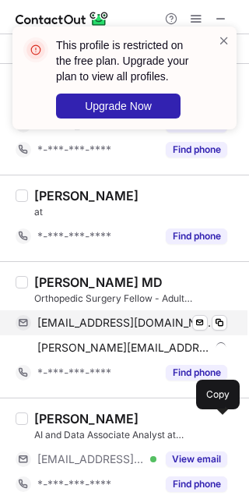
scroll to position [1326, 0]
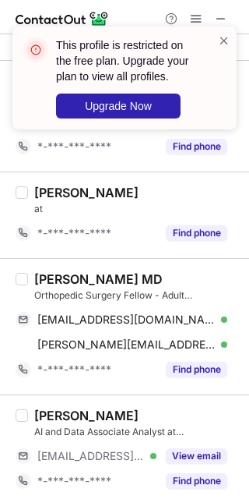
click at [53, 287] on div "Zachary Sirois MD" at bounding box center [98, 279] width 129 height 16
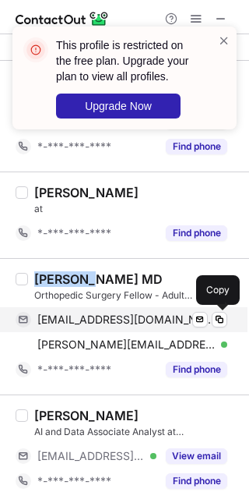
click at [212, 330] on div "zsirois@mchs.com Verified Send email Copy" at bounding box center [122, 319] width 212 height 25
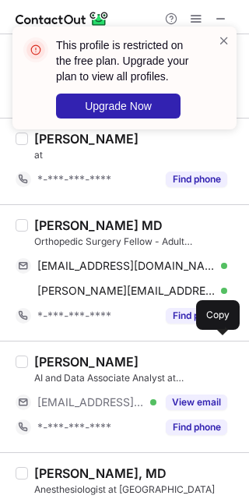
scroll to position [1429, 0]
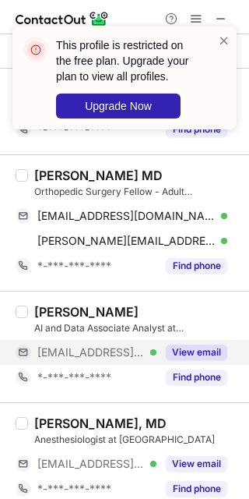
click at [196, 360] on button "View email" at bounding box center [197, 352] width 62 height 16
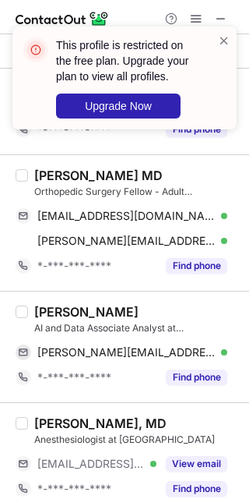
click at [40, 323] on div "AI and Data Associate Analyst at EY" at bounding box center [137, 328] width 206 height 14
click at [41, 319] on div "Erik Dodder" at bounding box center [86, 312] width 104 height 16
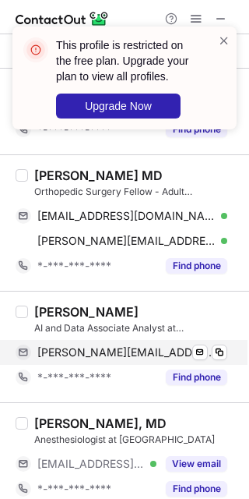
click at [228, 351] on div "erik.dodder@ey.com Verified Send email Copy" at bounding box center [122, 352] width 212 height 25
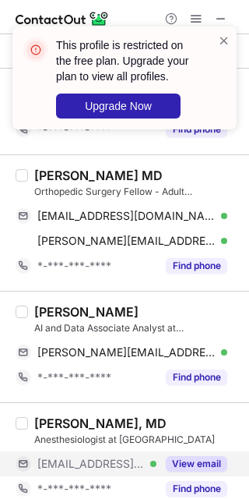
click at [192, 470] on button "View email" at bounding box center [197, 464] width 62 height 16
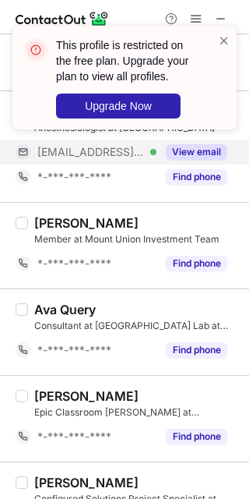
scroll to position [1845, 0]
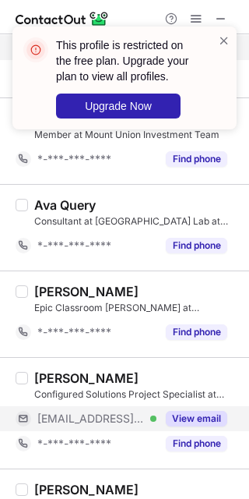
click at [213, 431] on div "View email" at bounding box center [192, 418] width 71 height 25
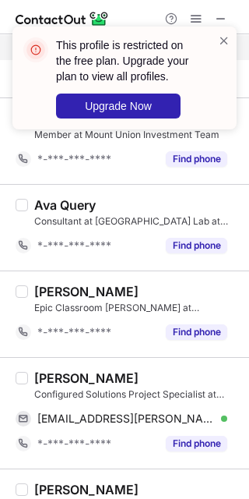
click at [48, 379] on div "Mia Legum" at bounding box center [86, 378] width 104 height 16
click at [48, 378] on div "Mia Legum" at bounding box center [86, 378] width 104 height 16
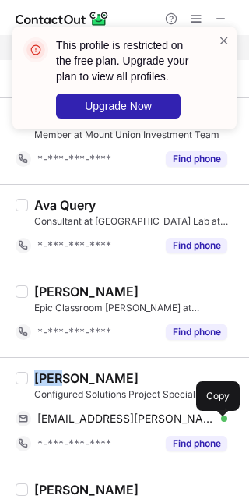
drag, startPoint x: 229, startPoint y: 422, endPoint x: 254, endPoint y: 411, distance: 26.9
click at [249, 411] on html "This profile is restricted on the free plan. Upgrade your plan to view all prof…" at bounding box center [124, 249] width 249 height 499
drag, startPoint x: 218, startPoint y: 418, endPoint x: 291, endPoint y: 394, distance: 77.4
click at [249, 394] on html "This profile is restricted on the free plan. Upgrade your plan to view all prof…" at bounding box center [124, 249] width 249 height 499
drag, startPoint x: 218, startPoint y: 422, endPoint x: 249, endPoint y: 412, distance: 32.0
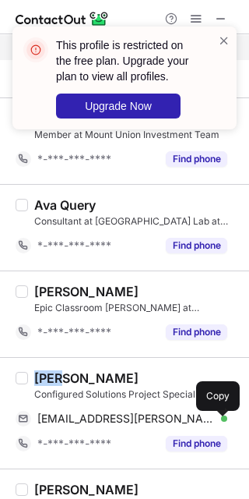
click at [219, 422] on span at bounding box center [220, 418] width 12 height 12
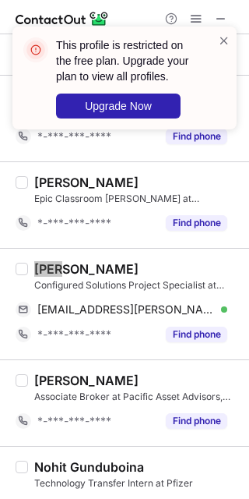
scroll to position [2053, 0]
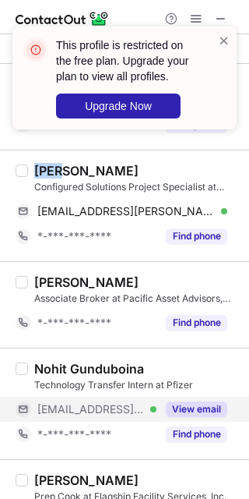
click at [200, 417] on button "View email" at bounding box center [197, 409] width 62 height 16
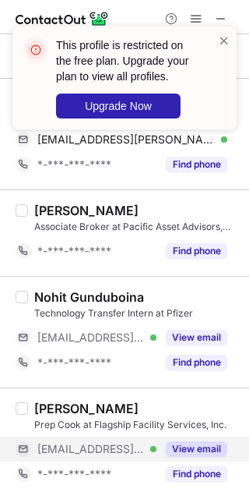
click at [208, 441] on button "View email" at bounding box center [197, 449] width 62 height 16
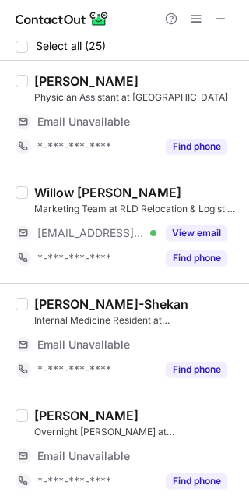
scroll to position [0, 0]
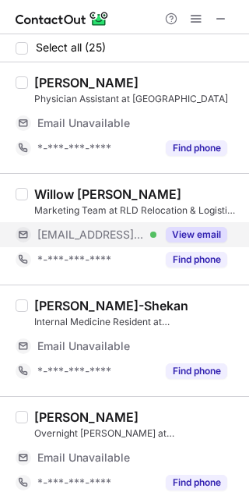
click at [180, 231] on button "View email" at bounding box center [197, 235] width 62 height 16
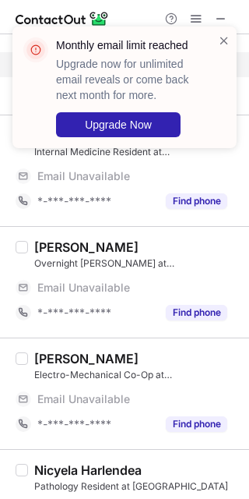
scroll to position [312, 0]
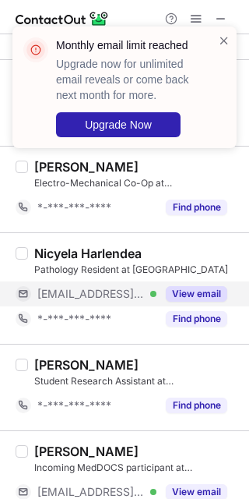
click at [196, 298] on button "View email" at bounding box center [197, 294] width 62 height 16
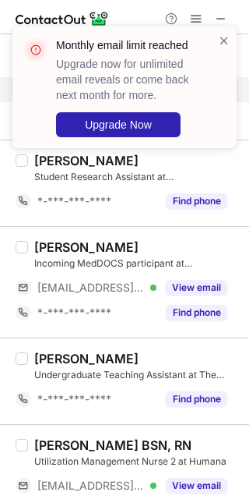
scroll to position [494, 0]
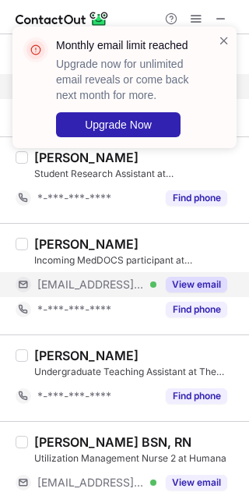
click at [196, 291] on button "View email" at bounding box center [197, 285] width 62 height 16
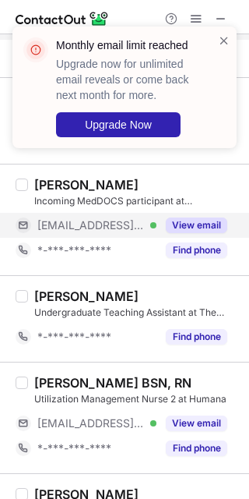
scroll to position [598, 0]
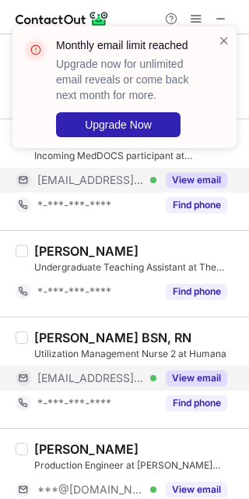
click at [210, 378] on button "View email" at bounding box center [197, 378] width 62 height 16
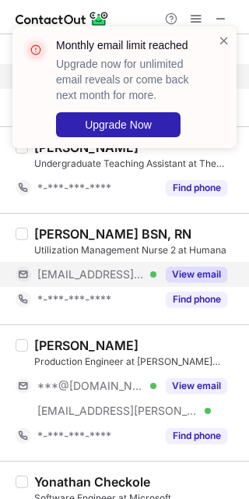
click at [210, 378] on div "View email" at bounding box center [192, 385] width 71 height 25
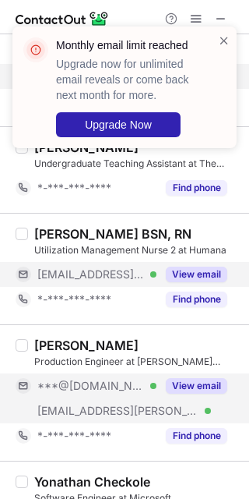
scroll to position [806, 0]
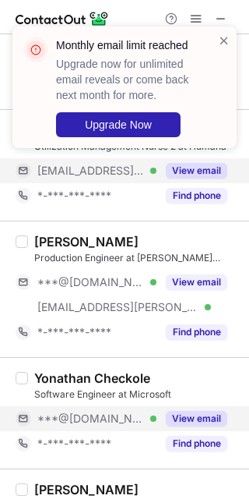
click at [213, 414] on button "View email" at bounding box center [197, 419] width 62 height 16
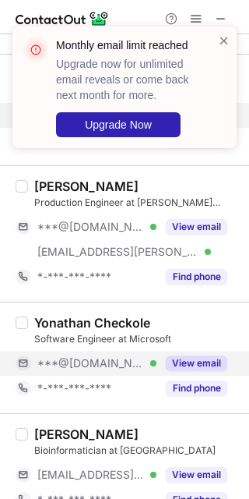
scroll to position [910, 0]
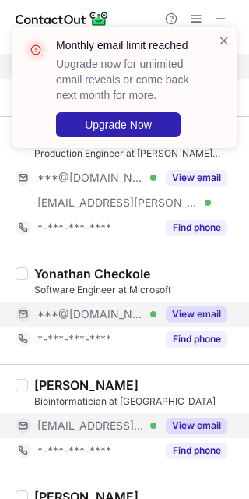
click at [213, 418] on div "View email" at bounding box center [192, 425] width 71 height 25
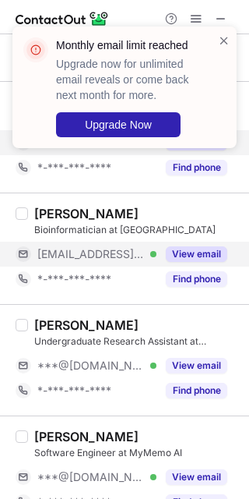
scroll to position [1117, 0]
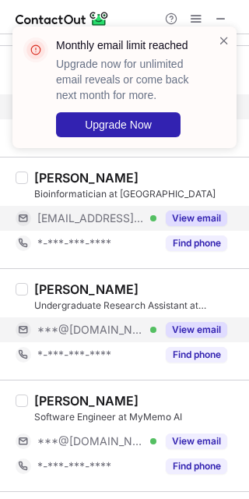
click at [217, 341] on div "View email" at bounding box center [192, 329] width 71 height 25
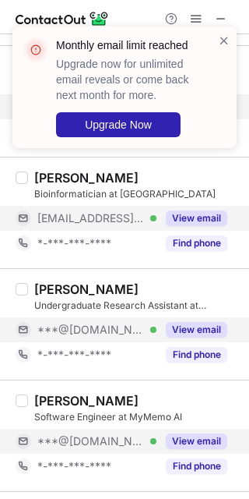
click at [209, 444] on button "View email" at bounding box center [197, 441] width 62 height 16
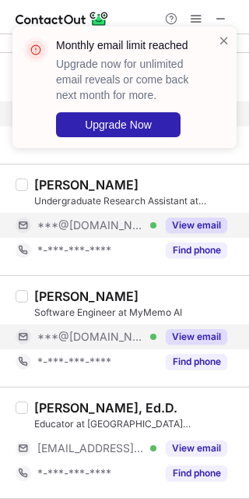
click at [209, 444] on button "View email" at bounding box center [197, 448] width 62 height 16
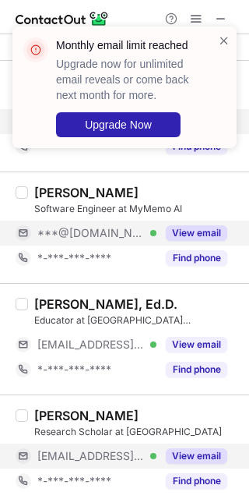
click at [213, 461] on button "View email" at bounding box center [197, 456] width 62 height 16
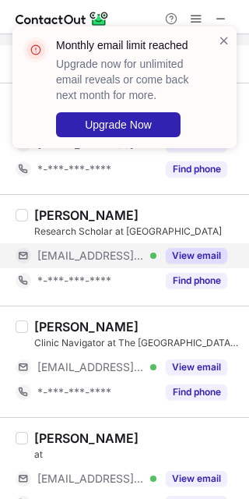
scroll to position [1534, 0]
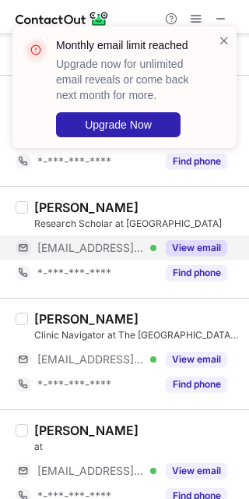
click at [213, 460] on div "Fayrouz Heikal at ***@hss.edu Verified View email *-***-***-**** Find phone" at bounding box center [134, 465] width 212 height 86
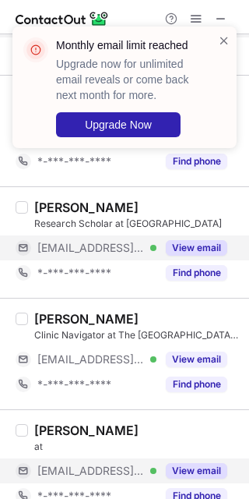
click at [212, 468] on button "View email" at bounding box center [197, 471] width 62 height 16
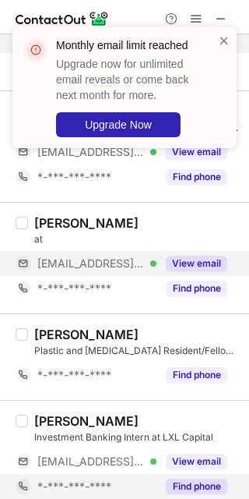
scroll to position [1845, 0]
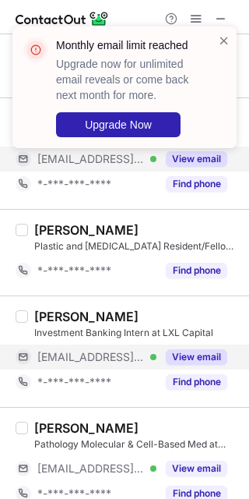
click at [207, 361] on button "View email" at bounding box center [197, 357] width 62 height 16
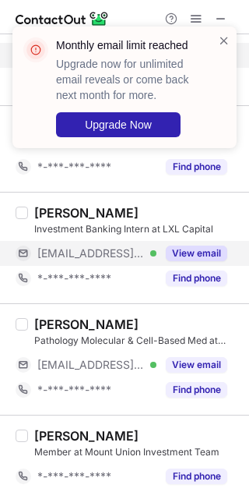
click at [207, 361] on div "View email" at bounding box center [192, 364] width 71 height 25
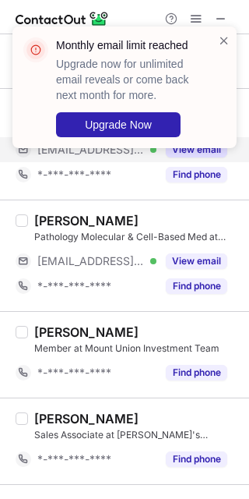
scroll to position [2130, 0]
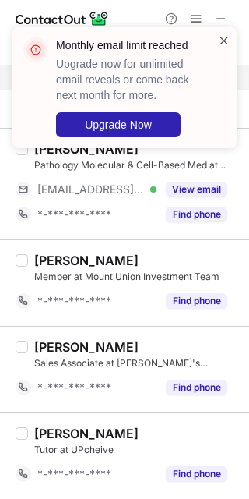
click at [225, 41] on span at bounding box center [224, 41] width 12 height 16
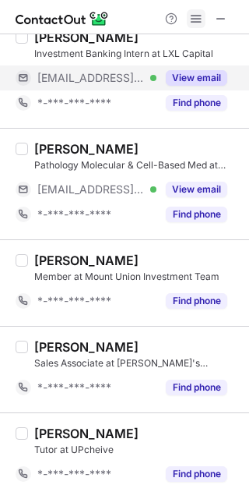
click at [190, 17] on span at bounding box center [196, 18] width 12 height 12
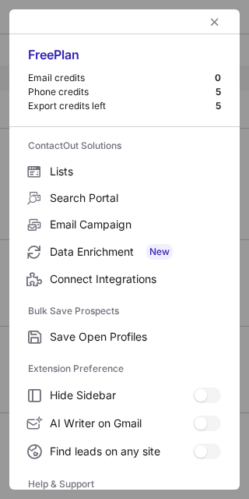
scroll to position [150, 0]
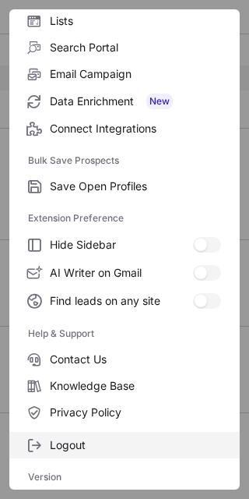
click at [115, 448] on span "Logout" at bounding box center [135, 445] width 171 height 14
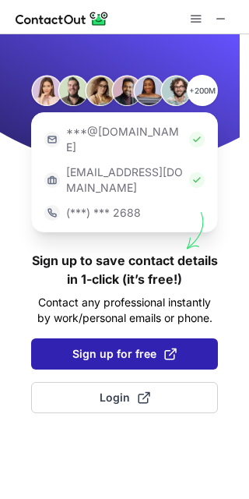
click at [99, 338] on button "Sign up for free" at bounding box center [124, 353] width 187 height 31
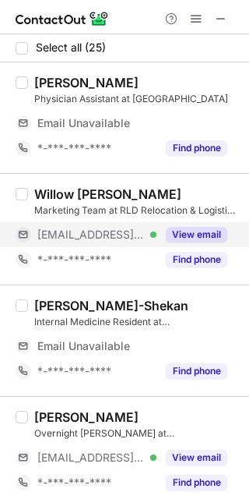
click at [187, 229] on button "View email" at bounding box center [197, 235] width 62 height 16
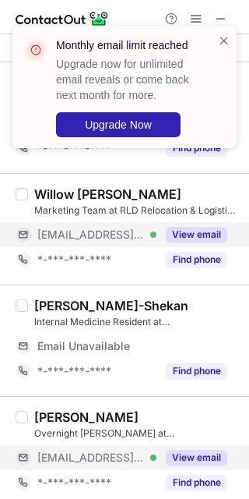
click at [213, 454] on button "View email" at bounding box center [197, 458] width 62 height 16
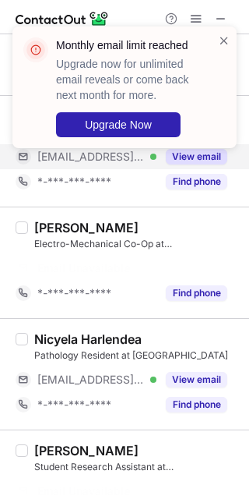
scroll to position [287, 0]
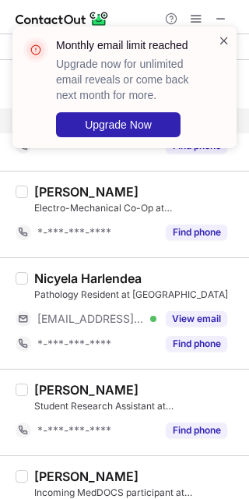
click at [219, 37] on span at bounding box center [224, 41] width 12 height 16
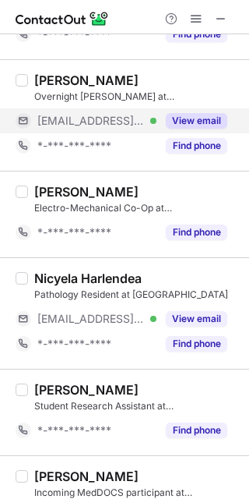
click at [184, 129] on button "View email" at bounding box center [197, 121] width 62 height 16
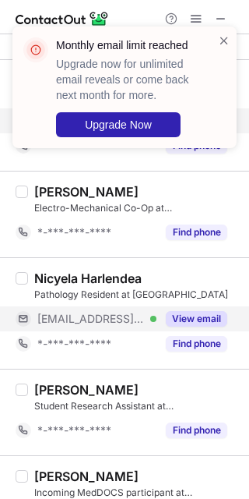
click at [208, 319] on button "View email" at bounding box center [197, 319] width 62 height 16
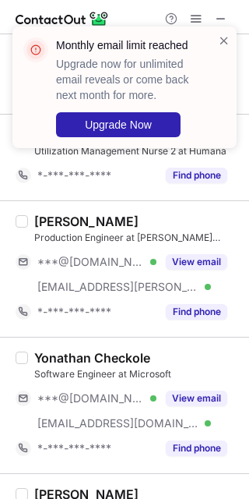
scroll to position [806, 0]
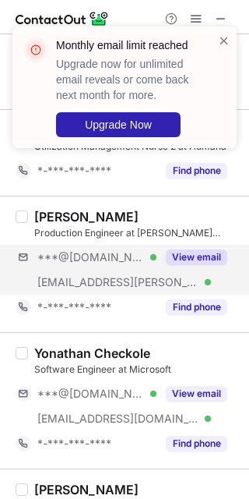
click at [208, 274] on div "***@gmail.com Verified ***@schreiner-group.com Verified View email" at bounding box center [128, 270] width 224 height 50
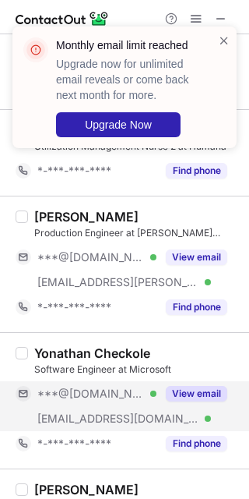
click at [216, 395] on button "View email" at bounding box center [197, 394] width 62 height 16
click at [221, 51] on div at bounding box center [224, 87] width 12 height 109
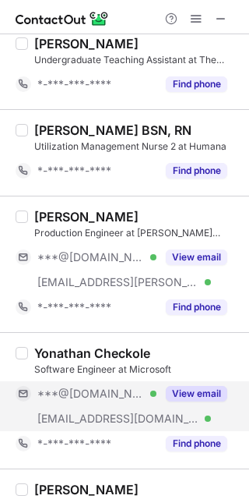
scroll to position [1014, 0]
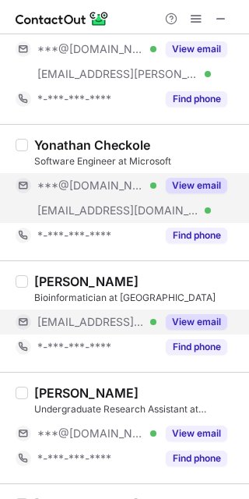
click at [190, 322] on button "View email" at bounding box center [197, 322] width 62 height 16
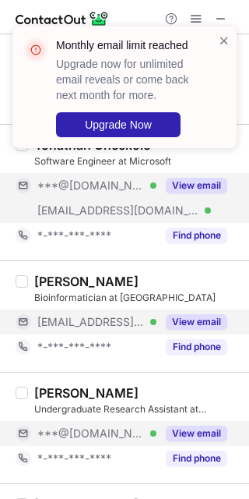
click at [202, 425] on div "View email" at bounding box center [192, 433] width 71 height 25
click at [224, 43] on span at bounding box center [224, 41] width 12 height 16
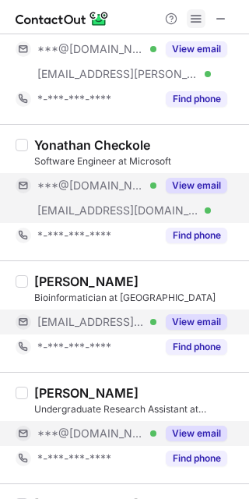
click at [200, 12] on span at bounding box center [196, 18] width 12 height 12
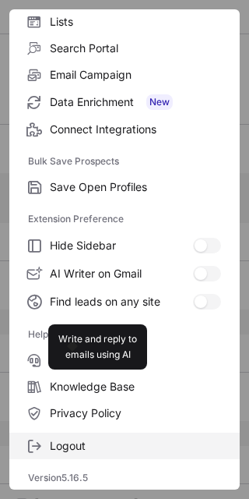
scroll to position [150, 0]
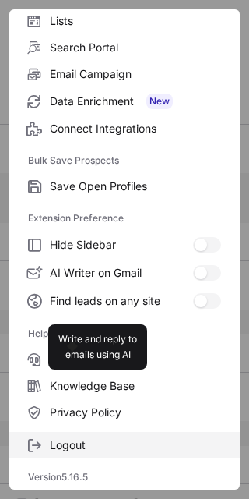
click at [101, 444] on span "Logout" at bounding box center [135, 445] width 171 height 14
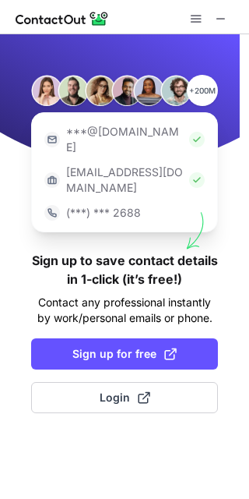
click at [190, 338] on button "Sign up for free" at bounding box center [124, 353] width 187 height 31
click at [219, 17] on span at bounding box center [221, 18] width 12 height 12
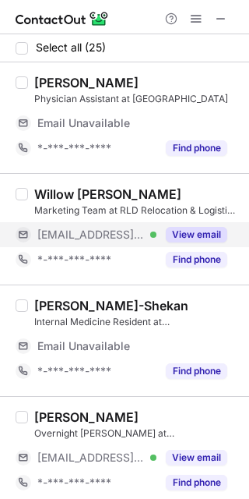
click at [214, 224] on div "View email" at bounding box center [192, 234] width 71 height 25
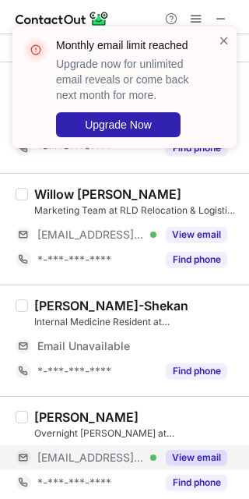
click at [204, 453] on button "View email" at bounding box center [197, 458] width 62 height 16
click at [157, 456] on div "***@wal-mart.com Verified" at bounding box center [96, 457] width 119 height 14
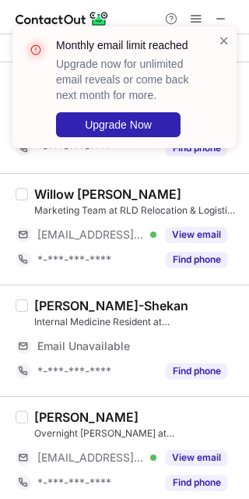
click at [222, 48] on div at bounding box center [224, 87] width 12 height 109
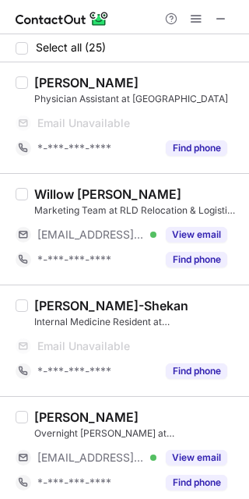
click at [206, 17] on div "Monthly email limit reached Upgrade now for unlimited email reveals or come bac…" at bounding box center [124, 26] width 249 height 31
click at [199, 15] on span at bounding box center [196, 18] width 12 height 12
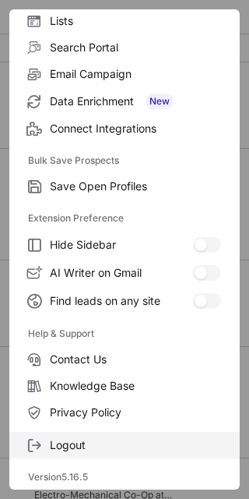
click at [107, 450] on span "Logout" at bounding box center [135, 445] width 171 height 14
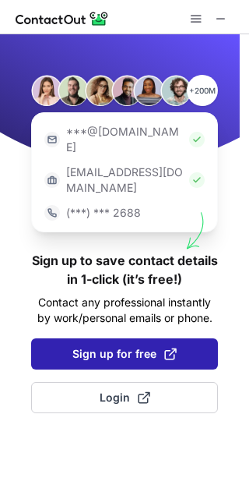
click at [113, 346] on span "Sign up for free" at bounding box center [124, 354] width 104 height 16
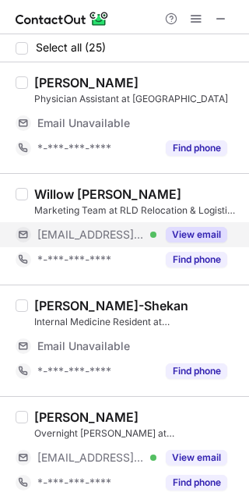
click at [196, 232] on button "View email" at bounding box center [197, 235] width 62 height 16
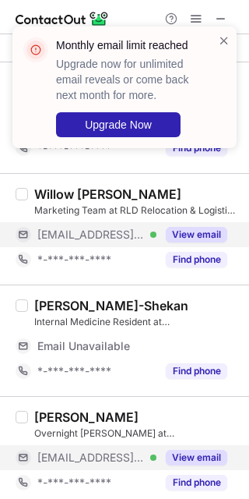
click at [203, 465] on button "View email" at bounding box center [197, 458] width 62 height 16
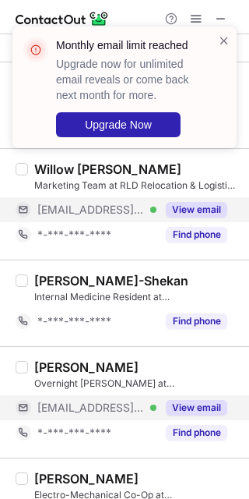
click at [235, 40] on div "Monthly email limit reached Upgrade now for unlimited email reveals or come bac…" at bounding box center [124, 87] width 224 height 122
click at [224, 36] on span at bounding box center [224, 41] width 12 height 16
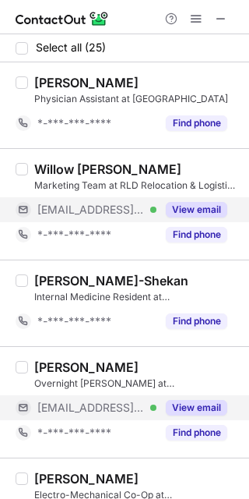
click at [203, 18] on div "Monthly email limit reached Upgrade now for unlimited email reveals or come bac…" at bounding box center [124, 93] width 249 height 165
click at [199, 15] on span at bounding box center [196, 18] width 12 height 12
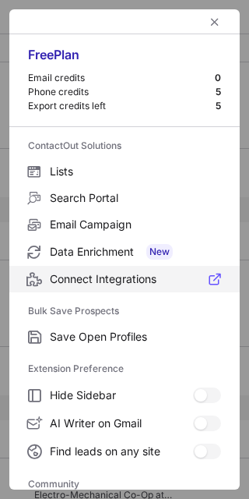
scroll to position [209, 0]
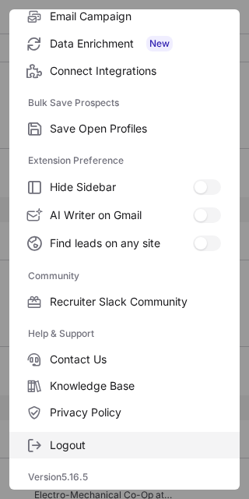
click at [102, 450] on span "Logout" at bounding box center [135, 445] width 171 height 14
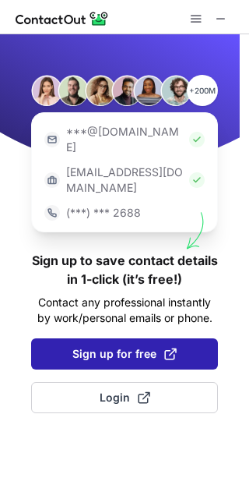
click at [168, 348] on span at bounding box center [170, 354] width 12 height 12
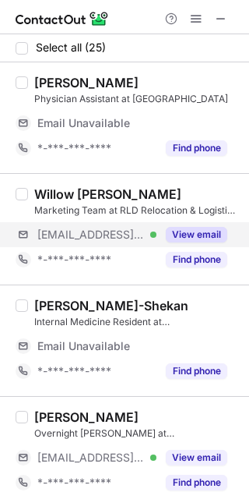
click at [215, 231] on button "View email" at bounding box center [197, 235] width 62 height 16
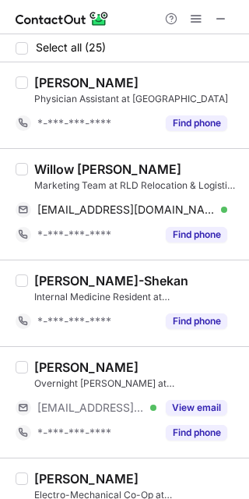
click at [69, 171] on div "Willow DiGiacomo" at bounding box center [107, 169] width 147 height 16
click at [69, 176] on div "Willow DiGiacomo" at bounding box center [107, 169] width 147 height 16
click at [62, 173] on div "Willow DiGiacomo" at bounding box center [107, 169] width 147 height 16
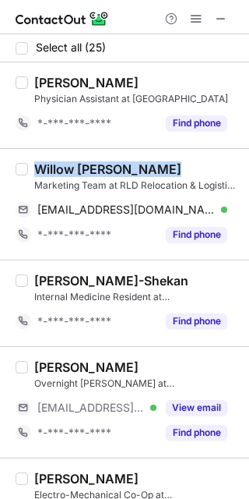
click at [62, 173] on div "Willow DiGiacomo" at bounding box center [107, 169] width 147 height 16
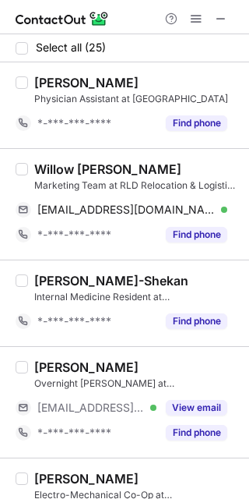
click at [52, 166] on div "Willow DiGiacomo" at bounding box center [107, 169] width 147 height 16
click at [53, 170] on div "Willow DiGiacomo" at bounding box center [107, 169] width 147 height 16
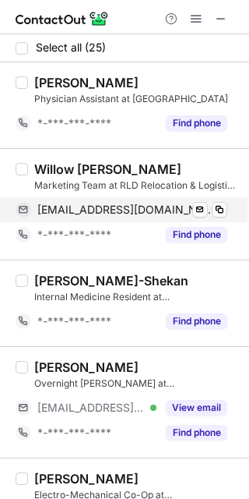
click at [228, 208] on div "willow@rldrelocation.com Verified Send email Copy" at bounding box center [122, 209] width 212 height 25
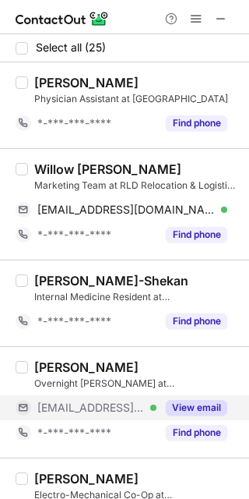
click at [217, 401] on button "View email" at bounding box center [197, 408] width 62 height 16
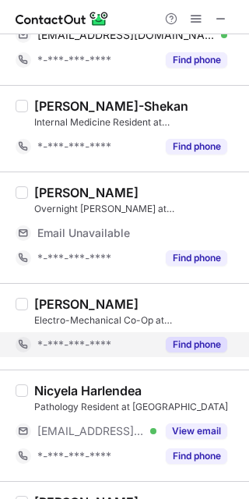
scroll to position [207, 0]
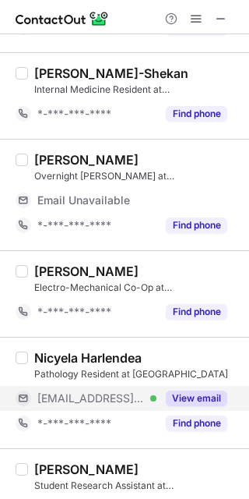
click at [188, 412] on div "Find phone" at bounding box center [192, 423] width 71 height 25
click at [187, 402] on button "View email" at bounding box center [197, 398] width 62 height 16
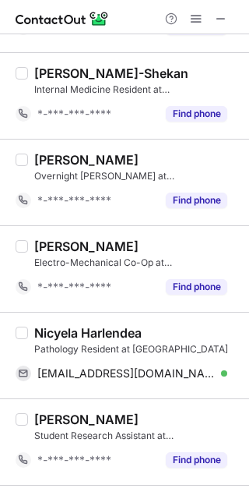
click at [50, 336] on div "Nicyela Harlendea" at bounding box center [88, 333] width 108 height 16
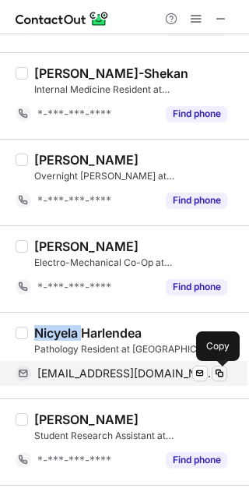
click at [226, 375] on button at bounding box center [220, 373] width 16 height 16
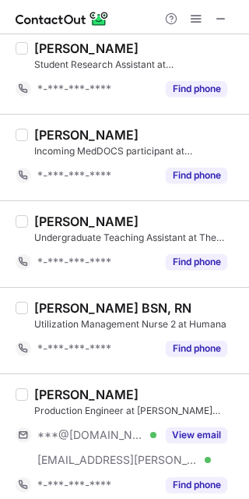
scroll to position [623, 0]
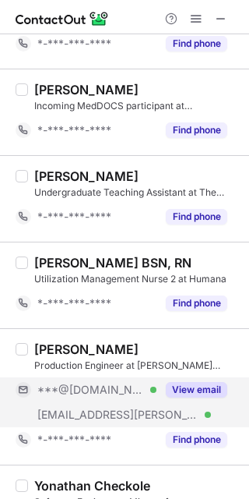
click at [192, 394] on button "View email" at bounding box center [197, 390] width 62 height 16
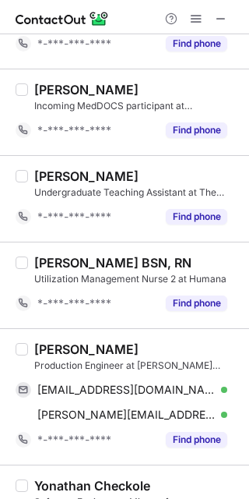
click at [40, 345] on div "Gavin Lockwood" at bounding box center [86, 349] width 104 height 16
click at [41, 346] on div "Gavin Lockwood" at bounding box center [86, 349] width 104 height 16
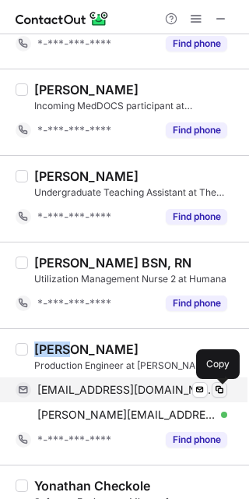
drag, startPoint x: 221, startPoint y: 386, endPoint x: 245, endPoint y: 385, distance: 24.2
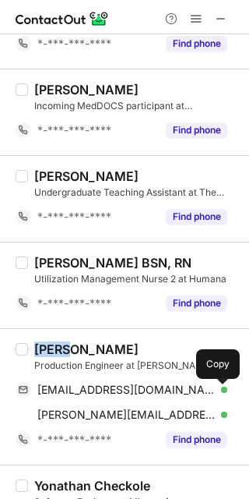
click at [221, 386] on span at bounding box center [220, 389] width 12 height 12
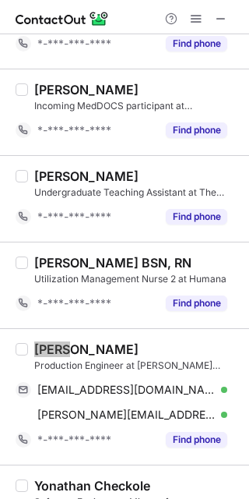
scroll to position [727, 0]
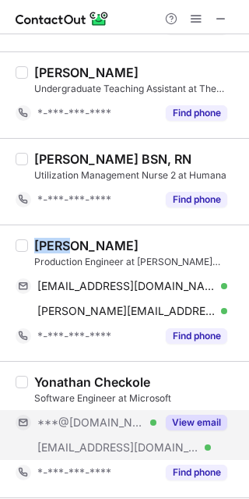
click at [193, 417] on button "View email" at bounding box center [197, 423] width 62 height 16
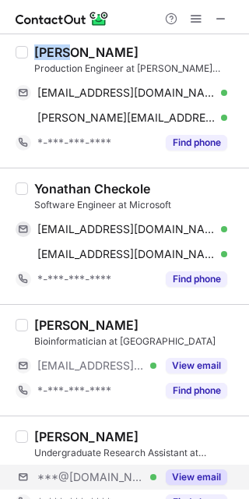
scroll to position [935, 0]
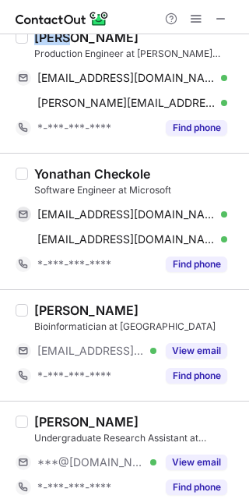
click at [52, 179] on div "Yonathan Checkole" at bounding box center [92, 174] width 116 height 16
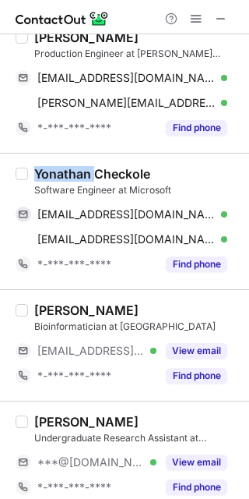
drag, startPoint x: 52, startPoint y: 179, endPoint x: 59, endPoint y: 189, distance: 12.3
click at [53, 182] on div "Yonathan Checkole" at bounding box center [92, 174] width 116 height 16
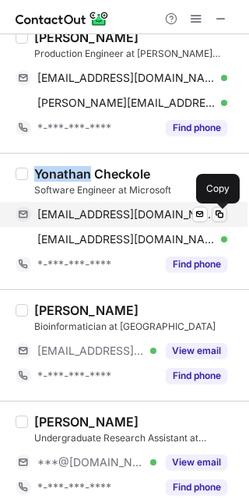
drag, startPoint x: 224, startPoint y: 222, endPoint x: 238, endPoint y: 239, distance: 22.2
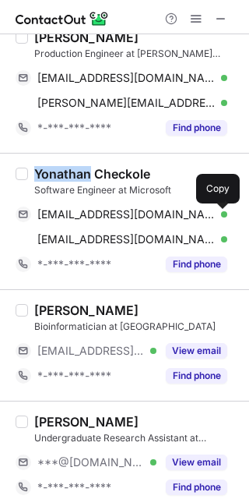
click at [224, 221] on span at bounding box center [220, 214] width 12 height 12
drag, startPoint x: 194, startPoint y: 345, endPoint x: 194, endPoint y: 319, distance: 26.5
click at [192, 327] on div "Markus Sujansky Bioinformatician at MDI Biological Laboratory ***@mdibl.org Ver…" at bounding box center [134, 345] width 212 height 86
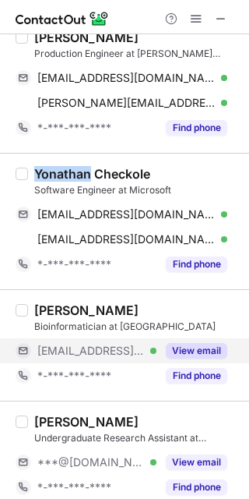
click at [206, 348] on button "View email" at bounding box center [197, 351] width 62 height 16
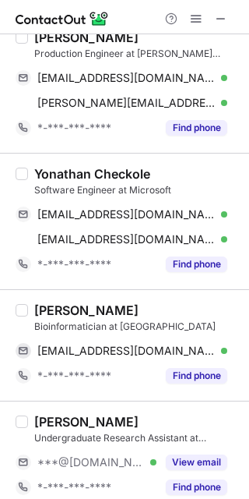
click at [60, 316] on div "Markus Sujansky" at bounding box center [86, 310] width 104 height 16
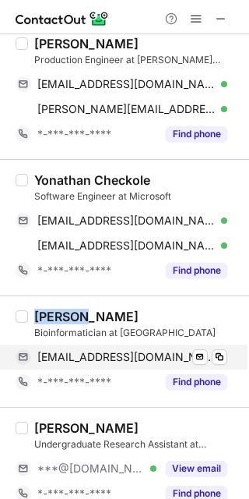
scroll to position [926, 0]
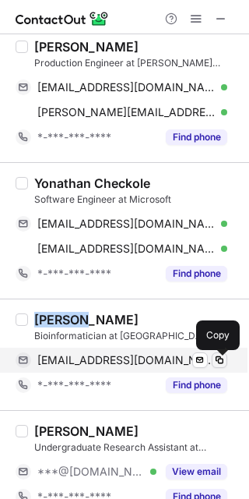
click at [221, 366] on span at bounding box center [220, 360] width 12 height 12
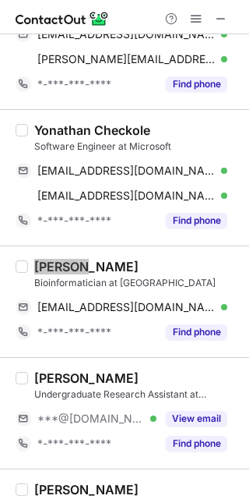
scroll to position [1029, 0]
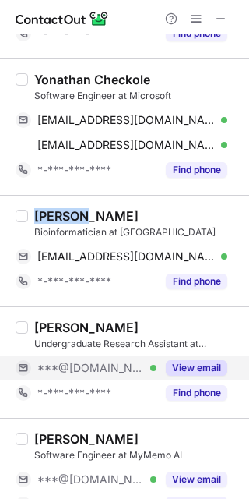
click at [199, 360] on div "View email" at bounding box center [192, 367] width 71 height 25
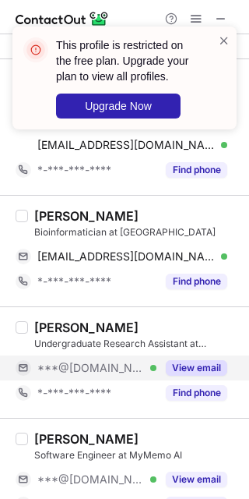
scroll to position [1133, 0]
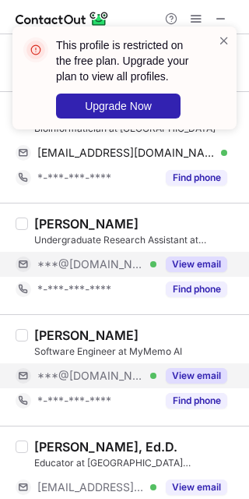
click at [191, 379] on button "View email" at bounding box center [197, 376] width 62 height 16
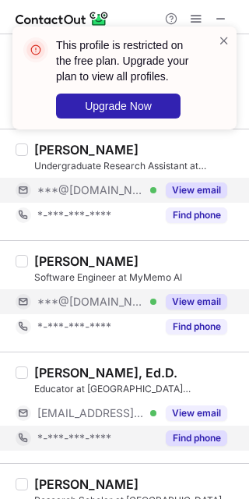
scroll to position [1237, 0]
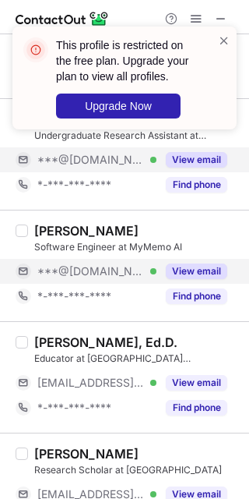
click at [193, 364] on div "Educator at Mount Pisgah Christian School" at bounding box center [137, 358] width 206 height 14
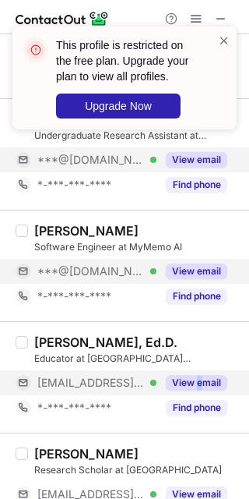
click at [200, 380] on div "View email" at bounding box center [192, 382] width 71 height 25
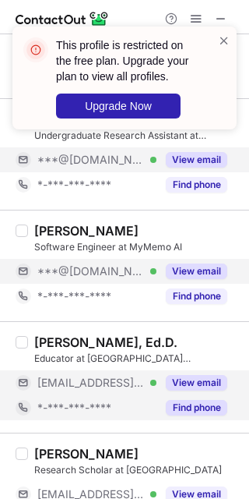
scroll to position [1341, 0]
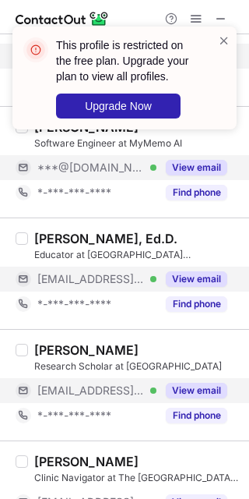
click at [171, 385] on div "View email" at bounding box center [192, 390] width 71 height 25
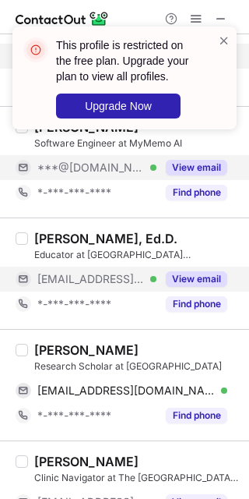
click at [50, 349] on div "Divya Durga Research Scholar at UPMC Children's Hospital of Pittsburgh divya.du…" at bounding box center [124, 384] width 249 height 111
click at [50, 348] on div "Divya Durga" at bounding box center [86, 350] width 104 height 16
click at [54, 358] on div "Divya Durga" at bounding box center [86, 350] width 104 height 16
click at [47, 354] on div "Divya Durga" at bounding box center [86, 350] width 104 height 16
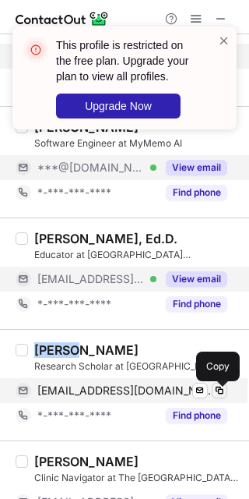
click at [218, 397] on span at bounding box center [220, 390] width 12 height 12
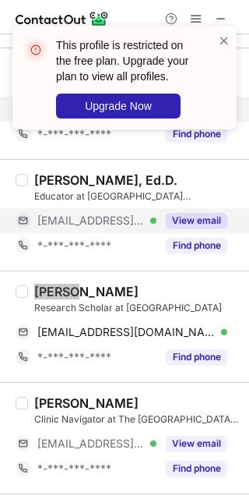
scroll to position [1445, 0]
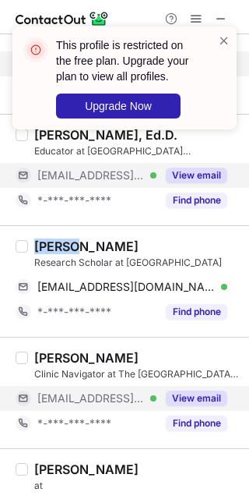
click at [184, 406] on button "View email" at bounding box center [197, 398] width 62 height 16
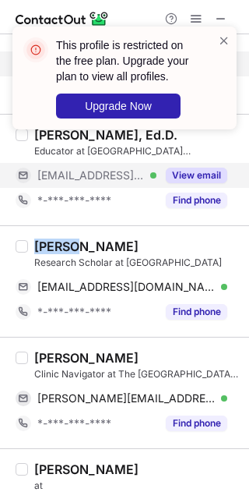
click at [48, 361] on div "Megan Maransky" at bounding box center [86, 358] width 104 height 16
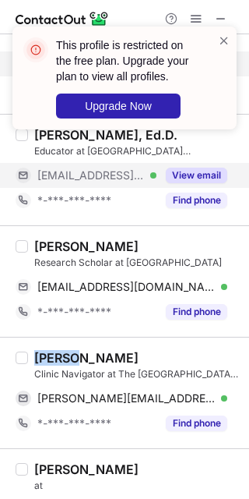
click at [48, 361] on div "Megan Maransky" at bounding box center [86, 358] width 104 height 16
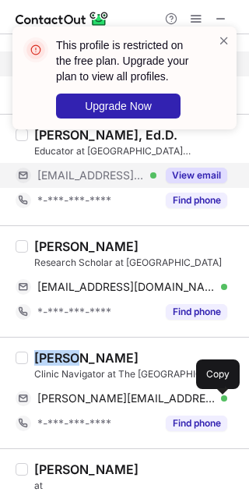
drag, startPoint x: 225, startPoint y: 406, endPoint x: 244, endPoint y: 418, distance: 22.5
click at [225, 404] on span at bounding box center [220, 398] width 12 height 12
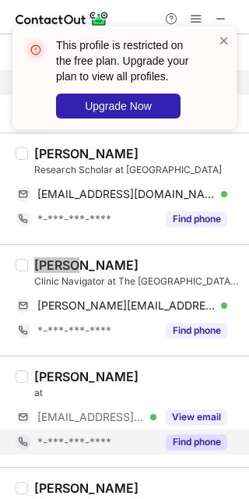
scroll to position [1549, 0]
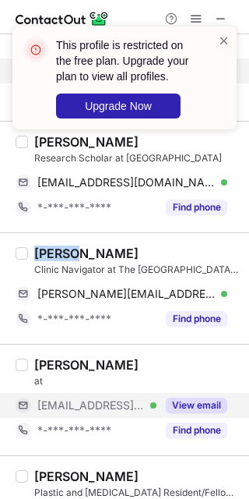
click at [185, 413] on button "View email" at bounding box center [197, 405] width 62 height 16
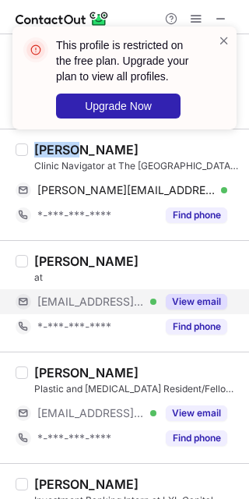
scroll to position [1756, 0]
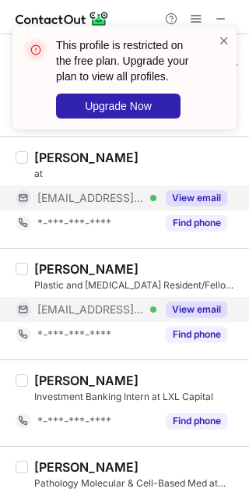
click at [184, 312] on button "View email" at bounding box center [197, 310] width 62 height 16
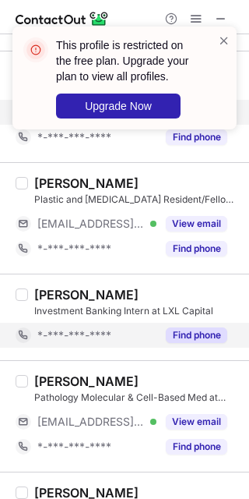
scroll to position [1861, 0]
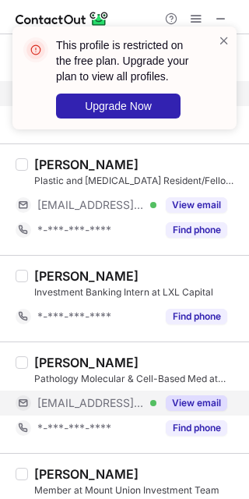
click at [191, 397] on div "View email" at bounding box center [192, 402] width 71 height 25
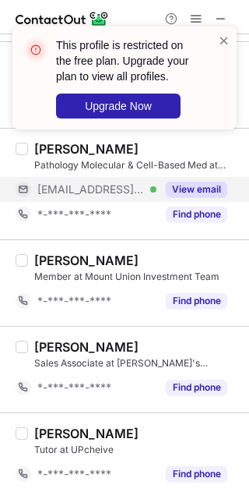
scroll to position [2081, 0]
